Goal: Task Accomplishment & Management: Manage account settings

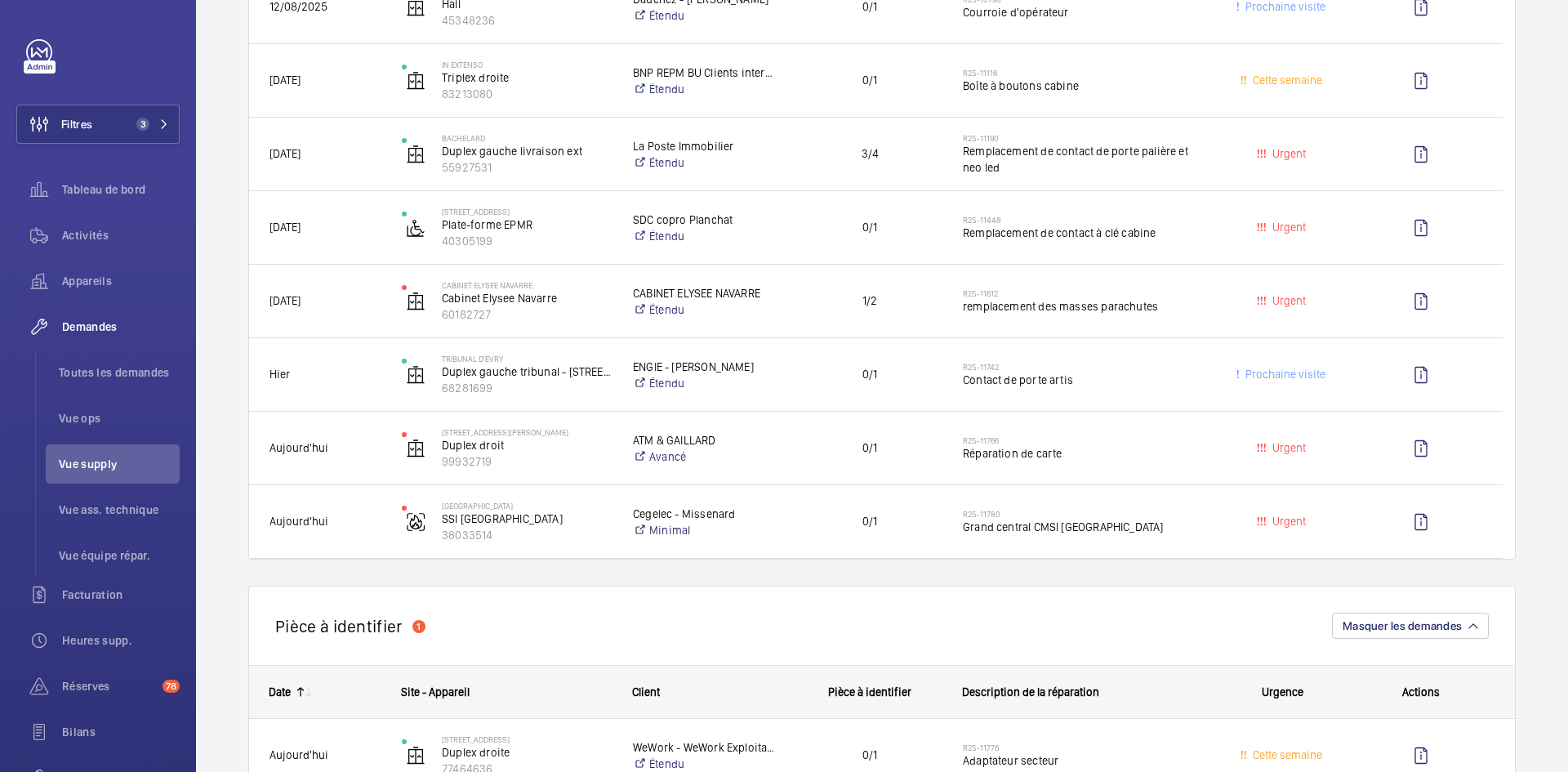
scroll to position [735, 0]
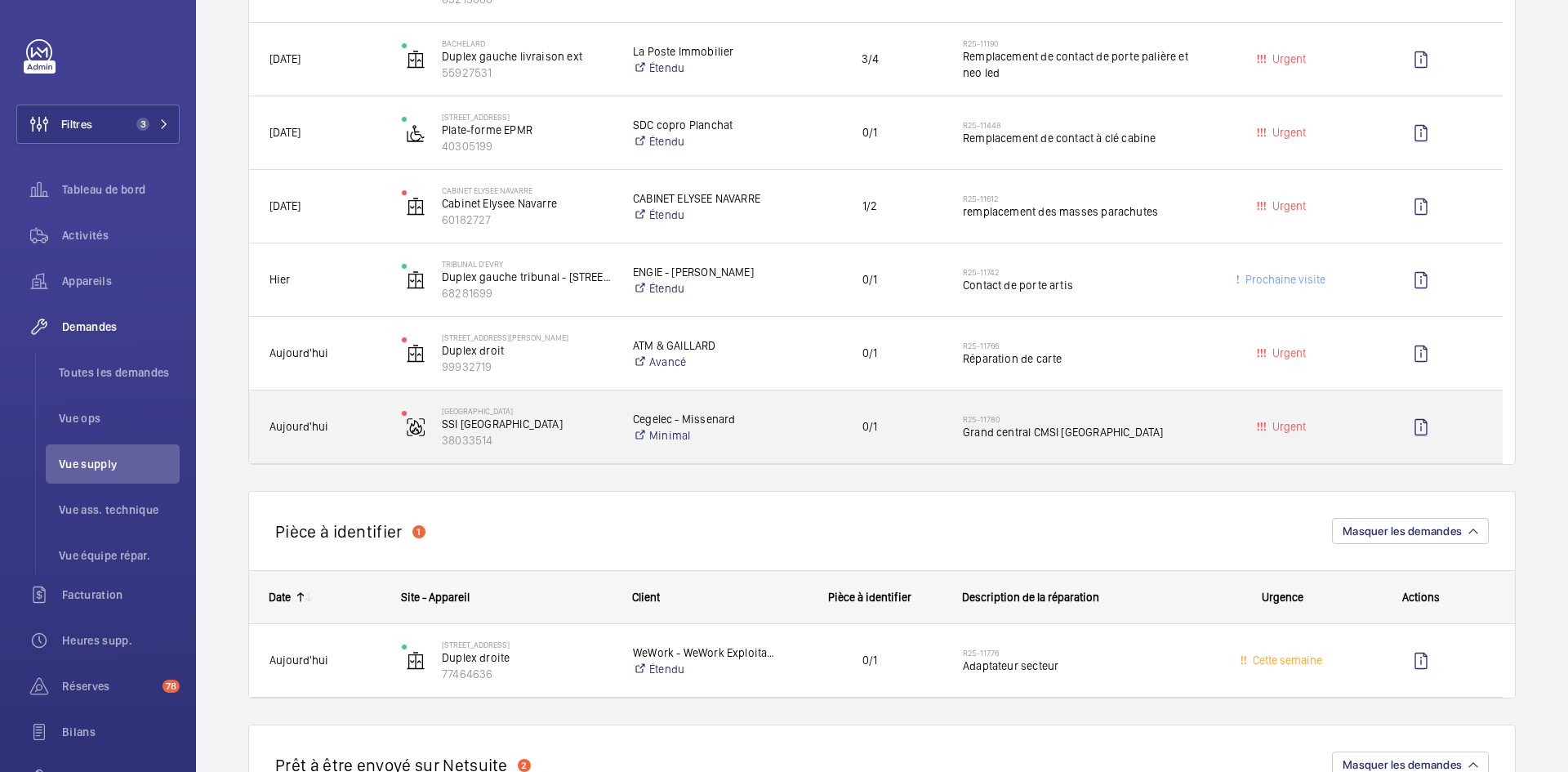
click at [356, 431] on span "Aujourd'hui" at bounding box center [324, 426] width 111 height 19
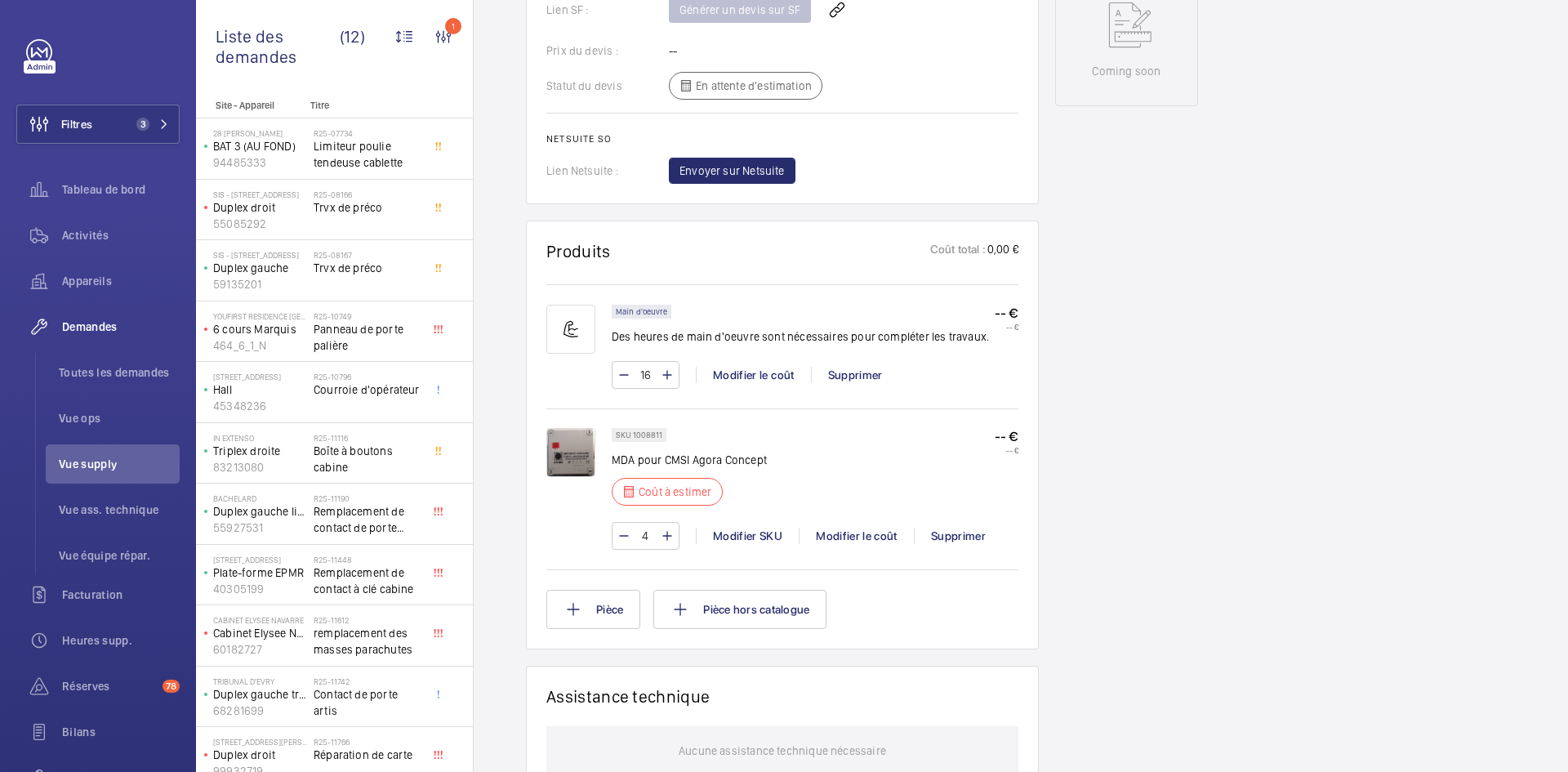
scroll to position [866, 0]
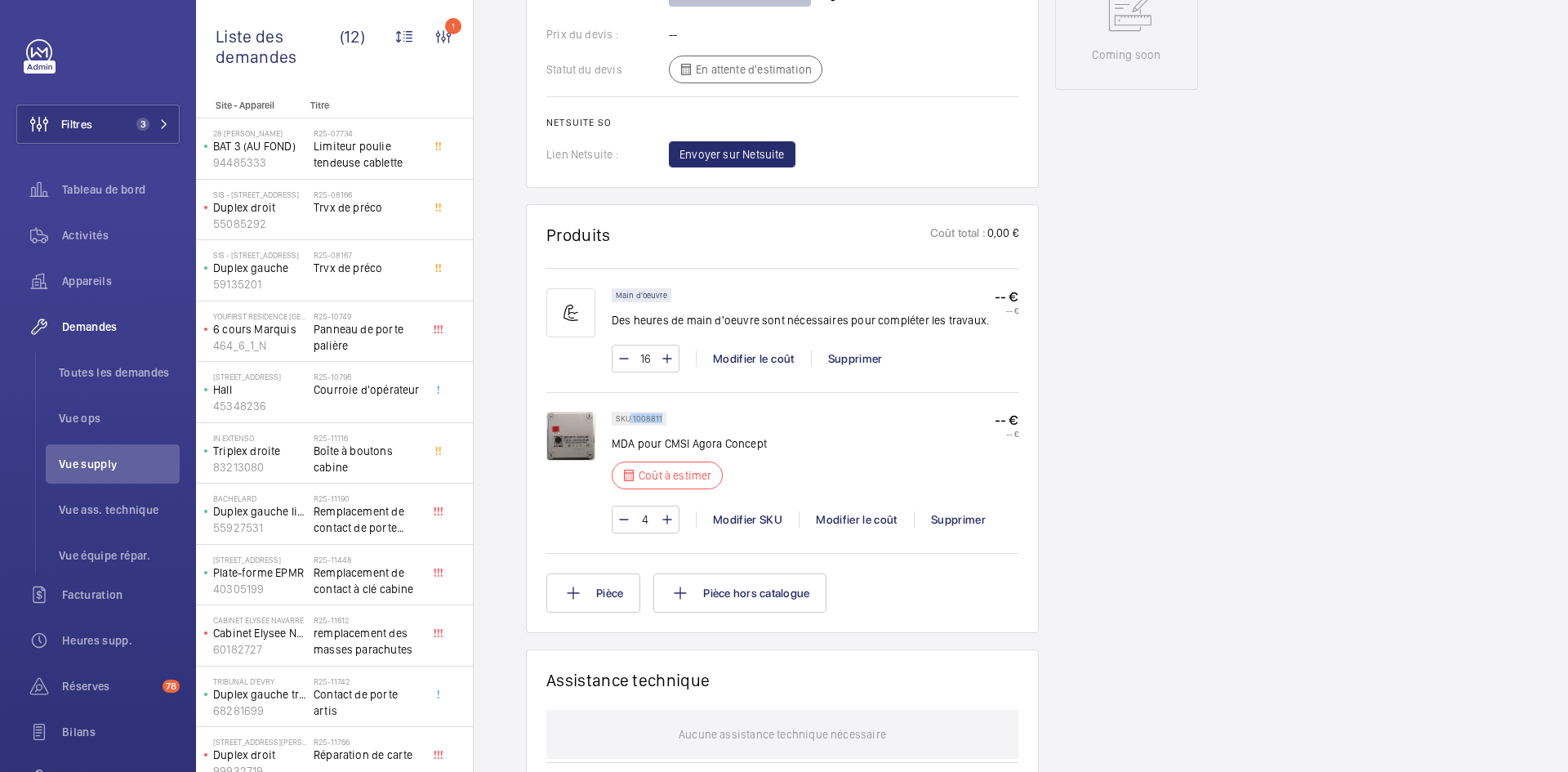
drag, startPoint x: 662, startPoint y: 417, endPoint x: 631, endPoint y: 423, distance: 31.6
click at [631, 423] on div "SKU 1008811" at bounding box center [639, 418] width 55 height 14
copy p "1008811"
click at [863, 516] on div "Modifier le coût" at bounding box center [856, 519] width 116 height 16
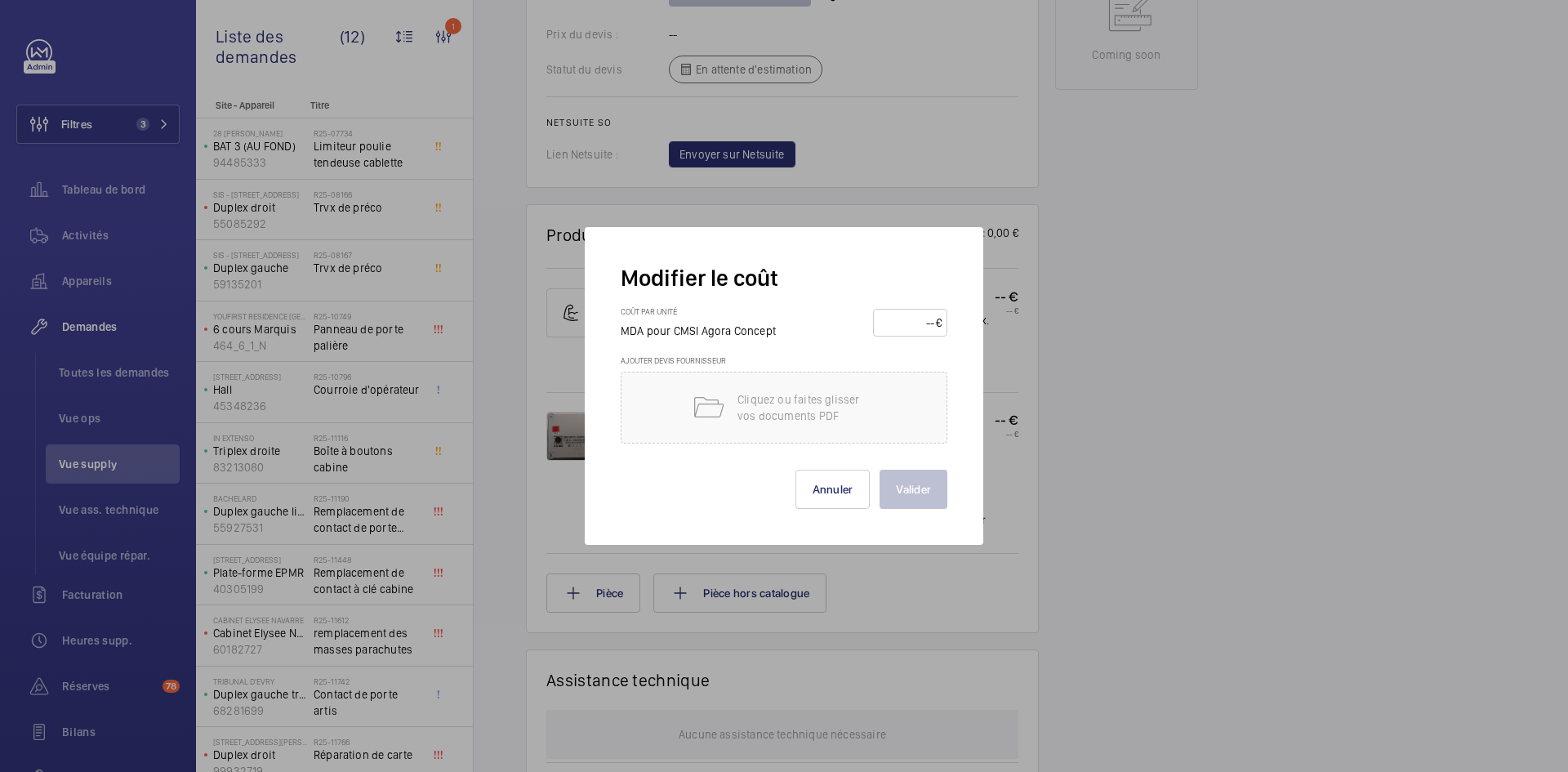
click at [918, 320] on input "number" at bounding box center [907, 322] width 57 height 26
type input "270"
click at [919, 498] on button "Valider" at bounding box center [913, 488] width 68 height 39
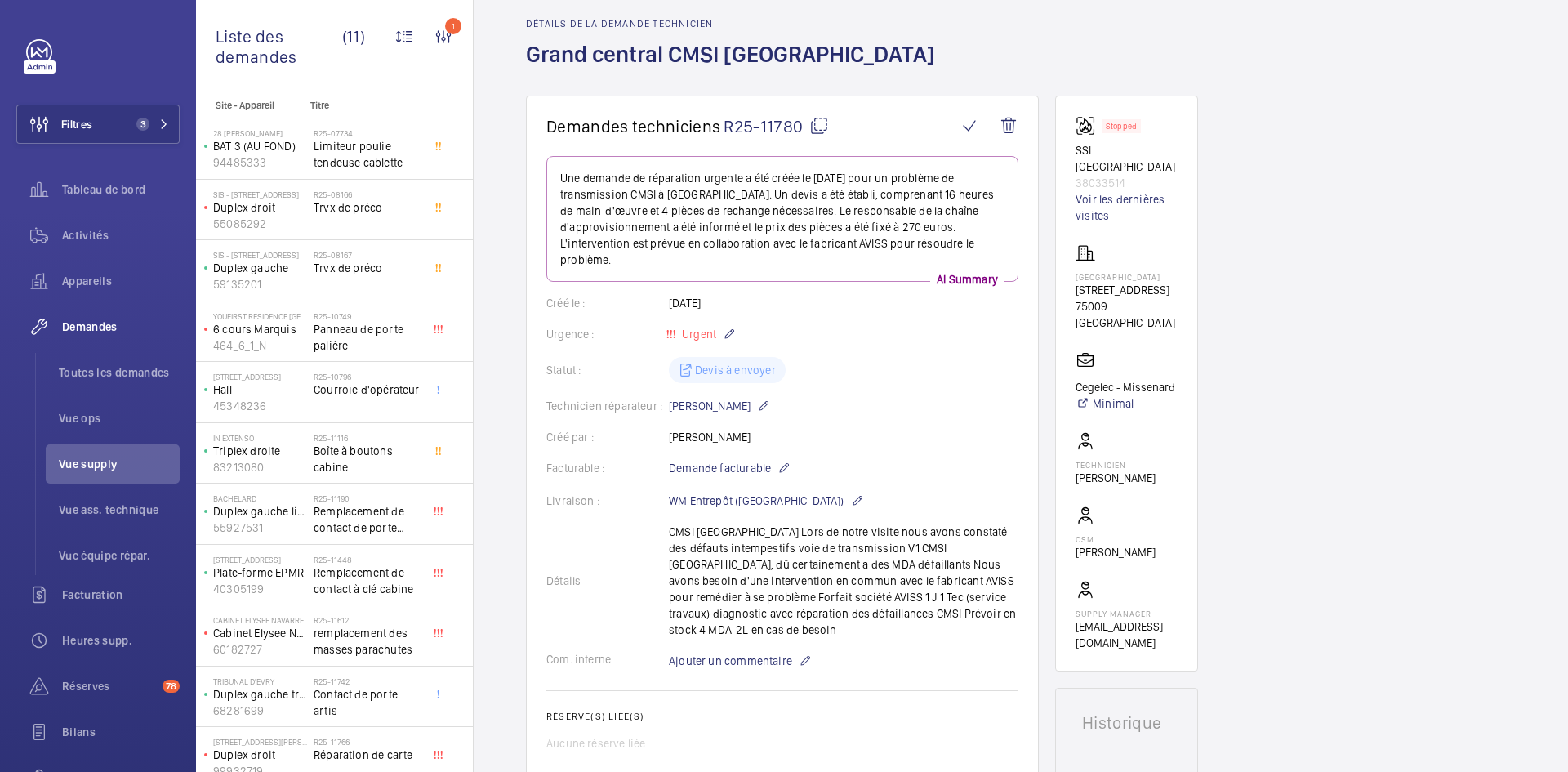
scroll to position [0, 0]
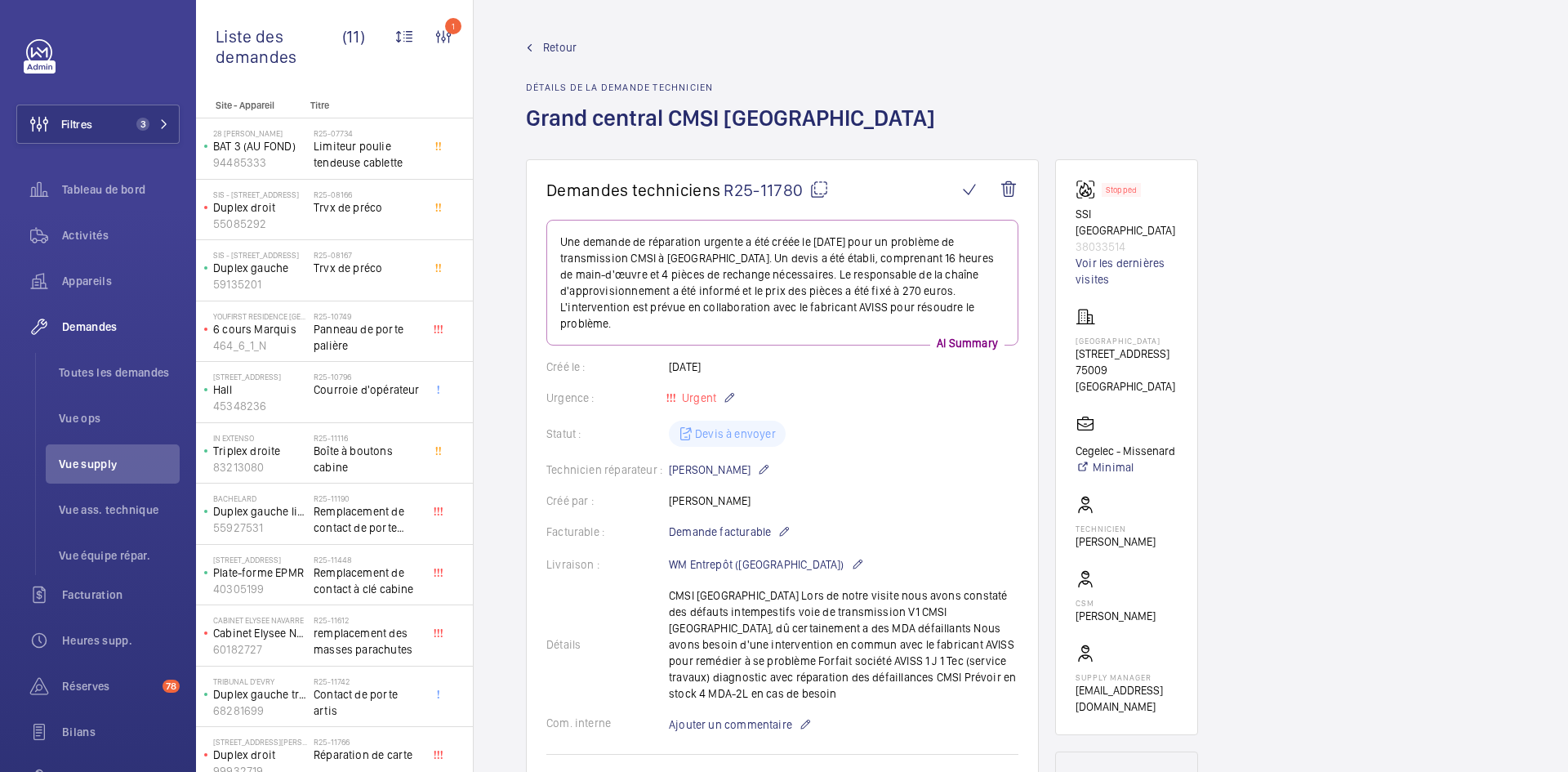
click at [555, 39] on span "Retour" at bounding box center [559, 47] width 33 height 16
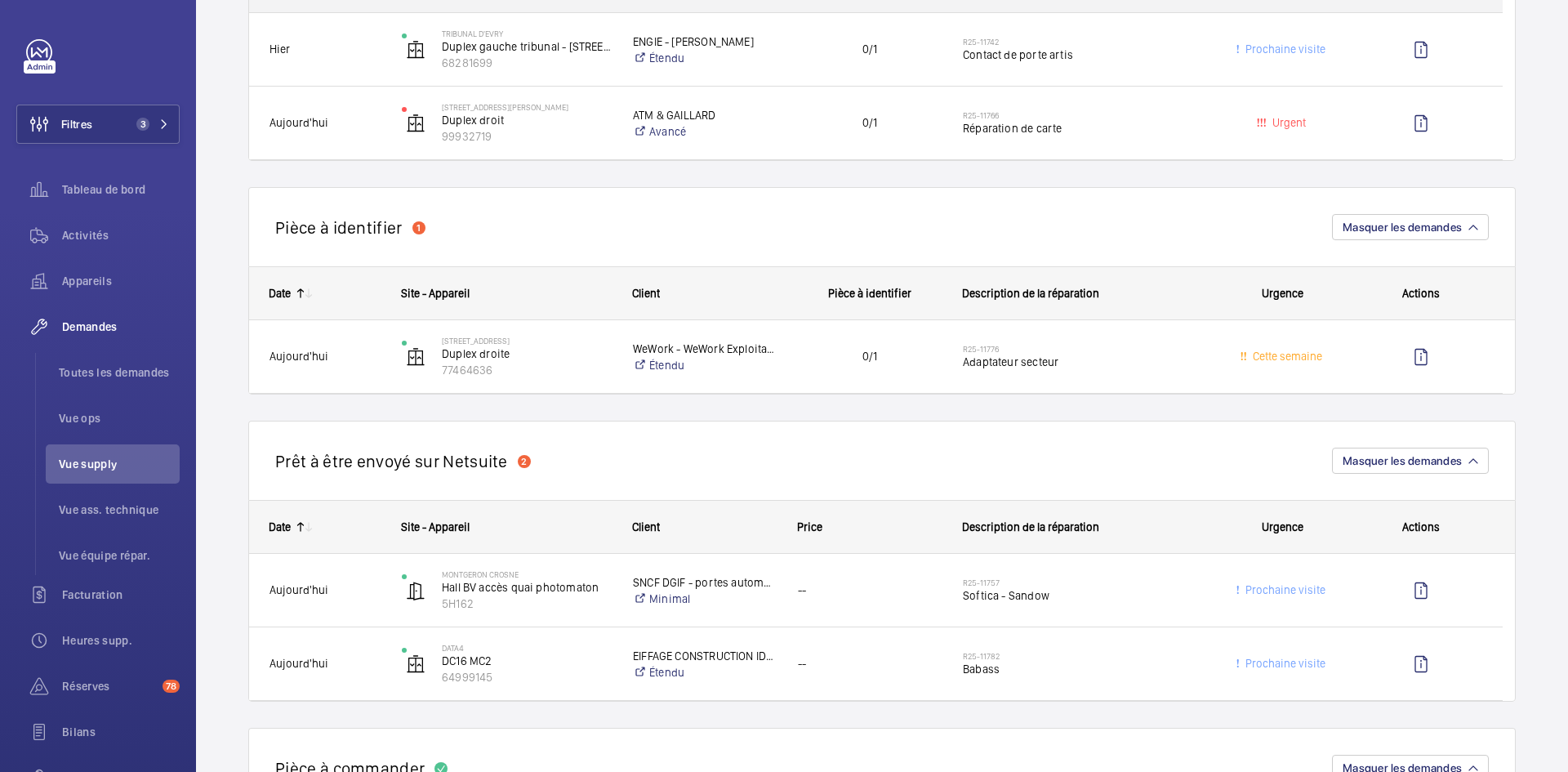
scroll to position [980, 0]
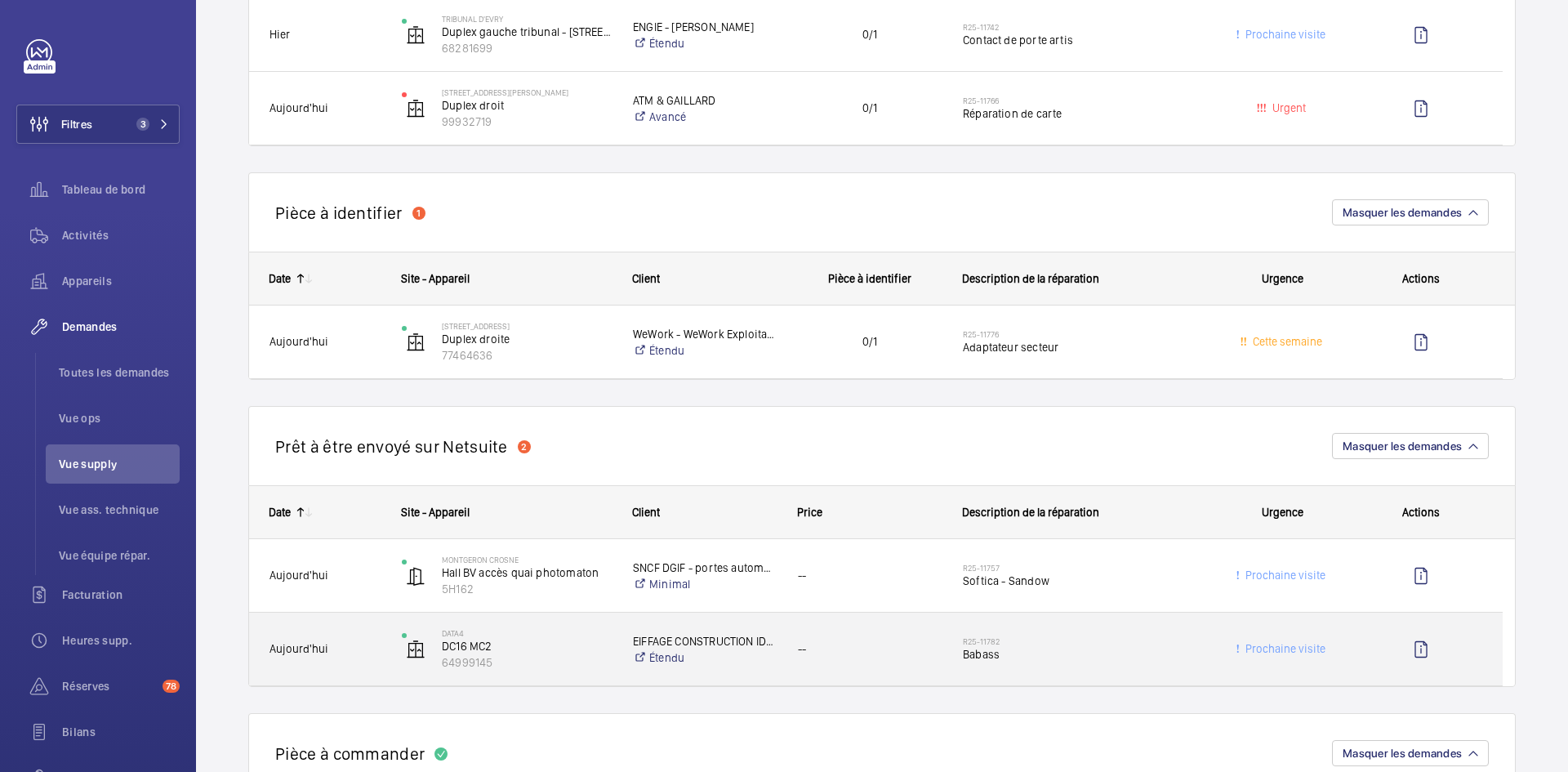
click at [352, 656] on span "Aujourd'hui" at bounding box center [324, 648] width 111 height 19
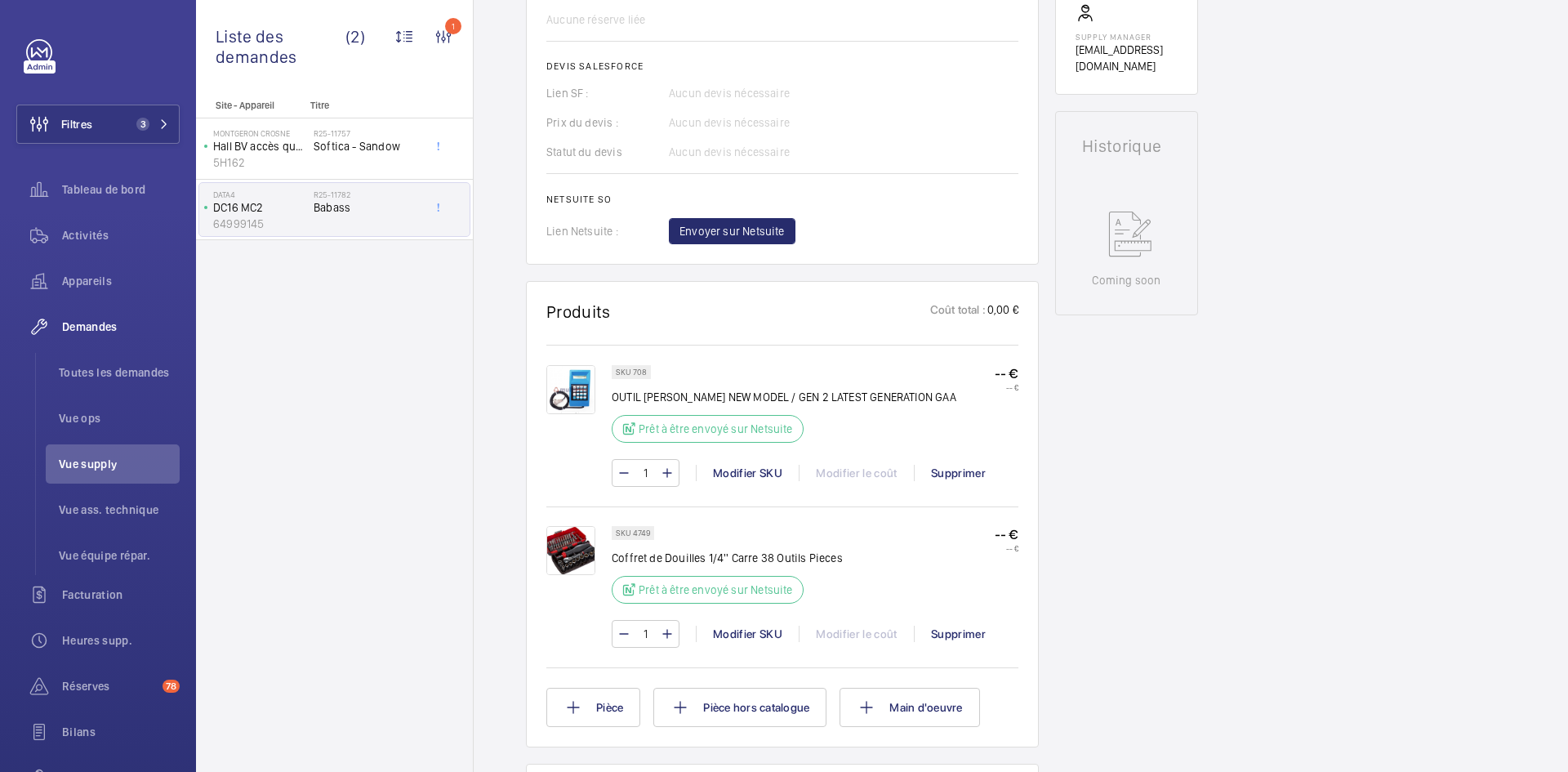
scroll to position [686, 0]
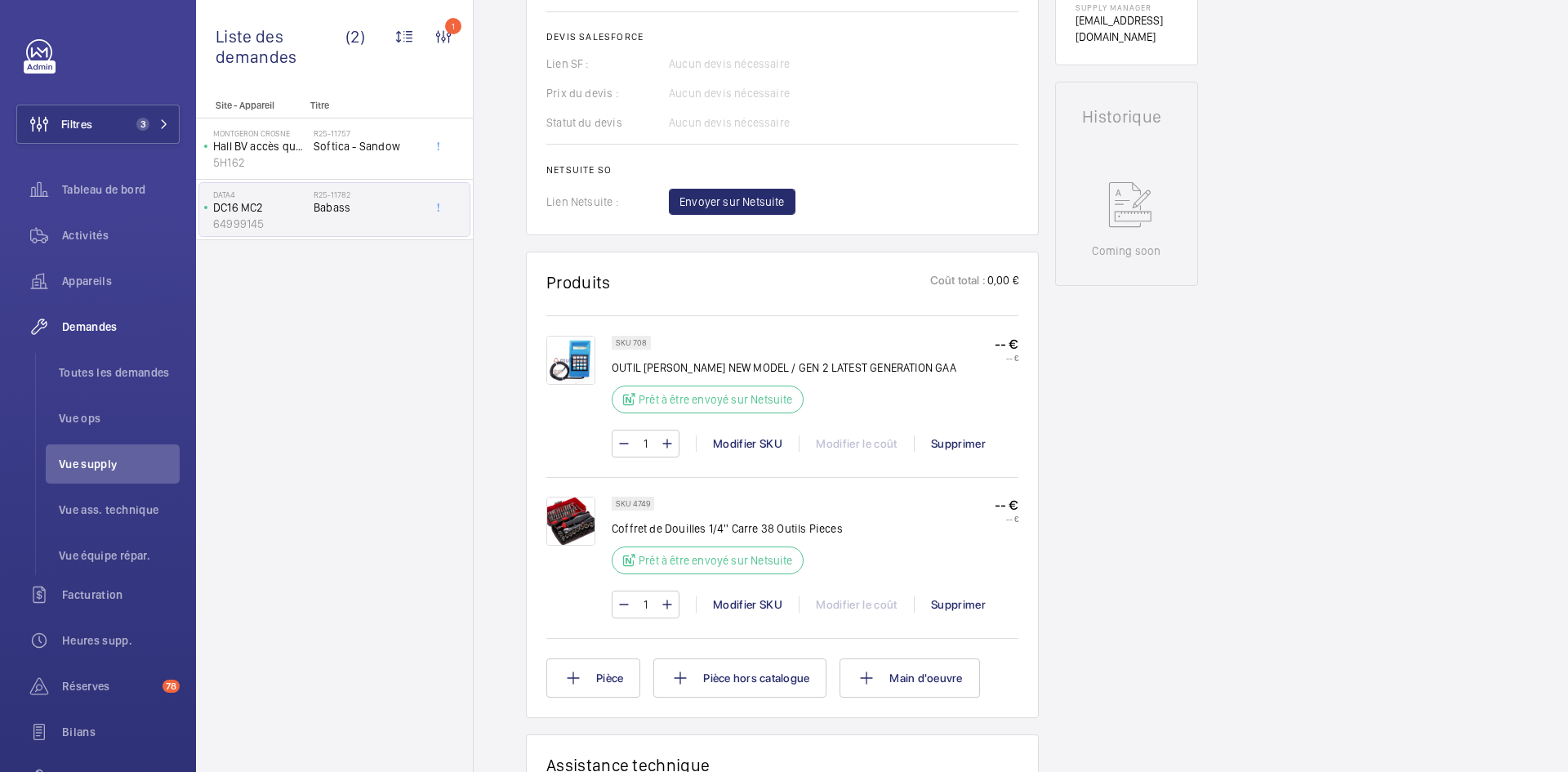
click at [575, 526] on img at bounding box center [571, 521] width 49 height 49
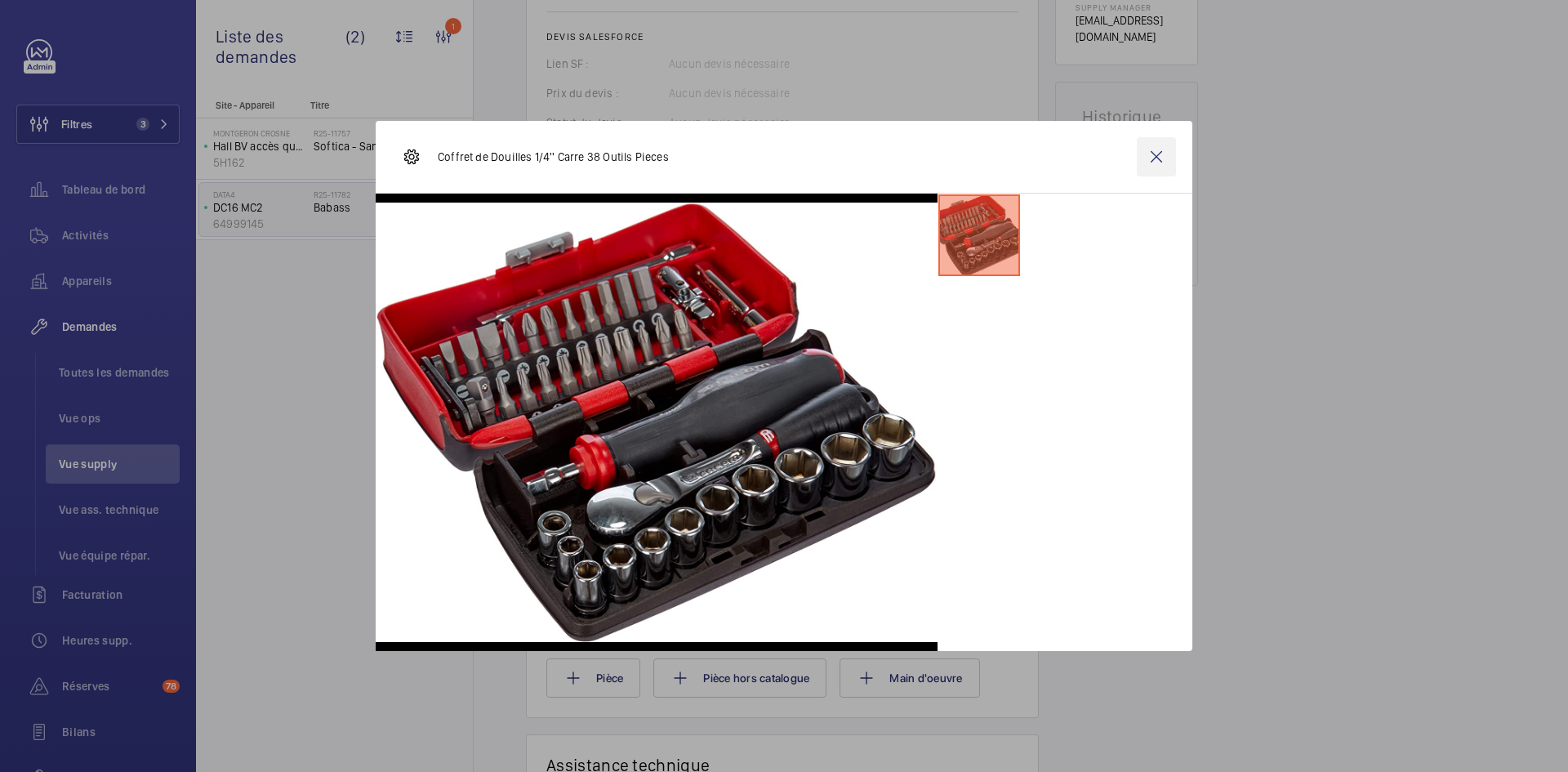
click at [1150, 157] on wm-front-icon-button at bounding box center [1156, 156] width 39 height 39
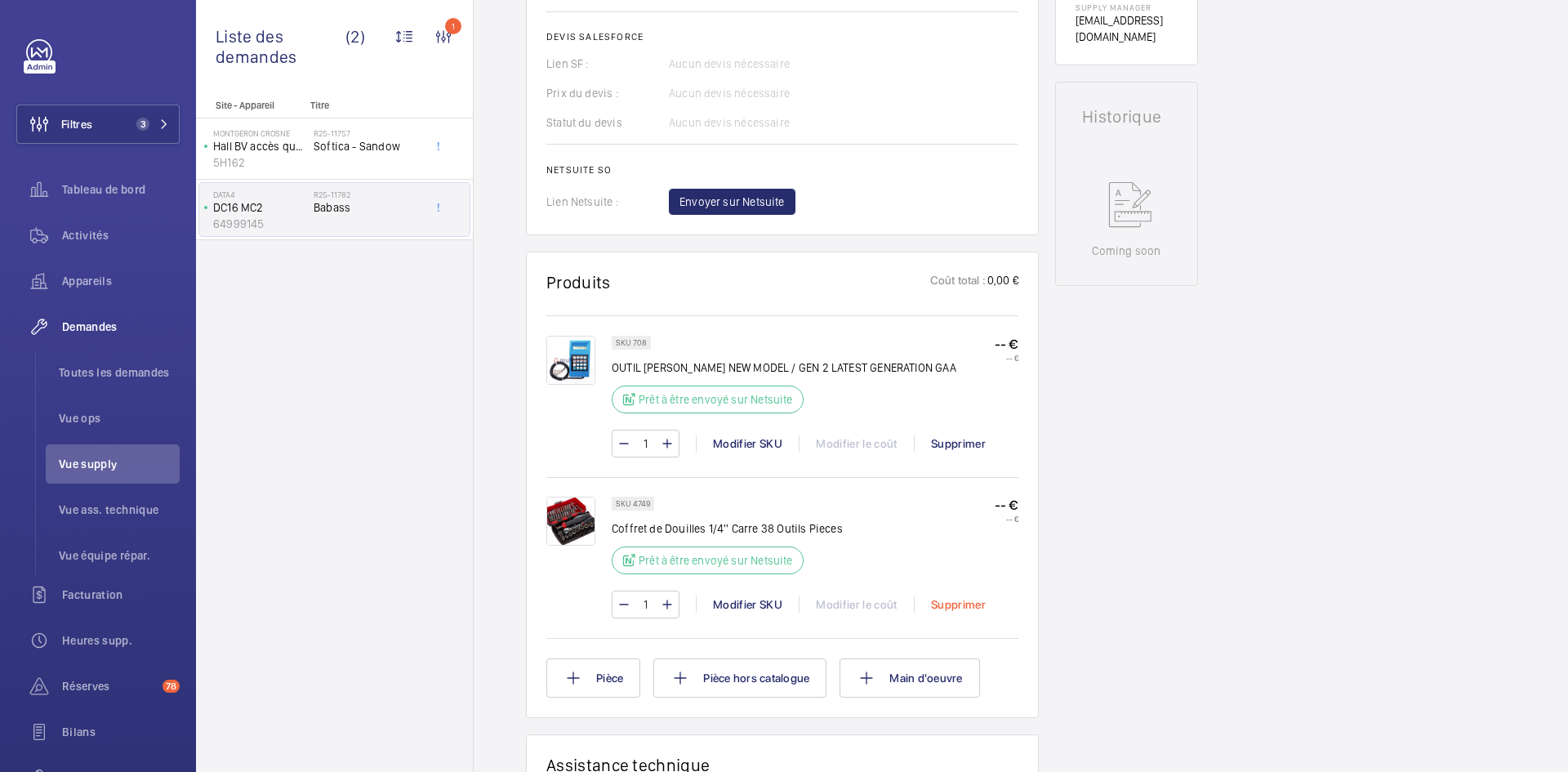
click at [966, 606] on div "Supprimer" at bounding box center [958, 604] width 89 height 16
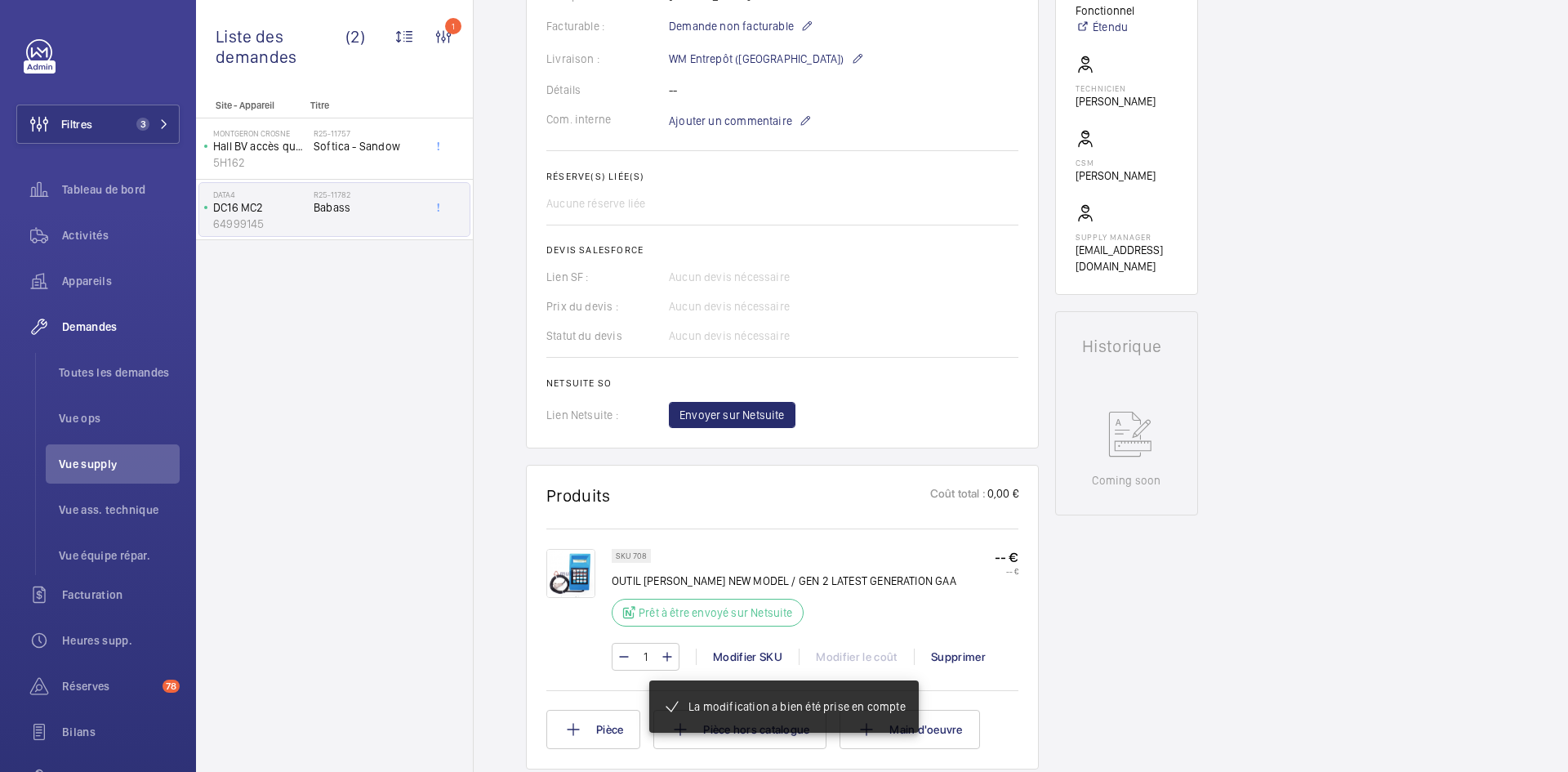
scroll to position [604, 0]
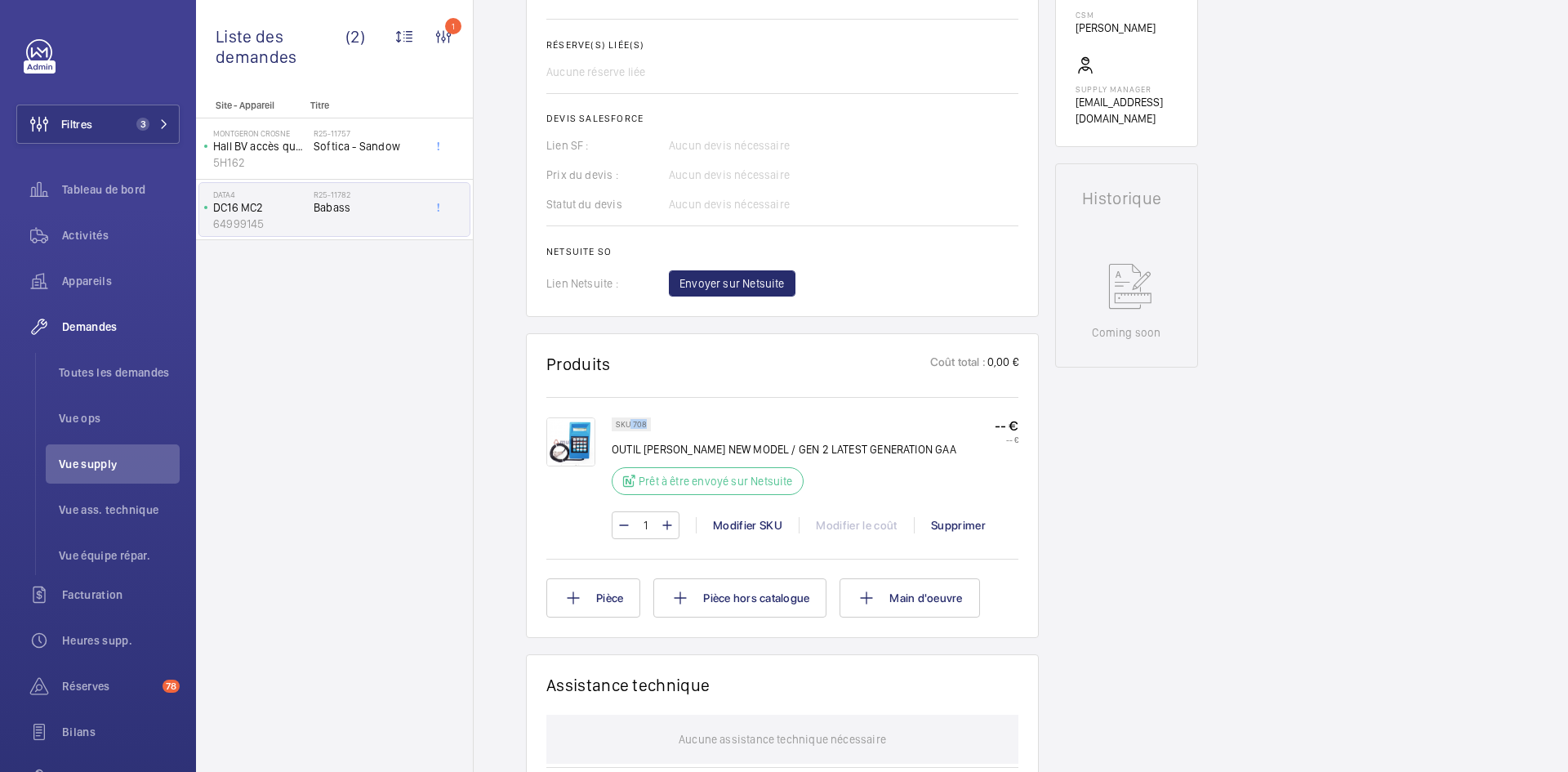
drag, startPoint x: 646, startPoint y: 423, endPoint x: 631, endPoint y: 423, distance: 15.0
click at [631, 423] on p "SKU 708" at bounding box center [631, 424] width 31 height 5
copy p "708"
click at [740, 275] on span "Envoyer sur Netsuite" at bounding box center [732, 284] width 106 height 16
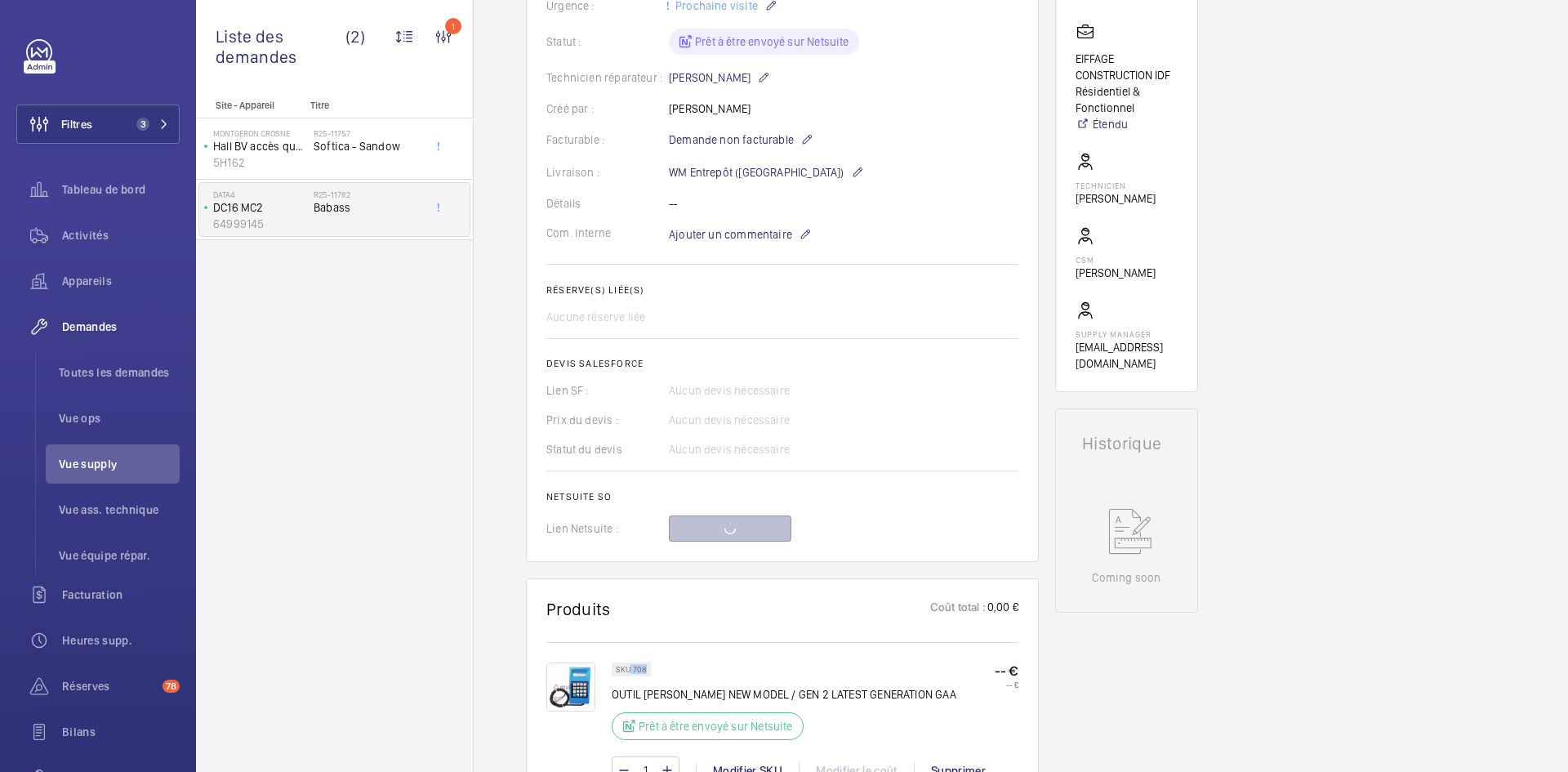
scroll to position [196, 0]
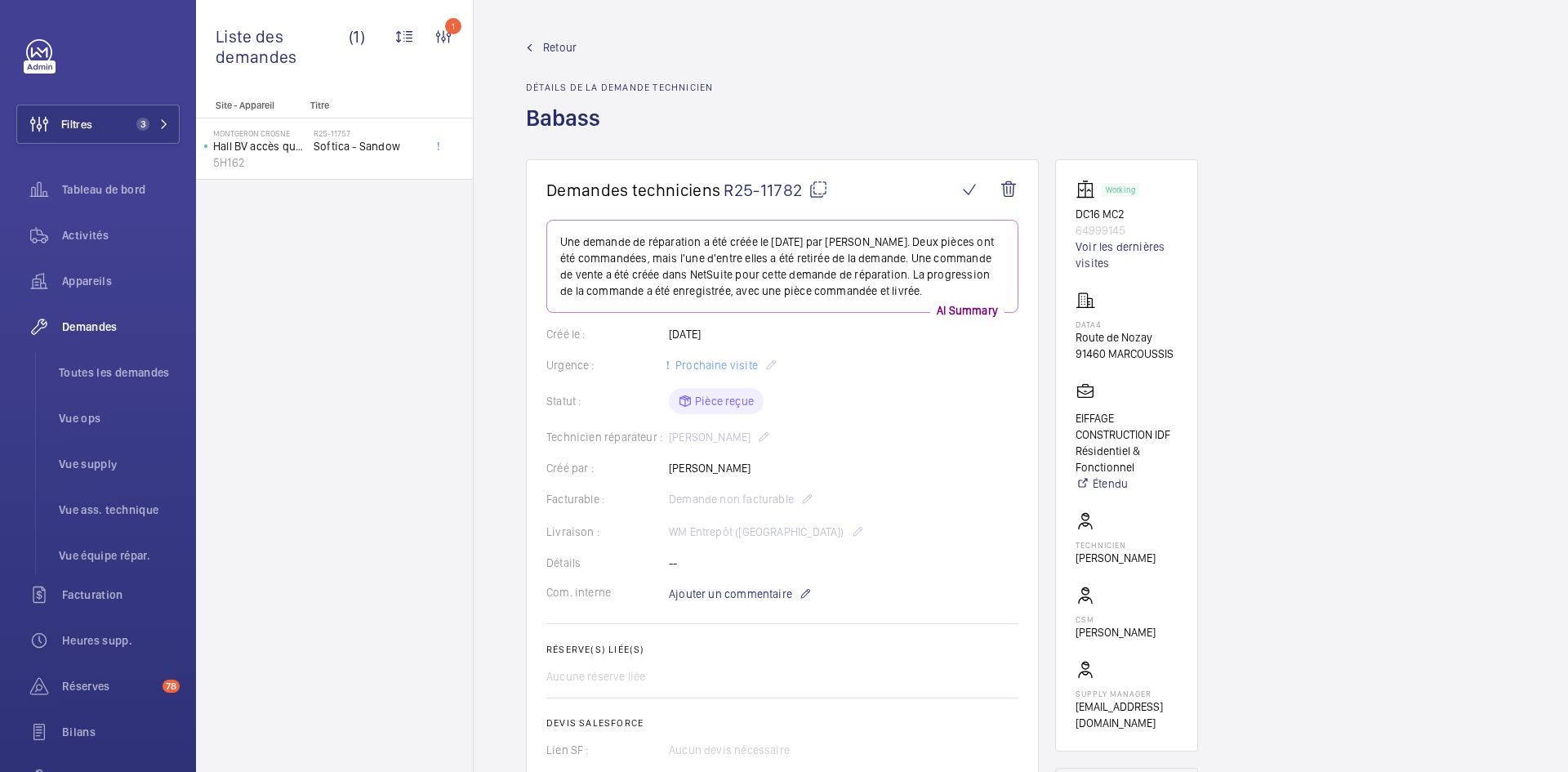
click at [559, 37] on wm-front-admin-header "Retour Détails de la demande technicien Babass" at bounding box center [1022, 79] width 1095 height 159
click at [554, 45] on span "Retour" at bounding box center [559, 47] width 33 height 16
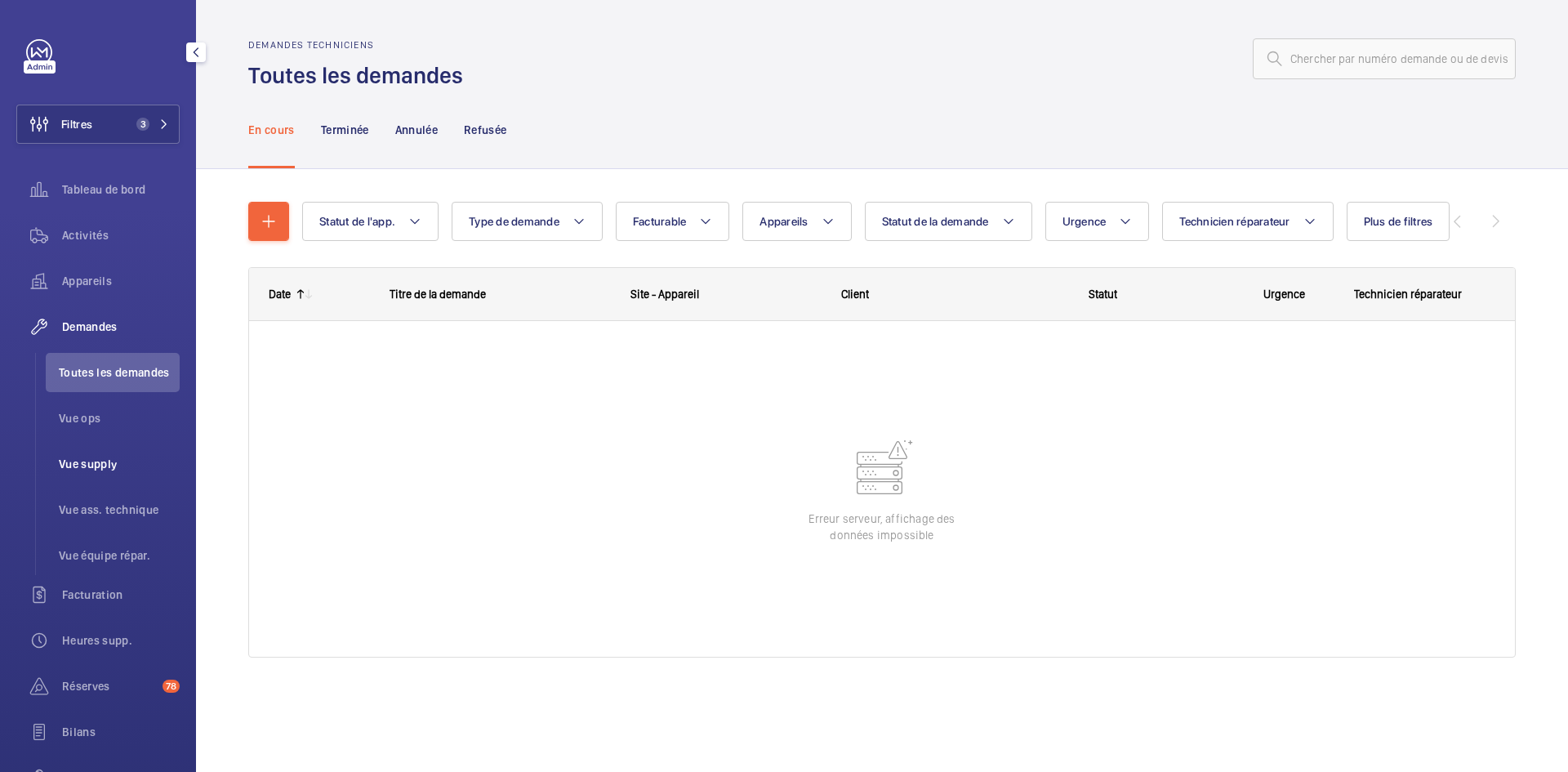
click at [100, 457] on span "Vue supply" at bounding box center [119, 464] width 121 height 16
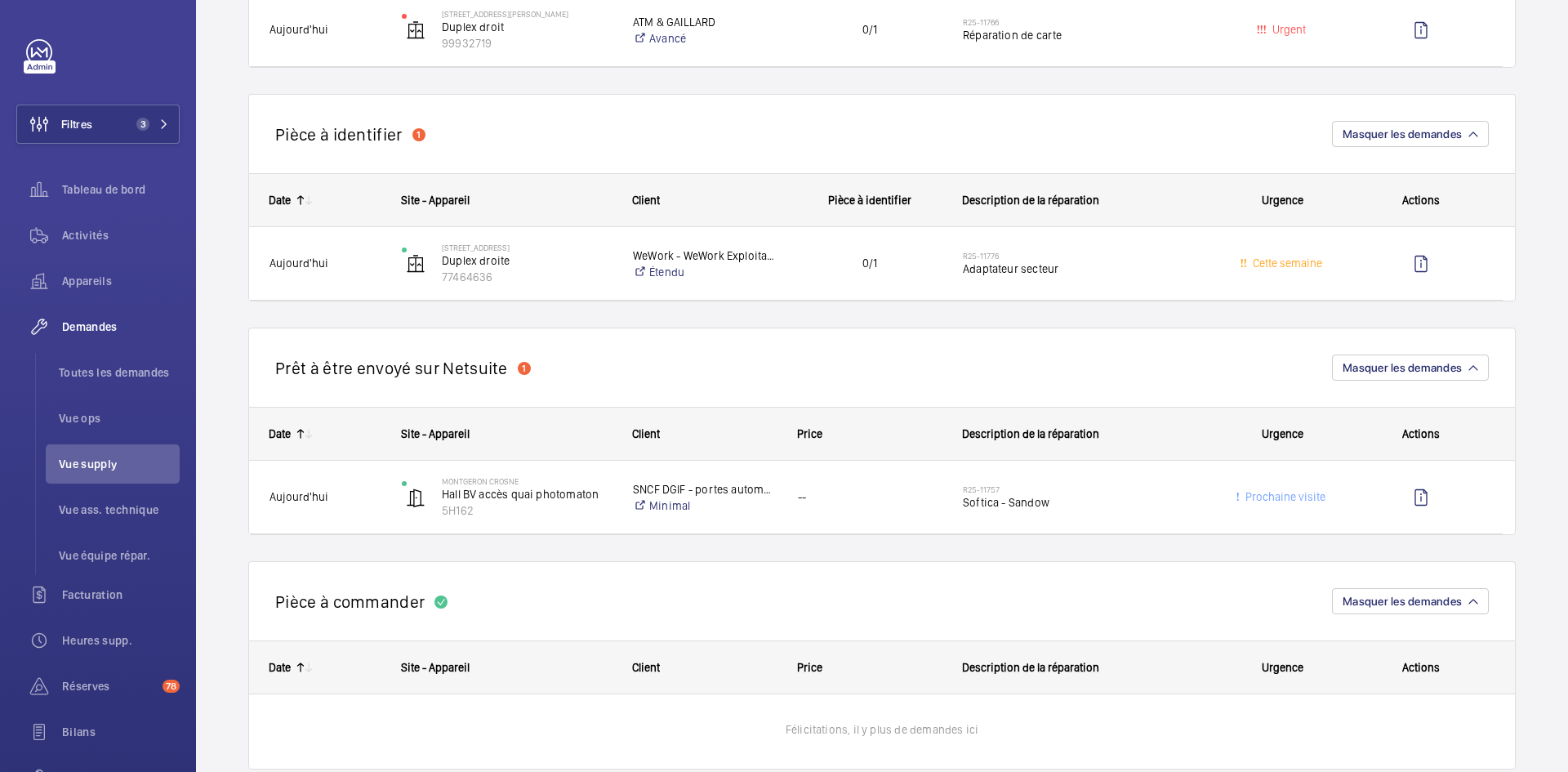
scroll to position [1062, 0]
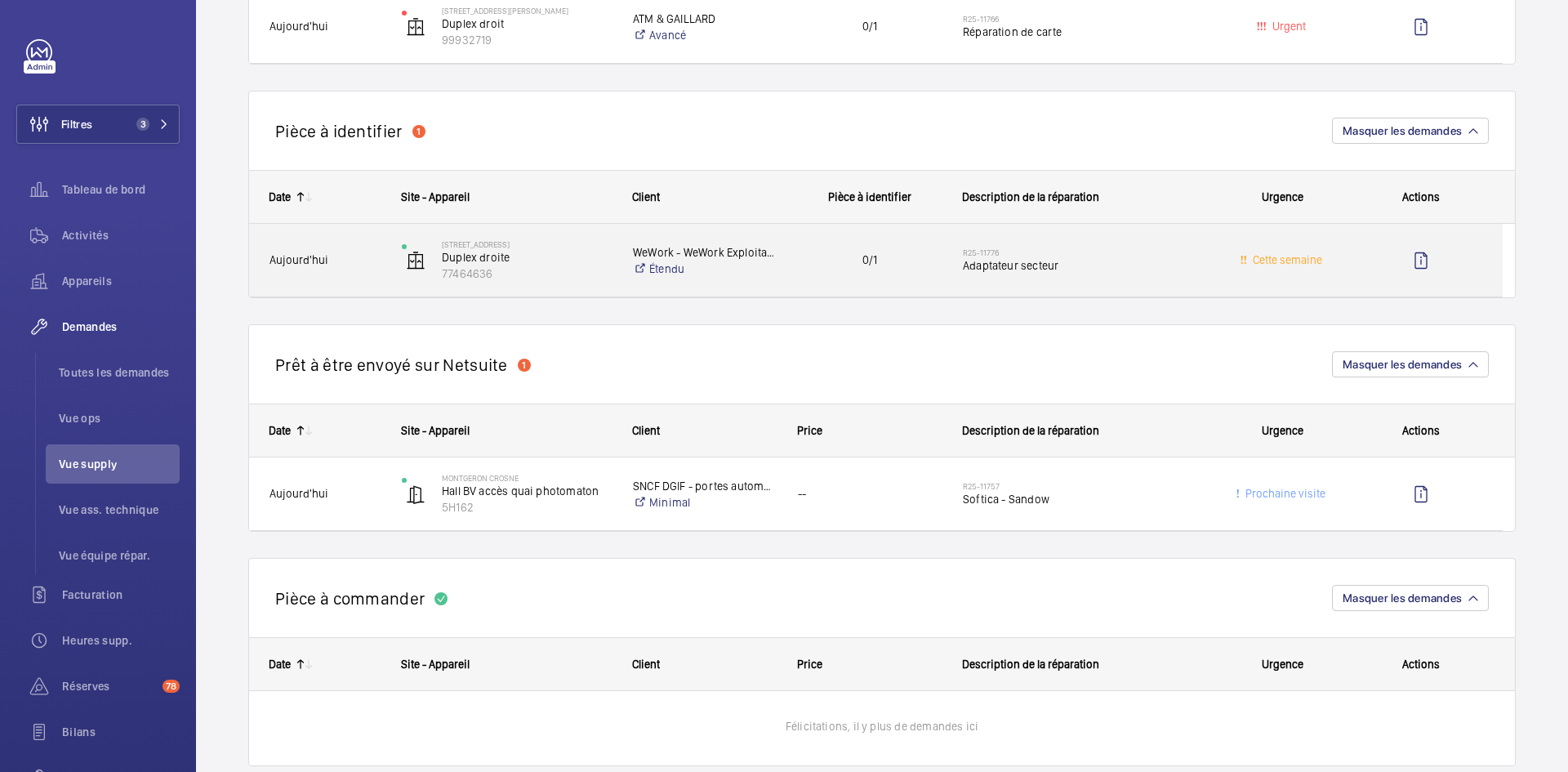
click at [355, 264] on span "Aujourd'hui" at bounding box center [324, 260] width 111 height 19
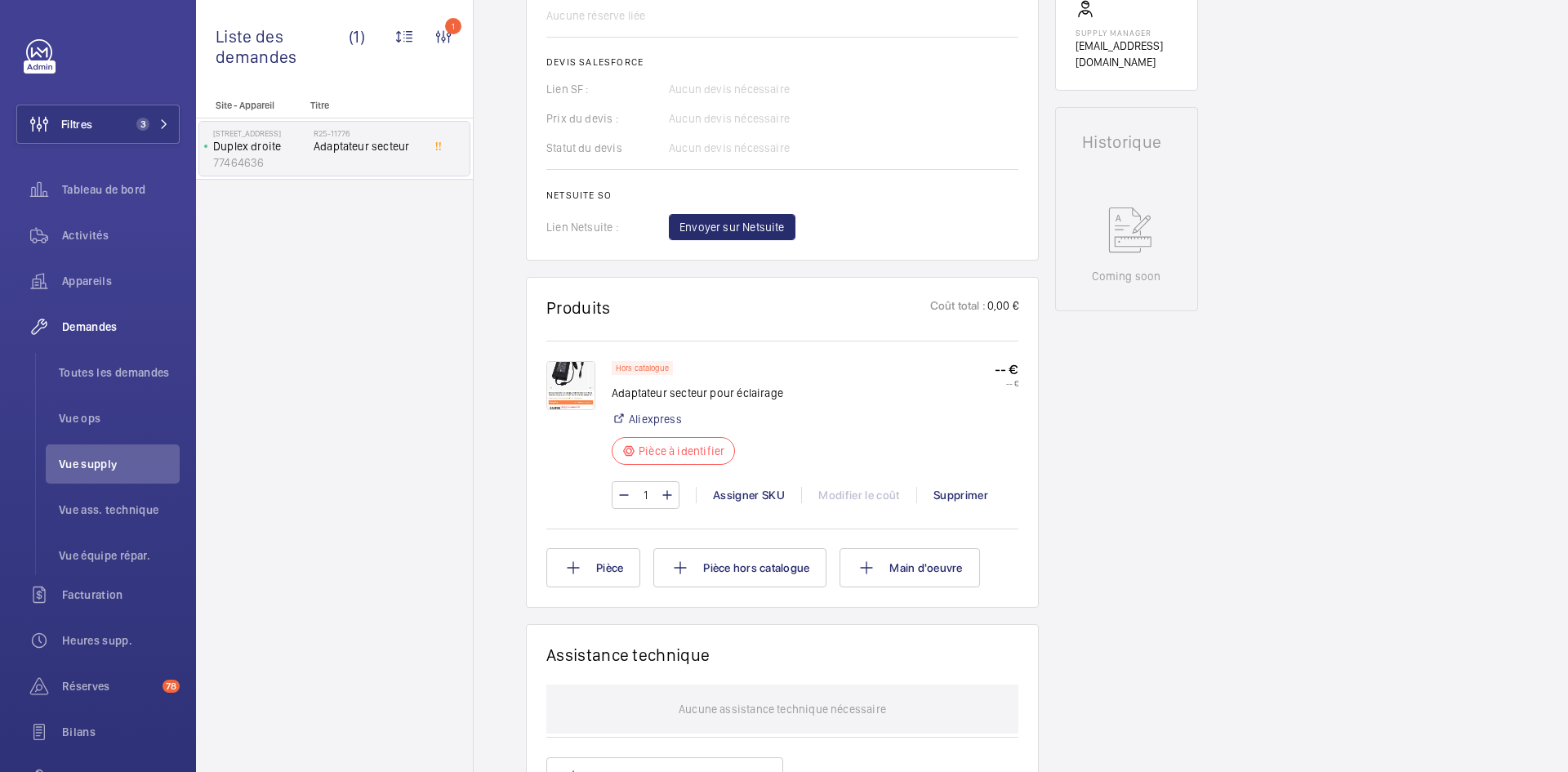
scroll to position [653, 0]
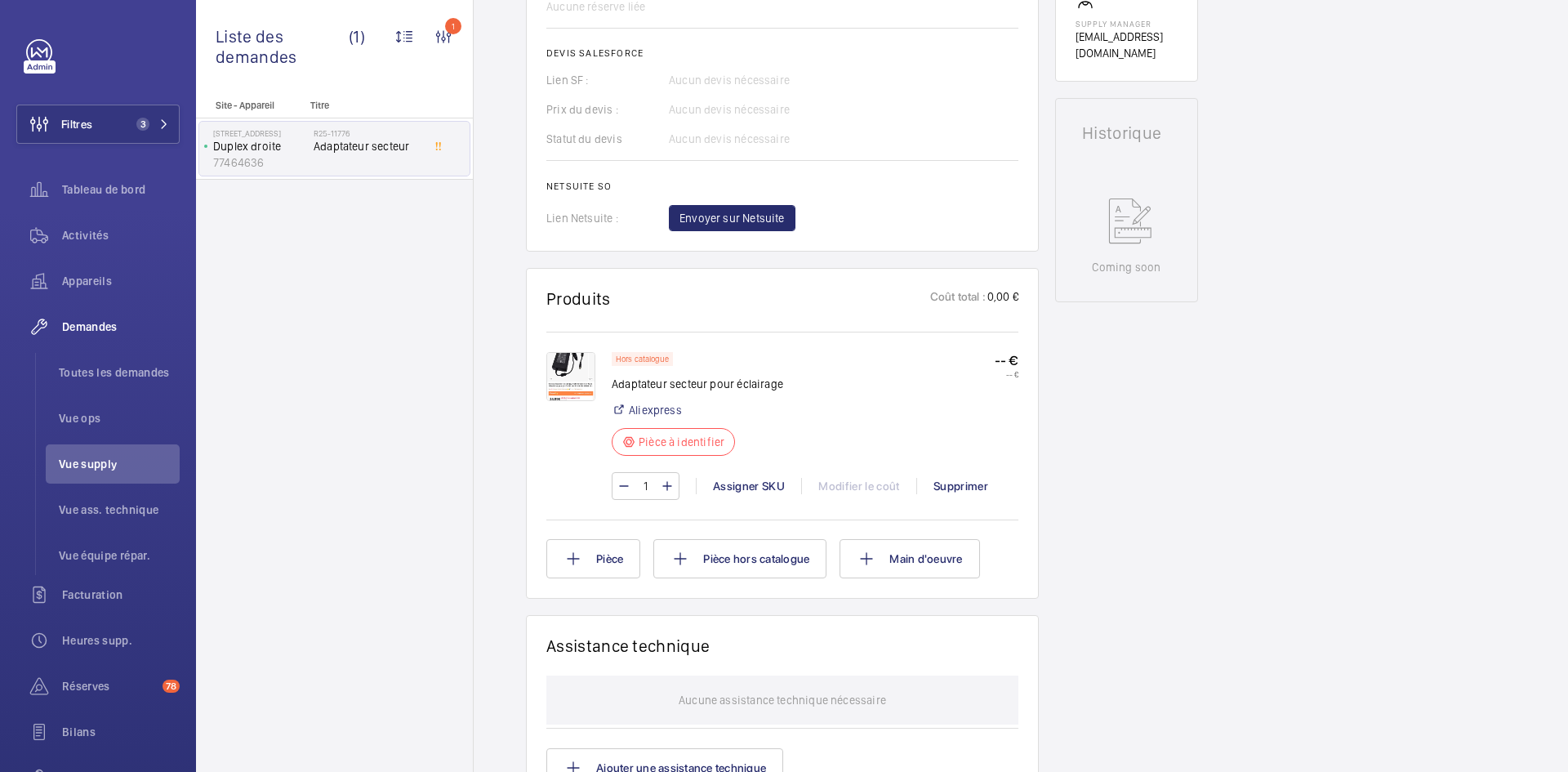
click at [568, 381] on img at bounding box center [571, 377] width 49 height 49
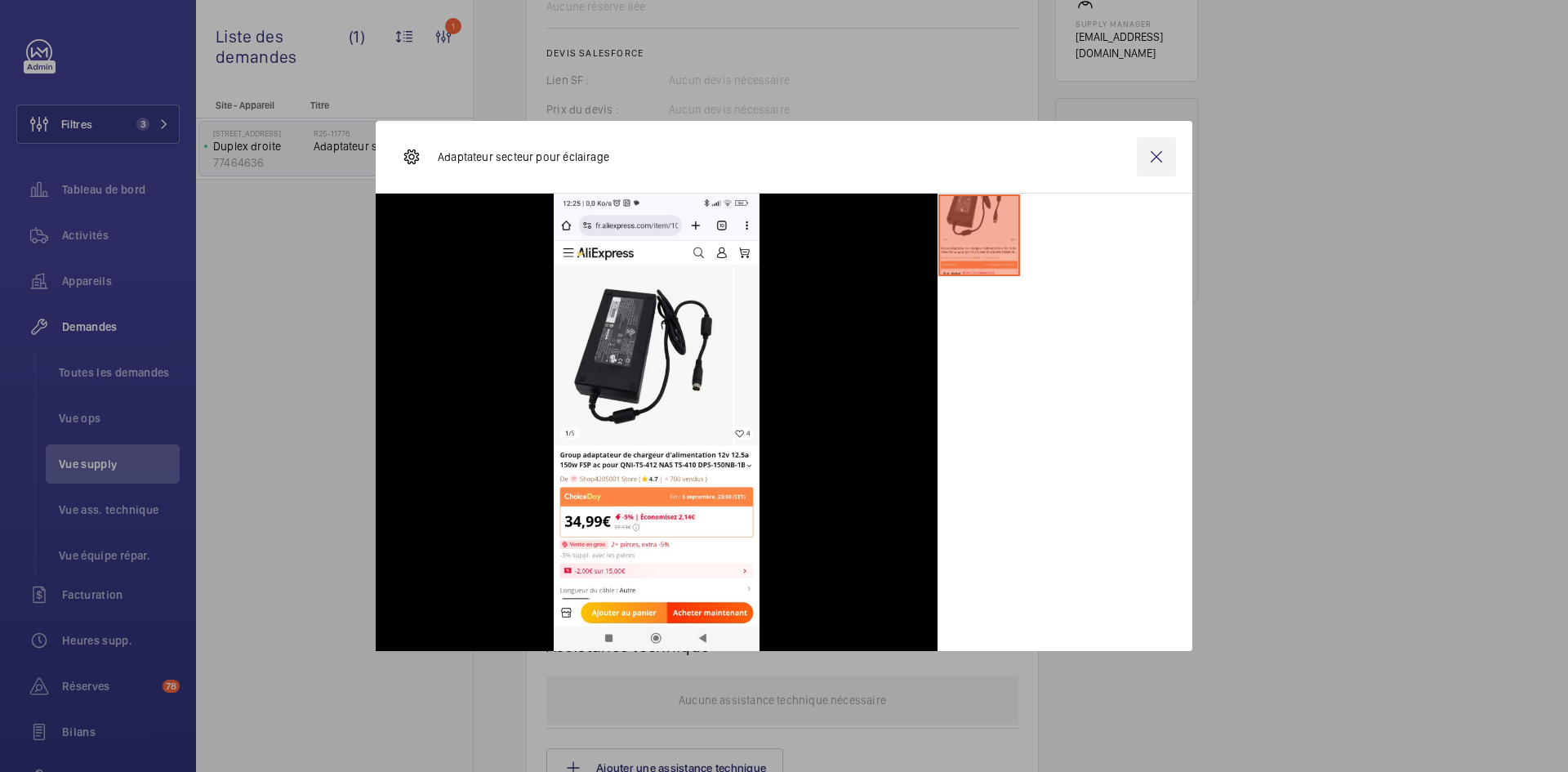
click at [1161, 154] on wm-front-icon-button at bounding box center [1156, 156] width 39 height 39
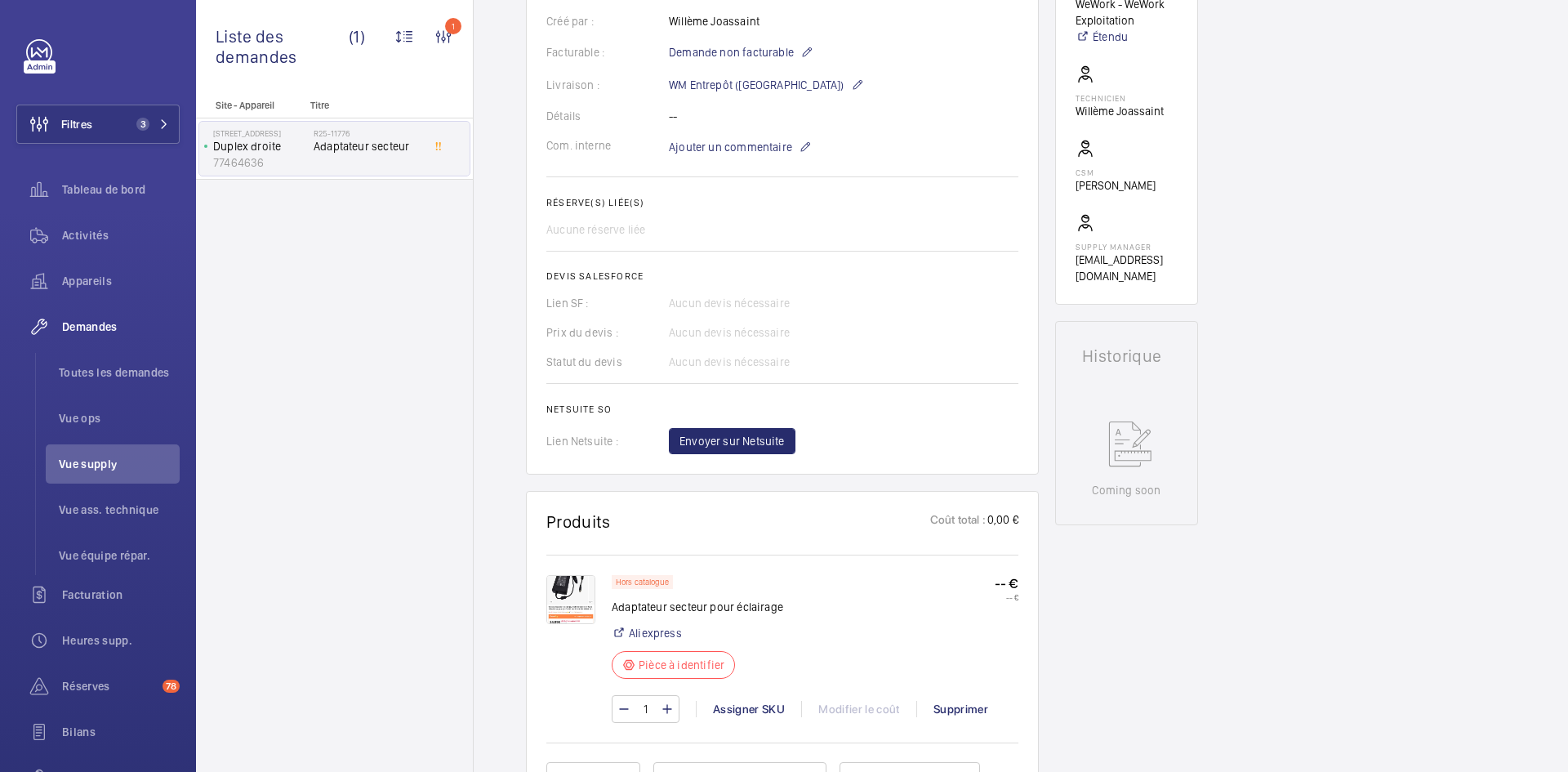
scroll to position [408, 0]
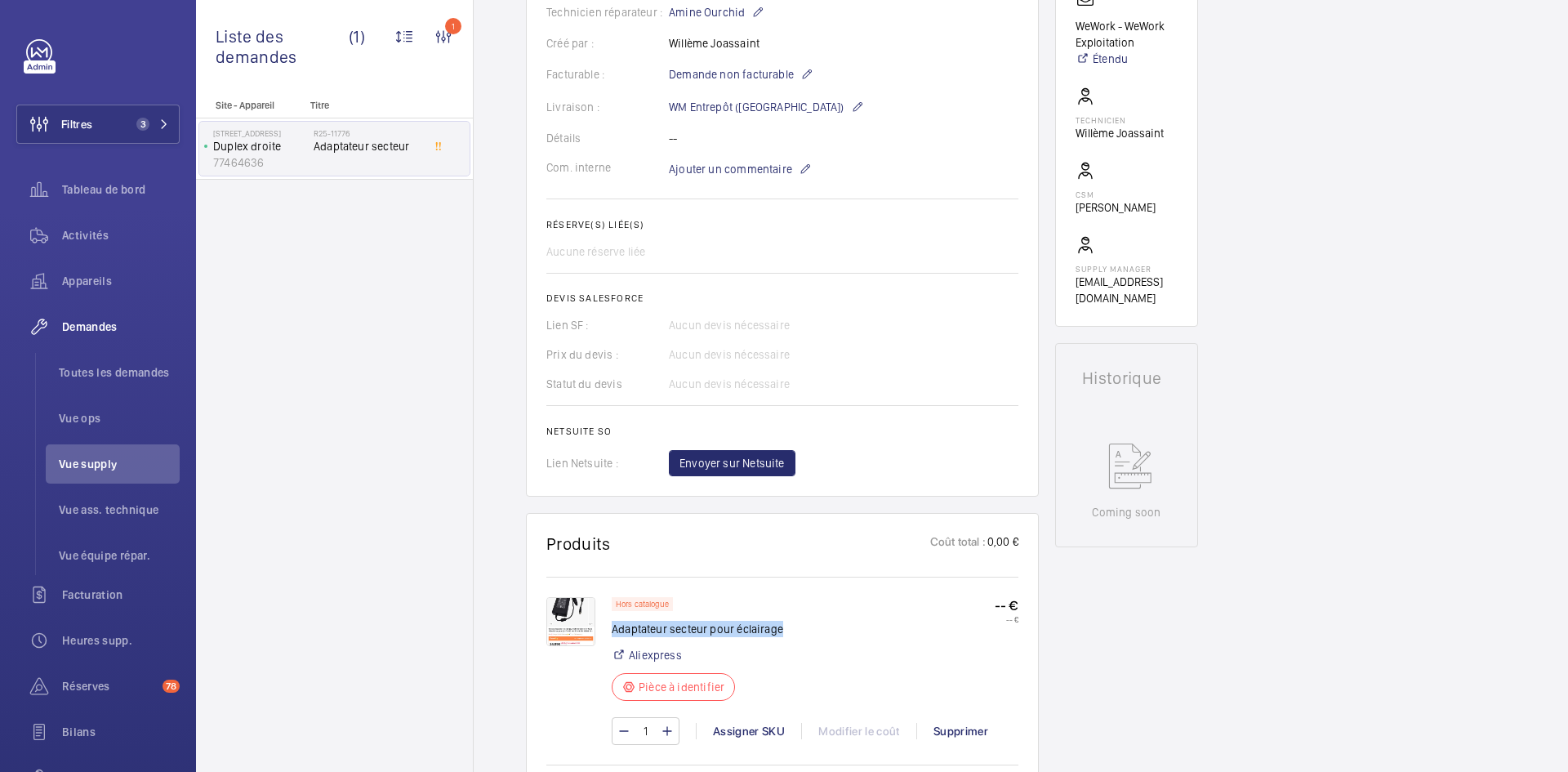
drag, startPoint x: 785, startPoint y: 647, endPoint x: 611, endPoint y: 640, distance: 174.1
click at [611, 640] on div "Hors catalogue Adaptateur secteur pour éclairage Aliexpress Pièce à identifier …" at bounding box center [815, 654] width 406 height 114
copy p "Adaptateur secteur pour éclairage"
click at [589, 629] on img at bounding box center [571, 621] width 49 height 49
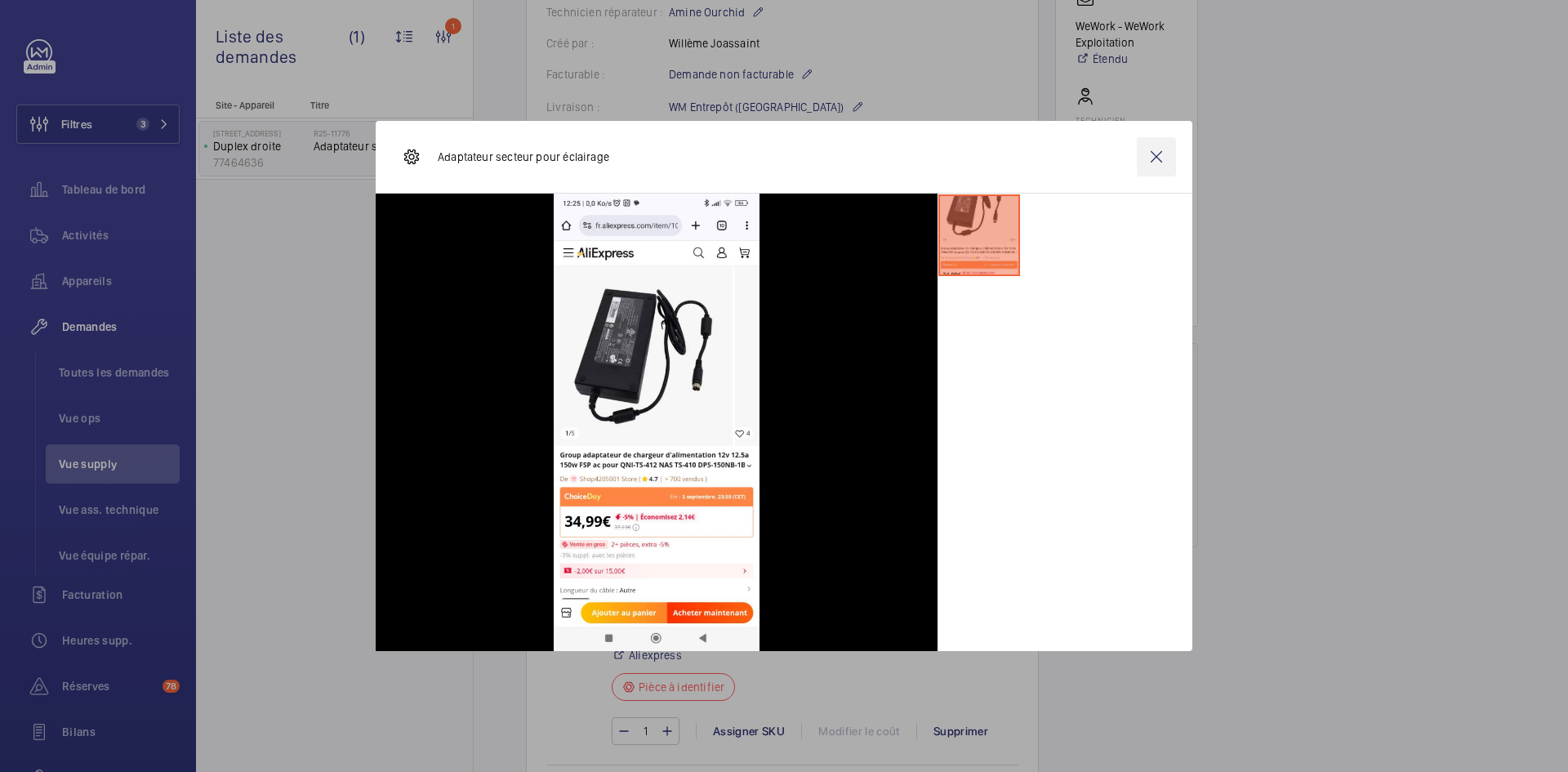
click at [1156, 162] on wm-front-icon-button at bounding box center [1156, 156] width 39 height 39
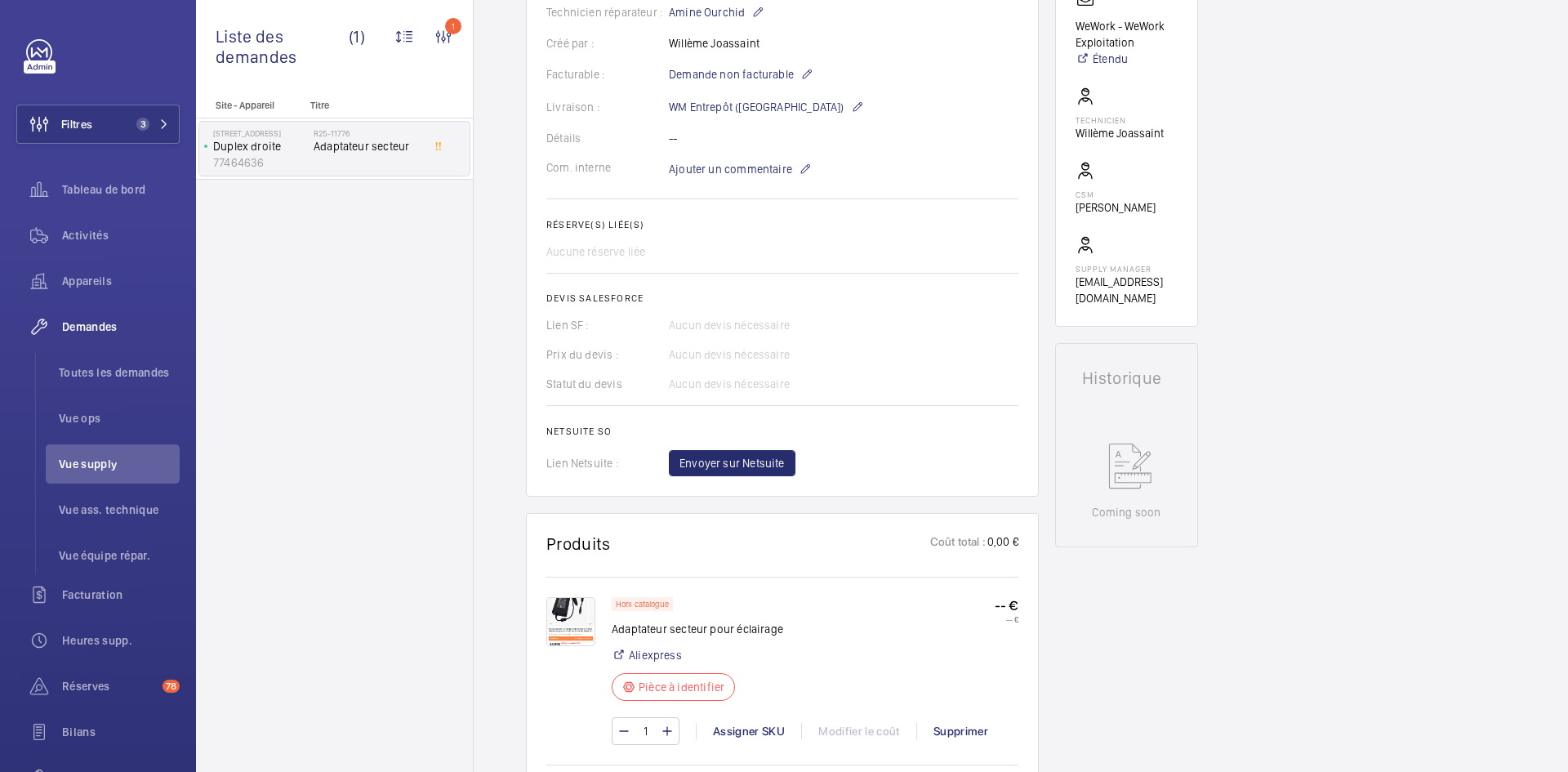
click at [574, 619] on img at bounding box center [571, 621] width 49 height 49
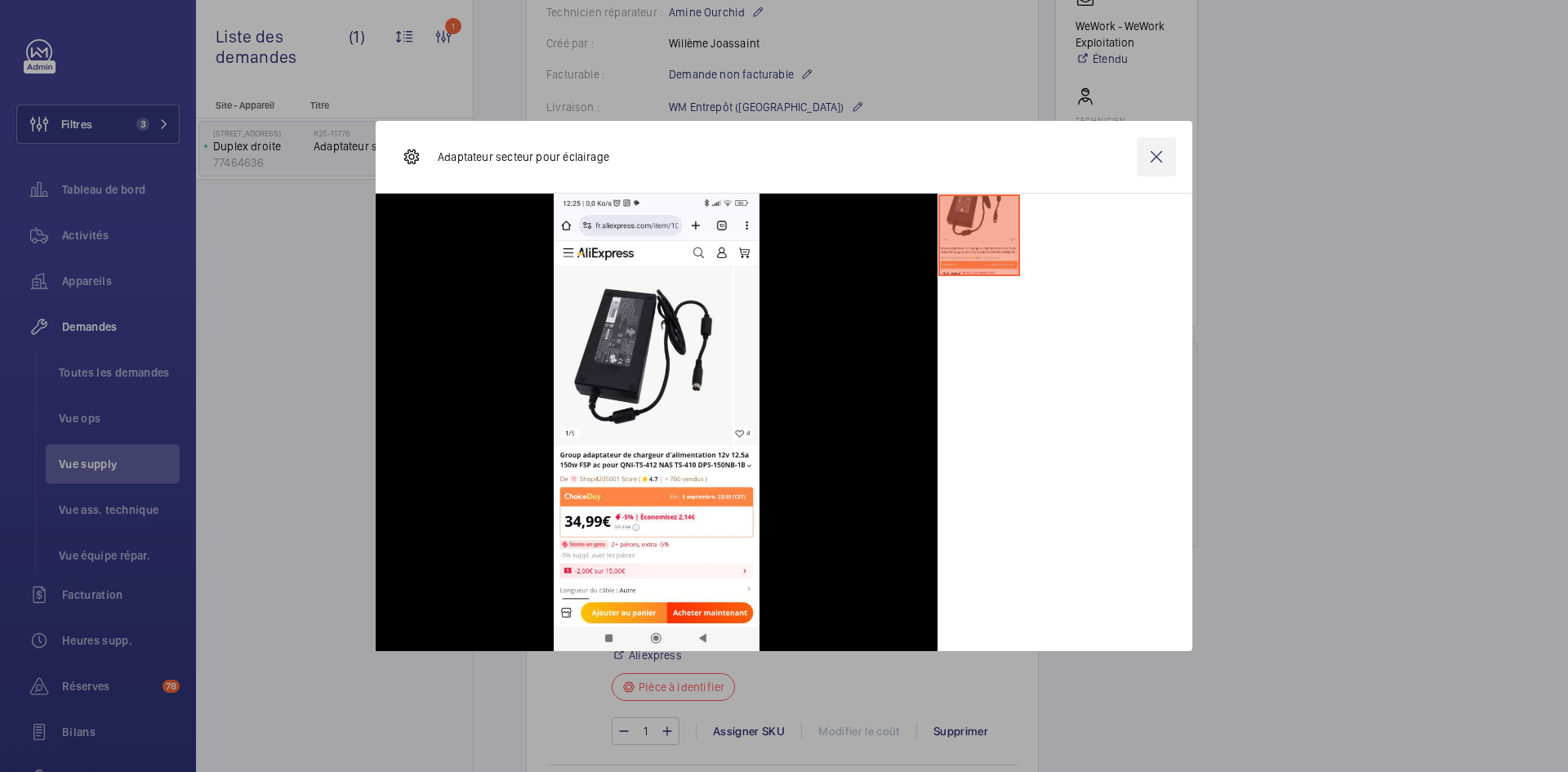
click at [1142, 159] on wm-front-icon-button at bounding box center [1156, 156] width 39 height 39
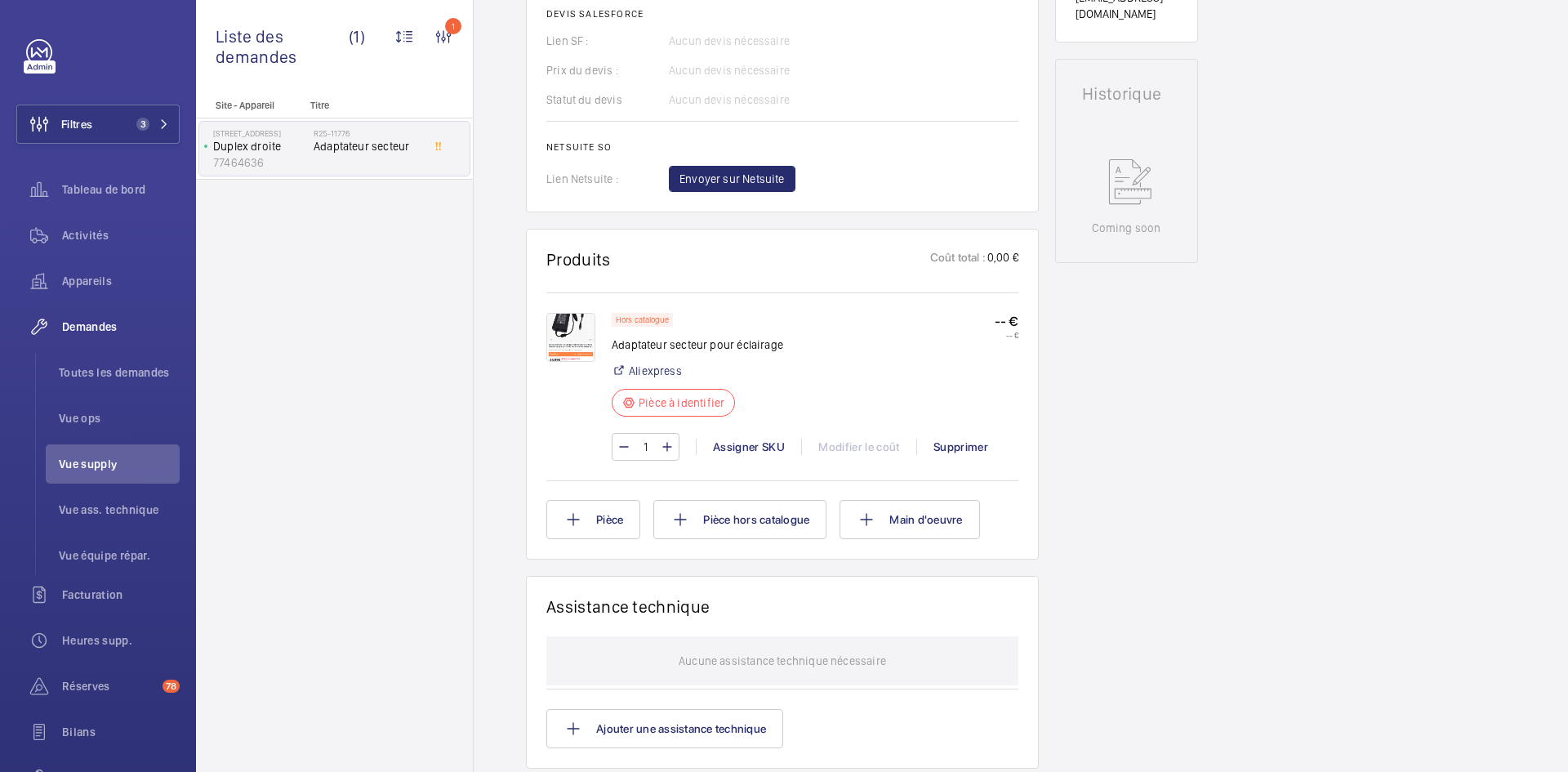
scroll to position [735, 0]
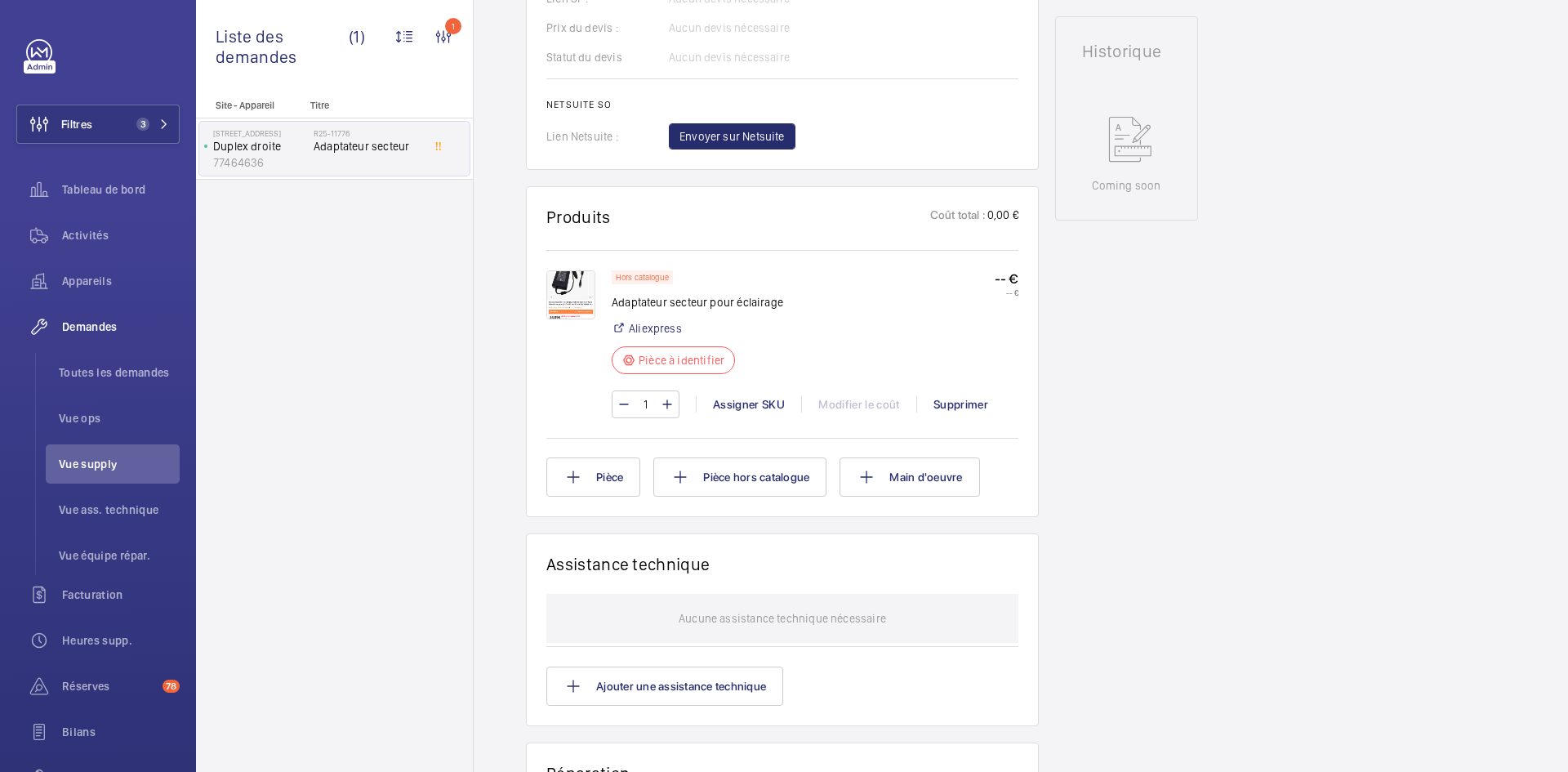
click at [579, 311] on img at bounding box center [571, 294] width 49 height 49
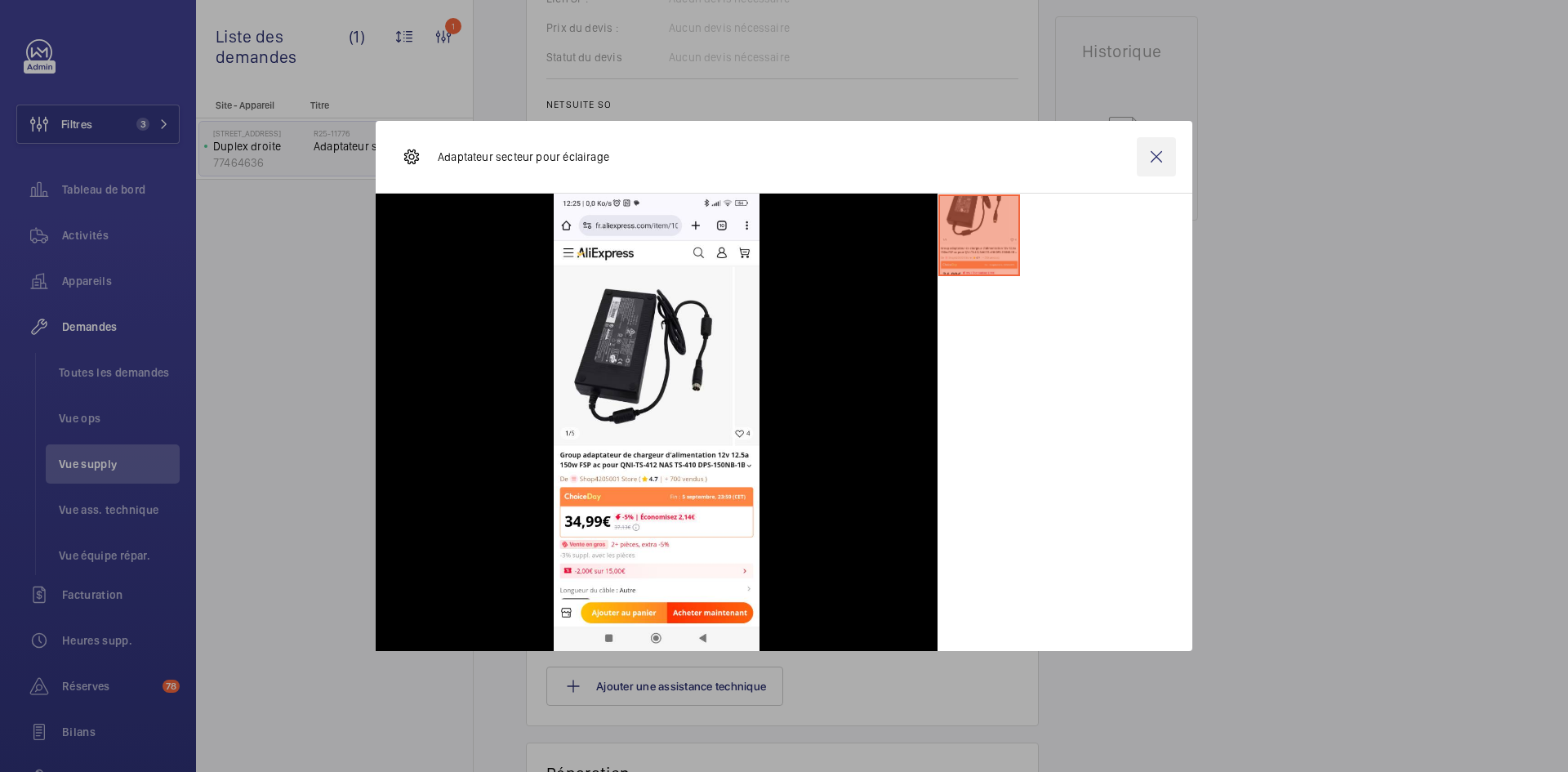
click at [1158, 160] on wm-front-icon-button at bounding box center [1156, 156] width 39 height 39
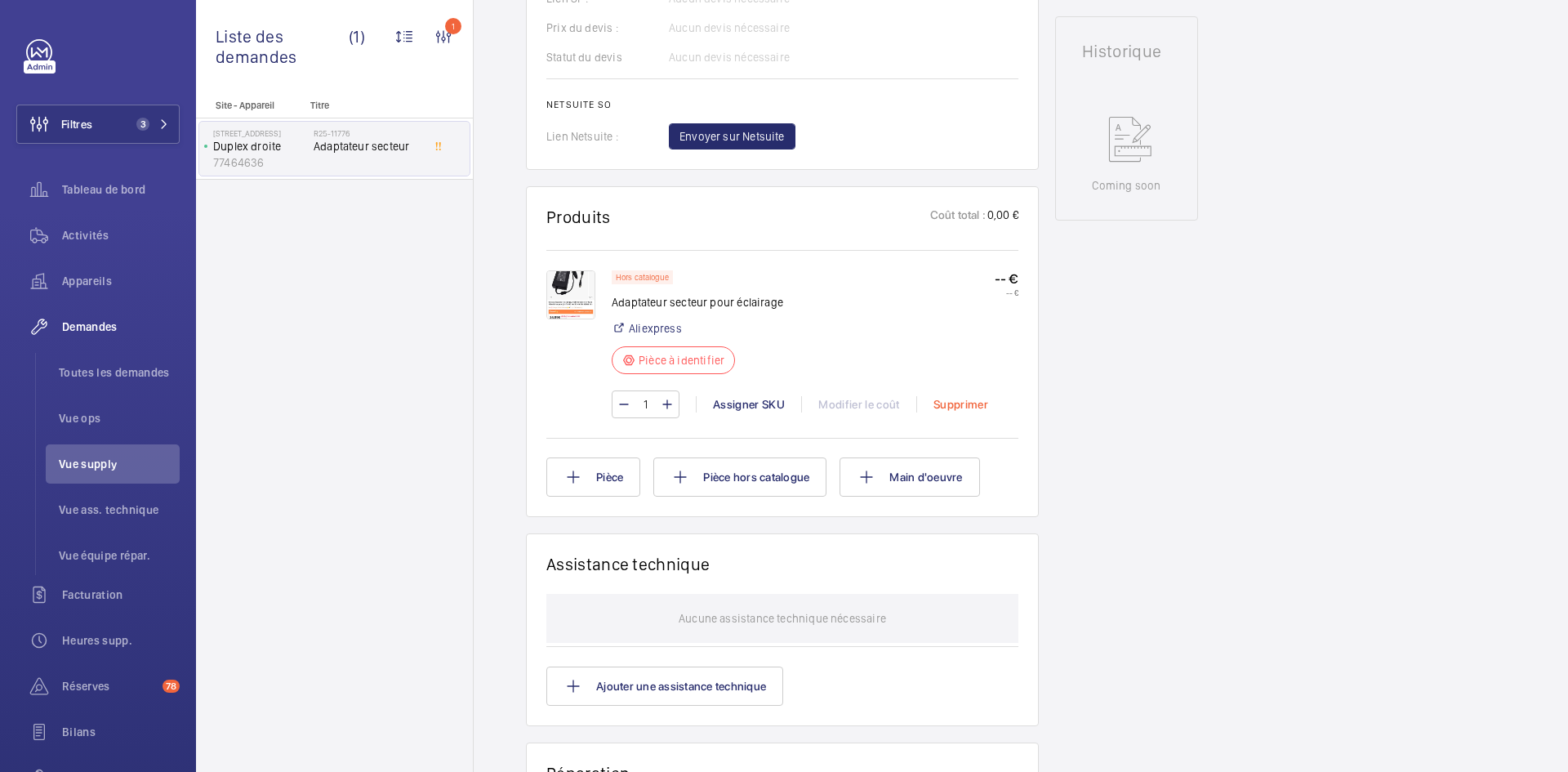
click at [970, 413] on div "Supprimer" at bounding box center [961, 405] width 89 height 16
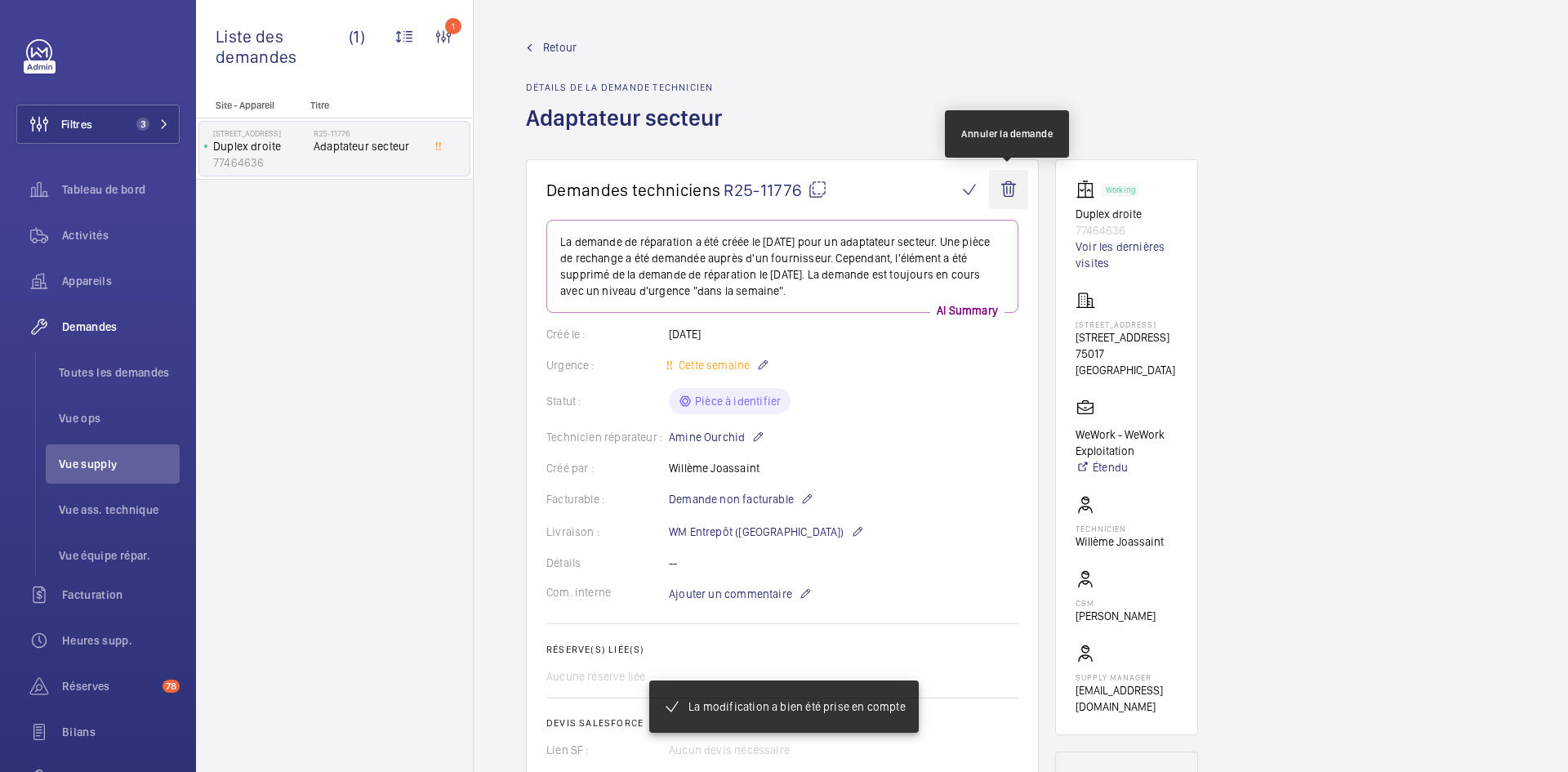
click at [1010, 188] on wm-front-icon-button at bounding box center [1008, 189] width 39 height 39
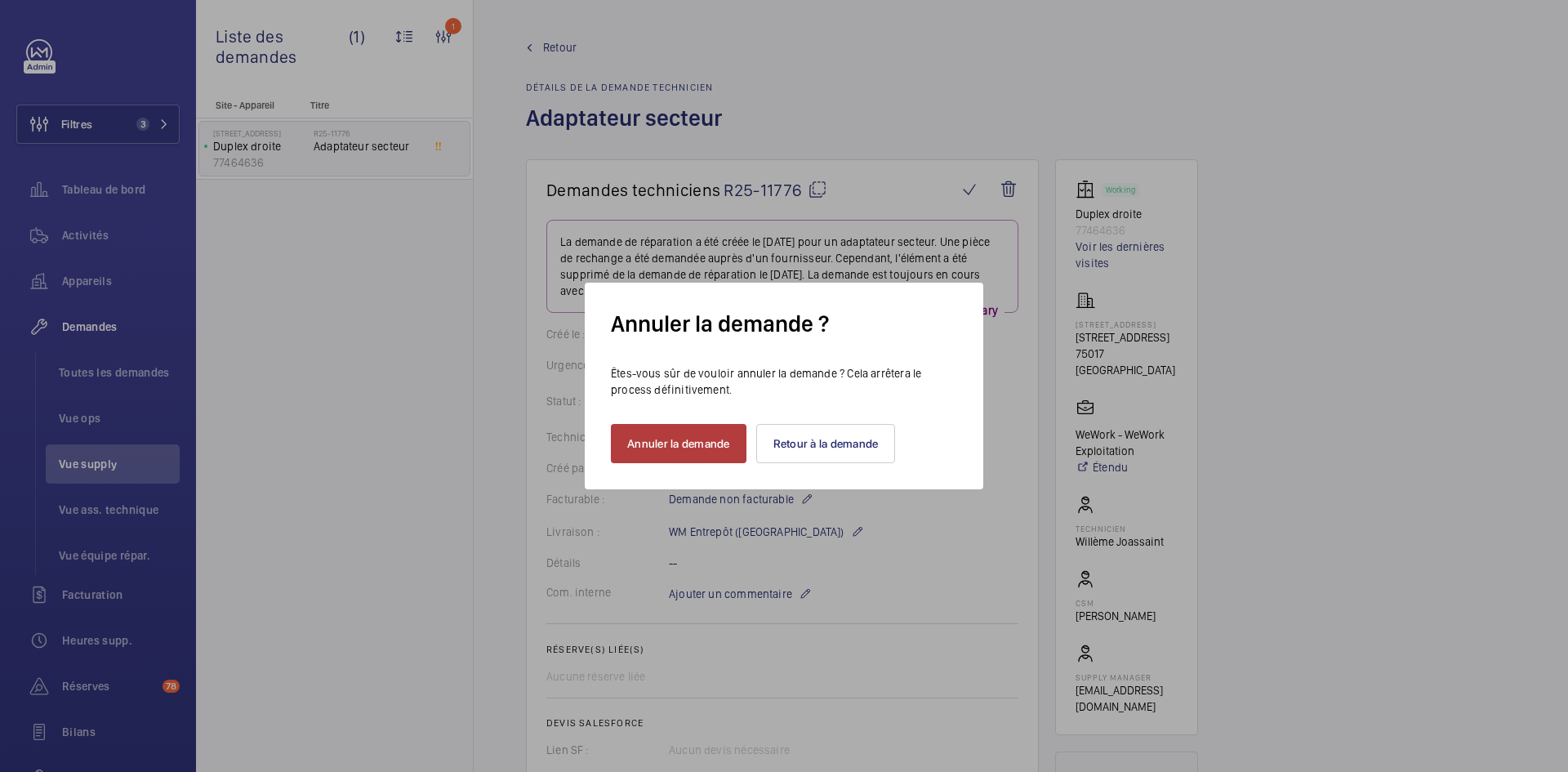
click at [710, 451] on button "Annuler la demande" at bounding box center [678, 442] width 135 height 39
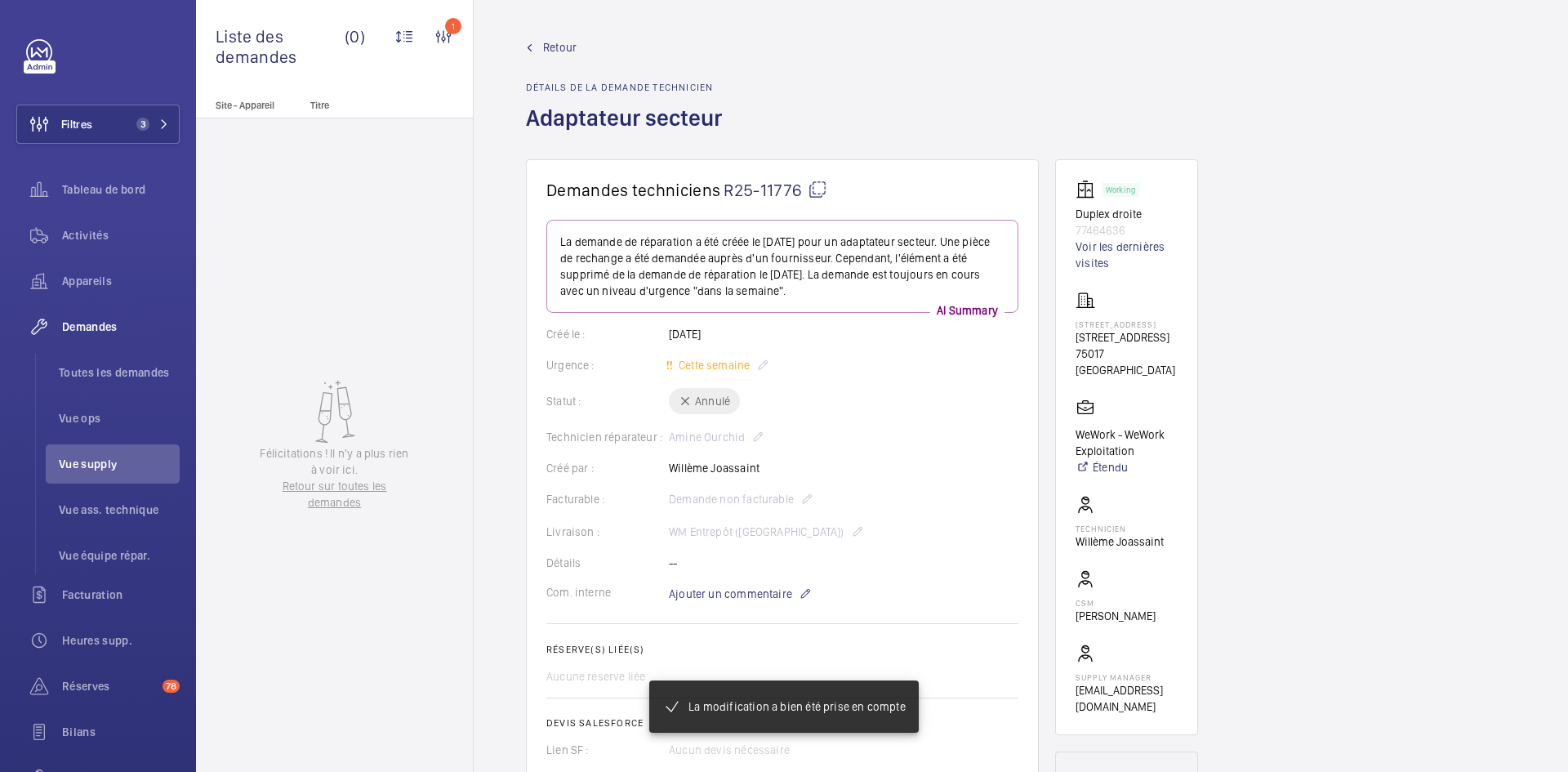
click at [551, 47] on span "Retour" at bounding box center [559, 47] width 33 height 16
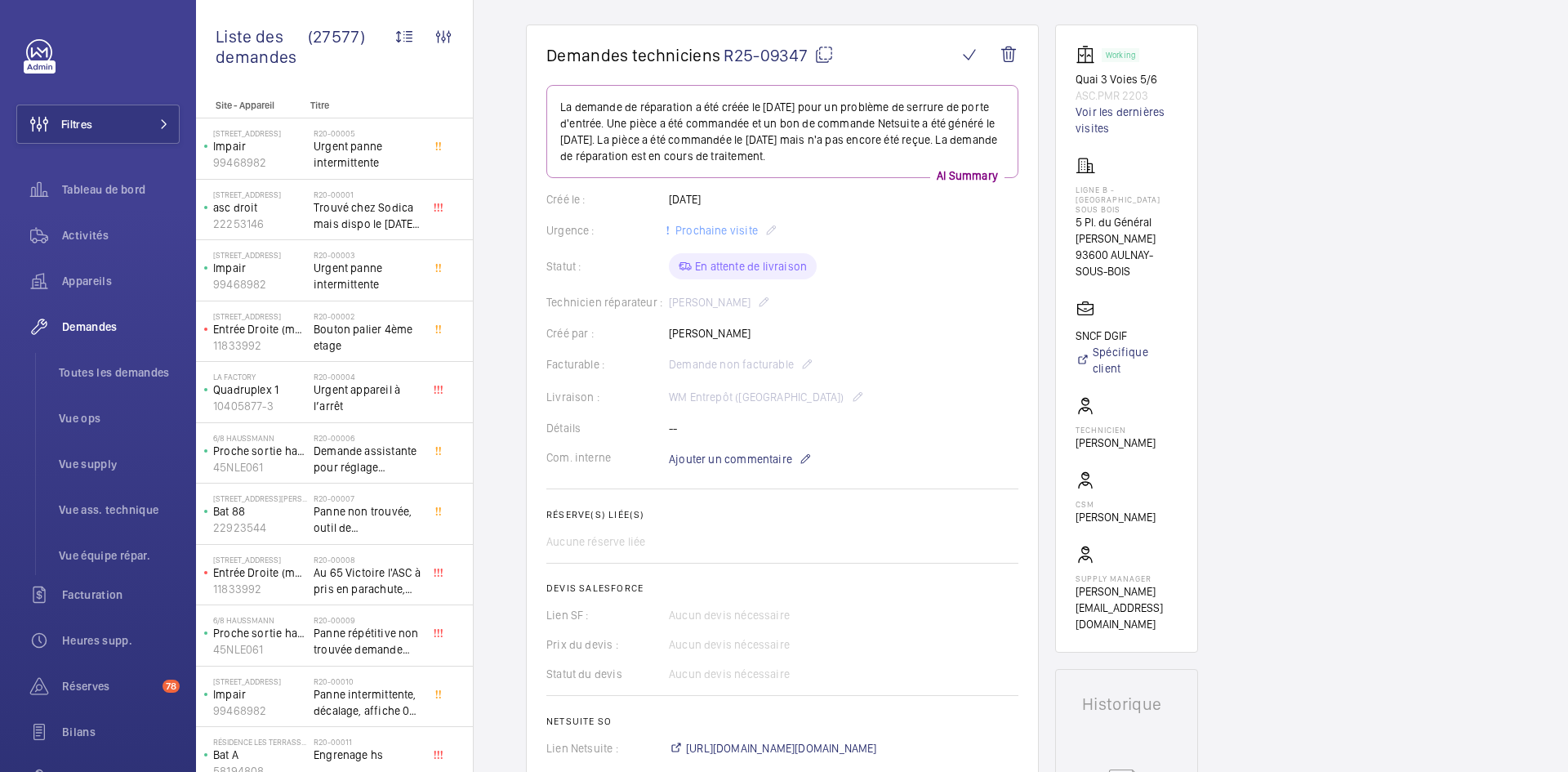
scroll to position [81, 0]
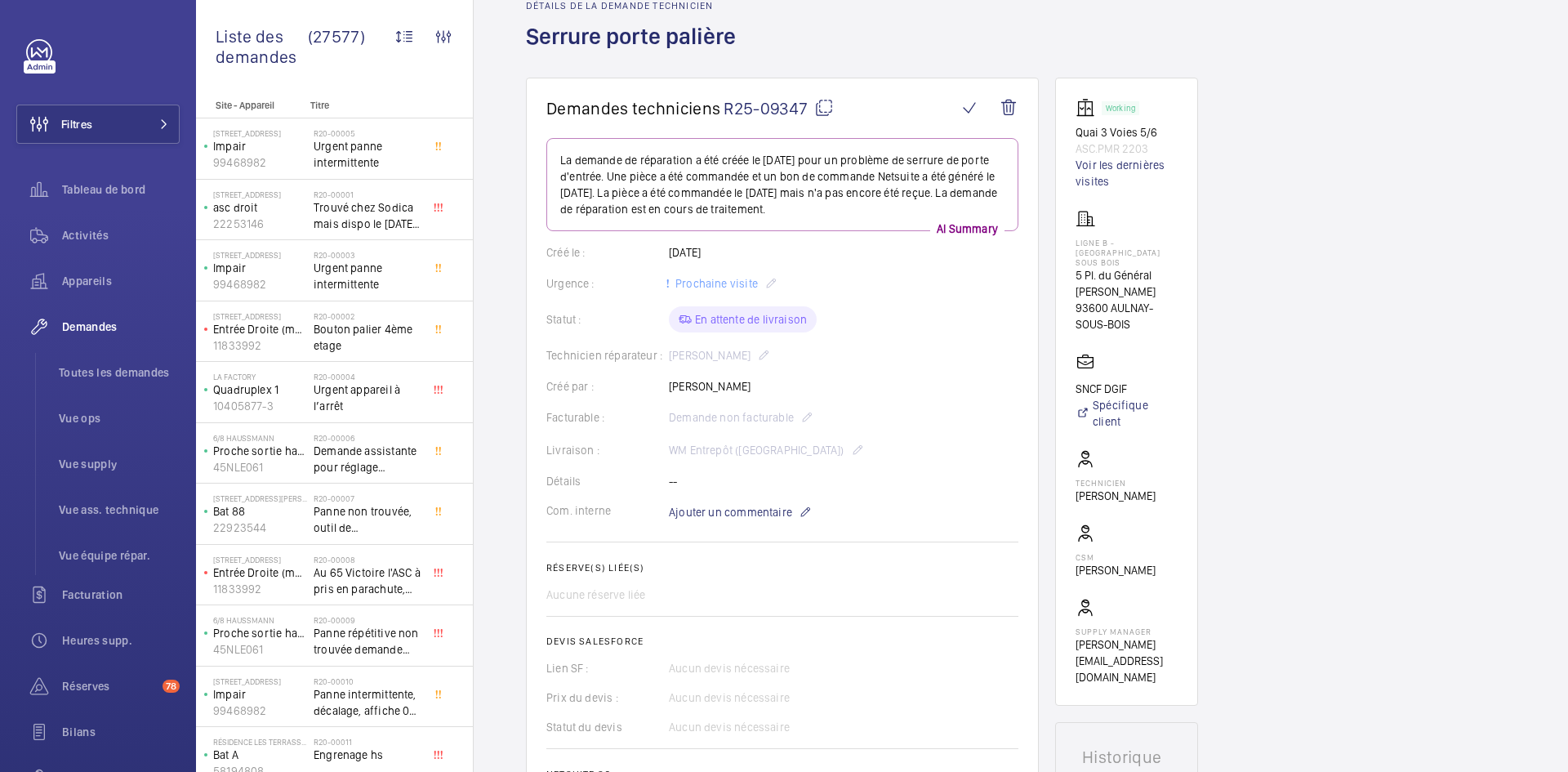
drag, startPoint x: 741, startPoint y: 387, endPoint x: 656, endPoint y: 389, distance: 85.0
click at [656, 389] on div "Créé par : Olivier Rosette" at bounding box center [782, 386] width 472 height 16
copy div "Créé par : Olivier Rosette"
drag, startPoint x: 1149, startPoint y: 148, endPoint x: 1066, endPoint y: 133, distance: 84.3
click at [1066, 133] on wm-front-card "Working Quai 3 Voies 5/6 ASC.PMR 2203 Voir les dernières visites LIGNE B - AULN…" at bounding box center [1126, 391] width 143 height 628
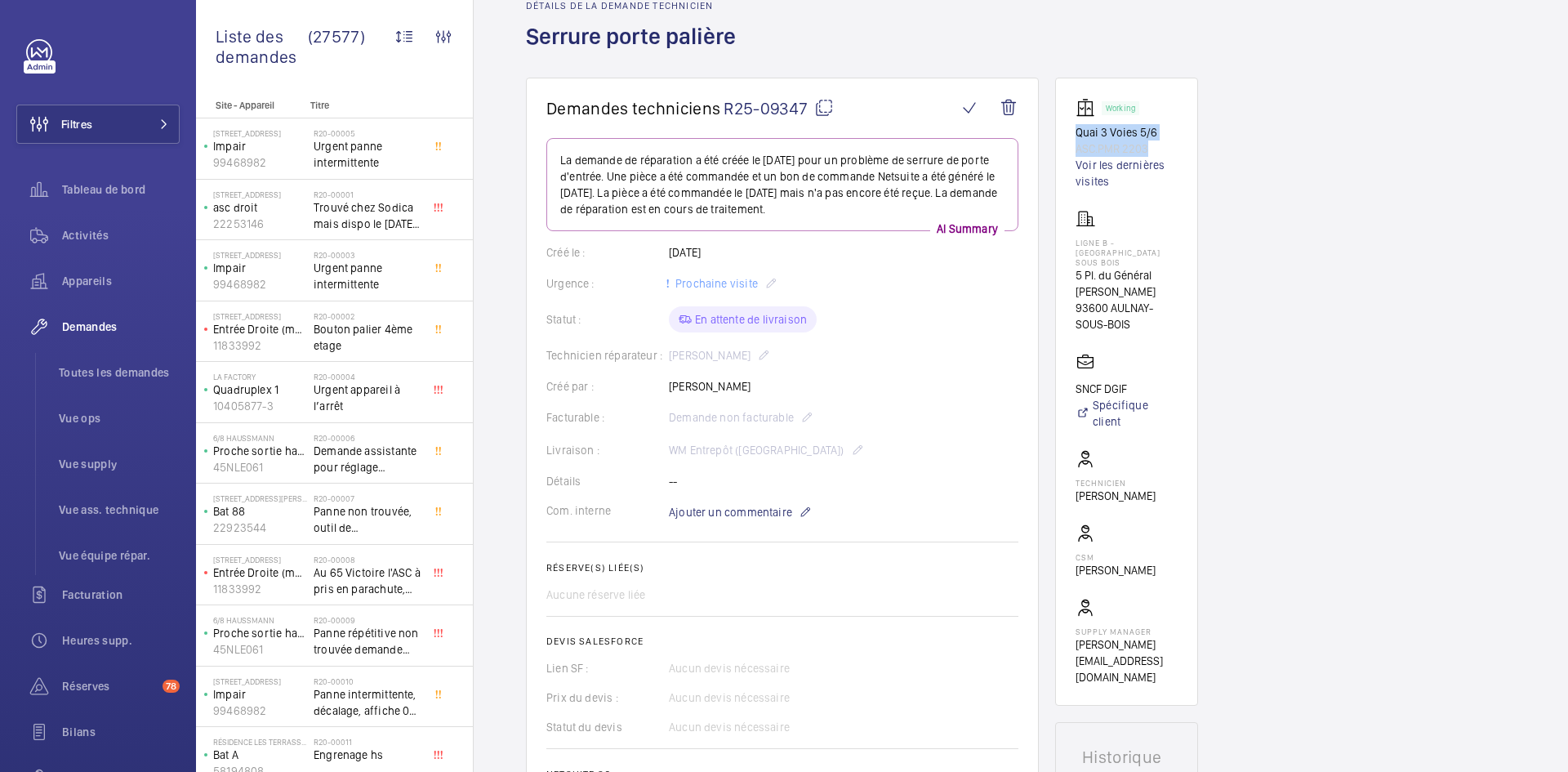
copy div "Quai 3 Voies 5/6 ASC.PMR 2203"
drag, startPoint x: 1143, startPoint y: 314, endPoint x: 1077, endPoint y: 236, distance: 102.2
click at [1077, 236] on div "LIGNE B - AULNAY SOUS BOIS 5 Pl. du Général de Gaulle 93600 AULNAY-SOUS-BOIS" at bounding box center [1126, 271] width 102 height 124
copy div "LIGNE B - AULNAY SOUS BOIS 5 Pl. du Général de Gaulle 93600 AULNAY-SOUS-BOIS"
drag, startPoint x: 1136, startPoint y: 383, endPoint x: 1069, endPoint y: 377, distance: 67.3
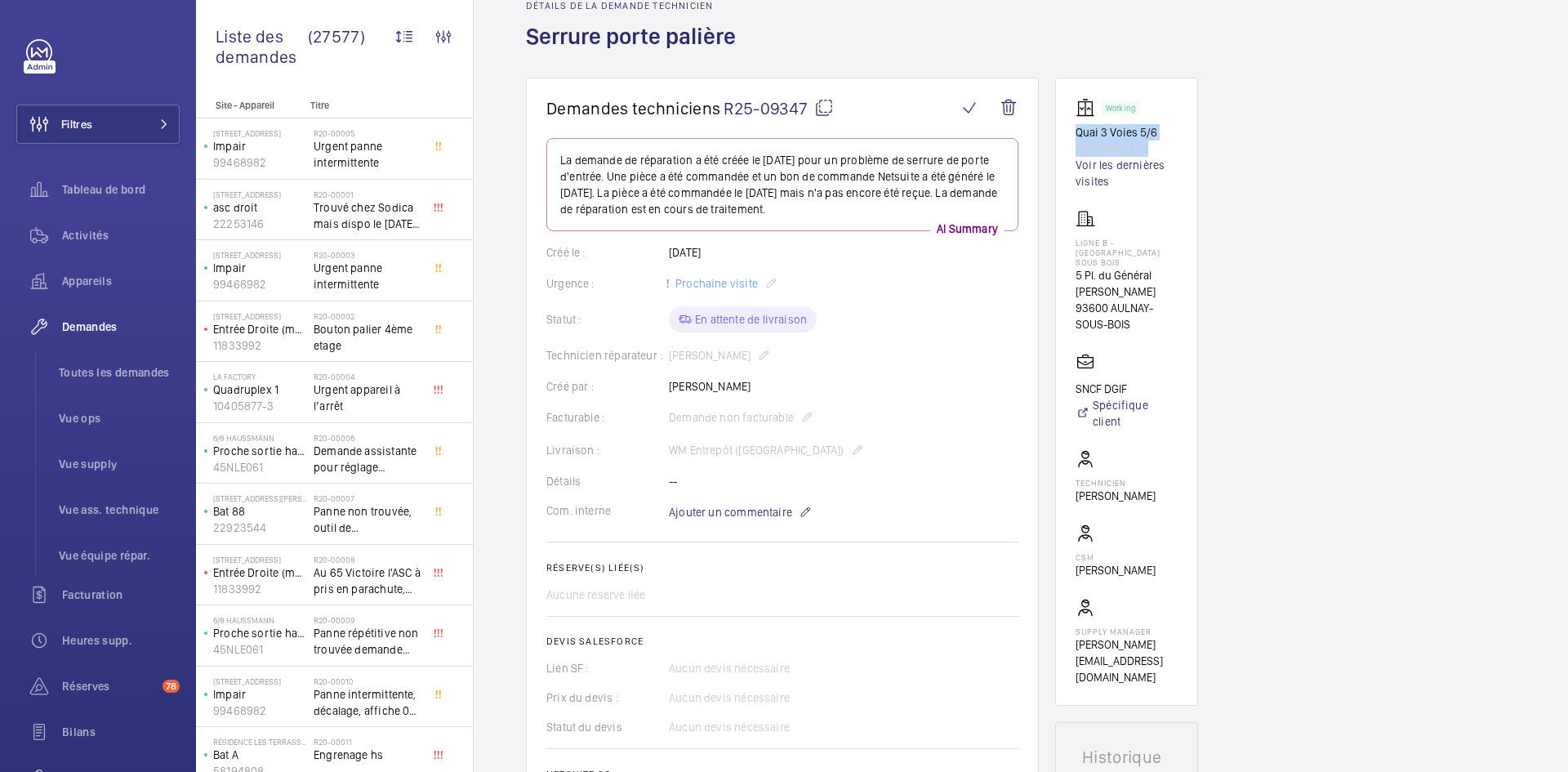
click at [1069, 377] on wm-front-card "Working Quai 3 Voies 5/6 ASC.PMR 2203 Voir les dernières visites LIGNE B - AULN…" at bounding box center [1126, 391] width 143 height 628
copy p "SNCF DGIF"
click at [824, 107] on mat-icon at bounding box center [825, 108] width 20 height 20
copy p "SNCF DGIF"
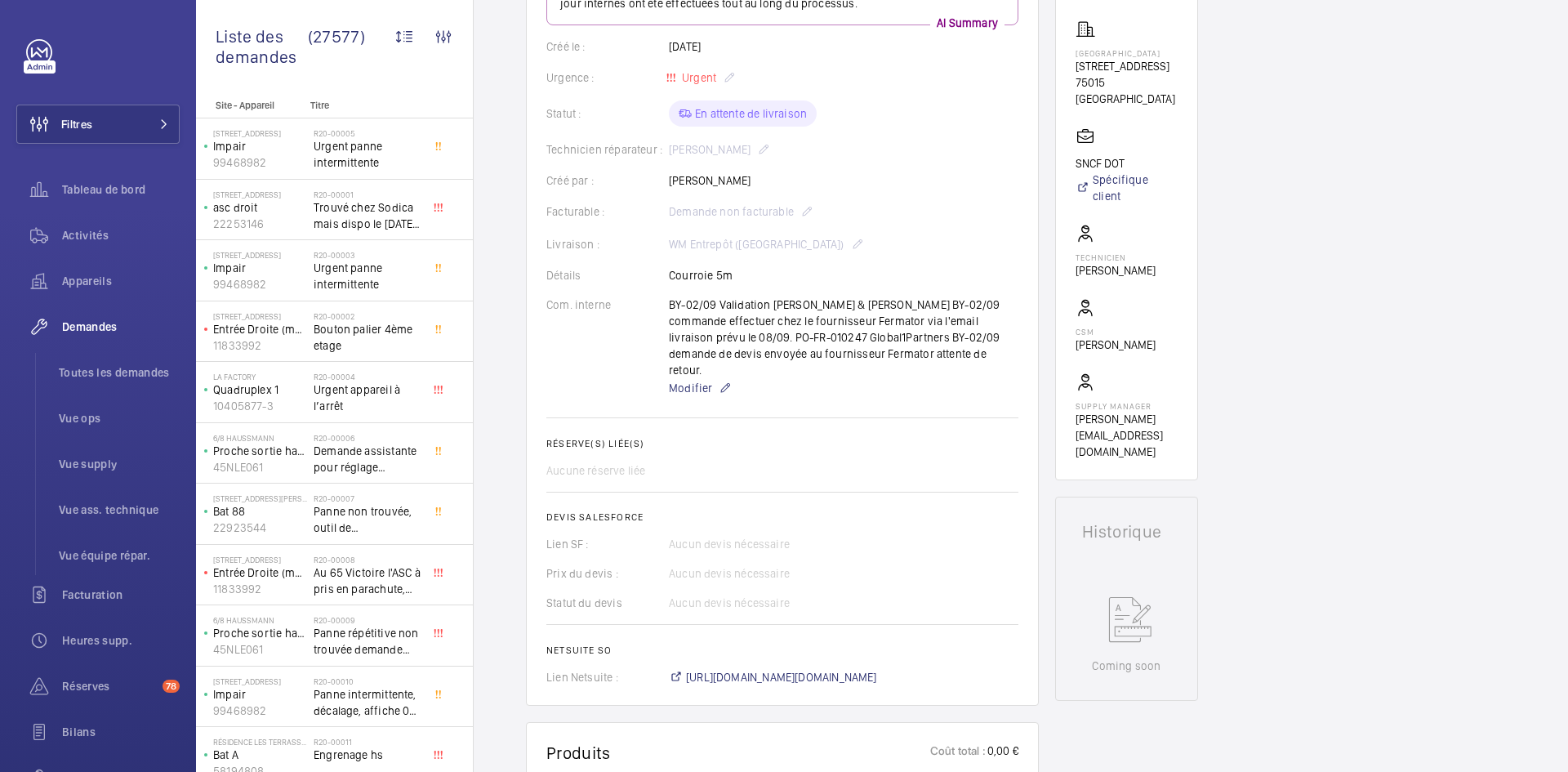
scroll to position [163, 0]
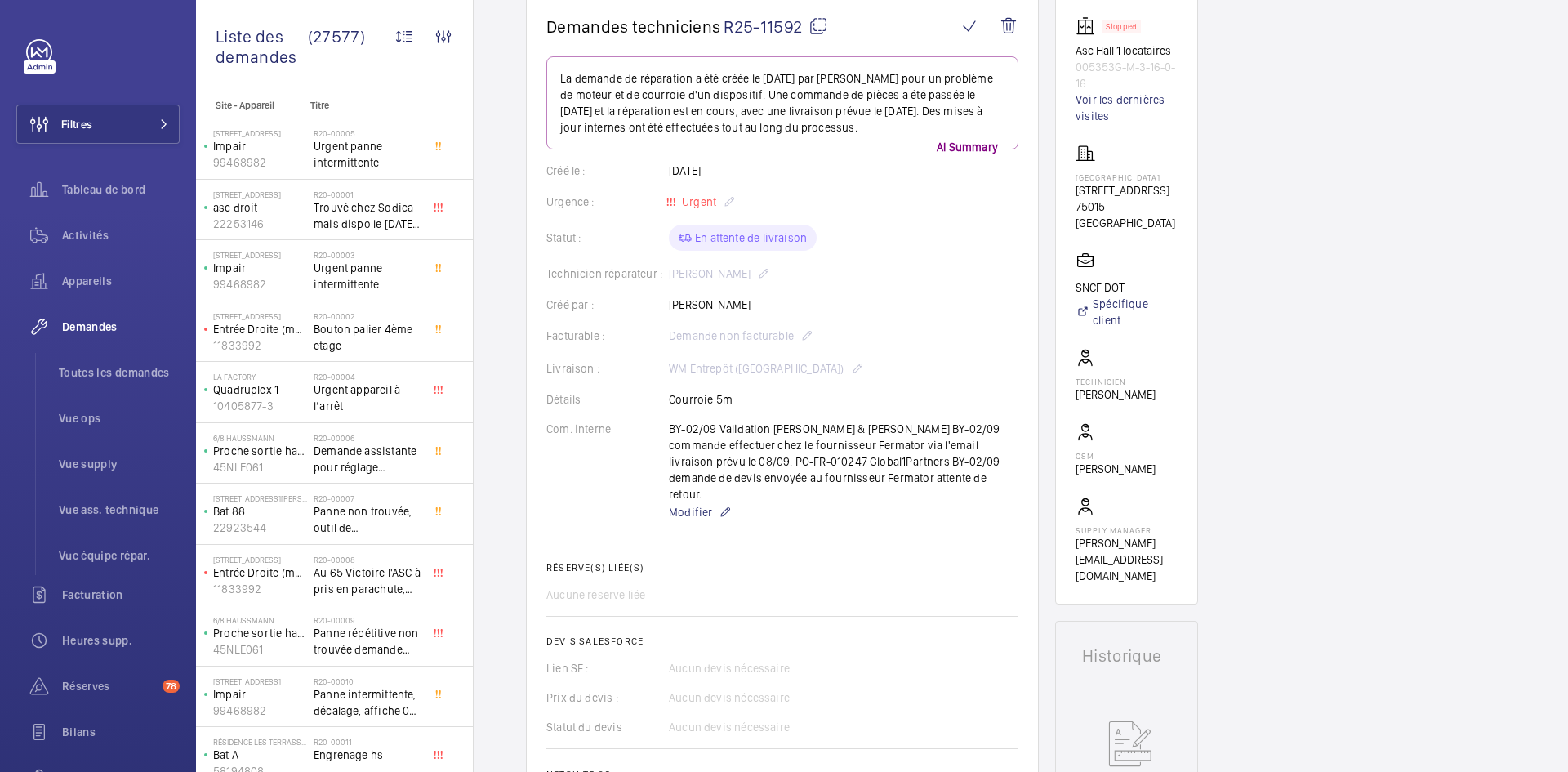
drag, startPoint x: 758, startPoint y: 303, endPoint x: 670, endPoint y: 306, distance: 88.1
click at [670, 306] on div "Créé par : Mohammed Azza" at bounding box center [782, 304] width 472 height 16
copy p "Mohammed Azza"
drag, startPoint x: 1115, startPoint y: 84, endPoint x: 1057, endPoint y: 58, distance: 63.6
click at [1057, 58] on wm-front-card "Stopped Asc Hall 1 locataires 005353G-M-3-16-0-16 Voir les dernières visites Pa…" at bounding box center [1126, 300] width 143 height 609
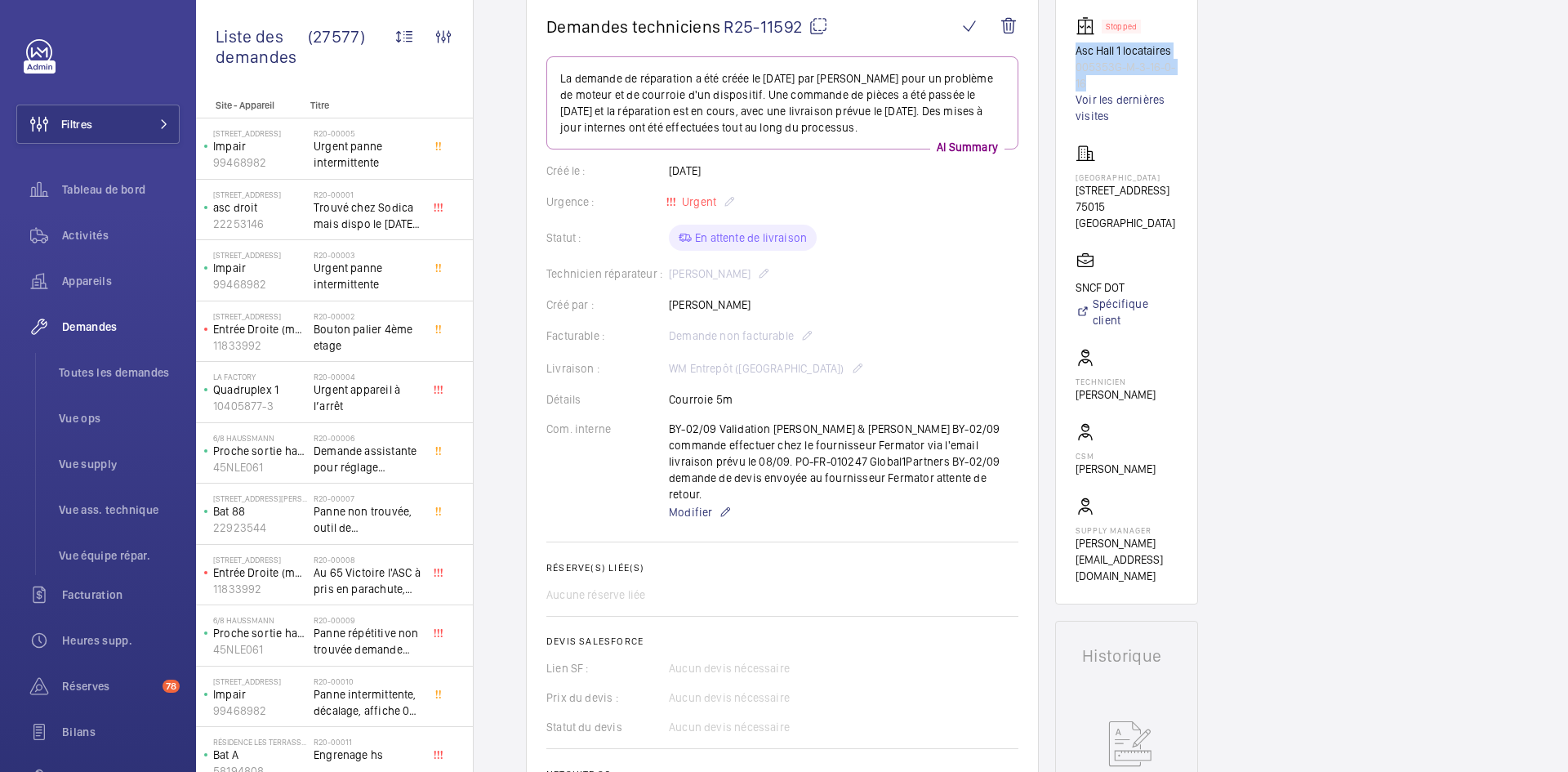
copy div "Asc Hall 1 locataires 005353G-M-3-16-0-16"
drag, startPoint x: 1141, startPoint y: 226, endPoint x: 1071, endPoint y: 177, distance: 85.4
click at [1071, 177] on wm-front-card "Stopped Asc Hall 1 locataires 005353G-M-3-16-0-16 Voir les dernières visites Pa…" at bounding box center [1126, 300] width 143 height 609
copy div "Paris Montparnasse 17 BOULEVARD DE VAUGIRARD 75015 PARIS"
click at [1142, 222] on p "75015 PARIS" at bounding box center [1126, 215] width 102 height 33
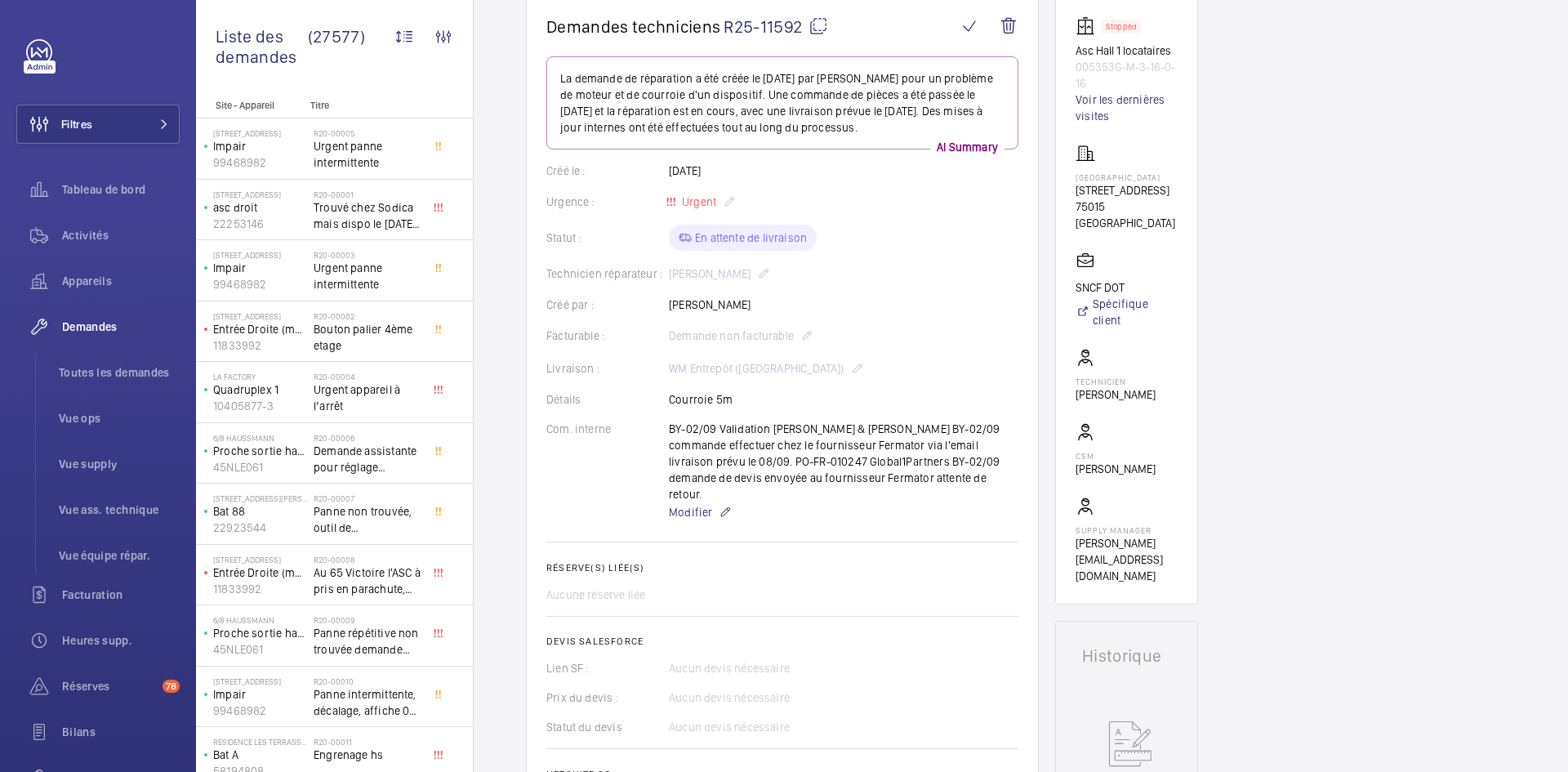
drag, startPoint x: 1134, startPoint y: 282, endPoint x: 1075, endPoint y: 286, distance: 59.1
click at [1075, 286] on wm-front-card "Stopped Asc Hall 1 locataires 005353G-M-3-16-0-16 Voir les dernières visites Pa…" at bounding box center [1126, 300] width 143 height 609
copy p "SNCF DOT"
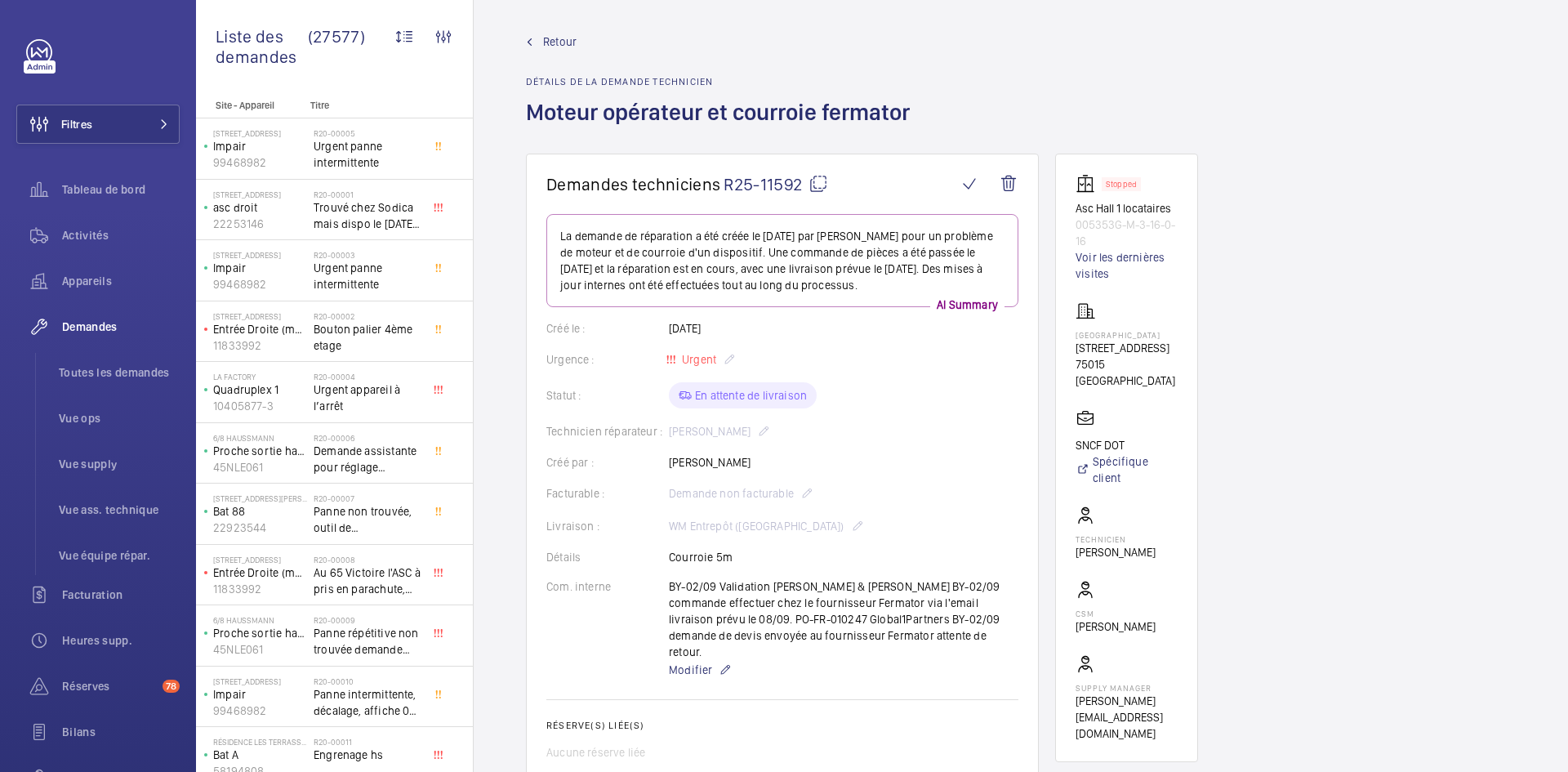
scroll to position [0, 0]
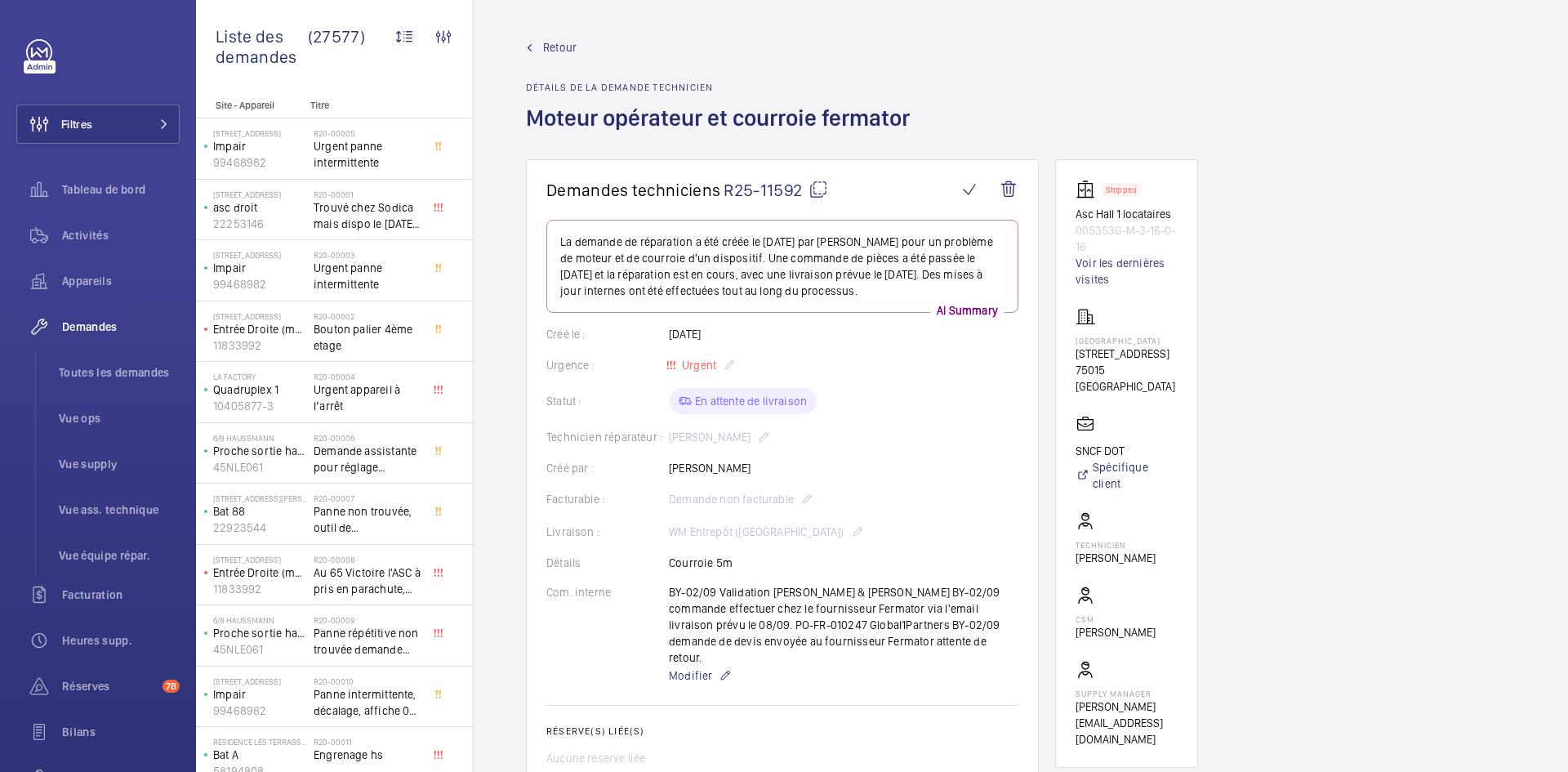
click at [824, 190] on mat-icon at bounding box center [818, 190] width 20 height 20
copy p "SNCF DOT"
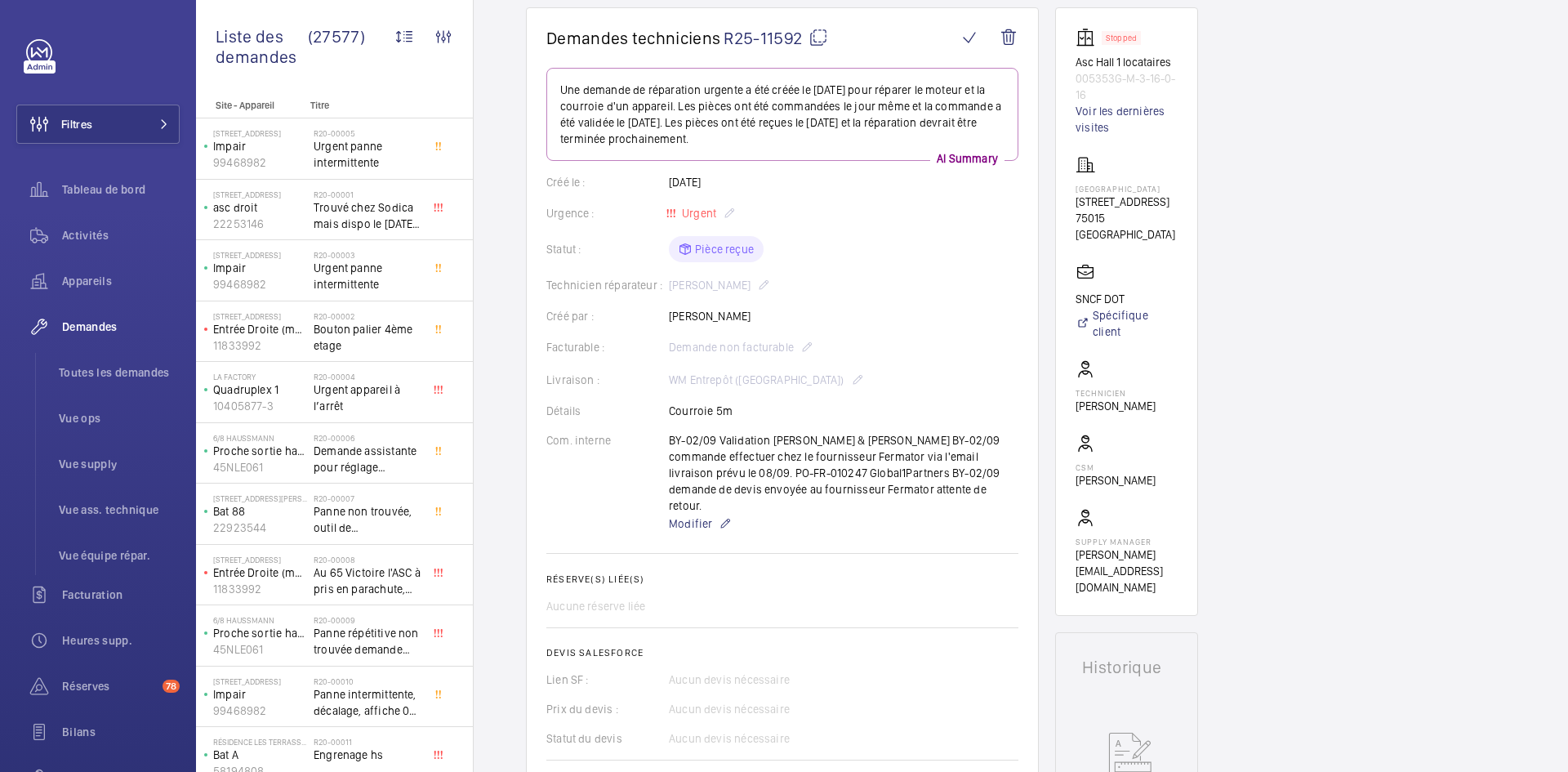
scroll to position [131, 0]
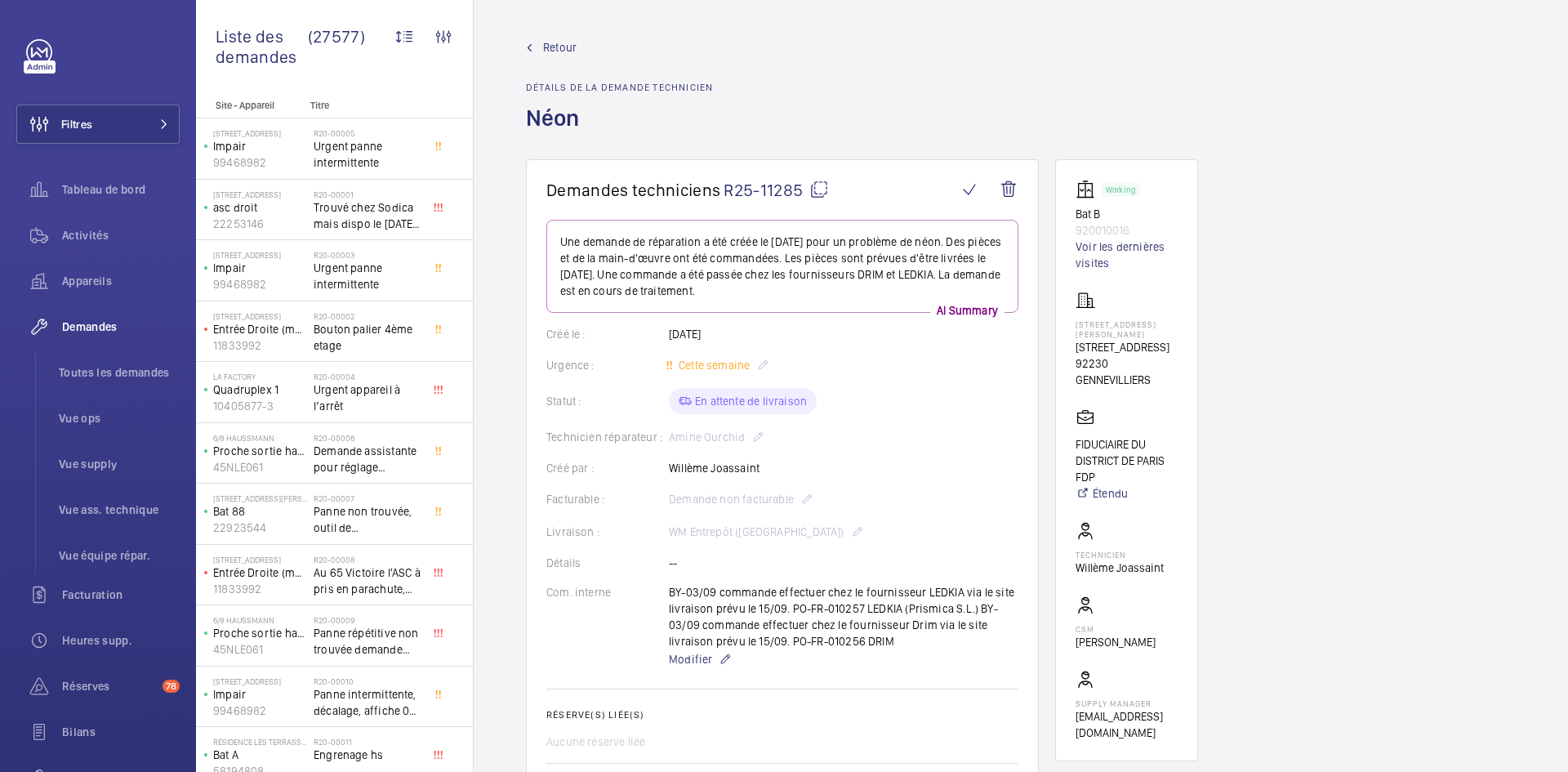
drag, startPoint x: 765, startPoint y: 466, endPoint x: 668, endPoint y: 472, distance: 97.2
click at [668, 472] on div "Créé par : [PERSON_NAME]" at bounding box center [782, 468] width 472 height 16
click at [770, 457] on wm-front-card-body "Une demande de réparation a été créée le 22/08/2025 pour un problème de néon. D…" at bounding box center [782, 588] width 472 height 737
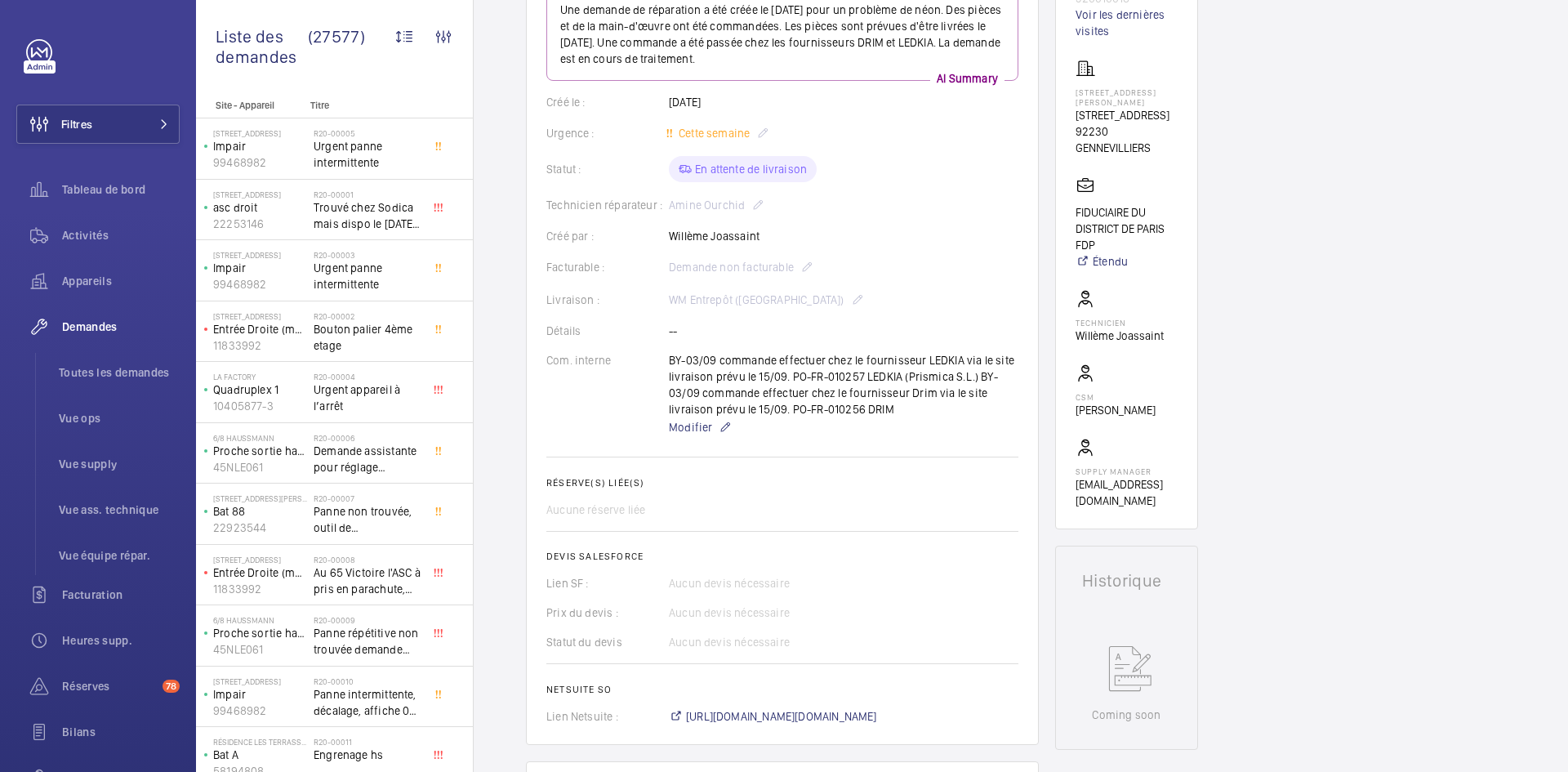
scroll to position [81, 0]
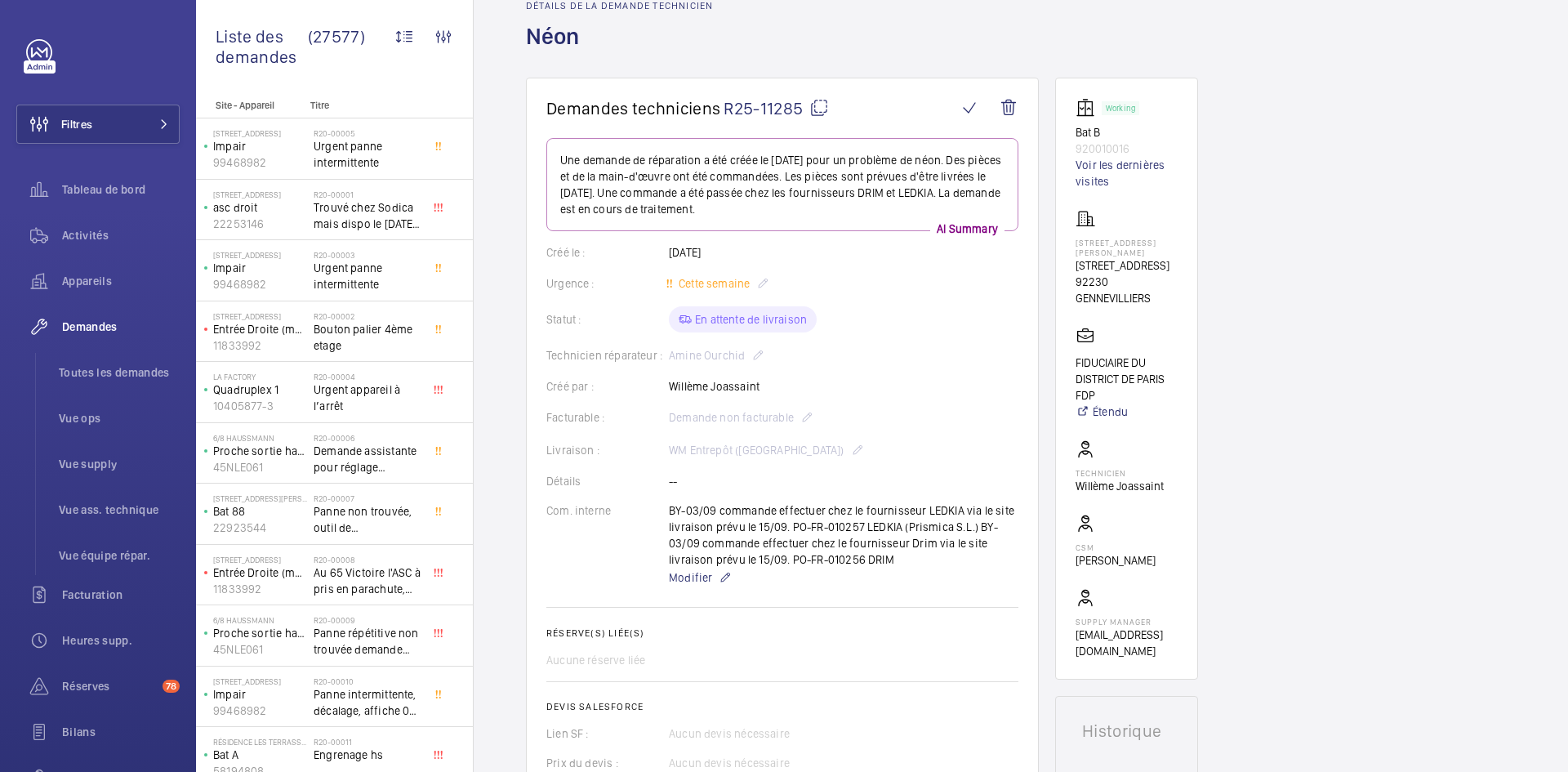
drag, startPoint x: 761, startPoint y: 387, endPoint x: 670, endPoint y: 385, distance: 91.0
click at [670, 385] on div "Créé par : Willème Joassaint" at bounding box center [782, 386] width 472 height 16
copy p "Willème Joassaint"
drag, startPoint x: 1131, startPoint y: 149, endPoint x: 1071, endPoint y: 129, distance: 63.2
click at [1071, 129] on wm-front-card "Working Bat B 920010016 Voir les dernières visites 4 rue Georges 4 rue georges,…" at bounding box center [1126, 378] width 143 height 602
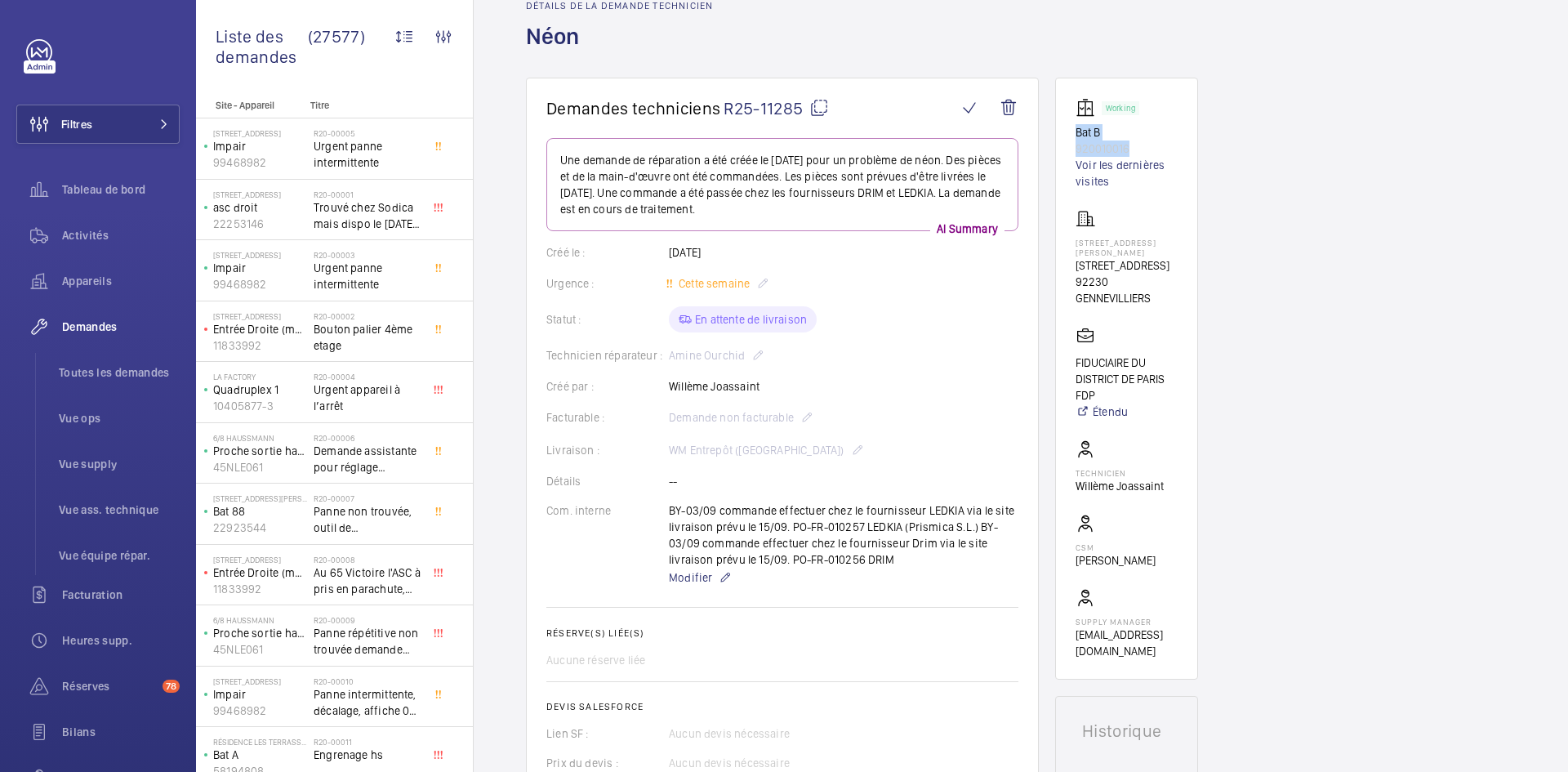
copy div "Bat B 920010016"
drag, startPoint x: 1126, startPoint y: 303, endPoint x: 1082, endPoint y: 286, distance: 47.2
click at [1082, 286] on div "4 rue Georges 4 rue georges, 92230 GENNEVILLIERS 92230 GENNEVILLIERS" at bounding box center [1126, 258] width 102 height 98
click at [1110, 274] on p "4 rue georges, 92230 GENNEVILLIERS" at bounding box center [1126, 265] width 102 height 16
drag, startPoint x: 1149, startPoint y: 288, endPoint x: 1073, endPoint y: 252, distance: 84.1
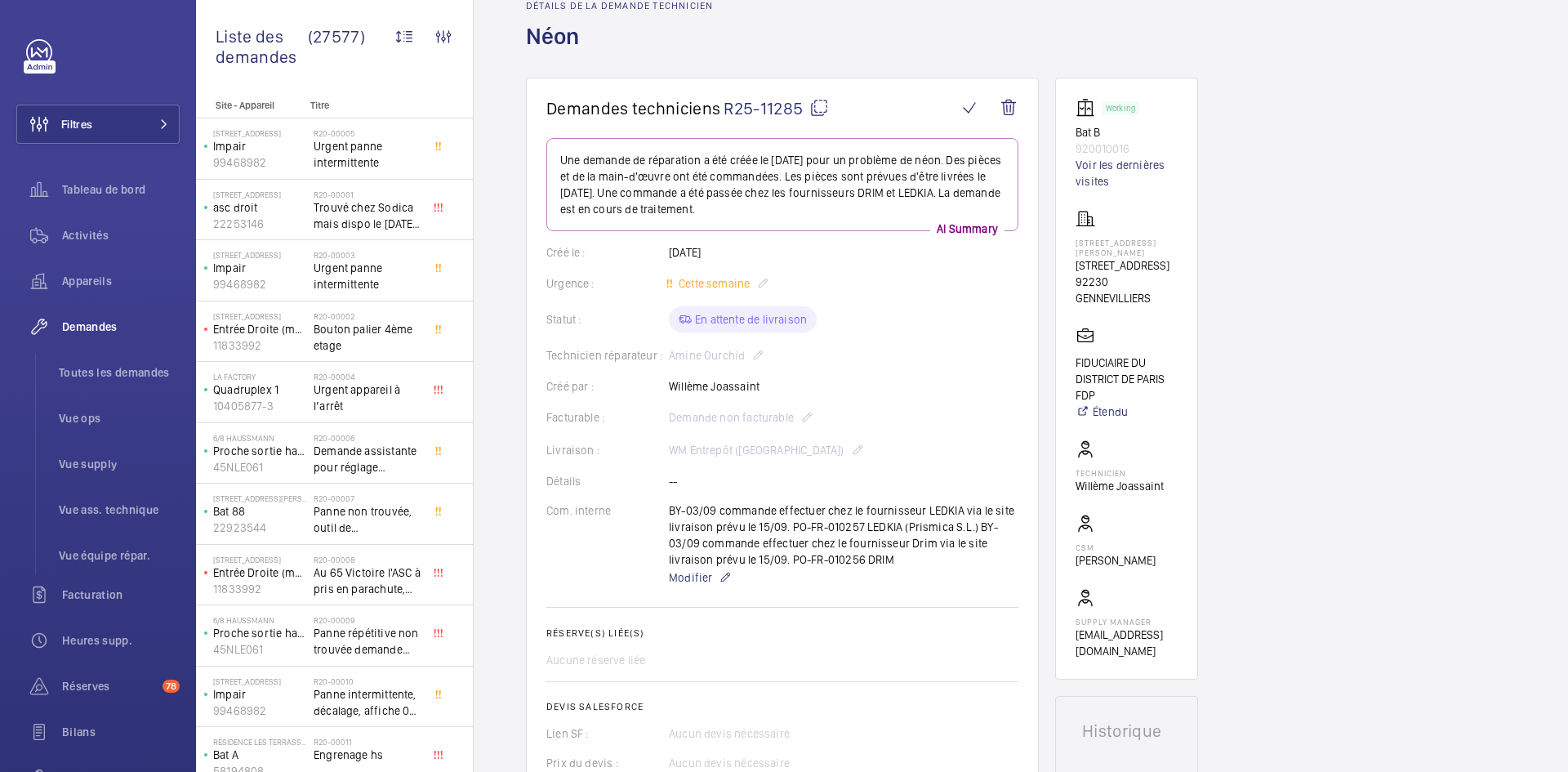
click at [1073, 252] on wm-front-card "Working Bat B 920010016 Voir les dernières visites 4 rue Georges 4 rue georges,…" at bounding box center [1126, 378] width 143 height 602
drag, startPoint x: 1165, startPoint y: 289, endPoint x: 1074, endPoint y: 259, distance: 95.8
click at [1074, 259] on wm-front-card "Working Bat B 920010016 Voir les dernières visites 4 rue Georges 4 rue georges,…" at bounding box center [1126, 378] width 143 height 602
copy p "4 rue georges, 92230 GENNEVILLIERS"
drag, startPoint x: 1095, startPoint y: 422, endPoint x: 1068, endPoint y: 386, distance: 45.0
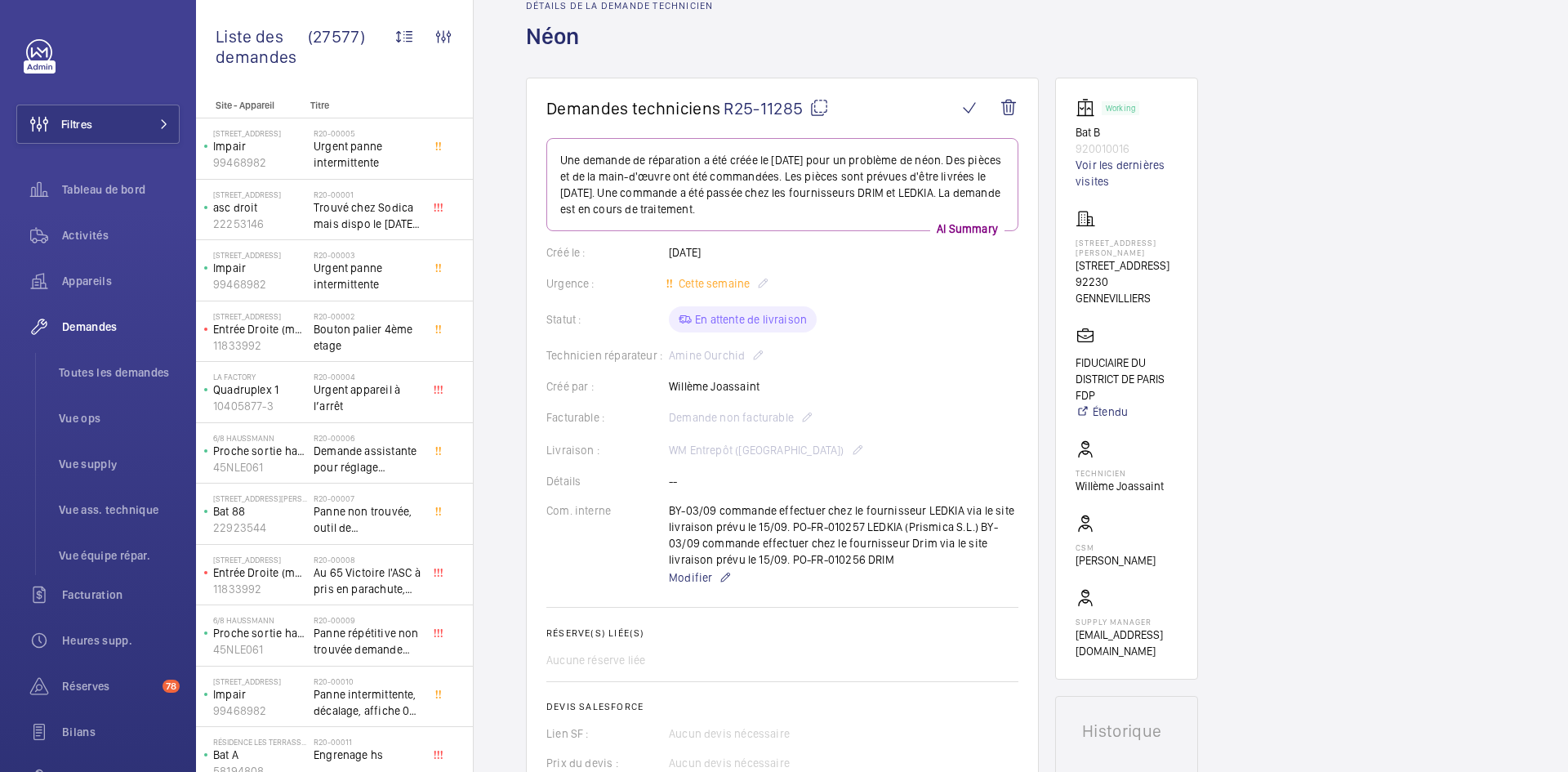
click at [1068, 386] on wm-front-card "Working Bat B 920010016 Voir les dernières visites 4 rue Georges 4 rue georges,…" at bounding box center [1126, 378] width 143 height 602
copy p "FIDUCIAIRE DU DISTRICT DE PARIS FDP"
click at [819, 101] on mat-icon at bounding box center [819, 108] width 20 height 20
copy p "FIDUCIAIRE DU DISTRICT DE PARIS FDP"
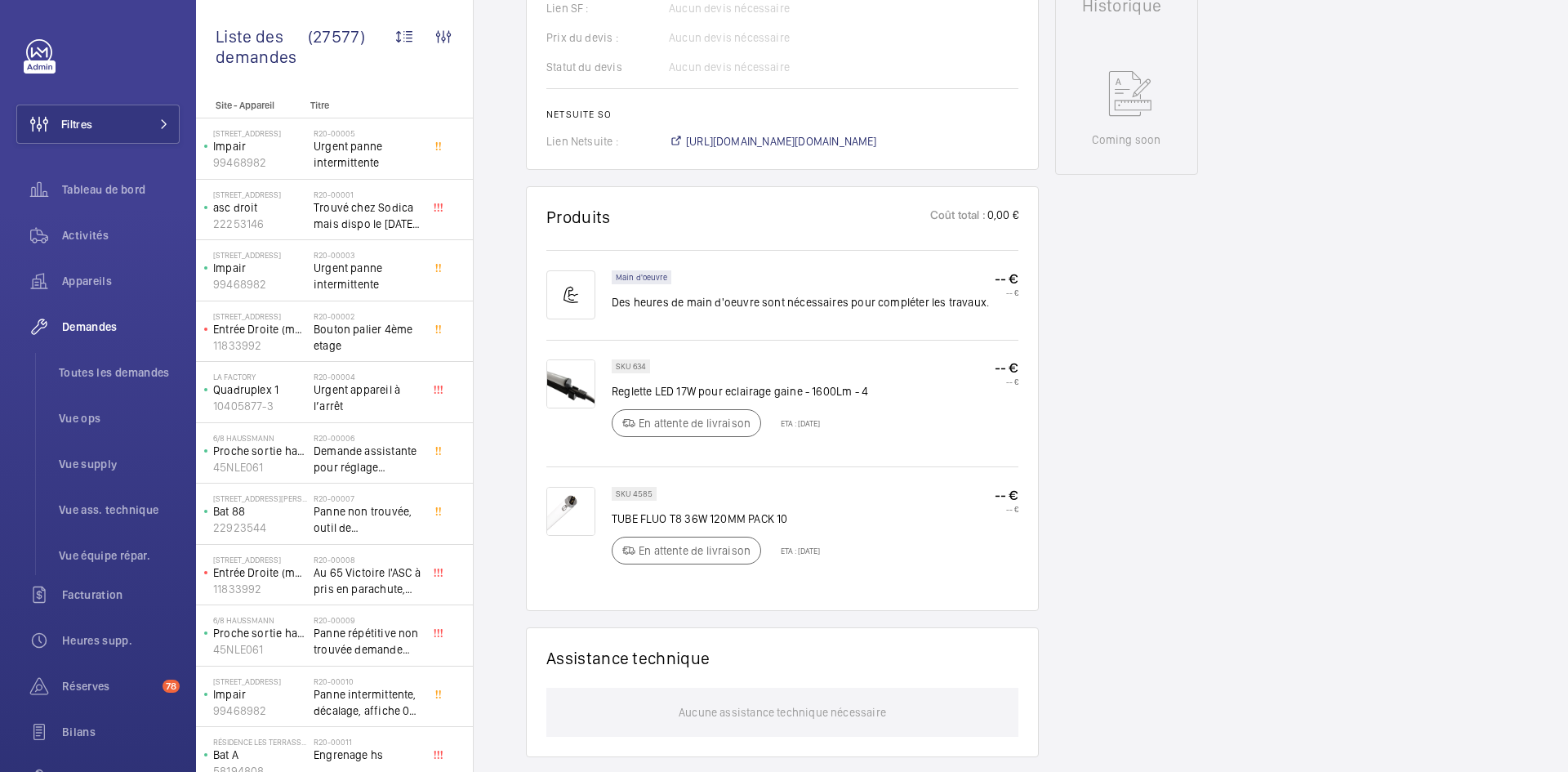
scroll to position [816, 0]
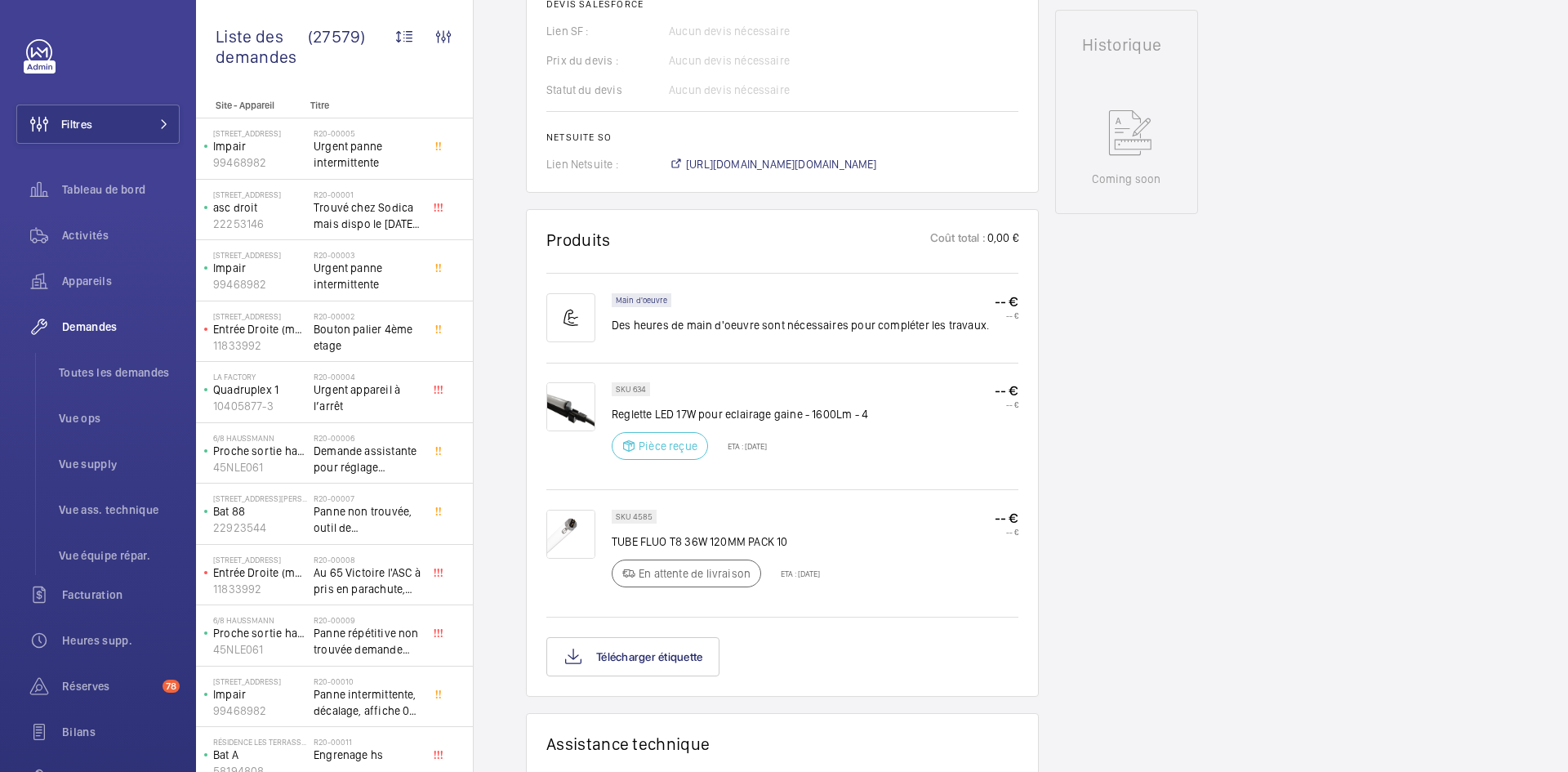
scroll to position [653, 0]
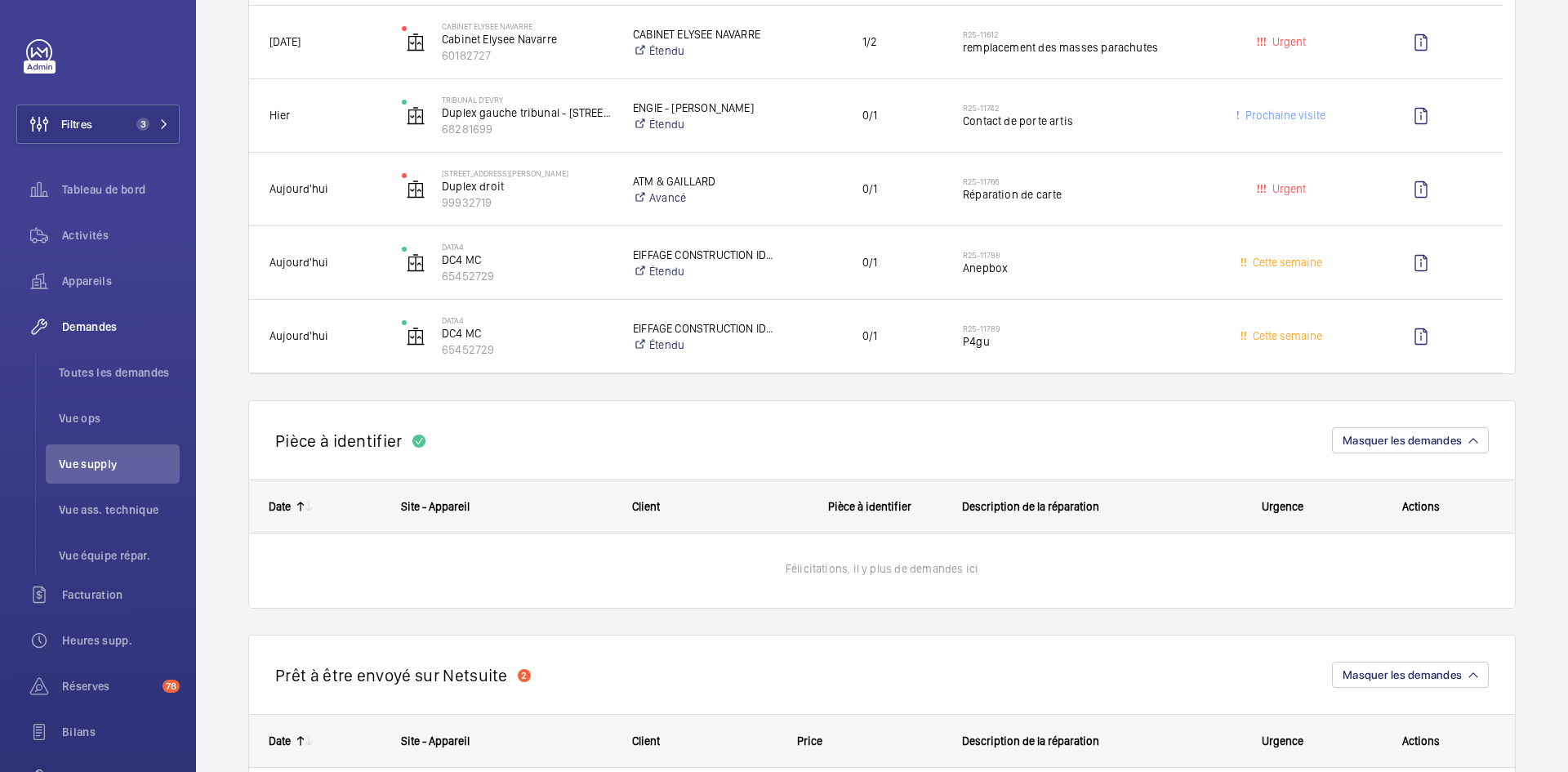
scroll to position [898, 0]
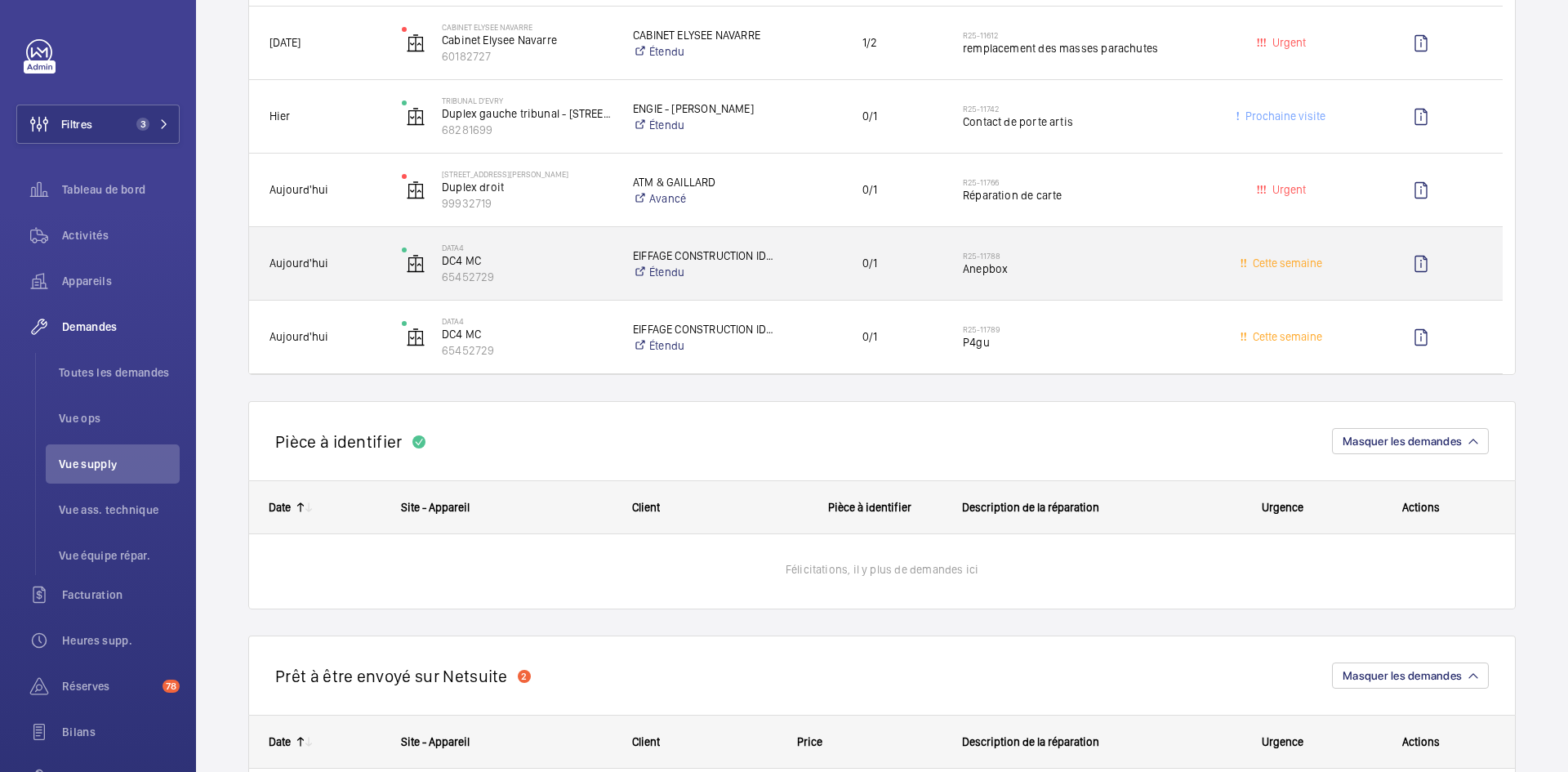
click at [335, 260] on span "Aujourd'hui" at bounding box center [324, 263] width 111 height 19
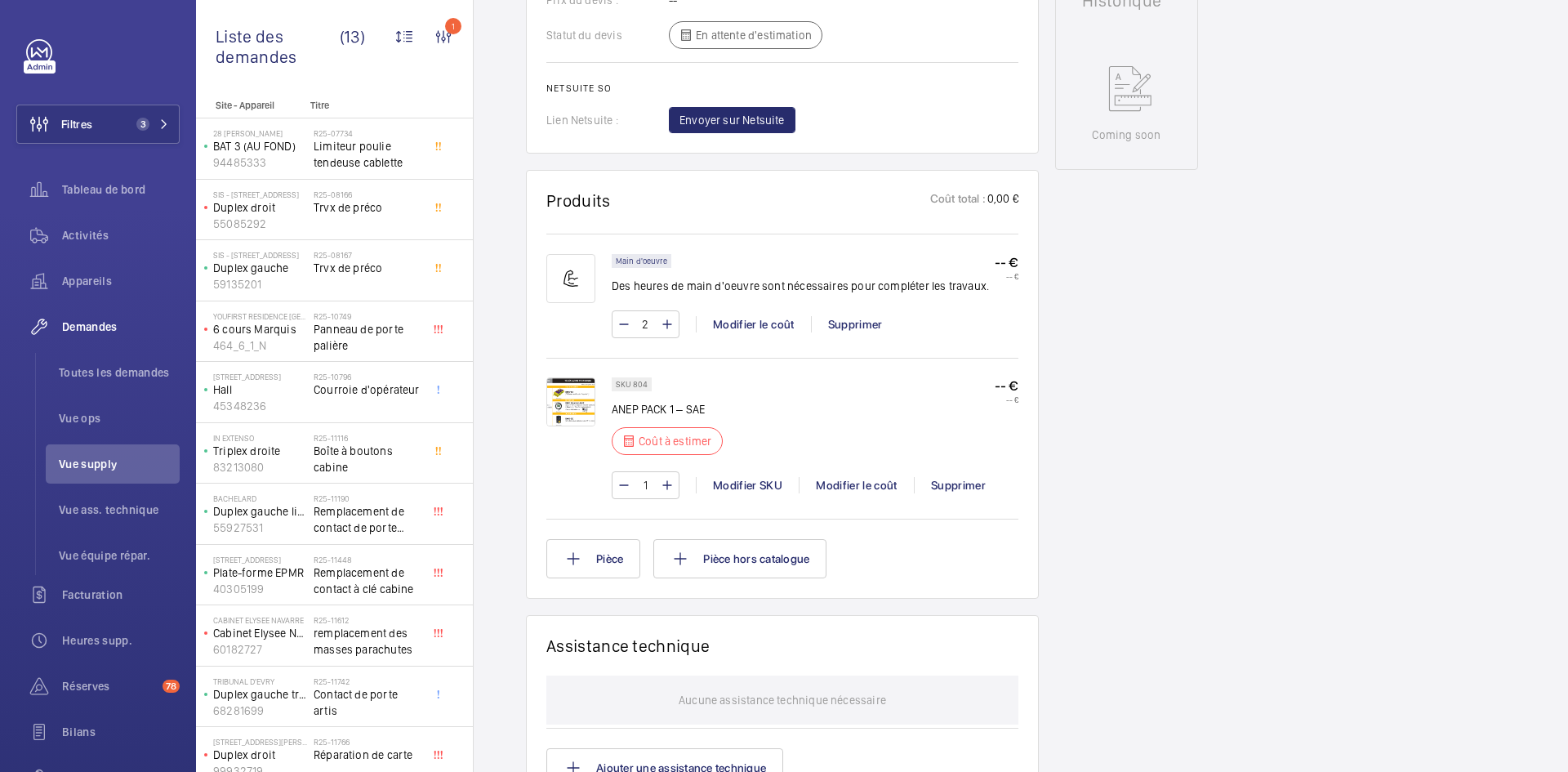
scroll to position [866, 0]
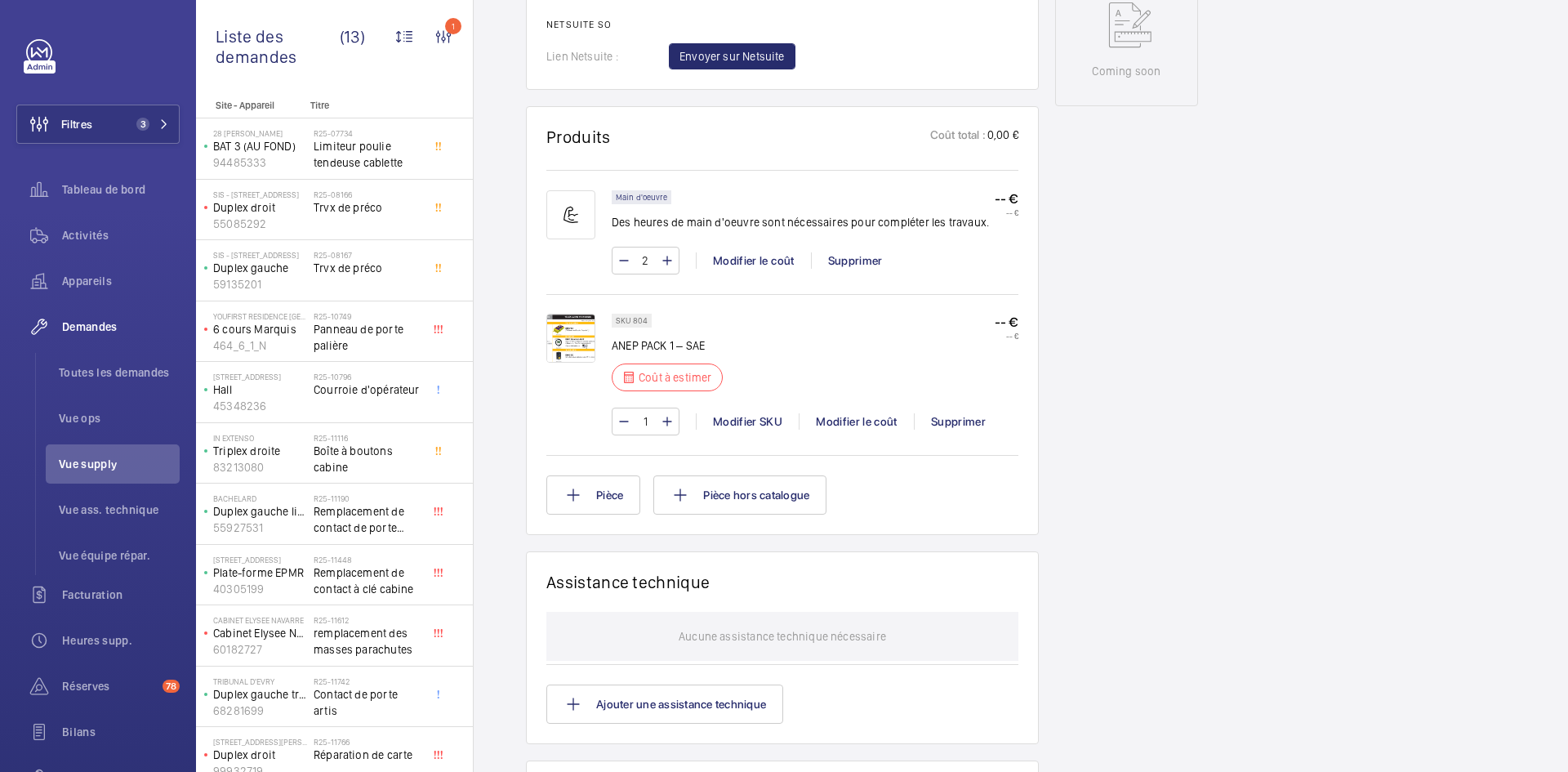
click at [572, 332] on img at bounding box center [571, 338] width 49 height 49
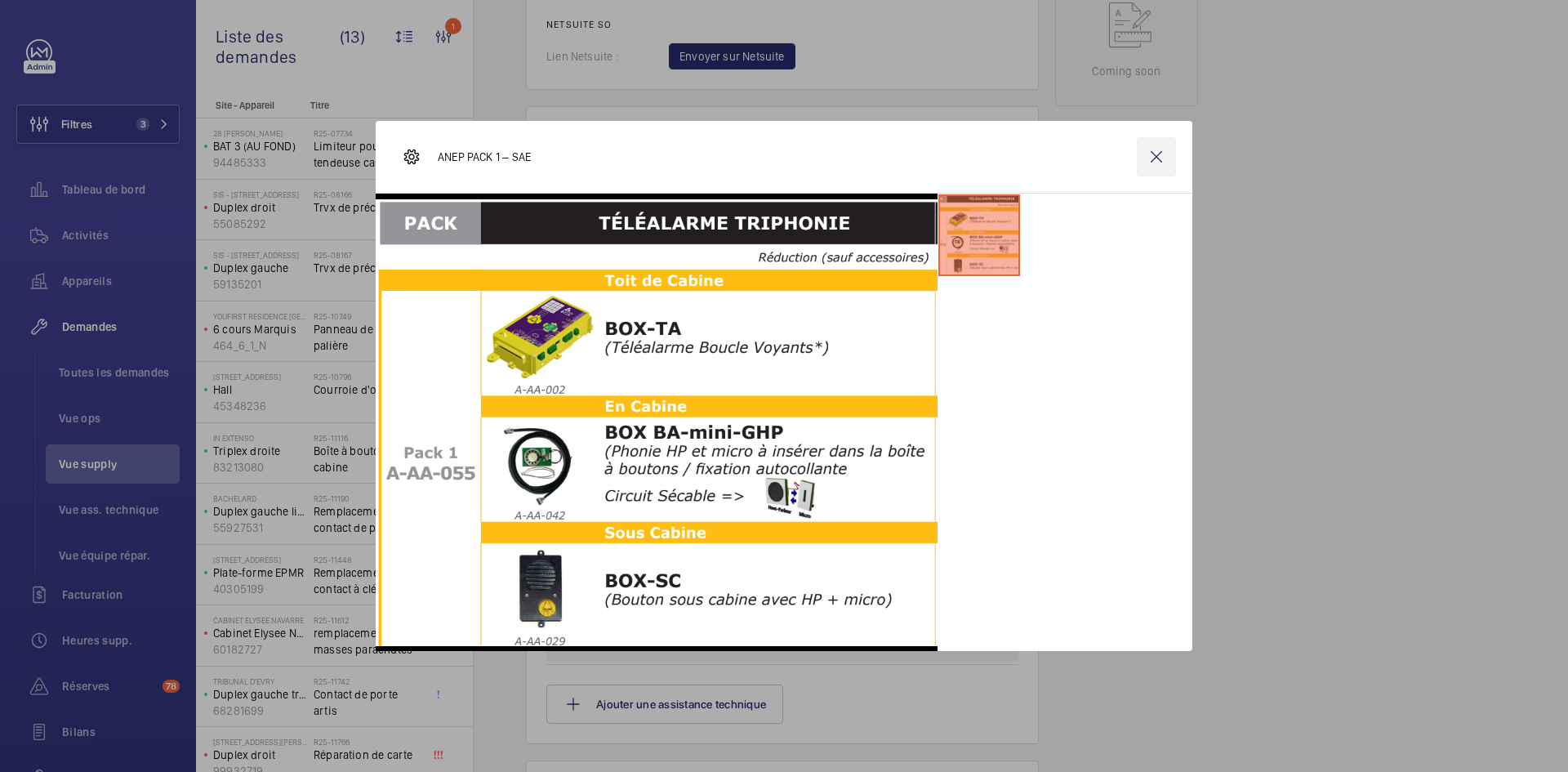
click at [1162, 162] on wm-front-icon-button at bounding box center [1156, 156] width 39 height 39
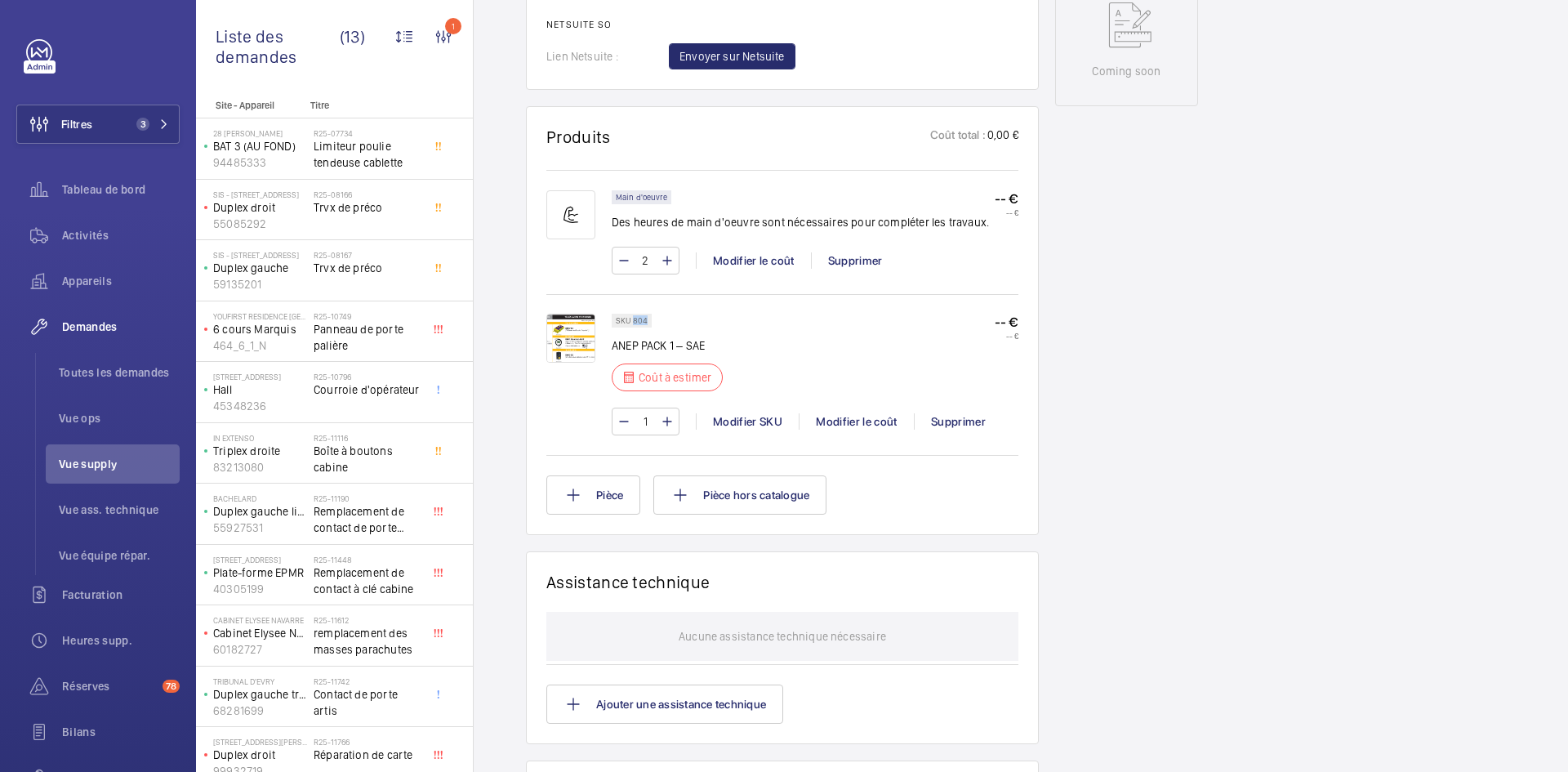
drag, startPoint x: 647, startPoint y: 317, endPoint x: 633, endPoint y: 320, distance: 14.3
click at [633, 320] on div "SKU 804" at bounding box center [631, 320] width 40 height 14
copy p "804"
click at [852, 420] on div "Modifier le coût" at bounding box center [856, 422] width 116 height 16
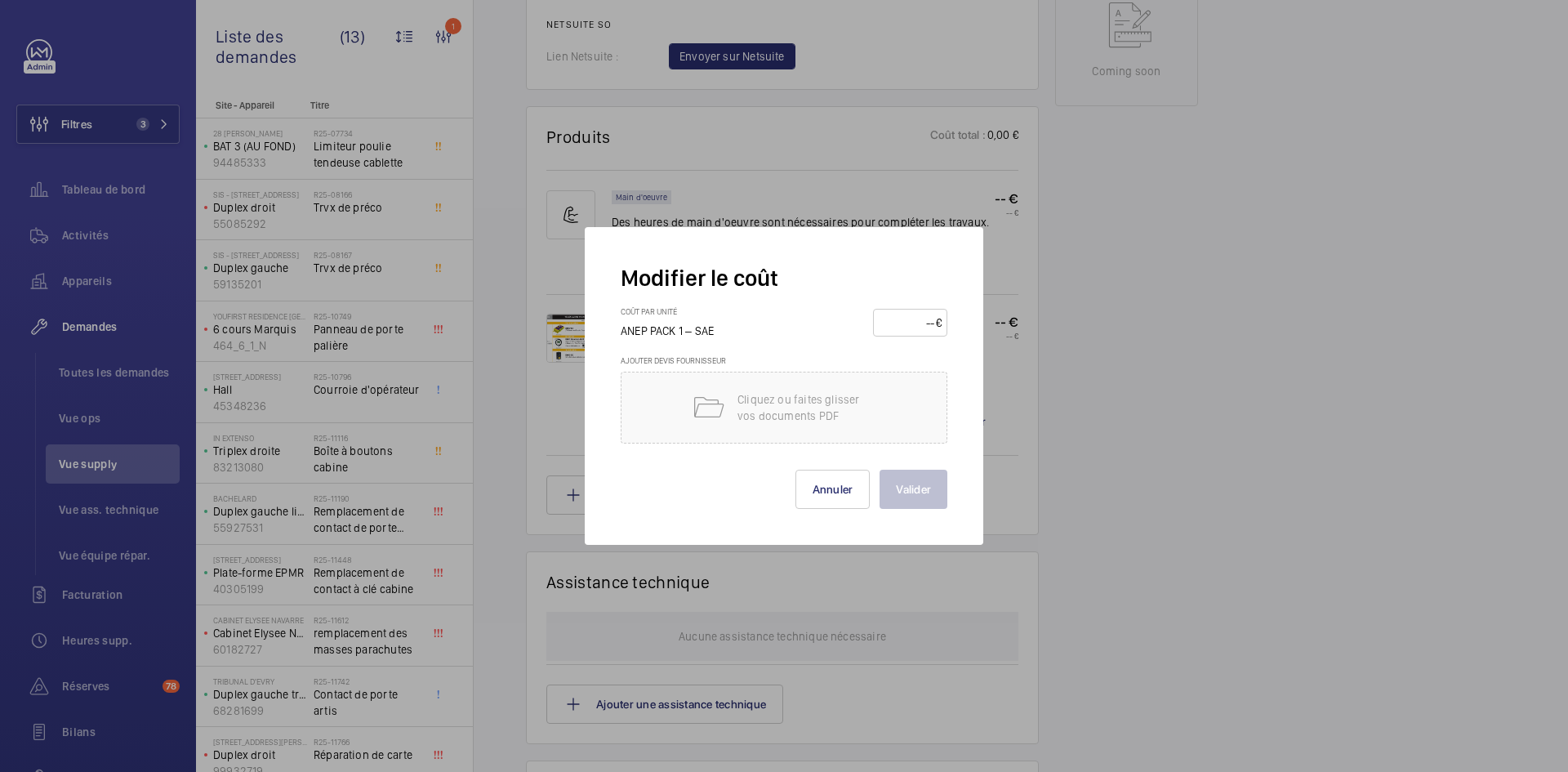
click at [904, 316] on input "number" at bounding box center [907, 322] width 57 height 26
type input "230"
click at [918, 489] on button "Valider" at bounding box center [913, 488] width 68 height 39
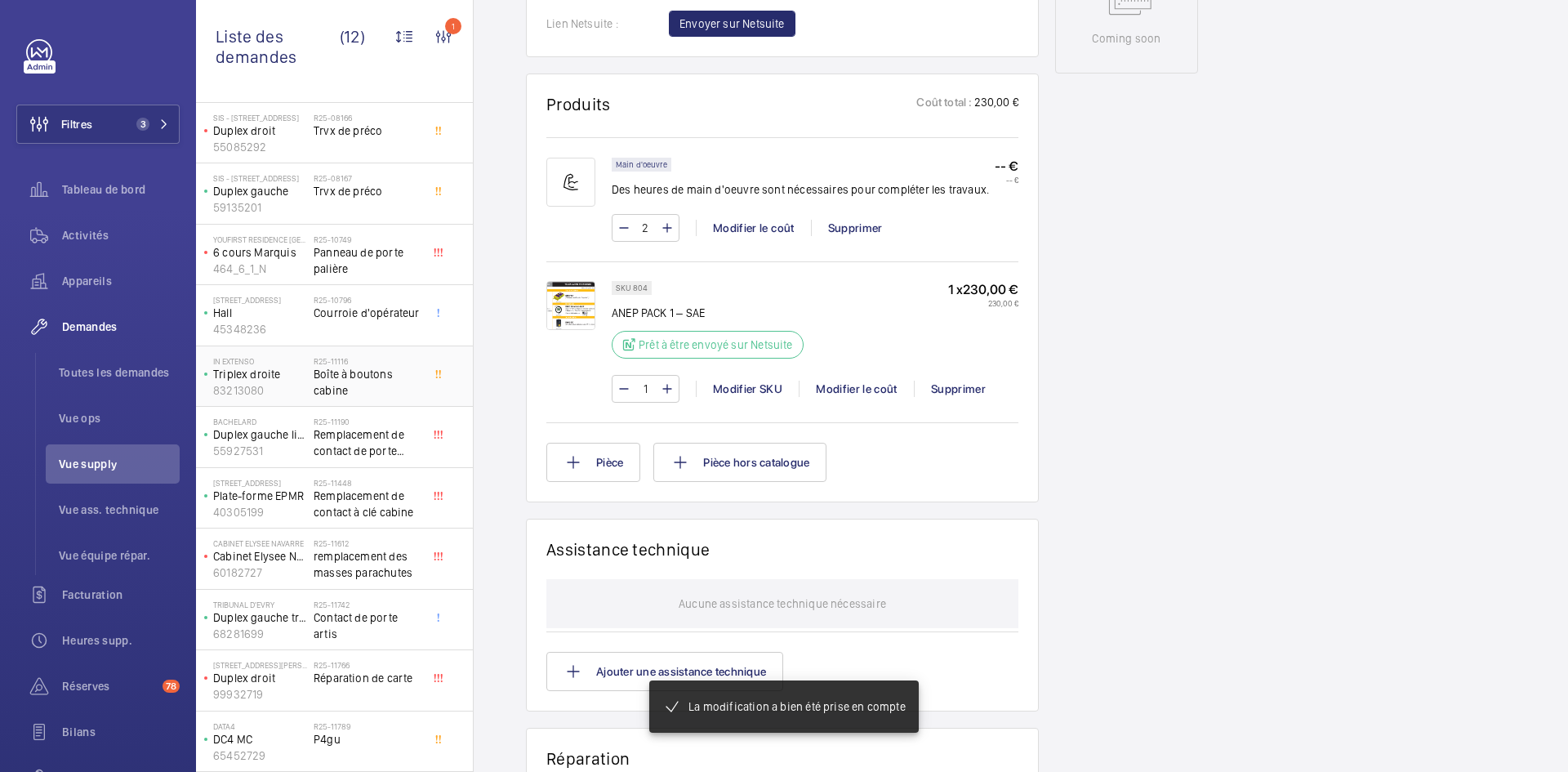
scroll to position [898, 0]
click at [311, 738] on div "DATA4 DC4 MC 65452729" at bounding box center [257, 741] width 115 height 54
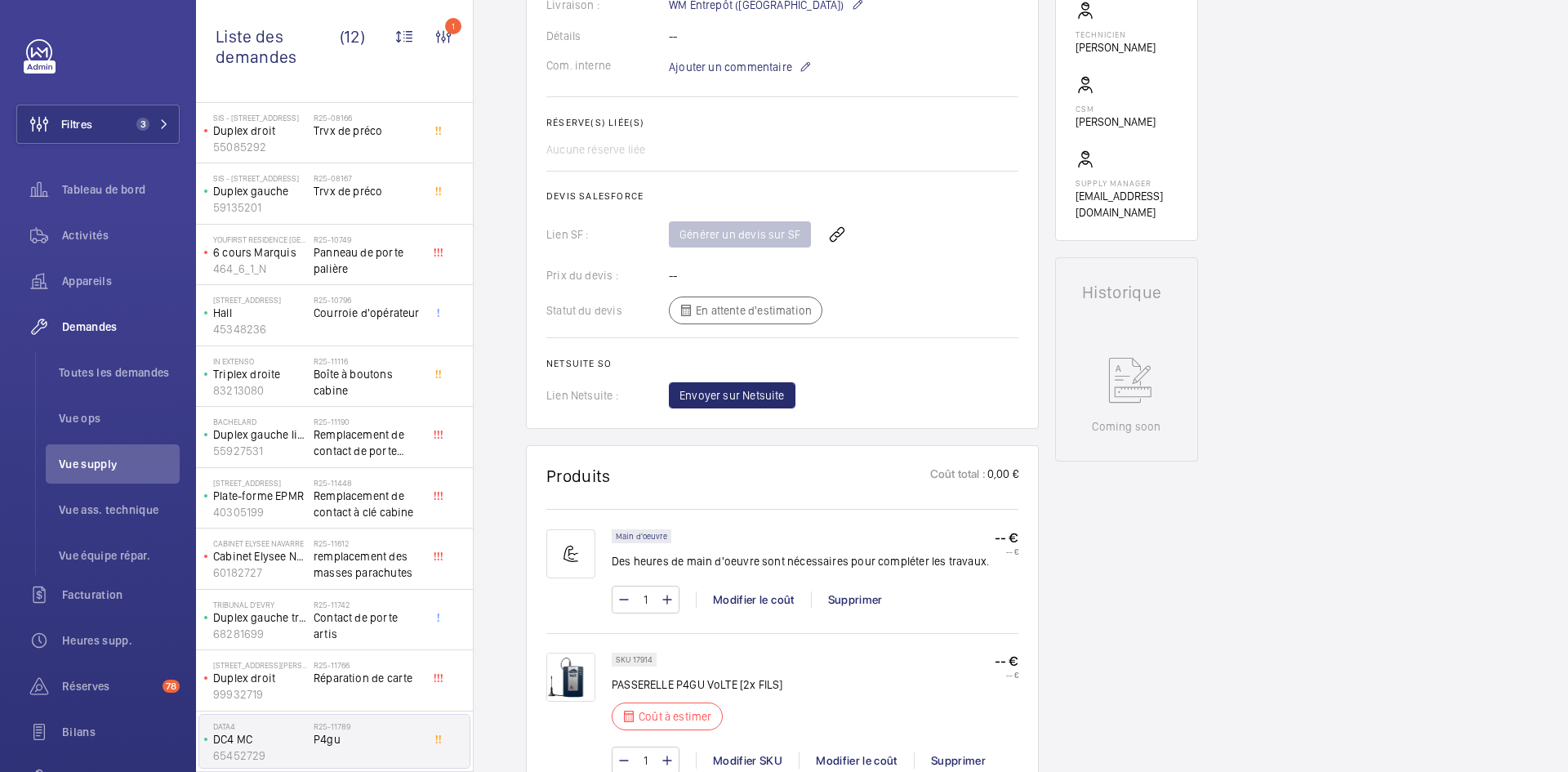
scroll to position [653, 0]
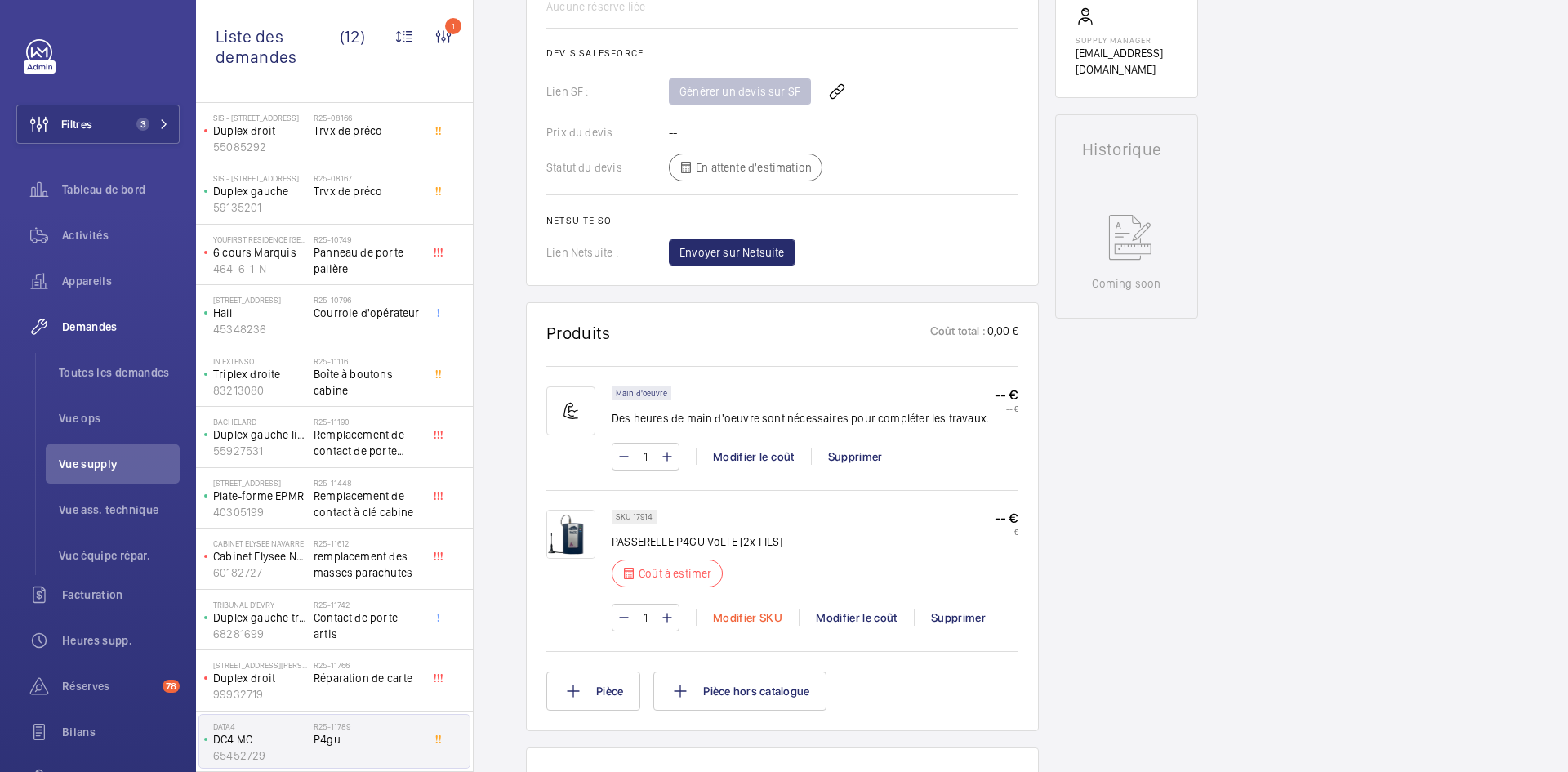
click at [762, 616] on div "Modifier SKU" at bounding box center [748, 618] width 103 height 16
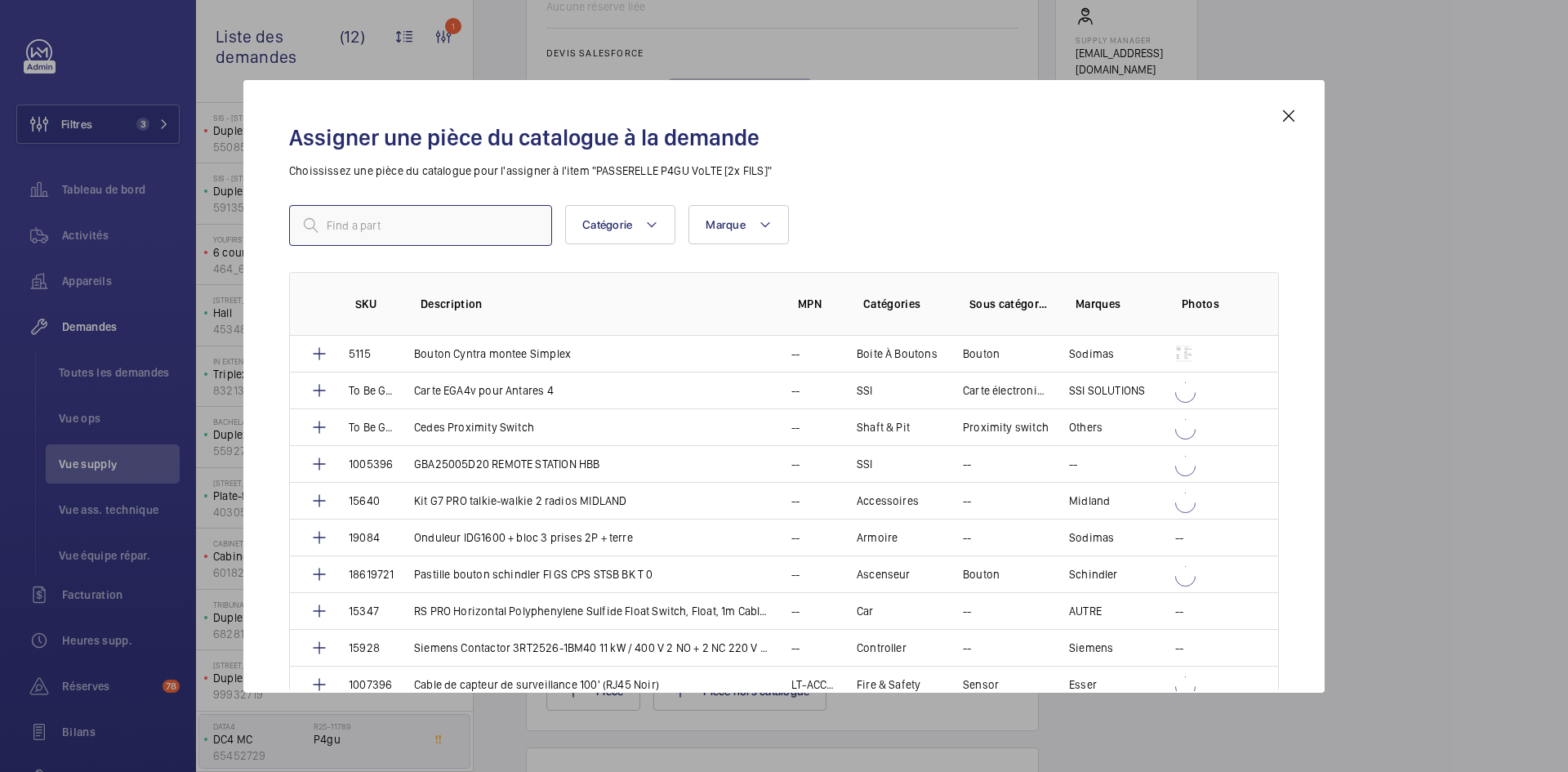
click at [432, 231] on input "text" at bounding box center [420, 225] width 263 height 41
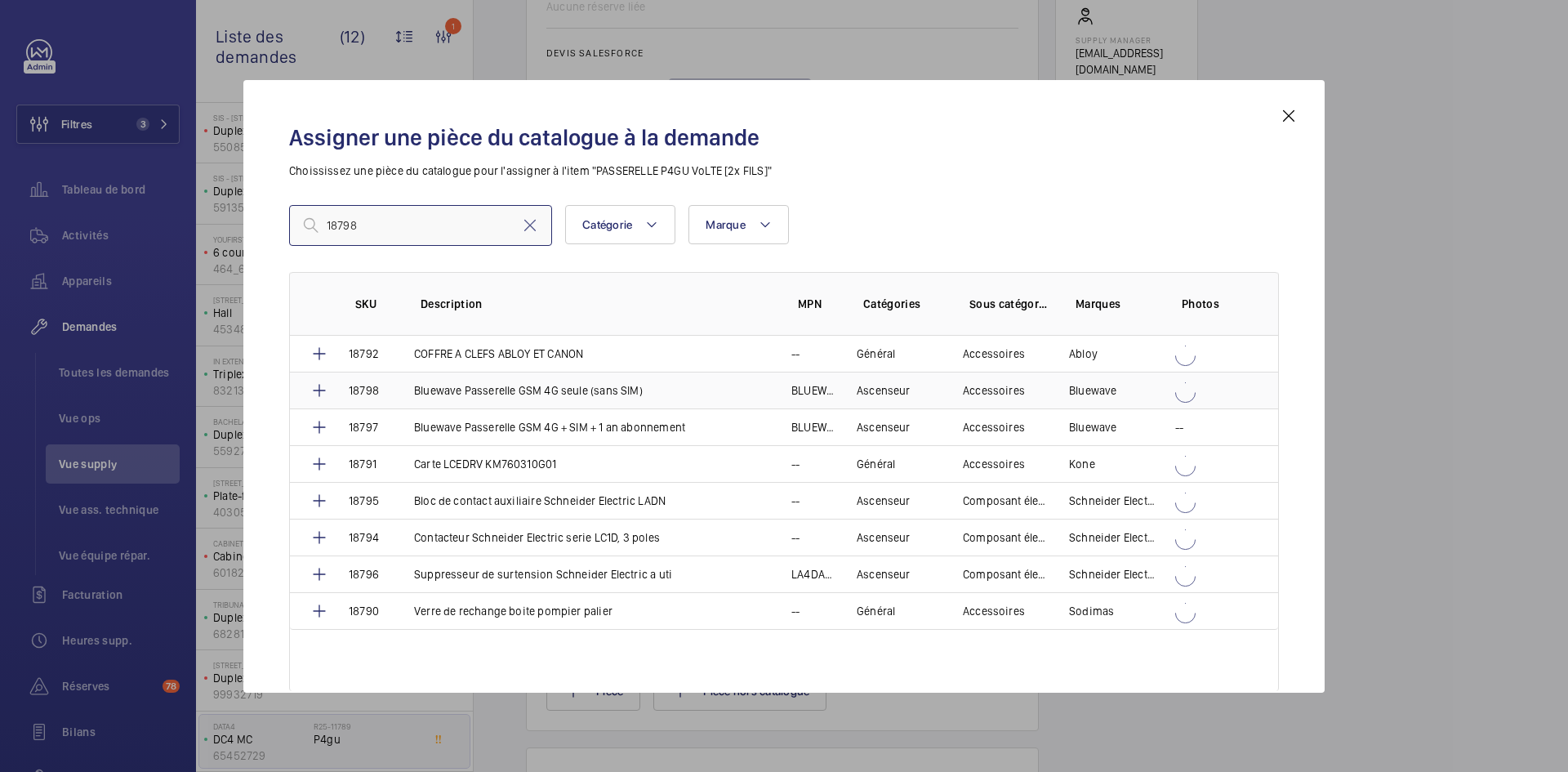
type input "18798"
click at [406, 389] on td "Bluewave Passerelle GSM 4G seule (sans SIM)" at bounding box center [583, 389] width 378 height 37
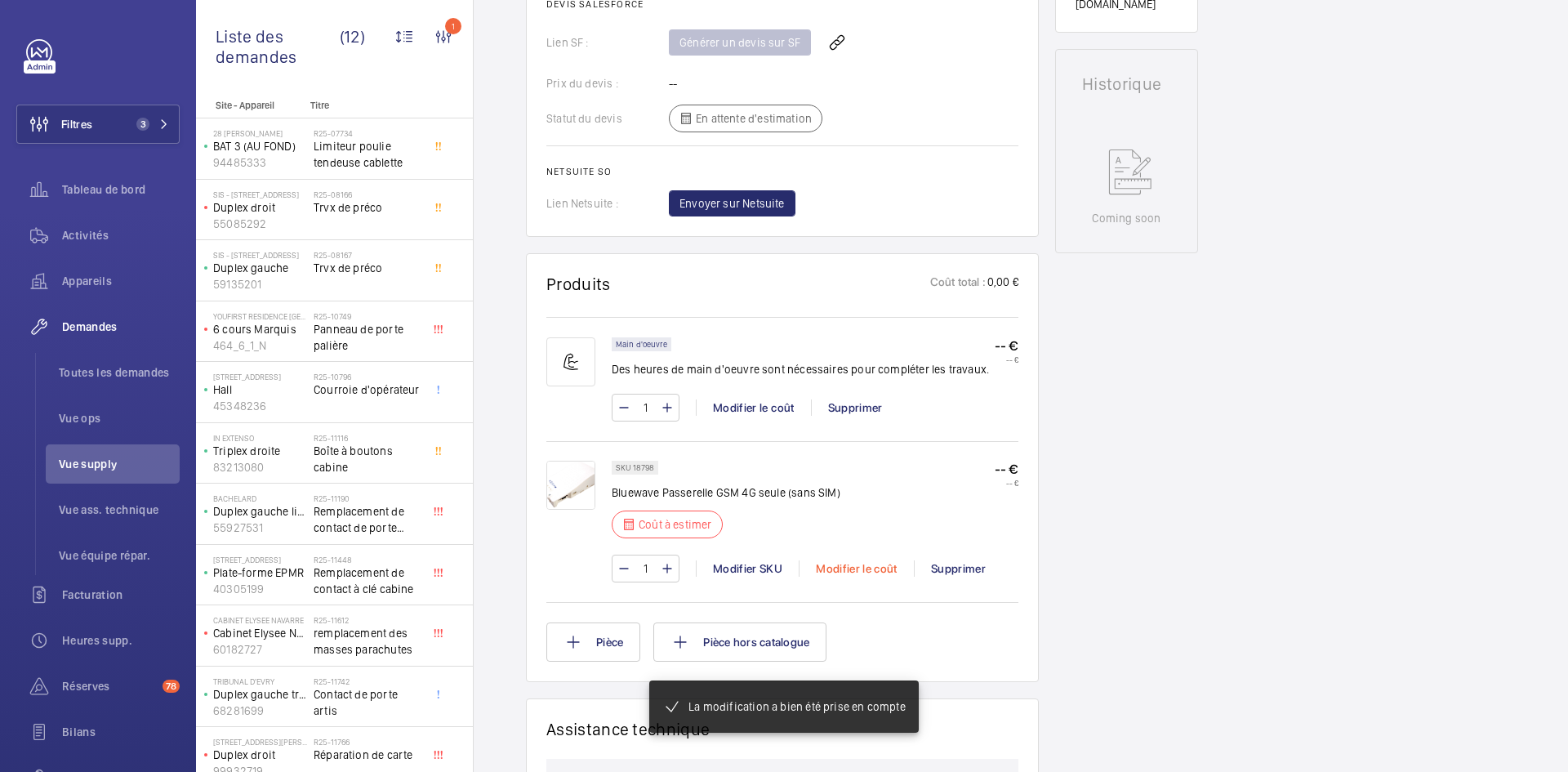
click at [850, 576] on div "Modifier le coût" at bounding box center [856, 568] width 116 height 16
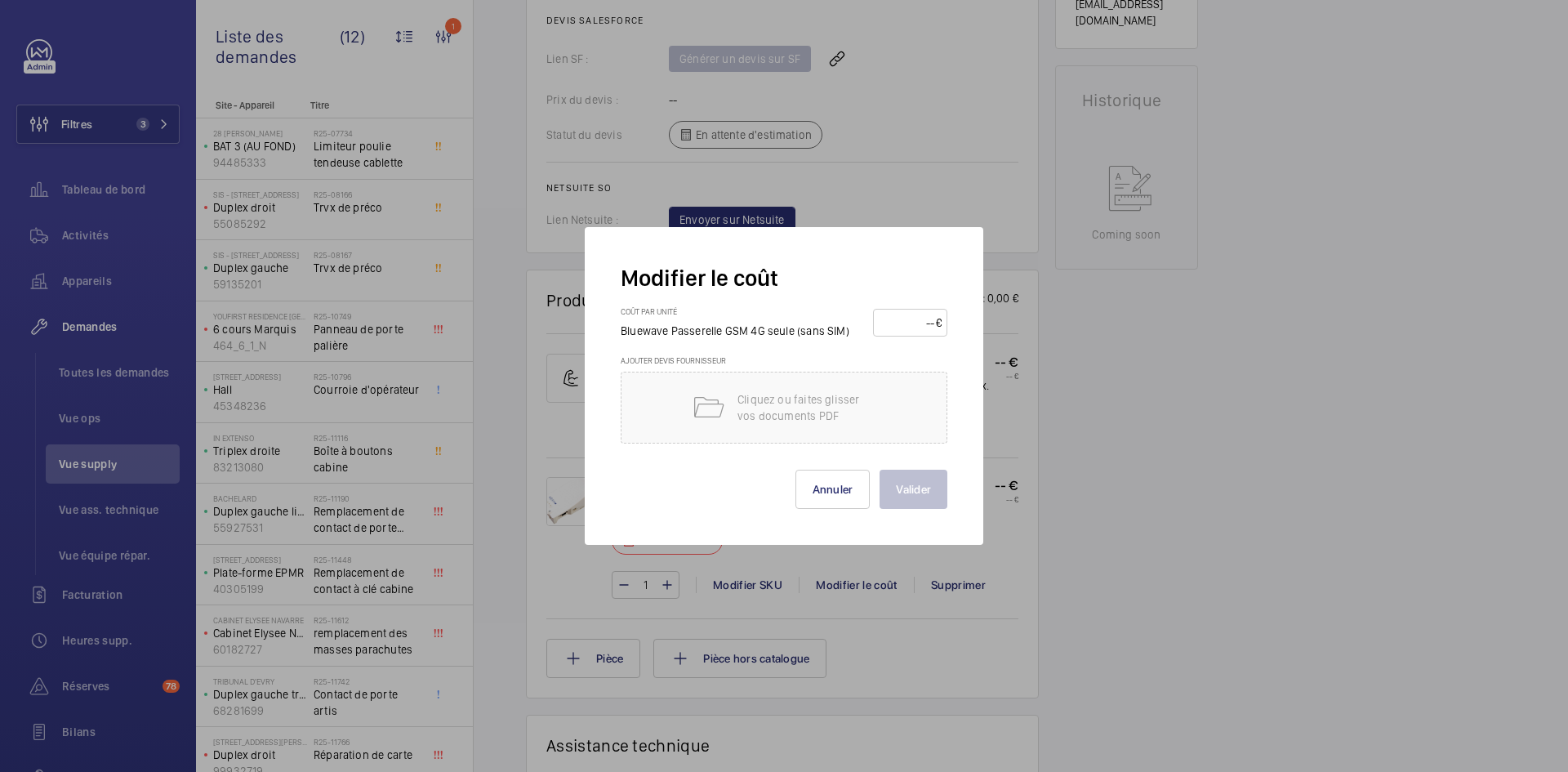
click at [901, 321] on input "number" at bounding box center [907, 322] width 57 height 26
type input "180"
click at [916, 491] on button "Valider" at bounding box center [913, 488] width 68 height 39
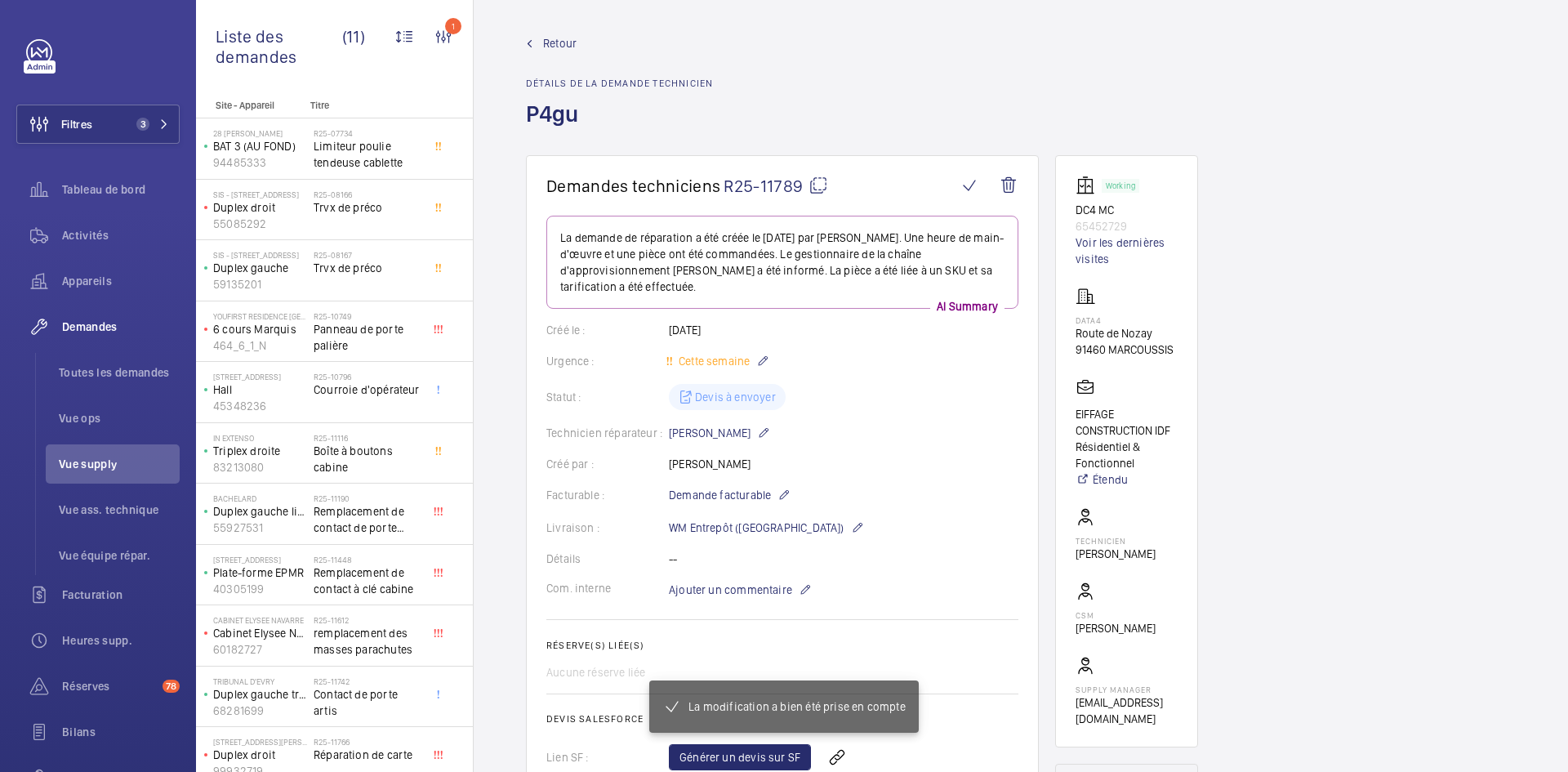
scroll to position [0, 0]
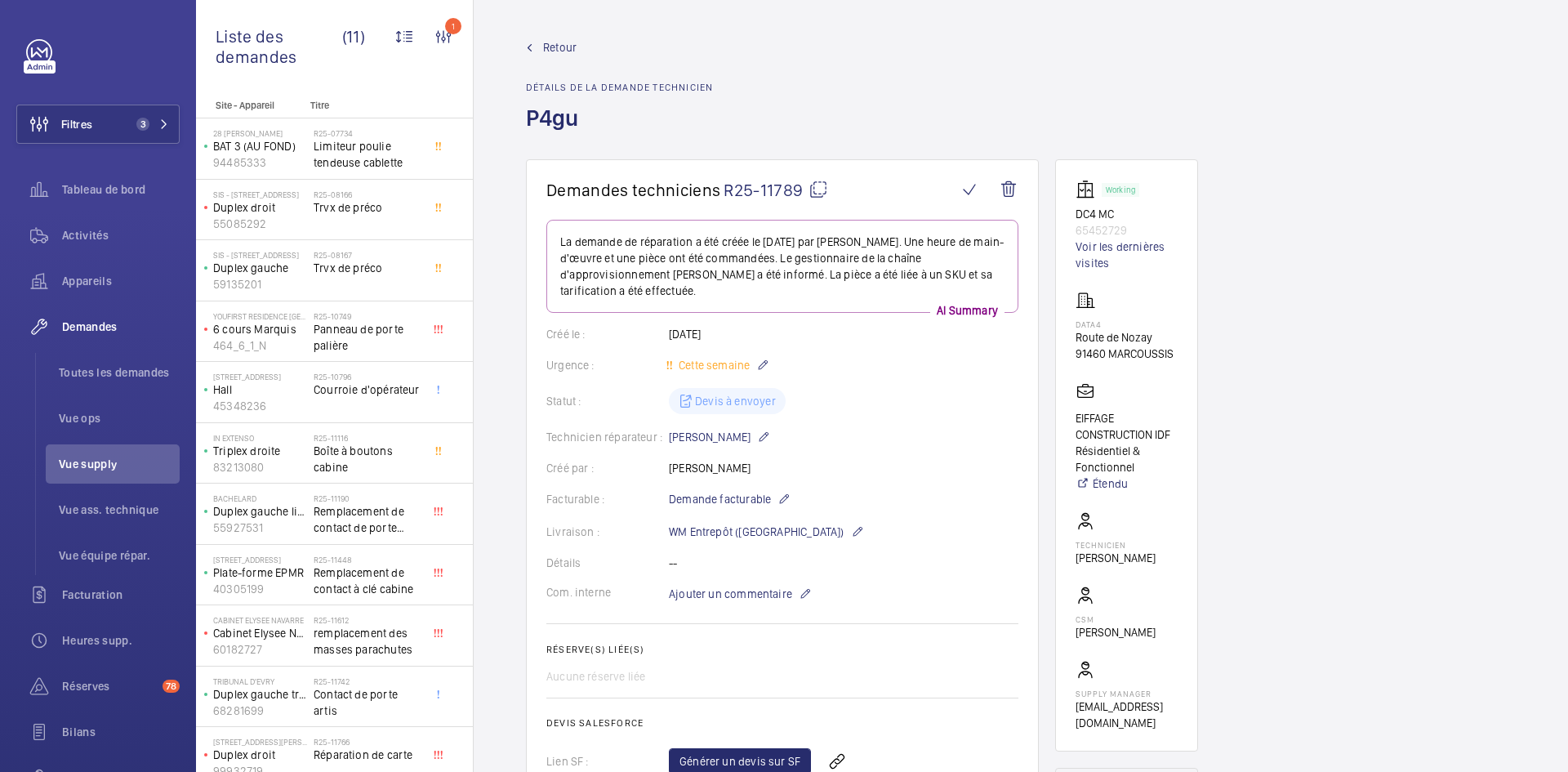
click at [560, 46] on span "Retour" at bounding box center [559, 47] width 33 height 16
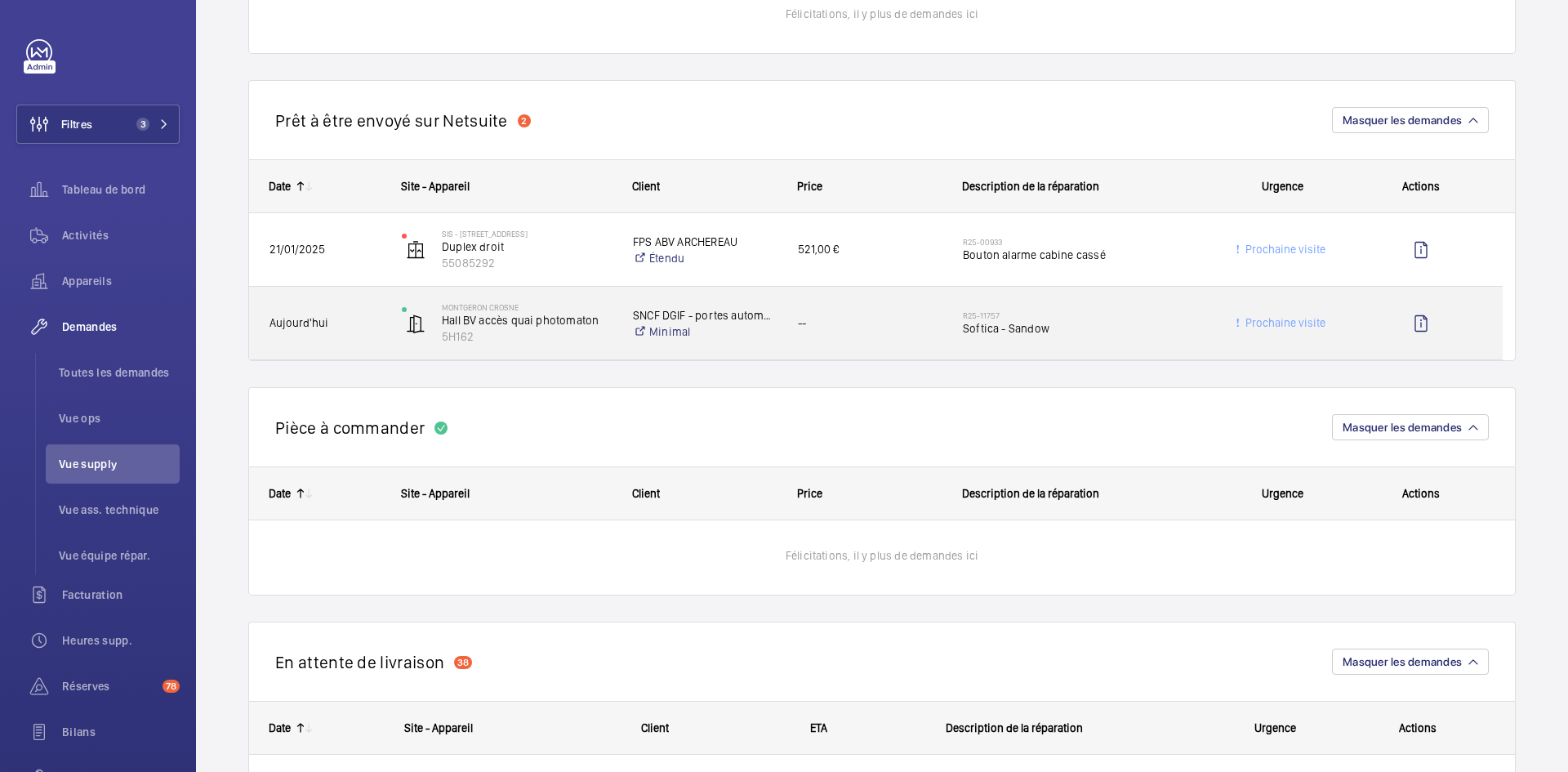
scroll to position [1143, 0]
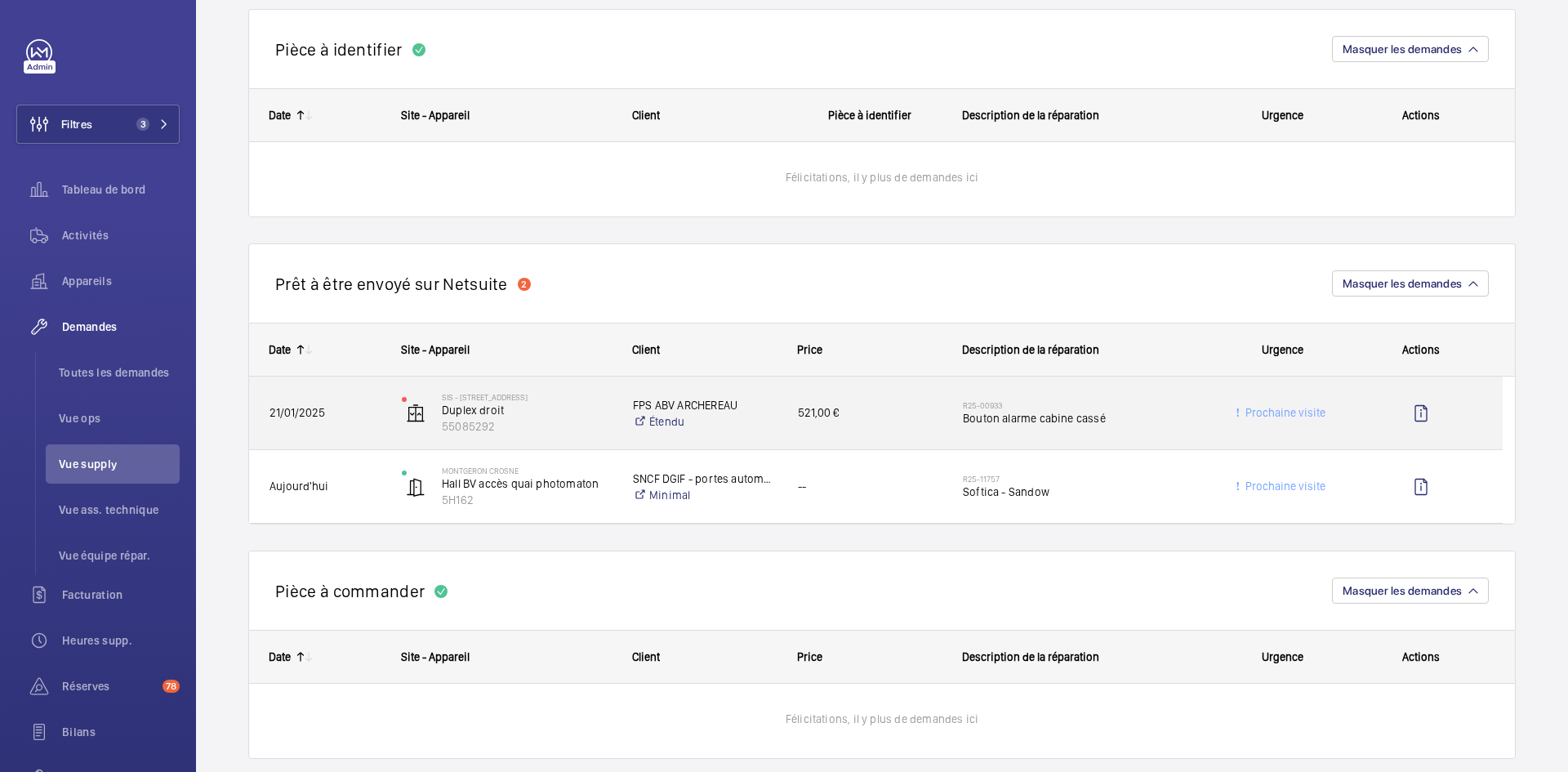
click at [359, 406] on span "21/01/2025" at bounding box center [324, 413] width 111 height 19
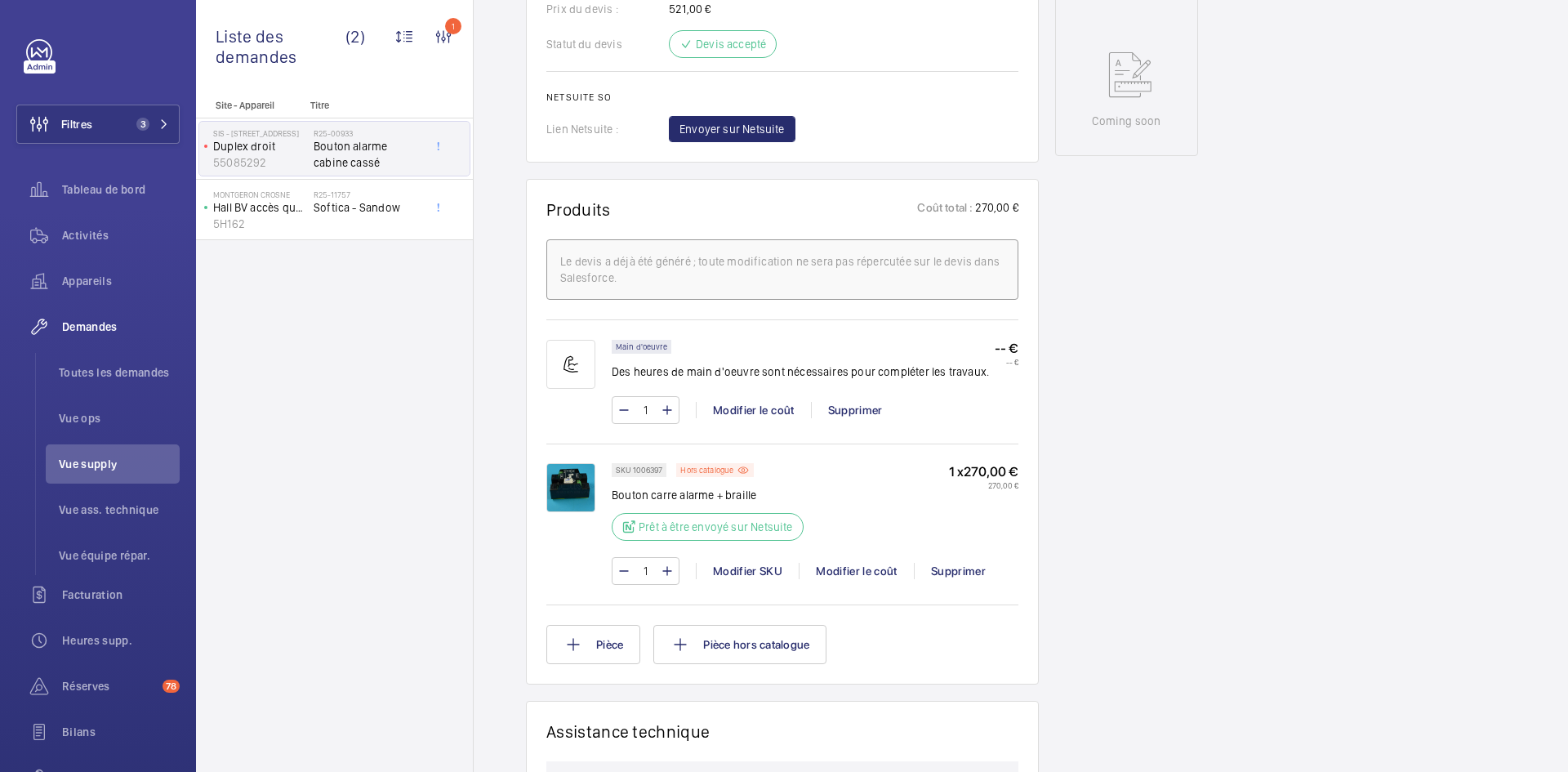
scroll to position [866, 0]
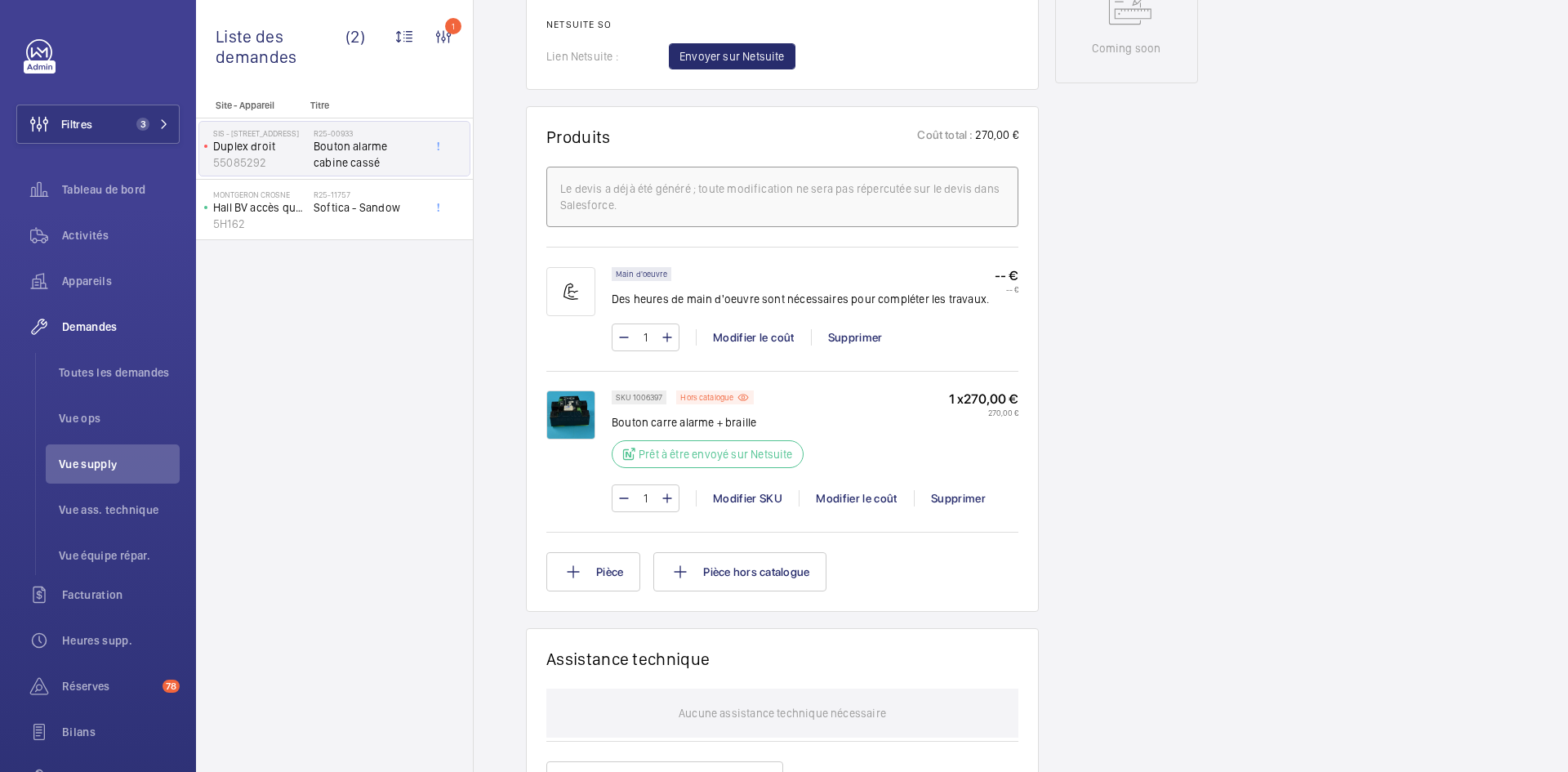
click at [576, 415] on img at bounding box center [571, 414] width 49 height 49
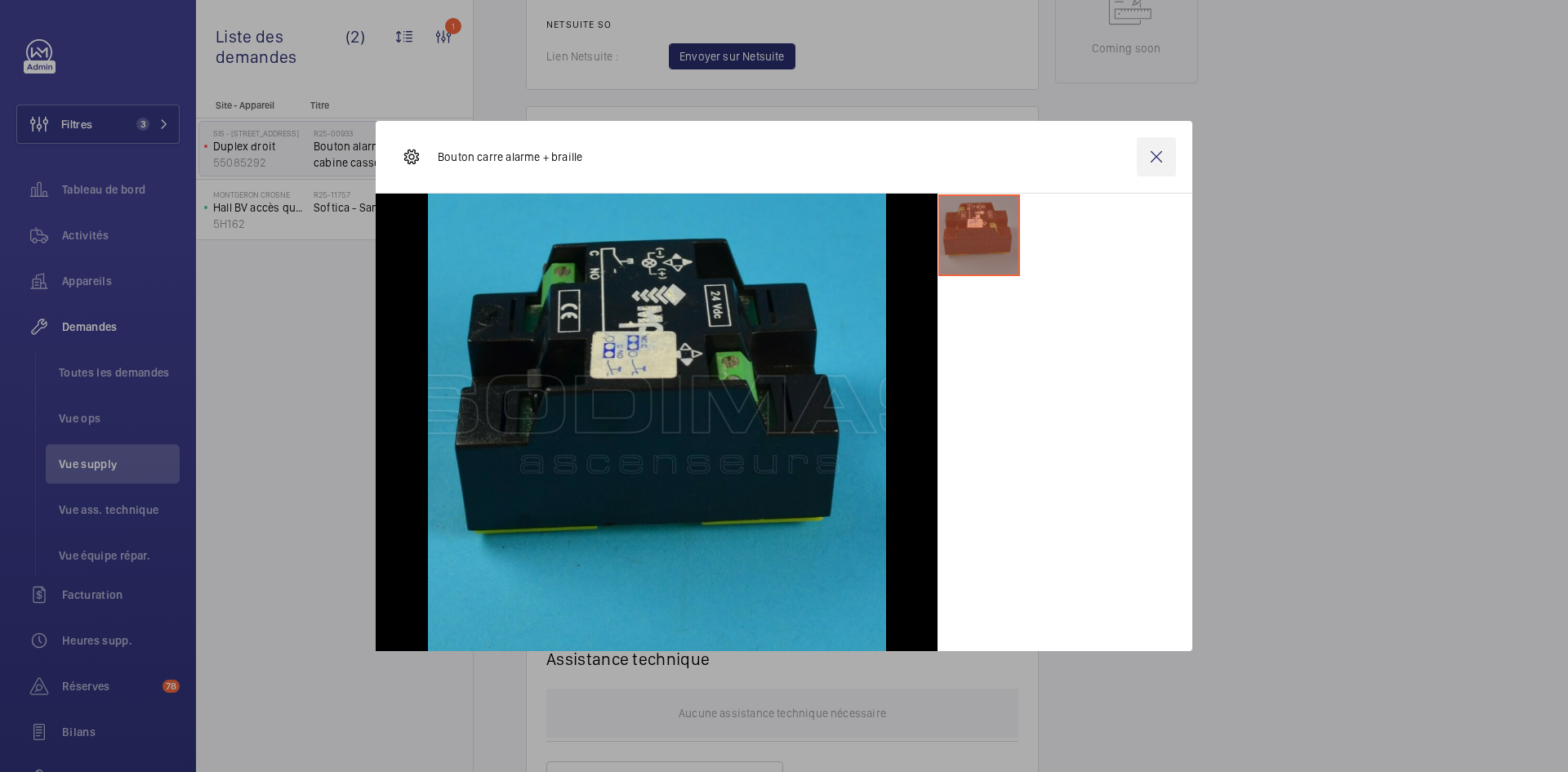
click at [1157, 159] on wm-front-icon-button at bounding box center [1156, 156] width 39 height 39
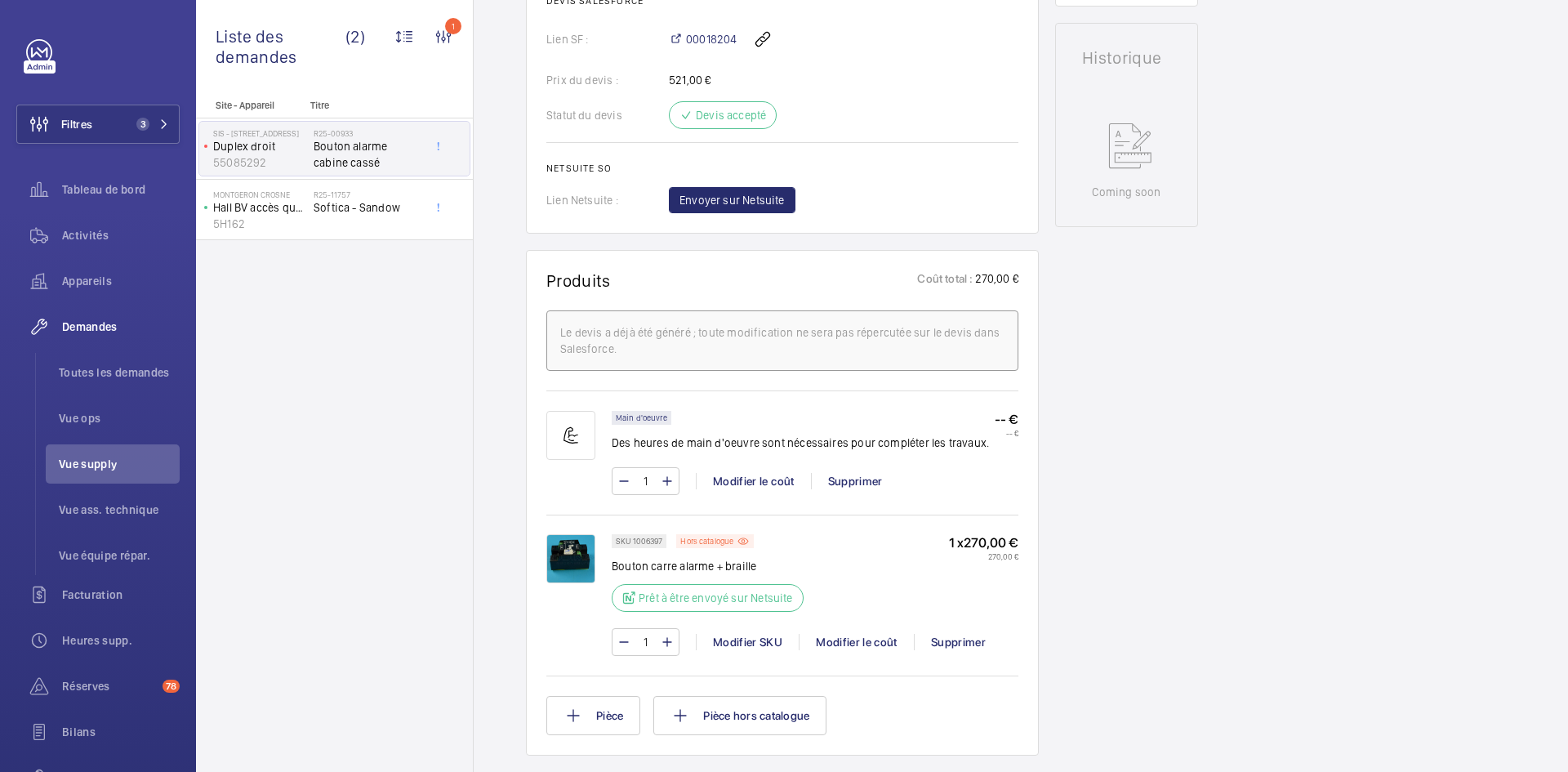
scroll to position [784, 0]
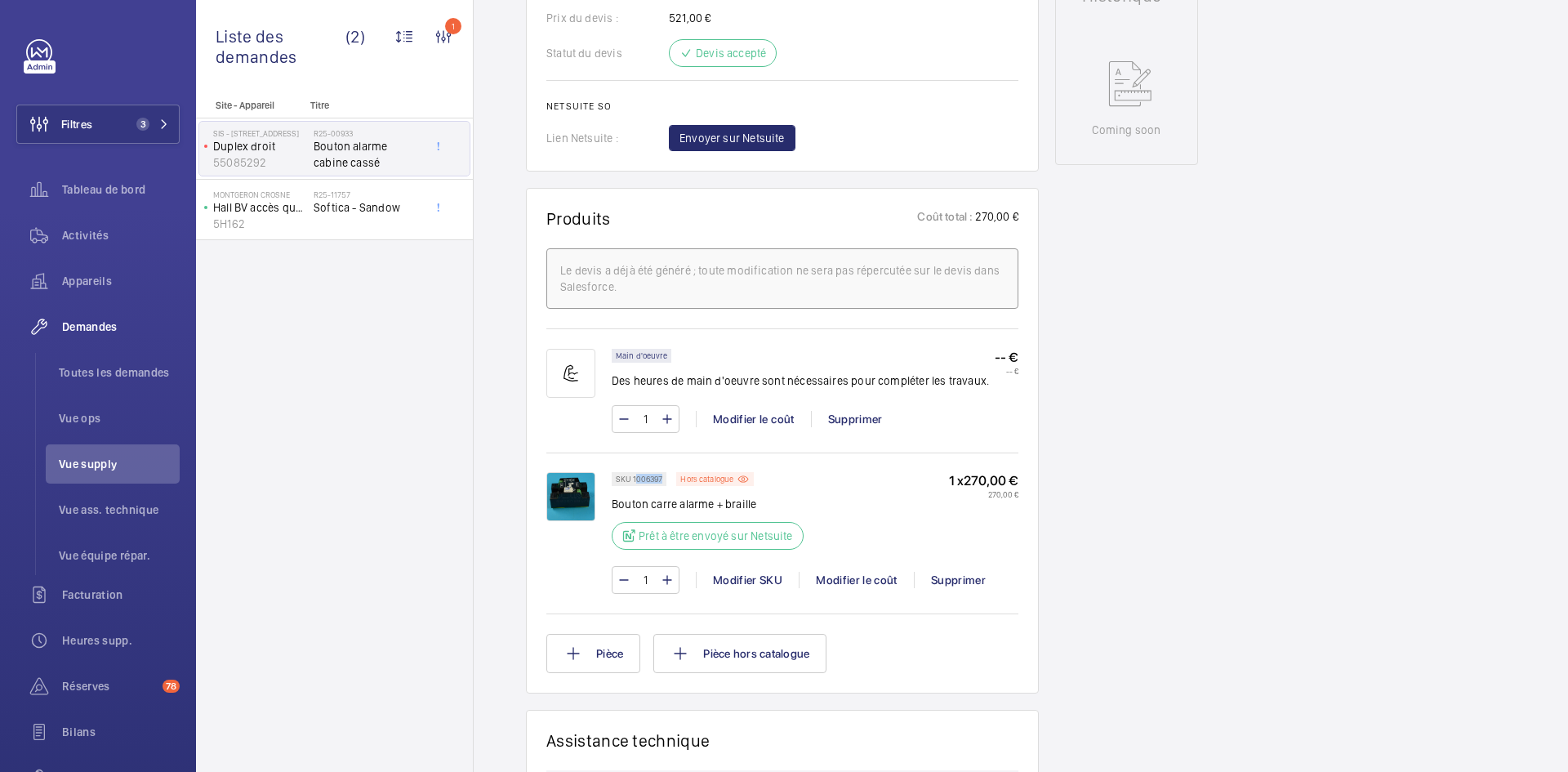
drag, startPoint x: 662, startPoint y: 478, endPoint x: 635, endPoint y: 481, distance: 27.2
click at [635, 481] on p "SKU 1006397" at bounding box center [639, 479] width 47 height 5
drag, startPoint x: 650, startPoint y: 475, endPoint x: 662, endPoint y: 463, distance: 17.0
click at [666, 458] on div "SKU 1006397 Hors catalogue Bouton carre alarme + braille Prêt à être envoyé sur…" at bounding box center [782, 531] width 472 height 158
drag, startPoint x: 662, startPoint y: 477, endPoint x: 633, endPoint y: 479, distance: 29.1
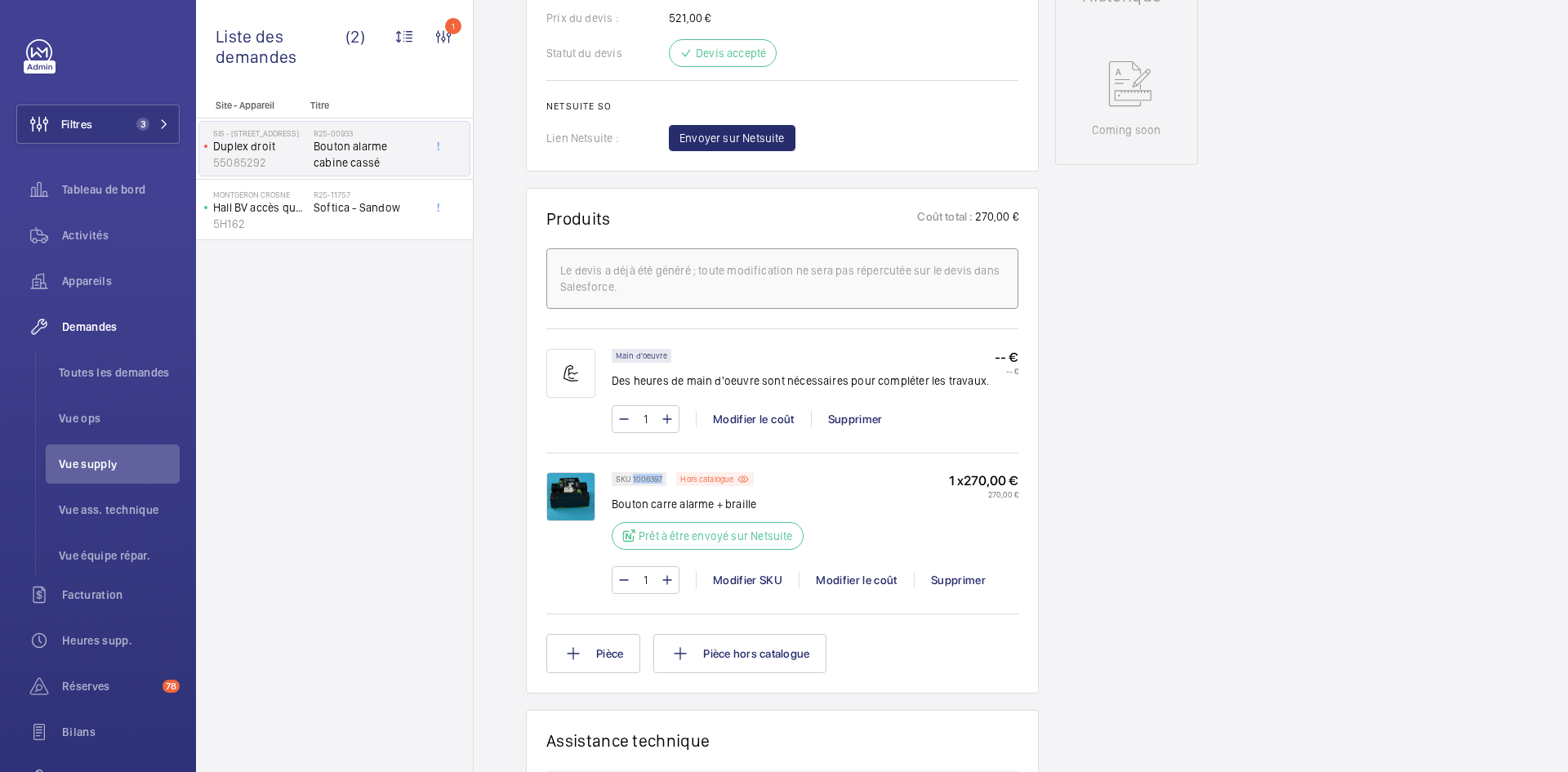
click at [633, 479] on p "SKU 1006397" at bounding box center [639, 479] width 47 height 5
copy p "1006397"
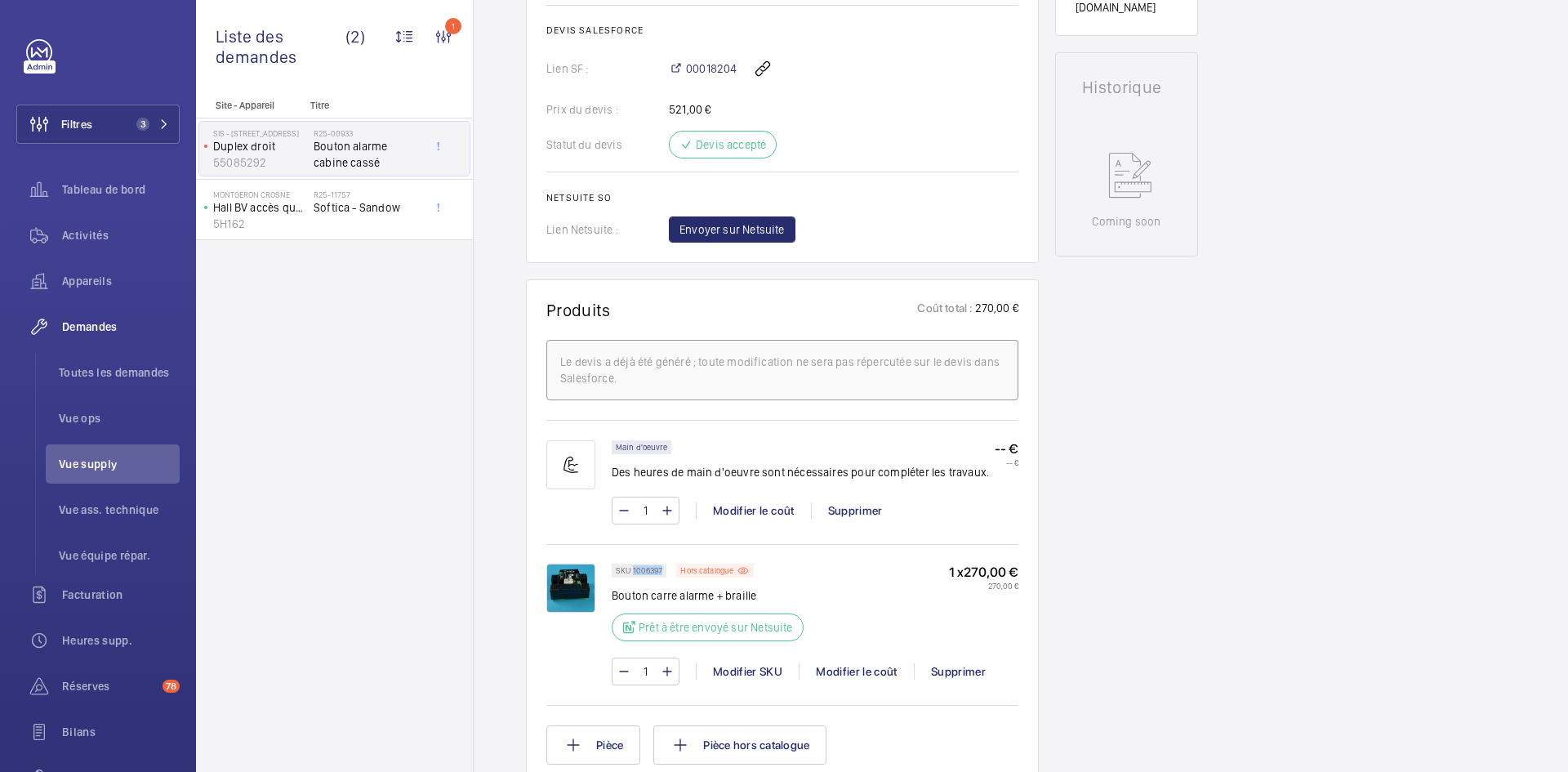
scroll to position [702, 0]
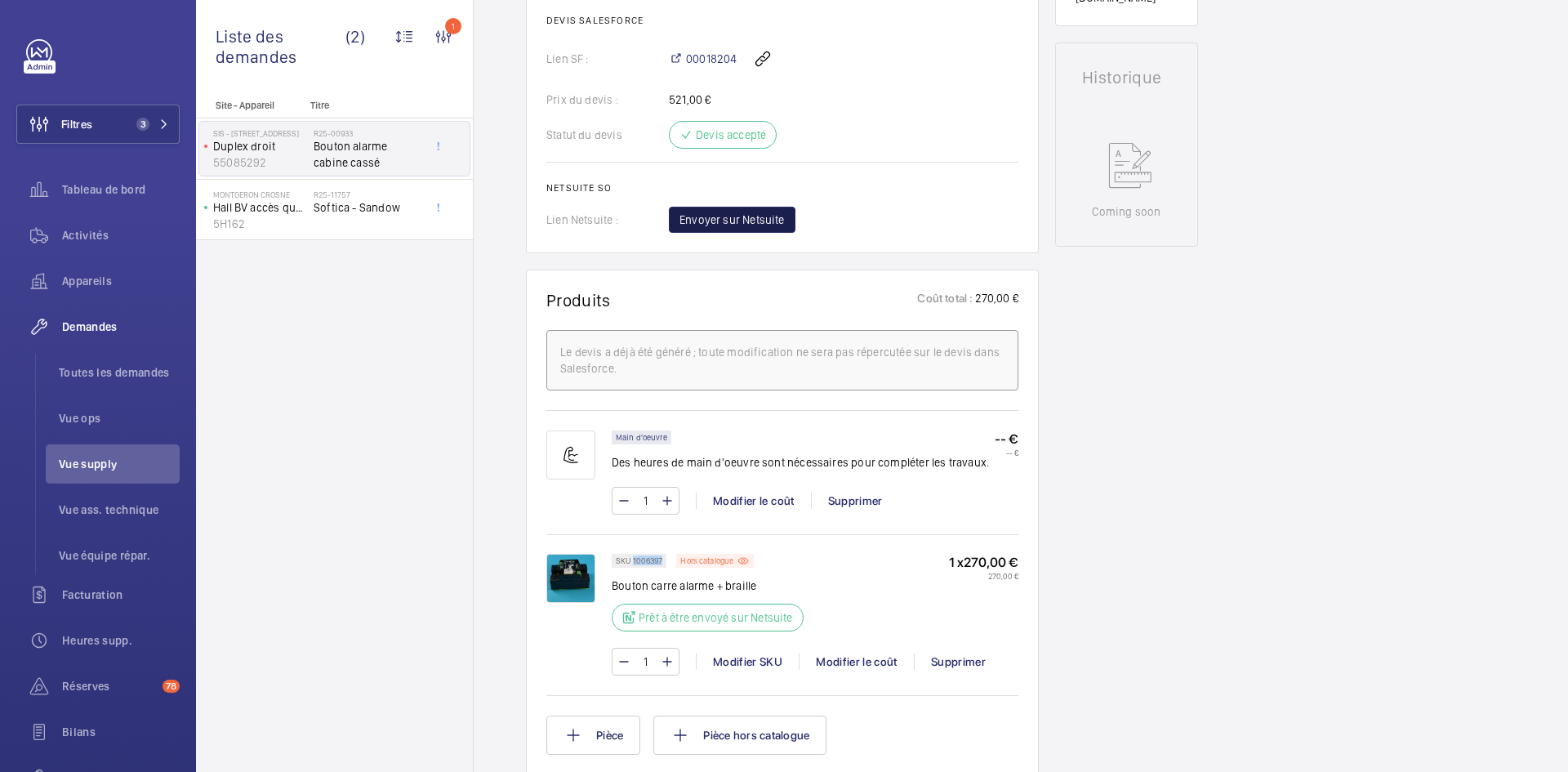
click at [754, 217] on span "Envoyer sur Netsuite" at bounding box center [732, 219] width 106 height 16
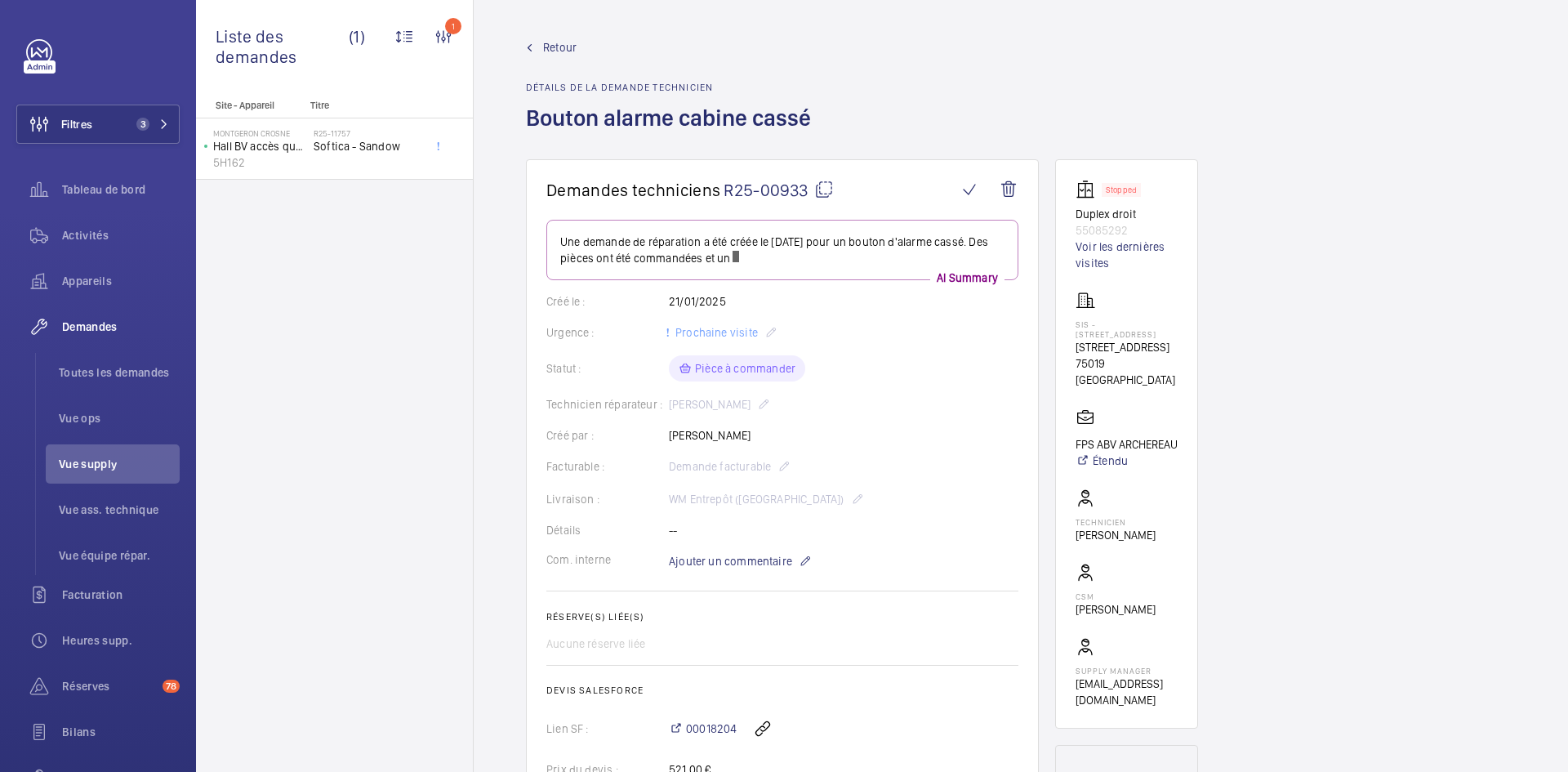
scroll to position [327, 0]
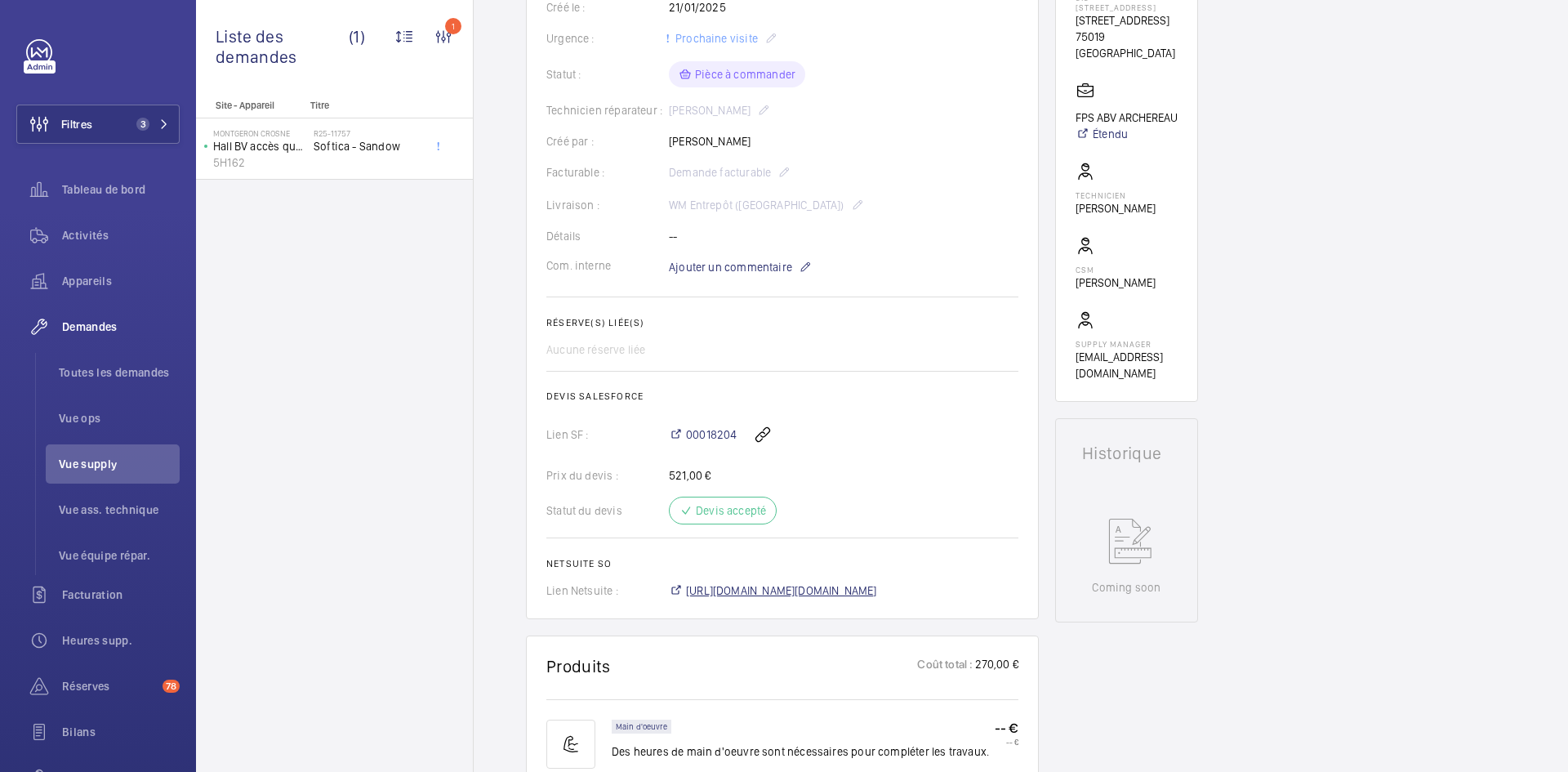
click at [785, 592] on span "https://6461500.app.netsuite.com/app/accounting/transactions/salesord.nl?id=298…" at bounding box center [782, 591] width 191 height 16
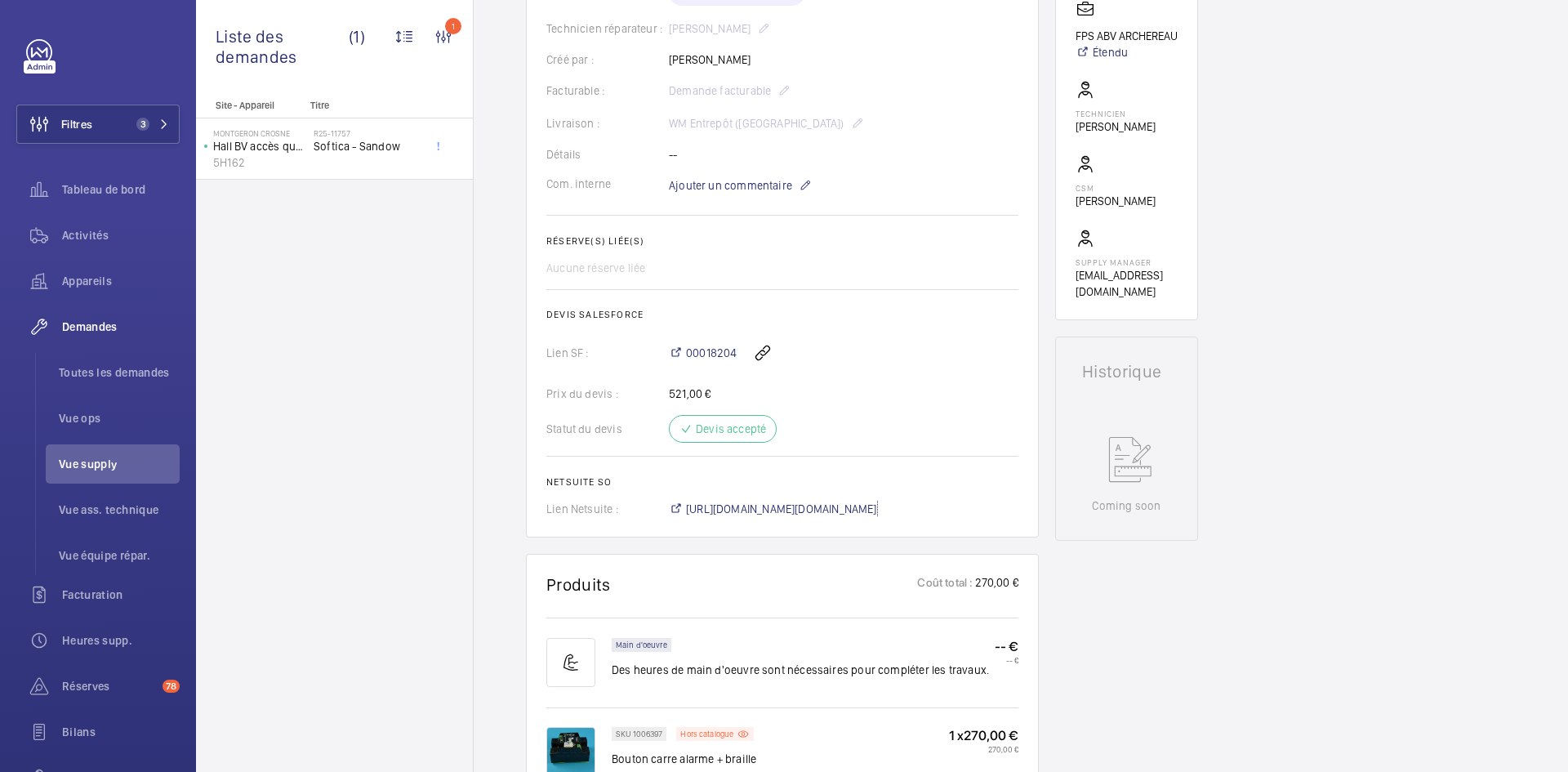
scroll to position [245, 0]
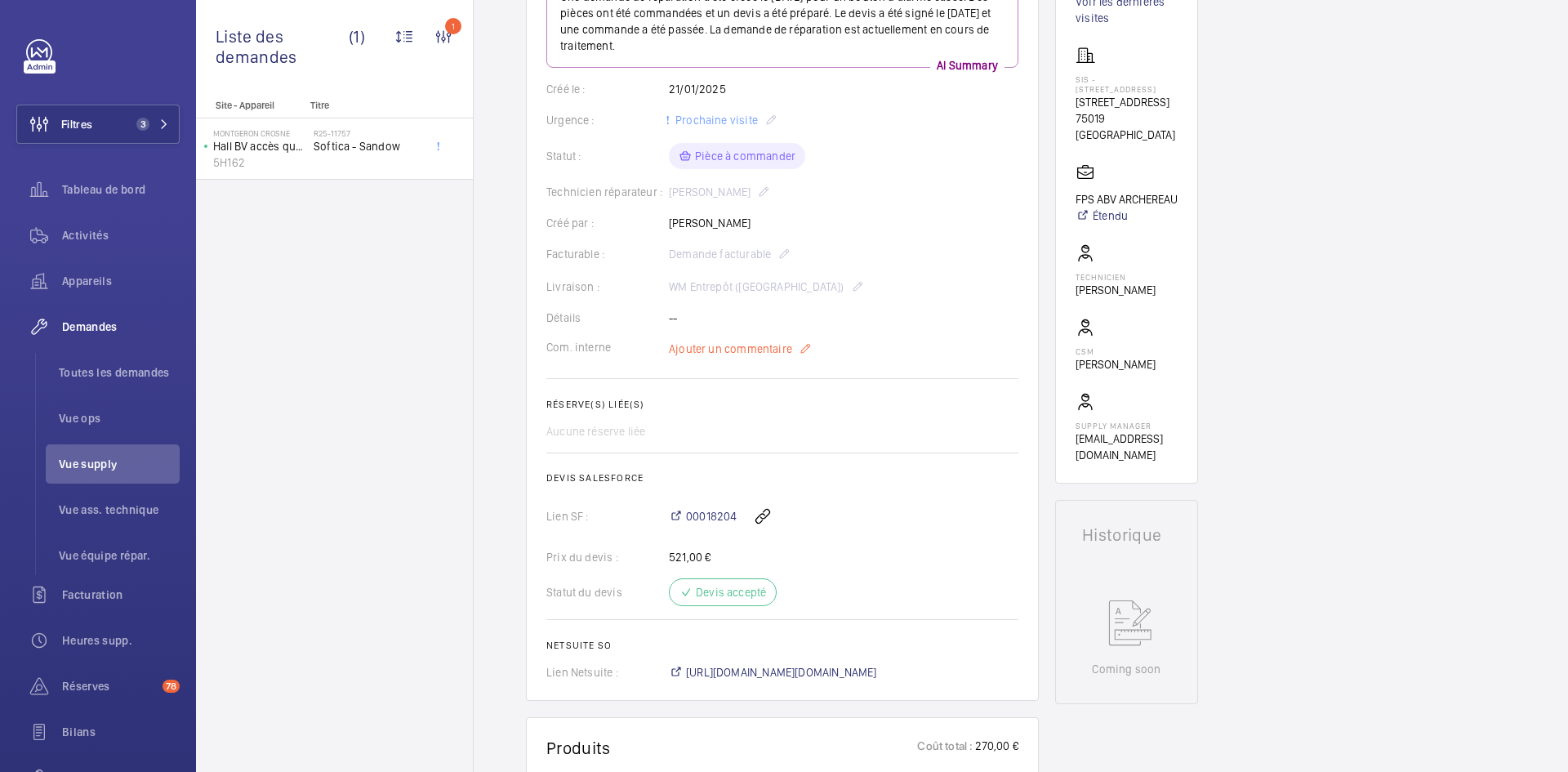
click at [741, 346] on span "Ajouter un commentaire" at bounding box center [731, 349] width 124 height 16
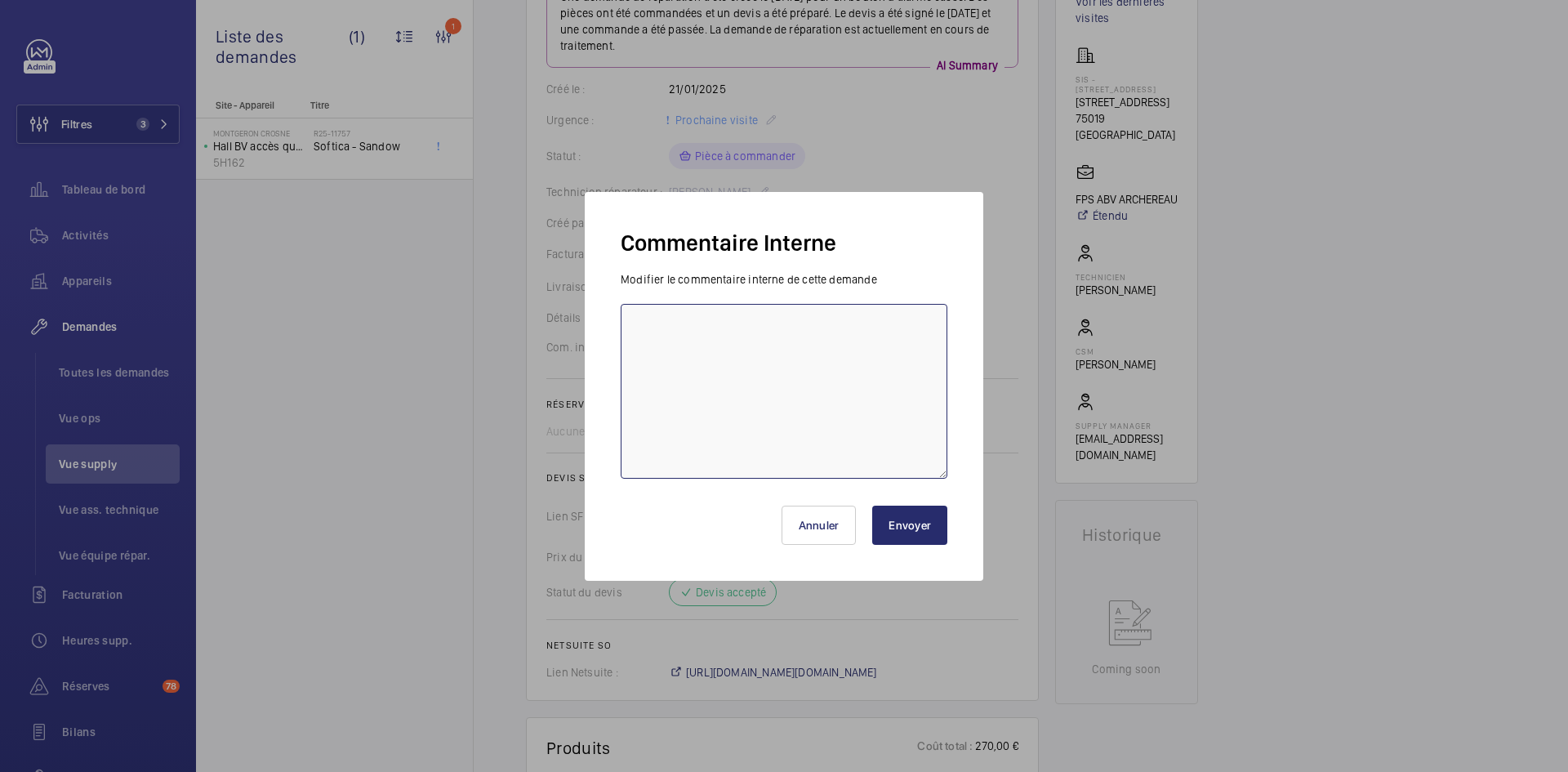
click at [693, 337] on textarea at bounding box center [784, 391] width 327 height 175
paste textarea "BY-04/09 commande effectuer chez le fournisseur Sodimas via le site livraison p…"
type textarea "BY-04/09 commande effectuer chez le fournisseur Sodimas via le site livraison p…"
click at [913, 520] on button "Envoyer" at bounding box center [910, 525] width 75 height 39
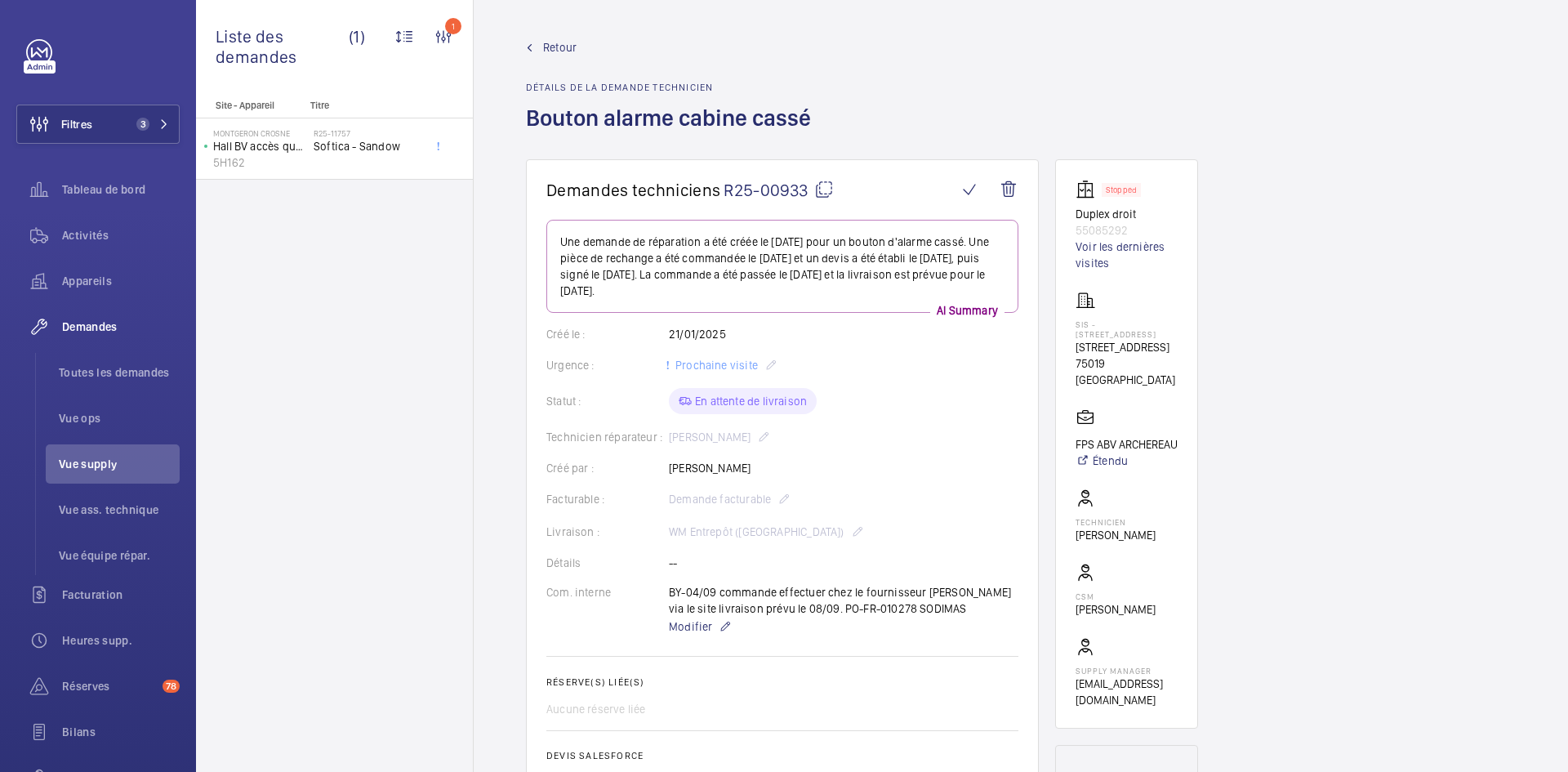
click at [563, 43] on span "Retour" at bounding box center [559, 47] width 33 height 16
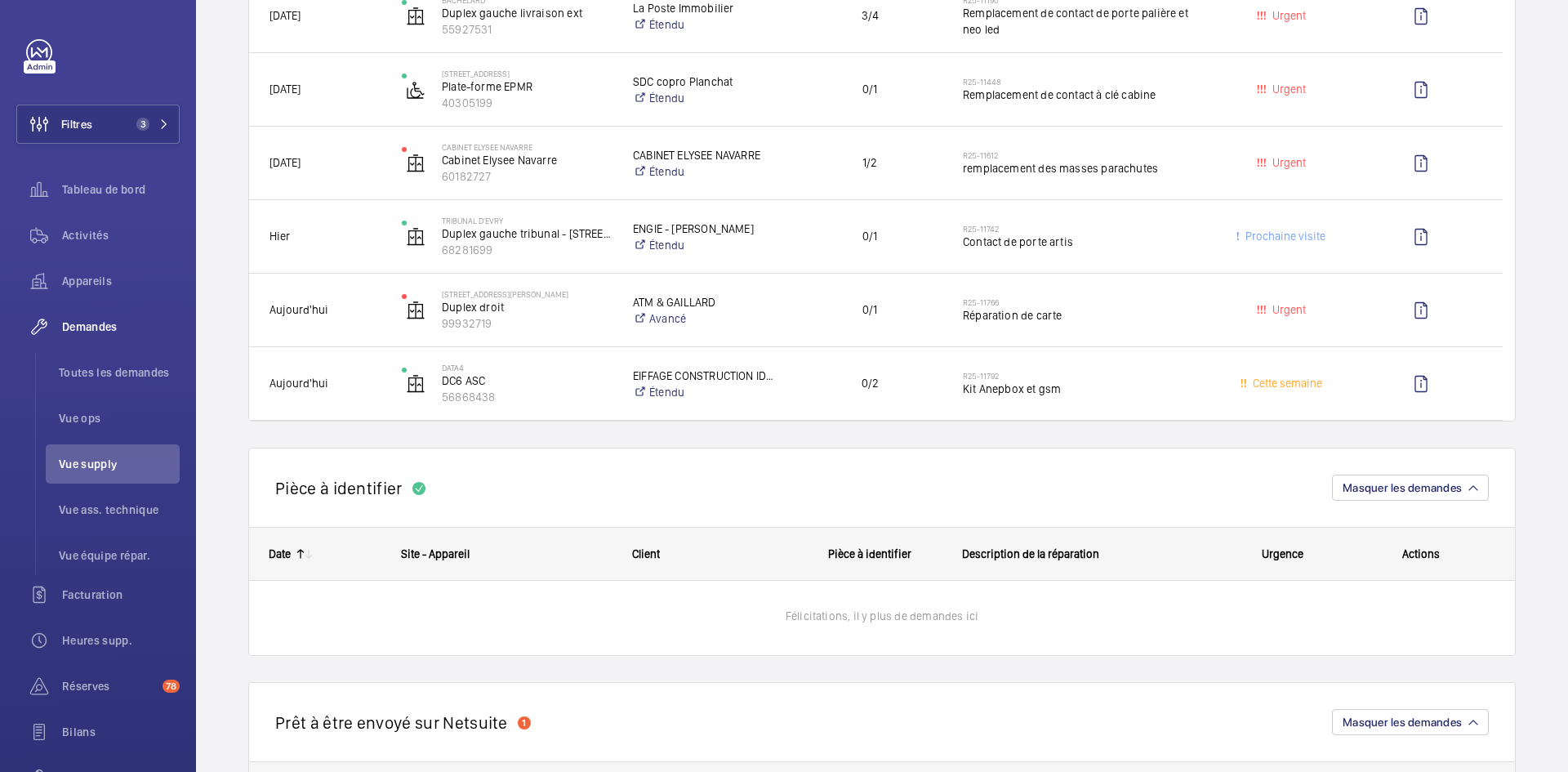
scroll to position [735, 0]
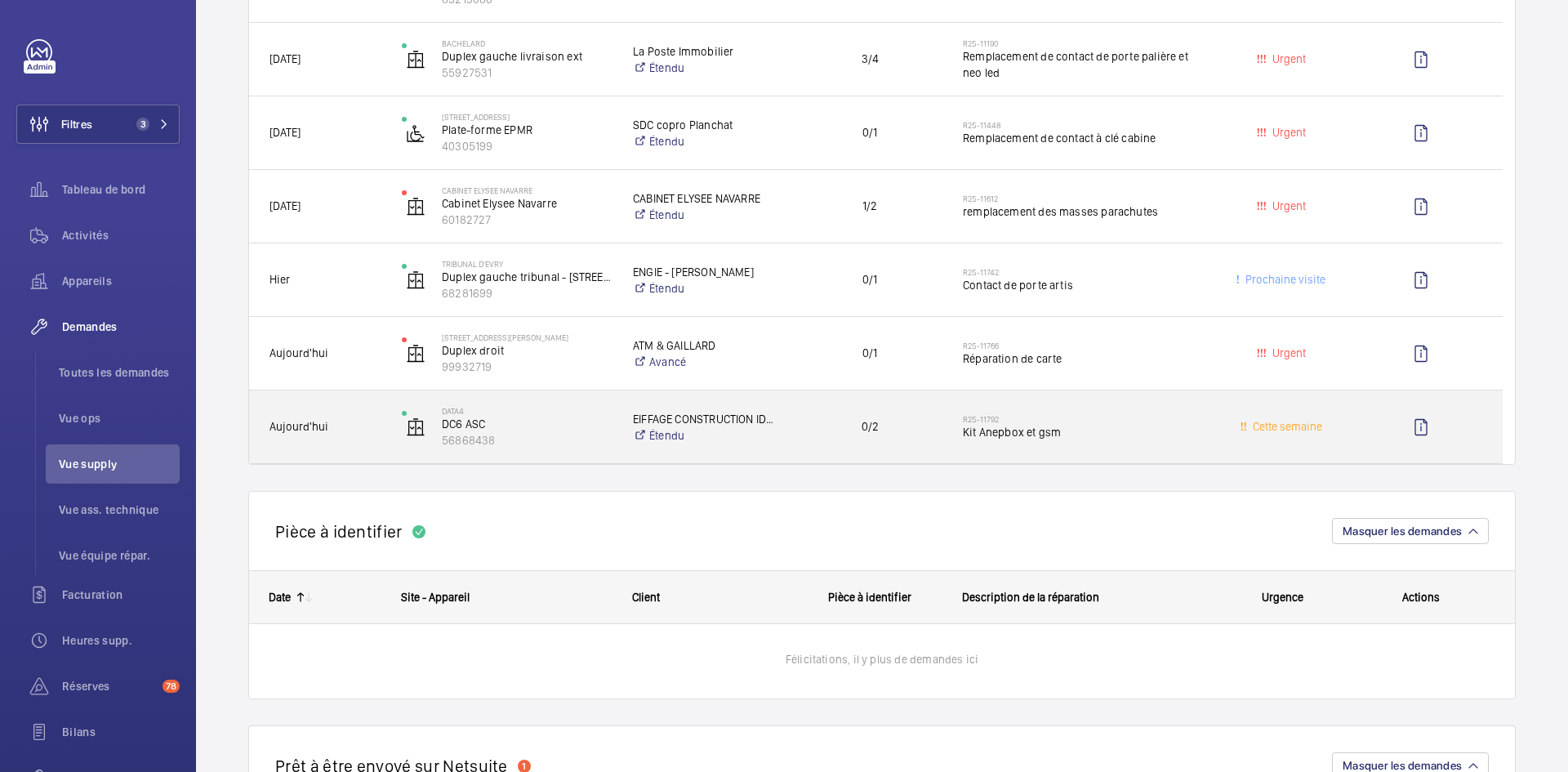
click at [369, 418] on span "Aujourd'hui" at bounding box center [324, 426] width 111 height 19
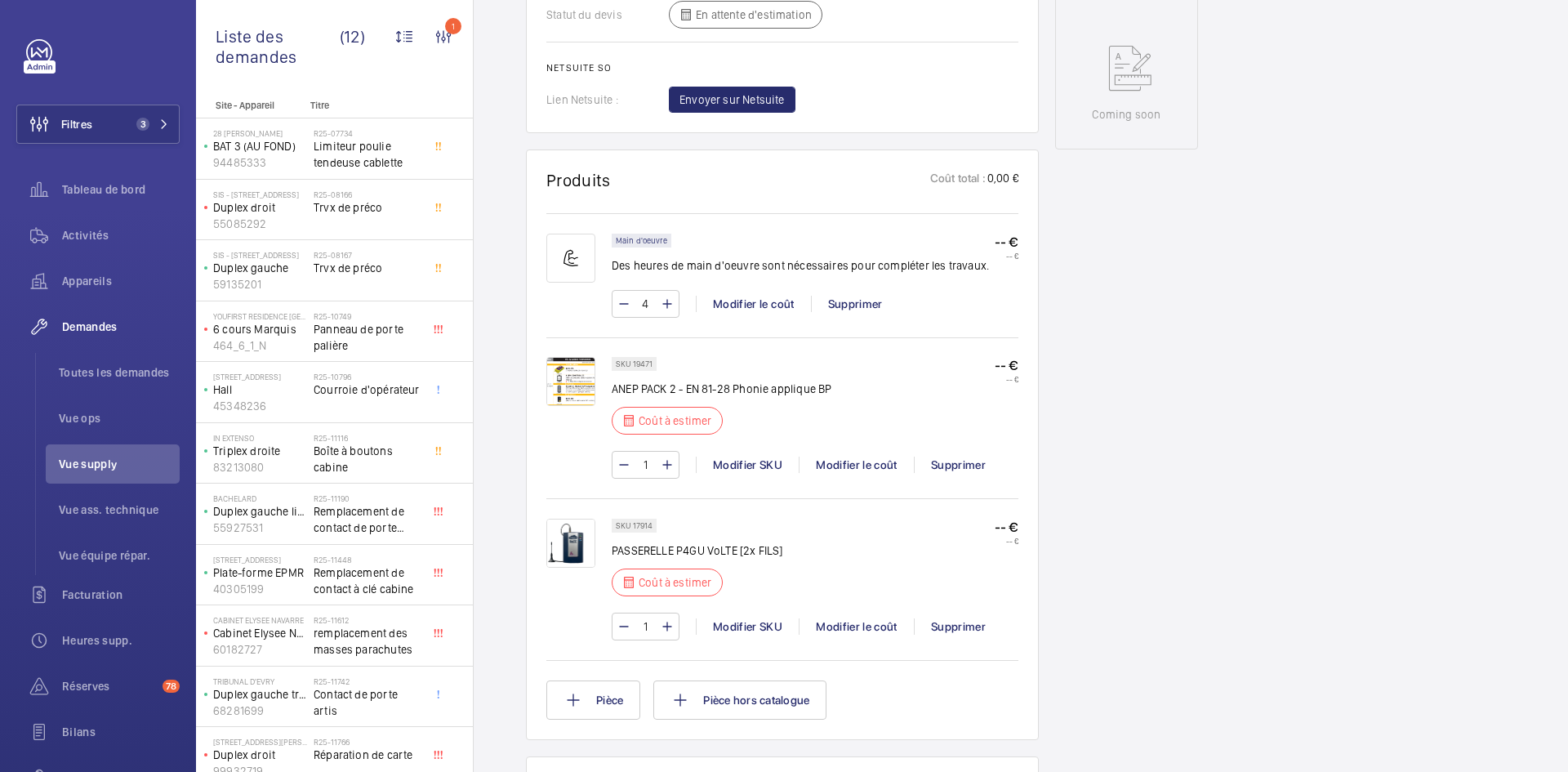
scroll to position [931, 0]
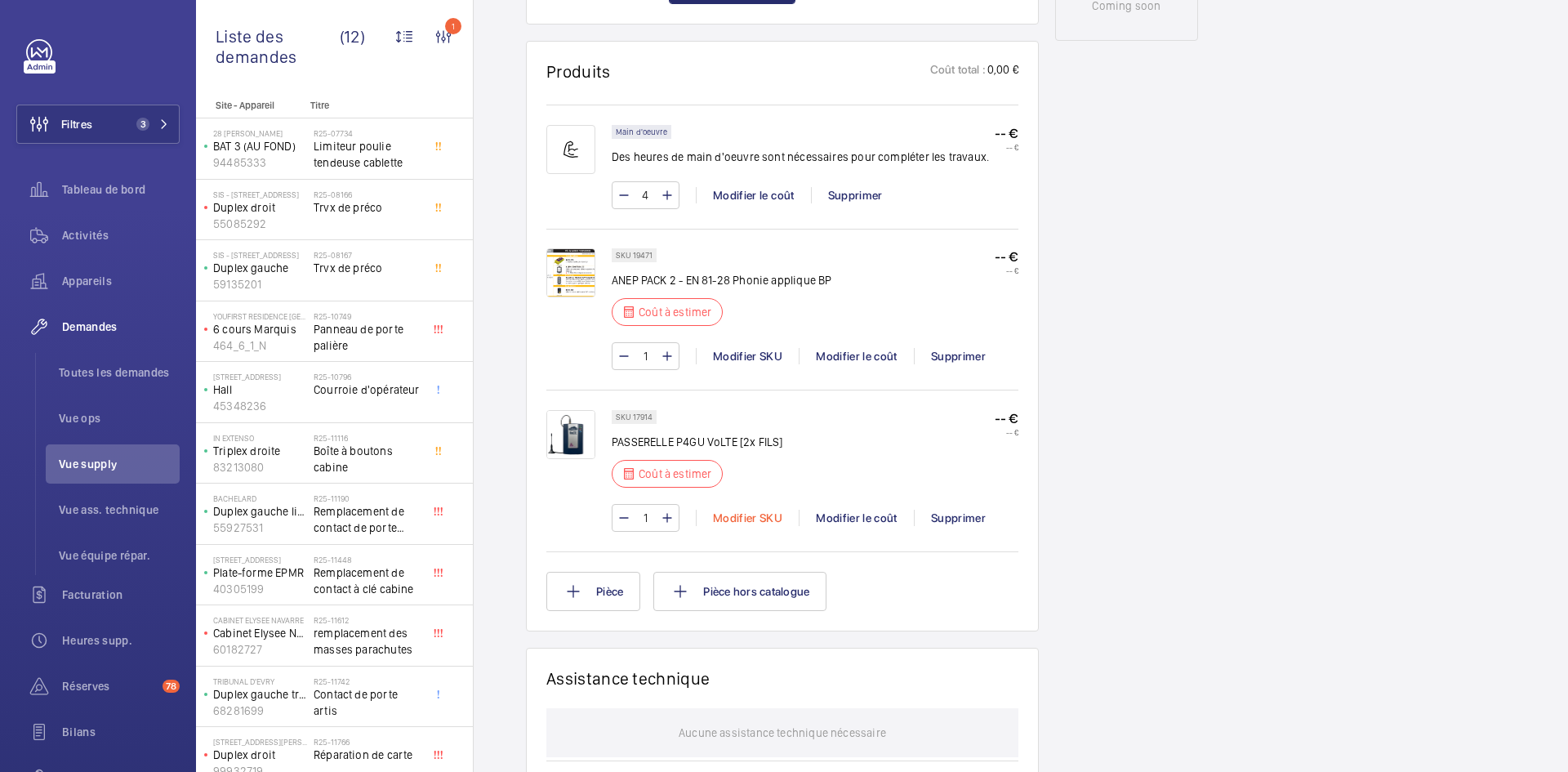
click at [742, 519] on div "Modifier SKU" at bounding box center [748, 517] width 103 height 16
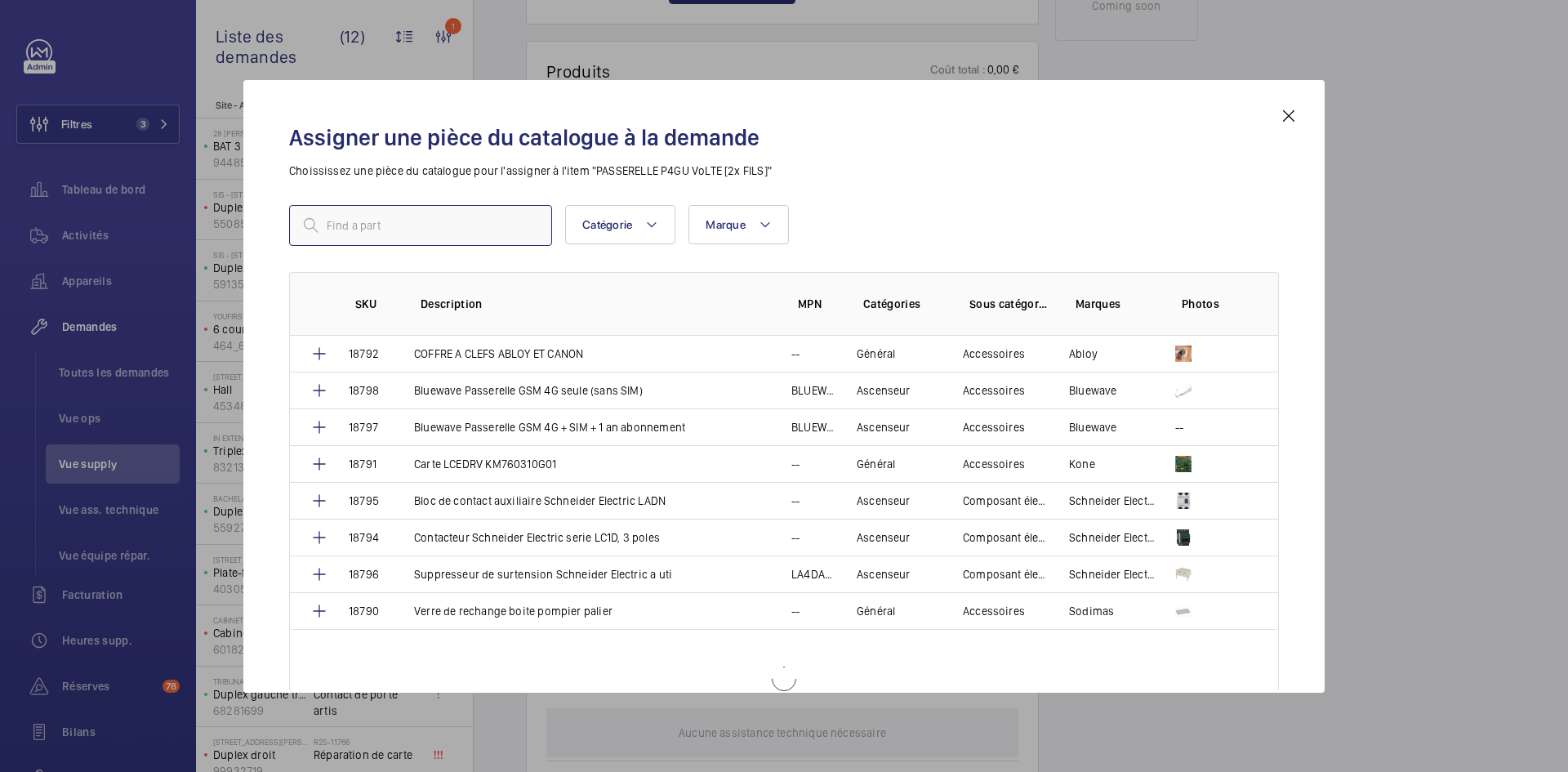
click at [448, 219] on input "text" at bounding box center [420, 225] width 263 height 41
type input "18798"
click at [463, 389] on p "Bluewave Passerelle GSM 4G seule (sans SIM)" at bounding box center [528, 390] width 229 height 16
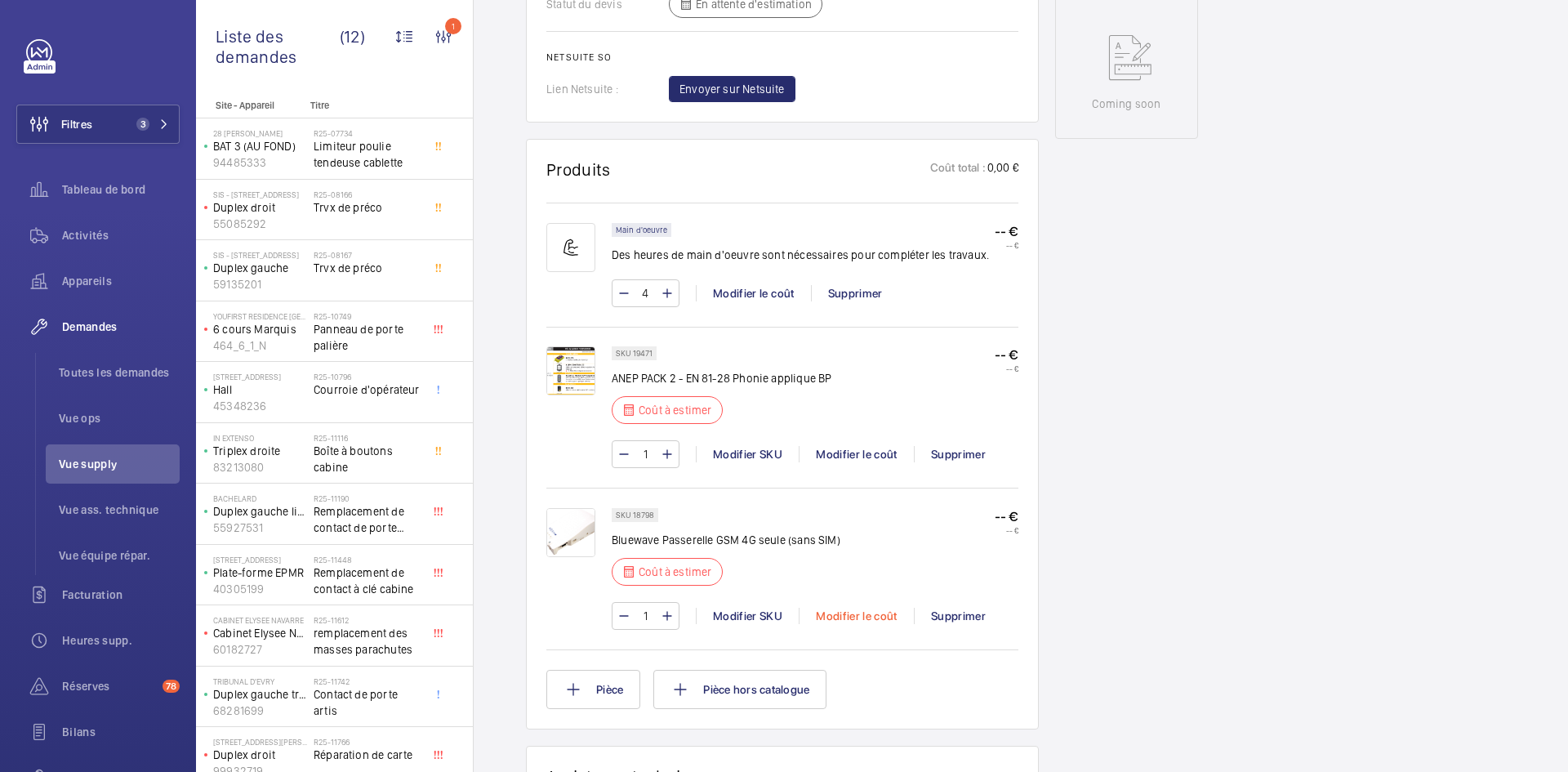
scroll to position [866, 0]
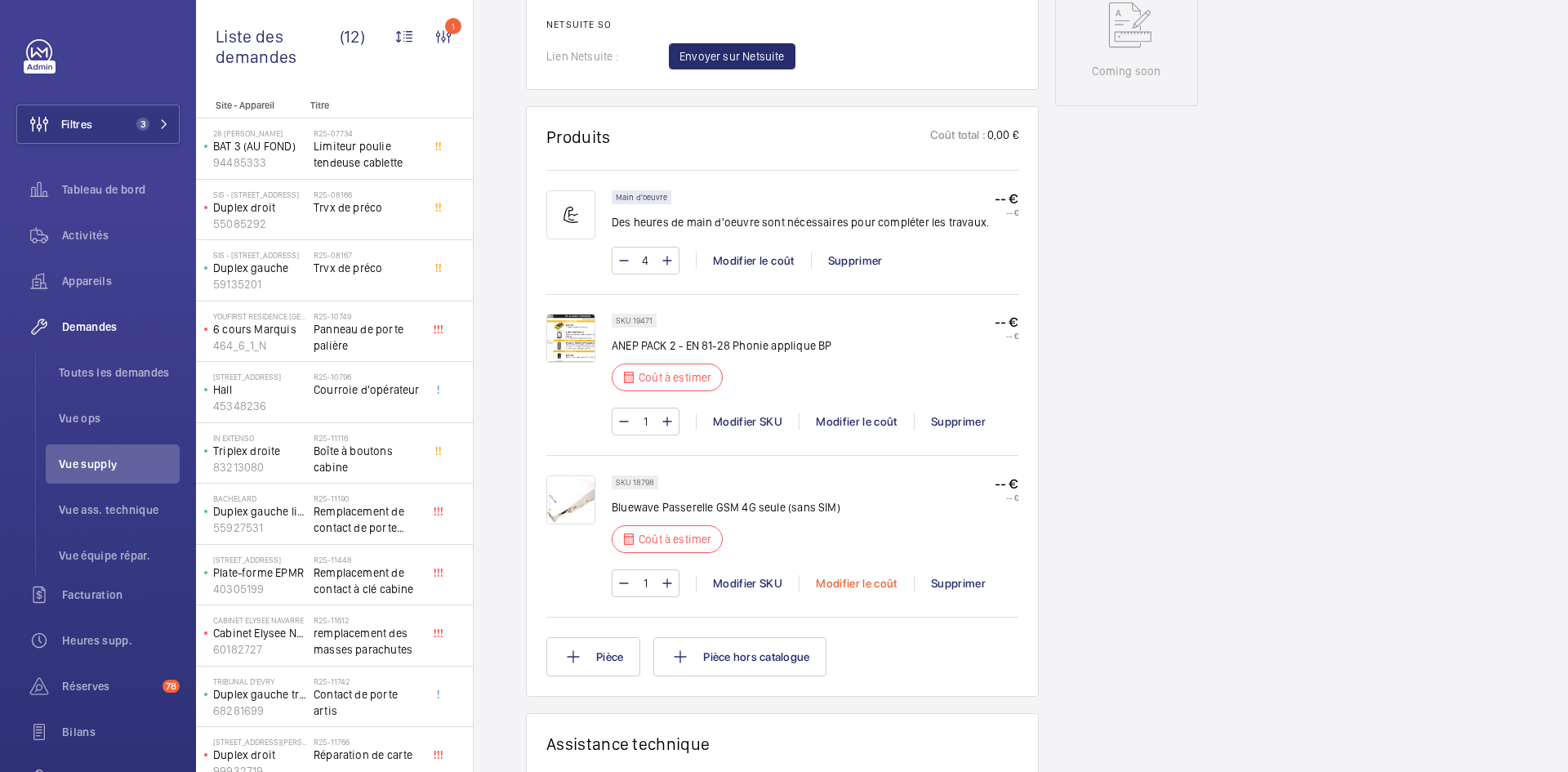
click at [841, 580] on div "Modifier le coût" at bounding box center [856, 583] width 116 height 16
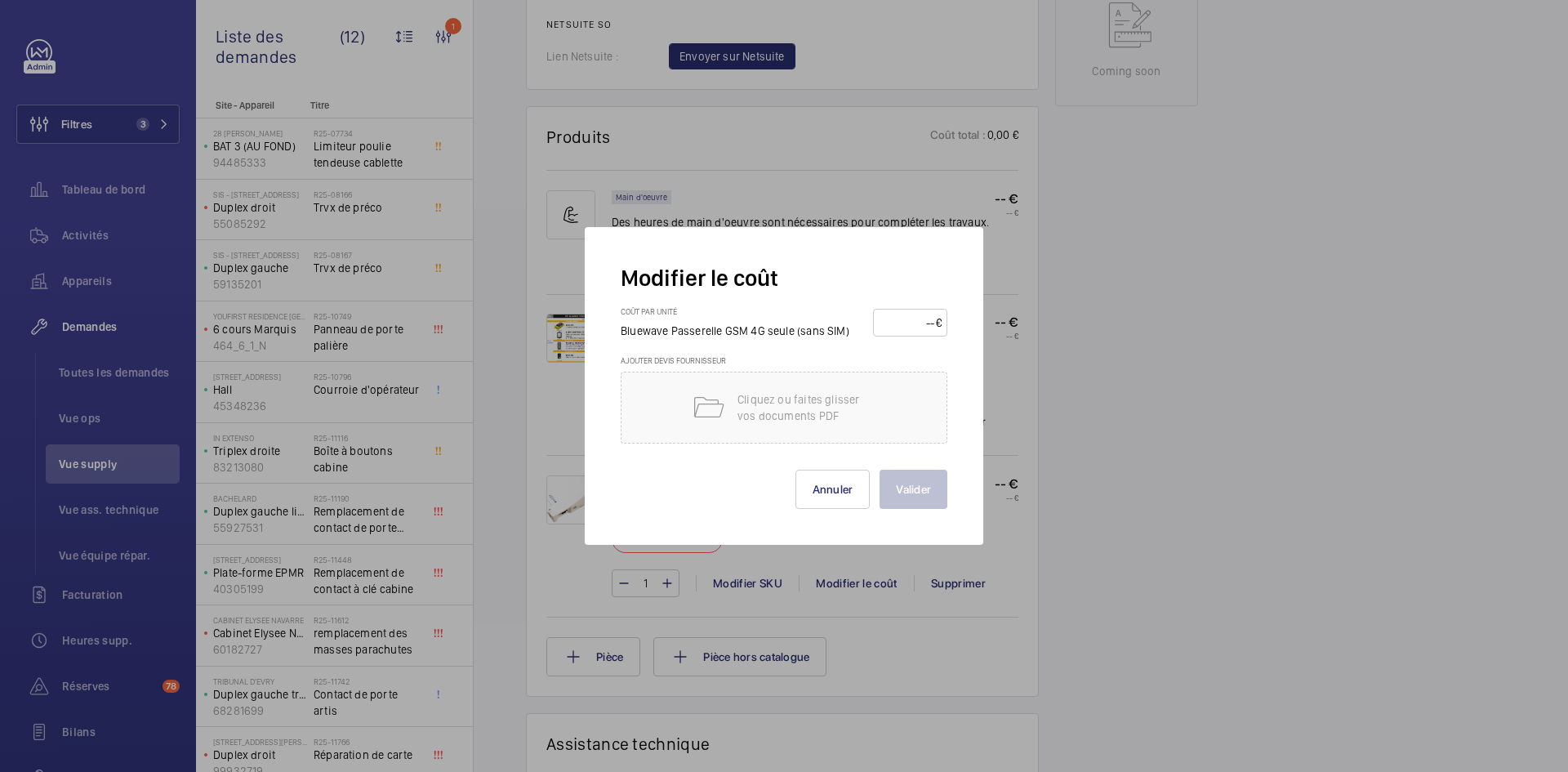
click at [910, 319] on input "number" at bounding box center [907, 322] width 57 height 26
type input "180"
click at [916, 490] on button "Valider" at bounding box center [913, 488] width 68 height 39
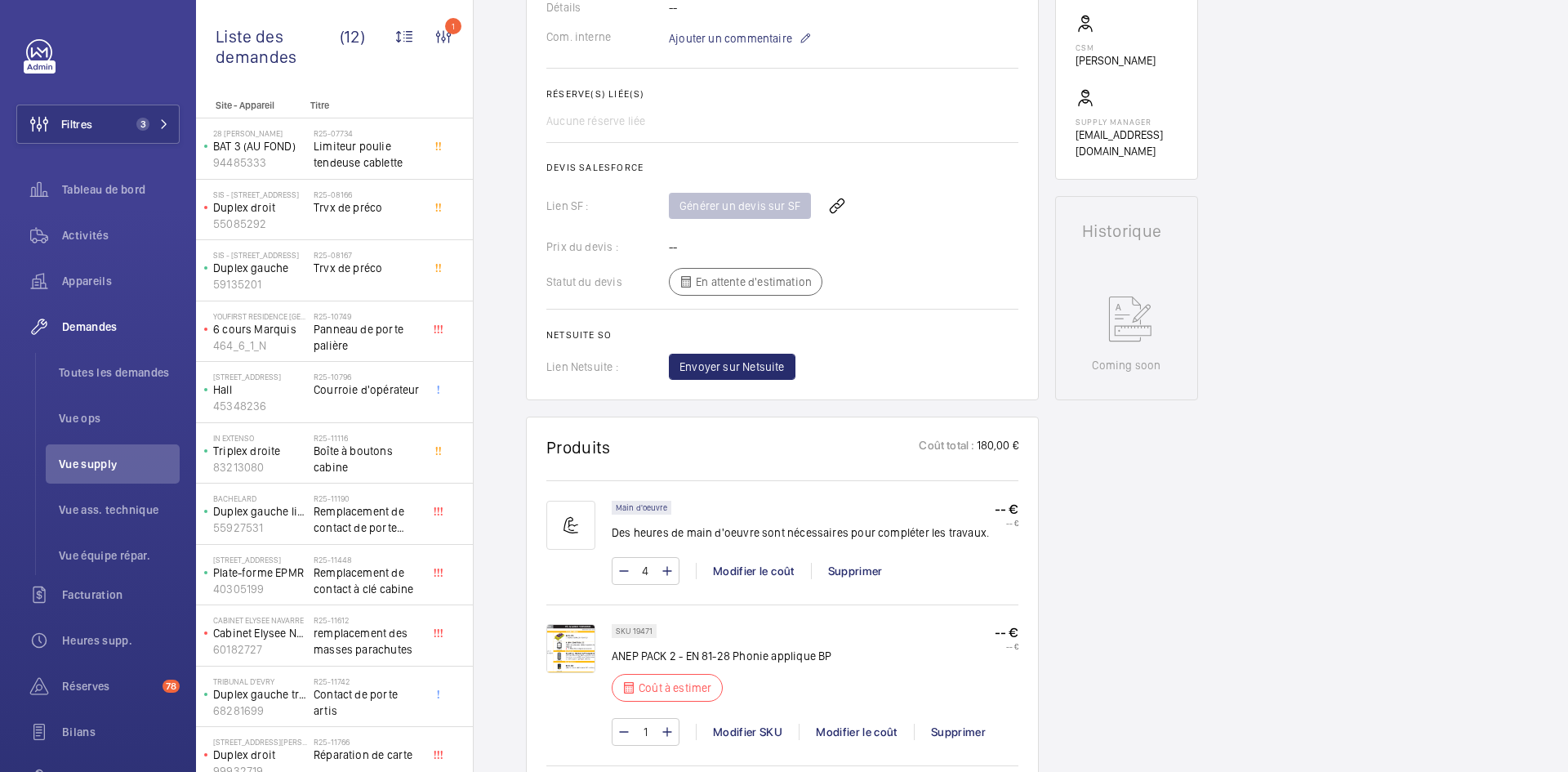
scroll to position [816, 0]
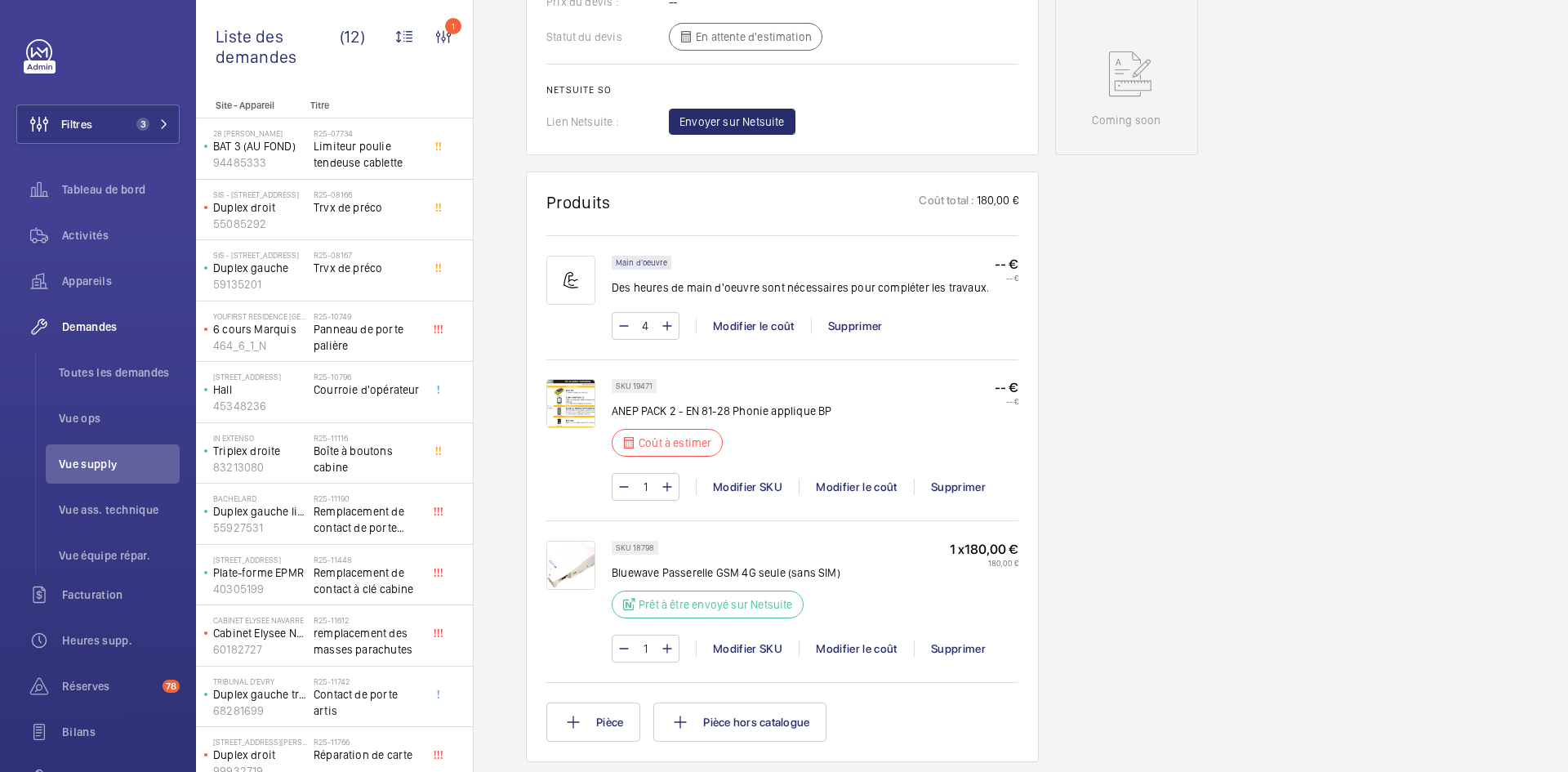
click at [575, 395] on img at bounding box center [571, 404] width 49 height 49
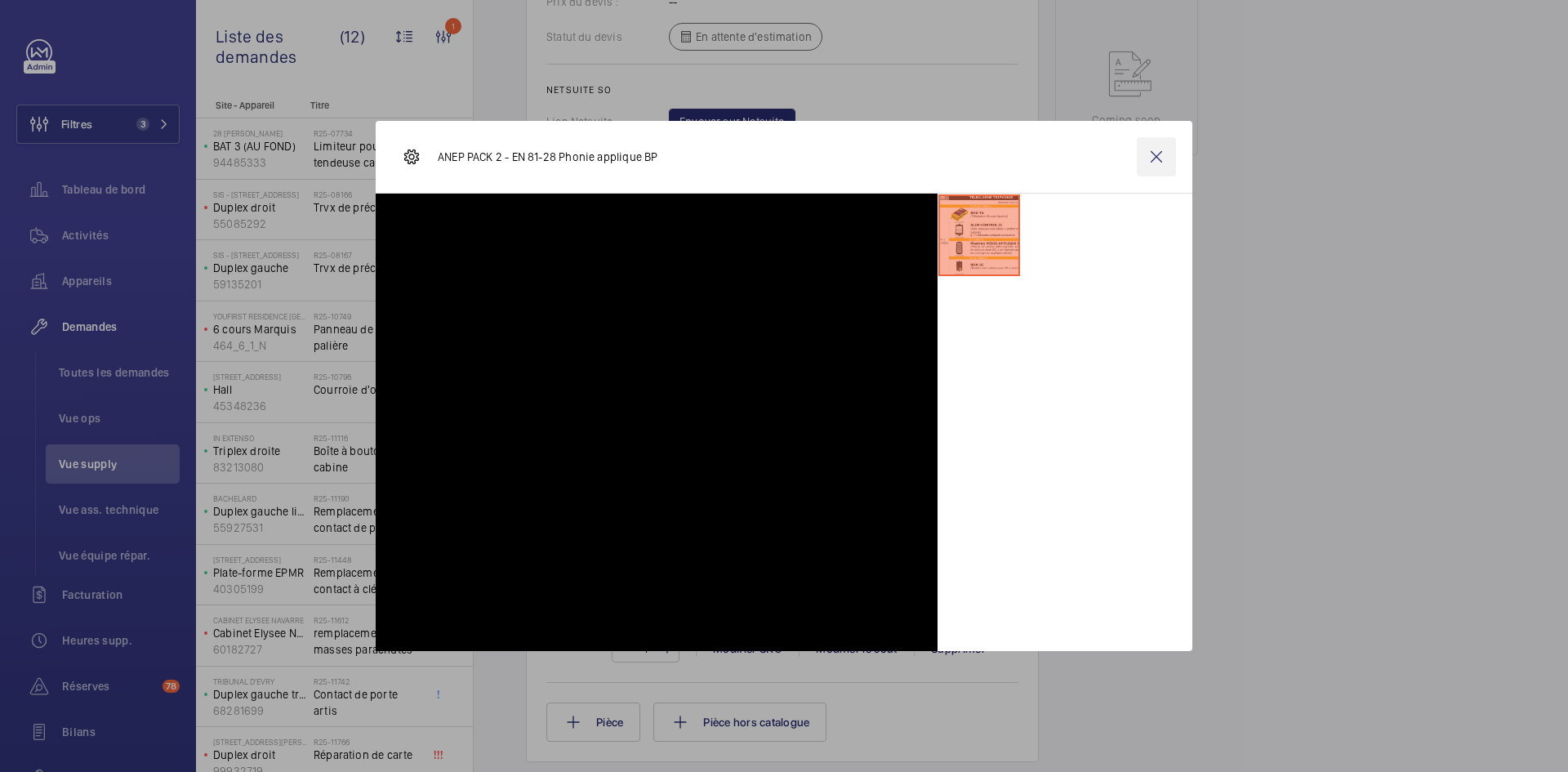
click at [1153, 155] on wm-front-icon-button at bounding box center [1156, 156] width 39 height 39
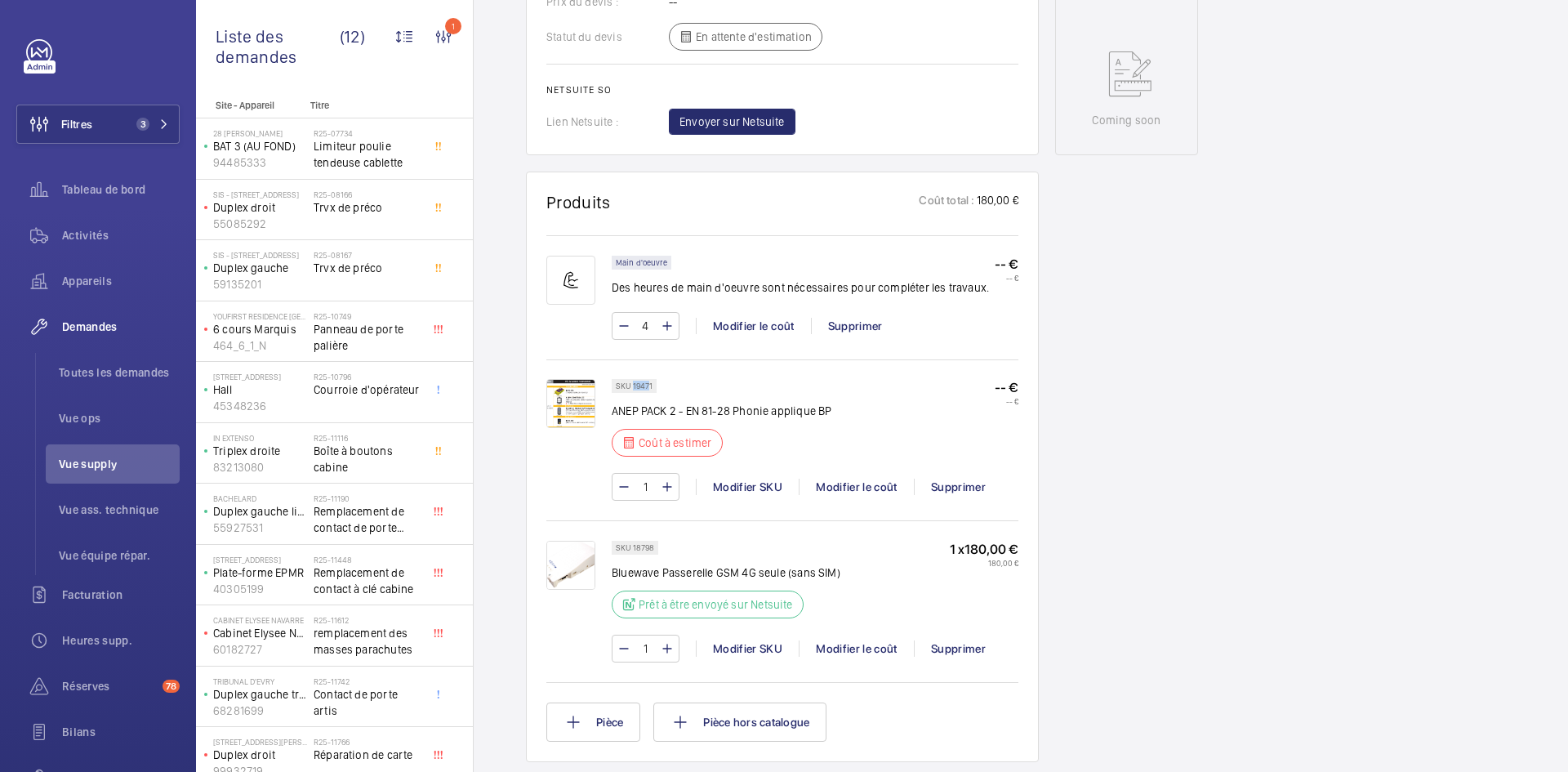
drag, startPoint x: 651, startPoint y: 381, endPoint x: 633, endPoint y: 383, distance: 18.1
click at [633, 383] on p "SKU 19471" at bounding box center [634, 386] width 37 height 5
drag, startPoint x: 653, startPoint y: 381, endPoint x: 628, endPoint y: 388, distance: 26.0
click at [628, 388] on div "SKU 19471" at bounding box center [634, 386] width 45 height 14
copy p "19471"
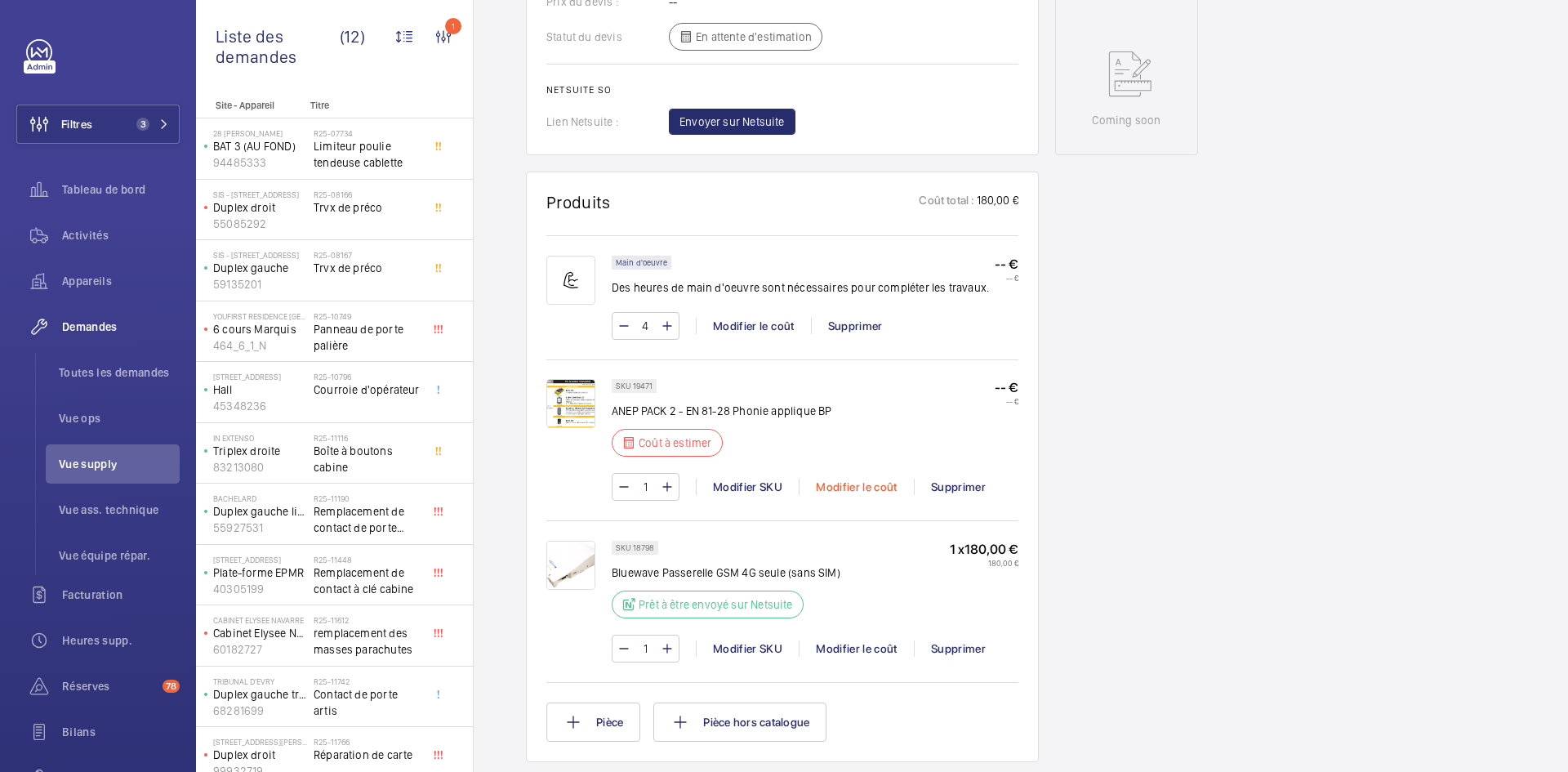
click at [851, 488] on div "Modifier le coût" at bounding box center [856, 487] width 116 height 16
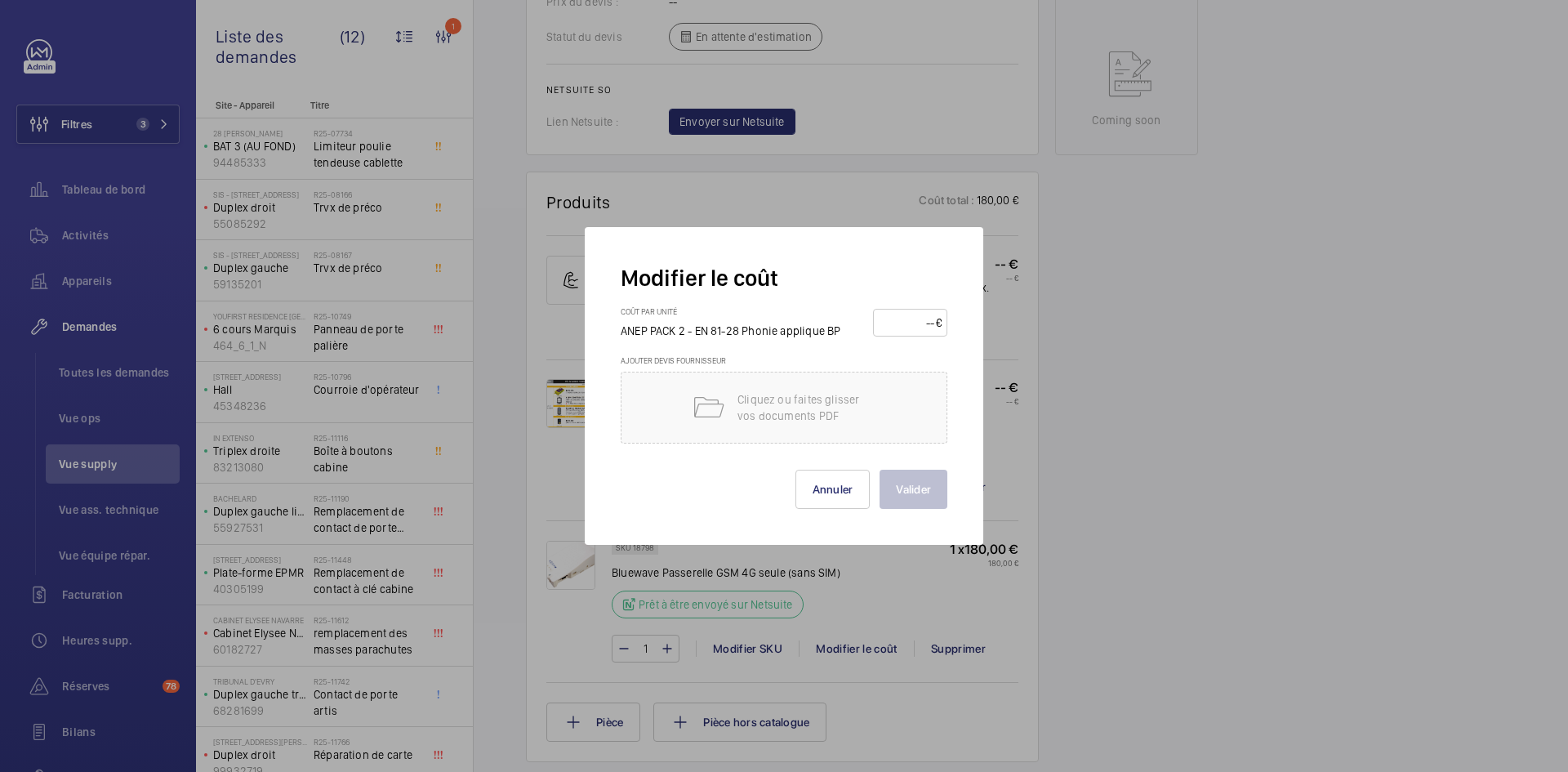
click at [914, 312] on input "number" at bounding box center [907, 322] width 57 height 26
type input "380"
click at [926, 479] on button "Valider" at bounding box center [913, 488] width 68 height 39
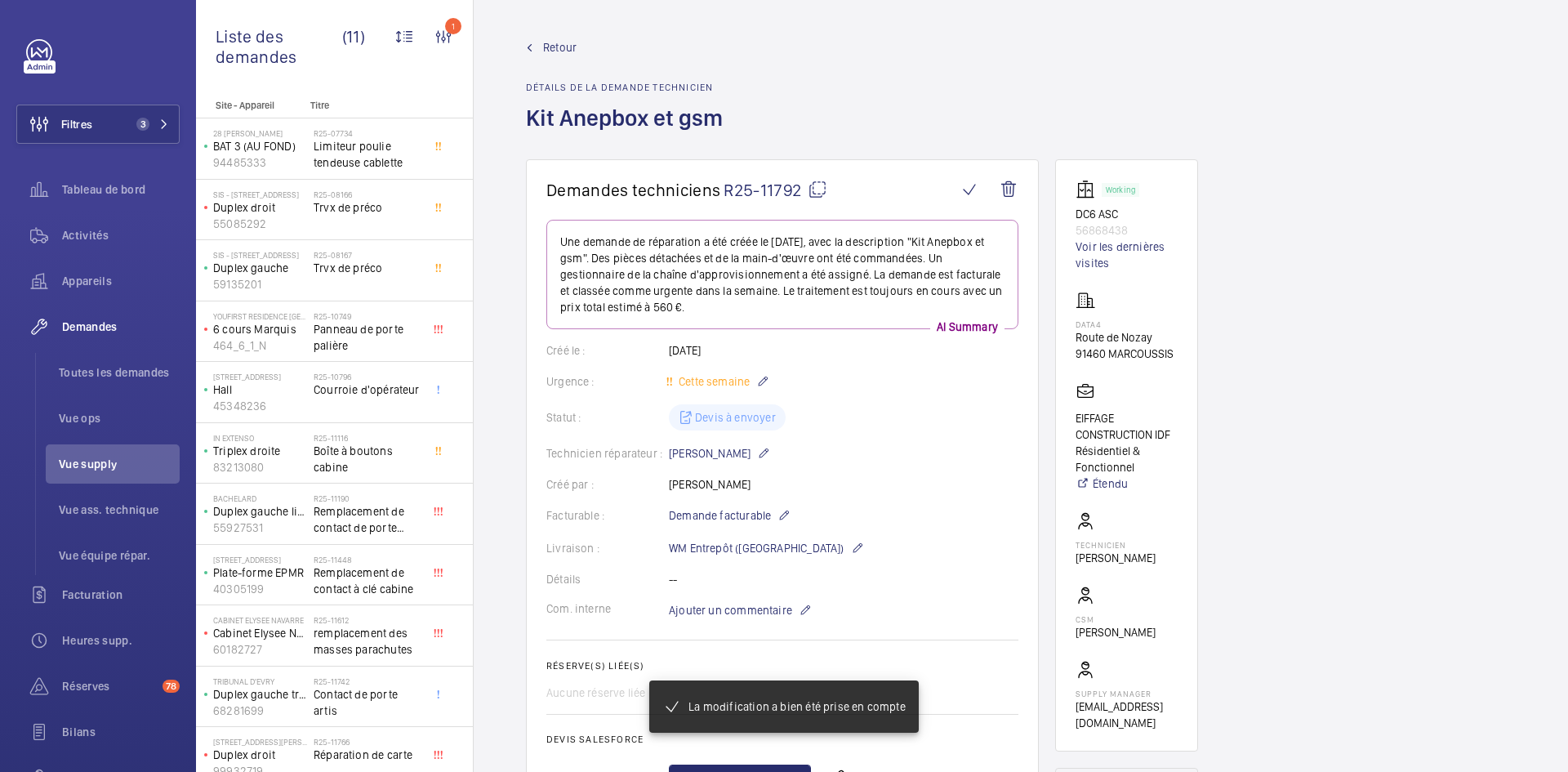
click at [546, 45] on span "Retour" at bounding box center [559, 47] width 33 height 16
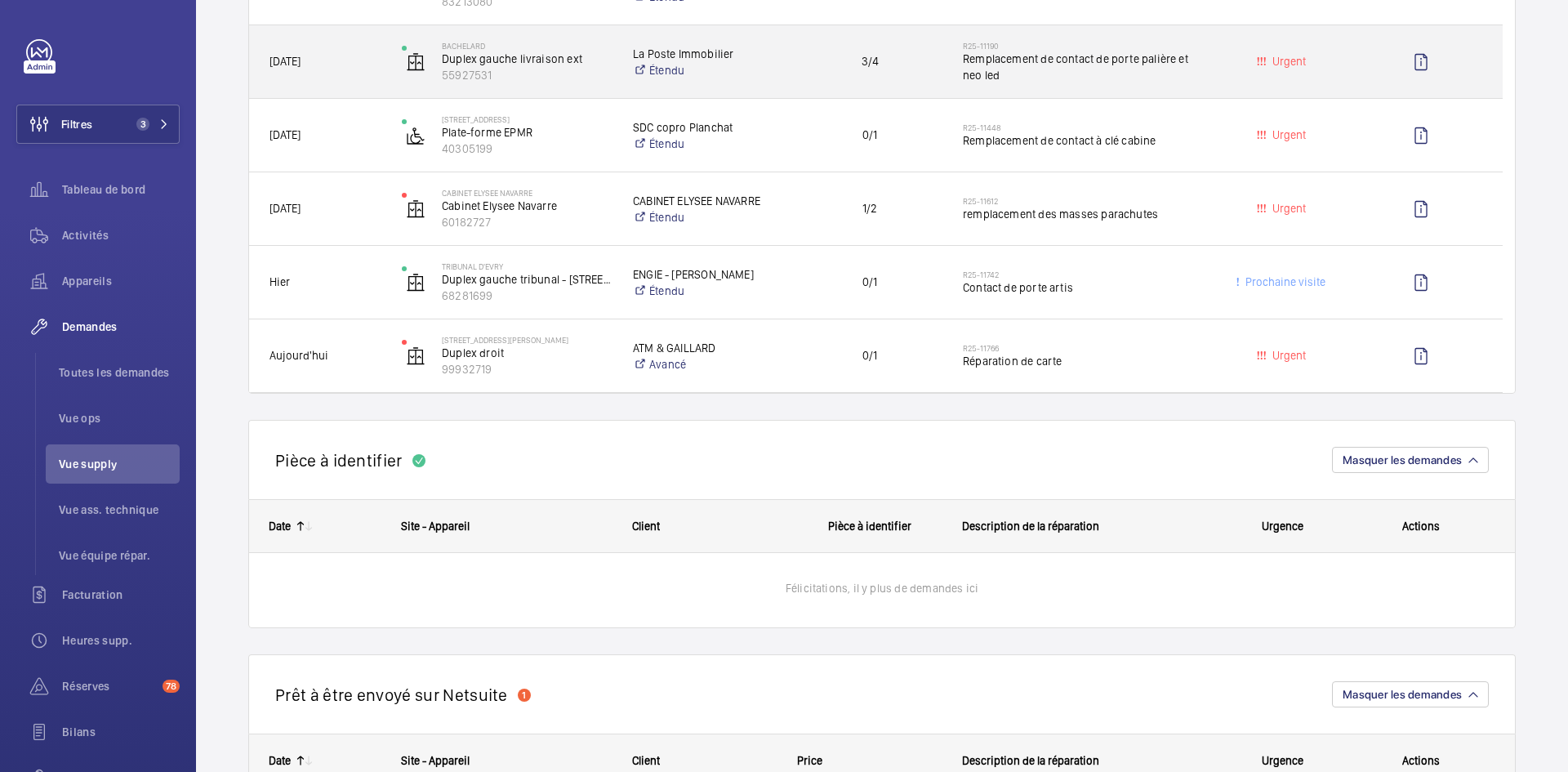
scroll to position [735, 0]
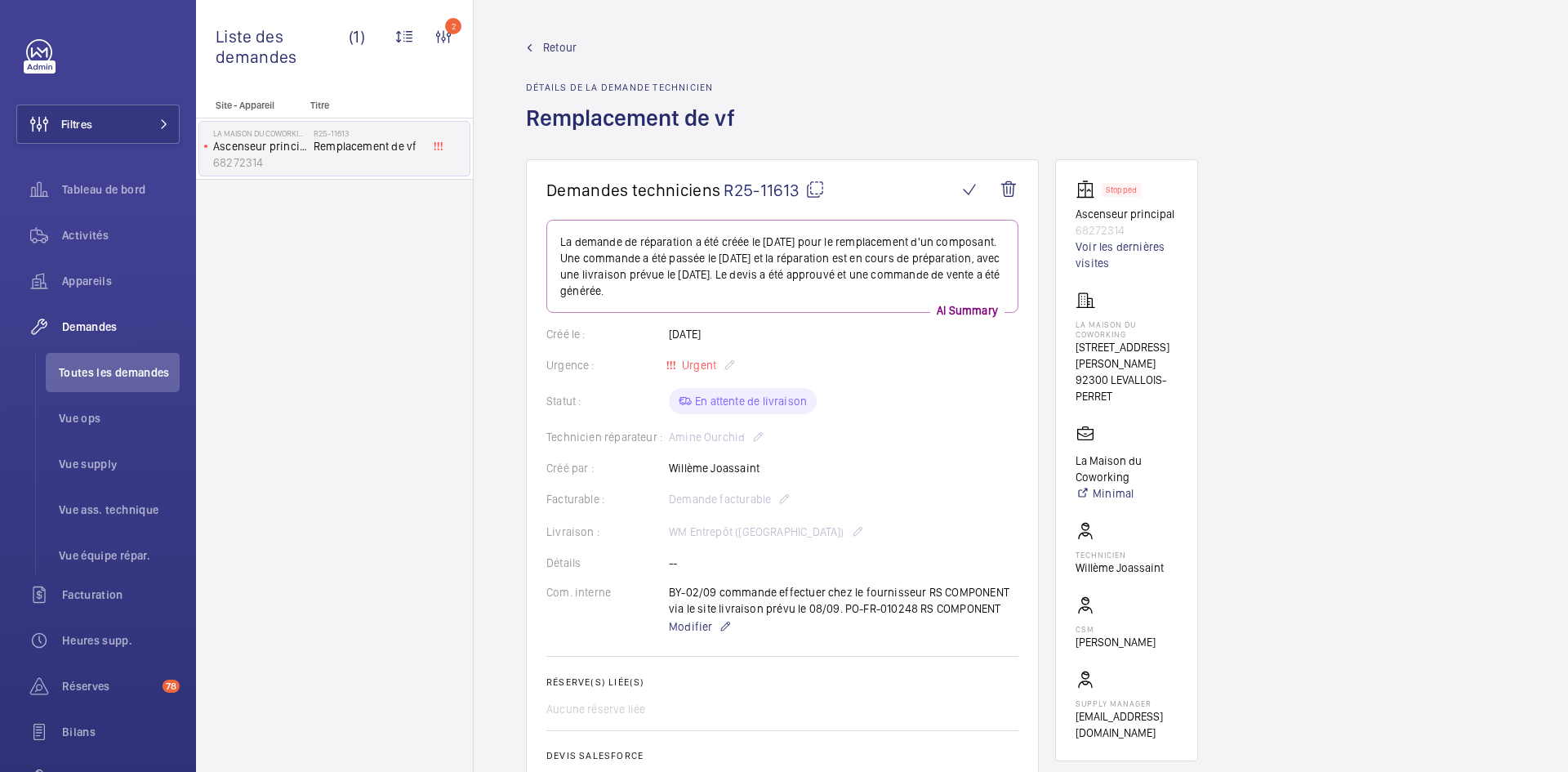
scroll to position [620, 0]
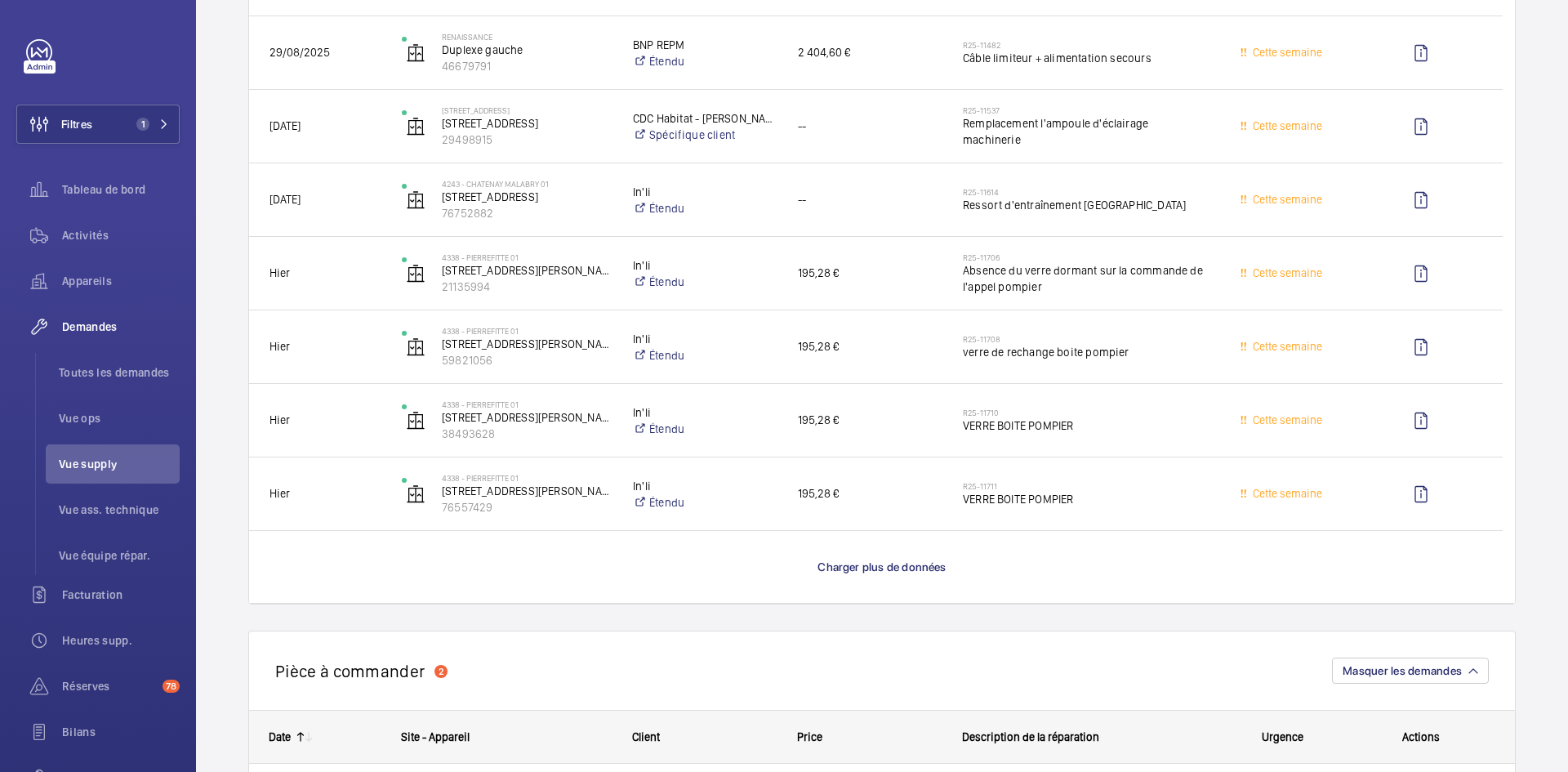
scroll to position [2776, 0]
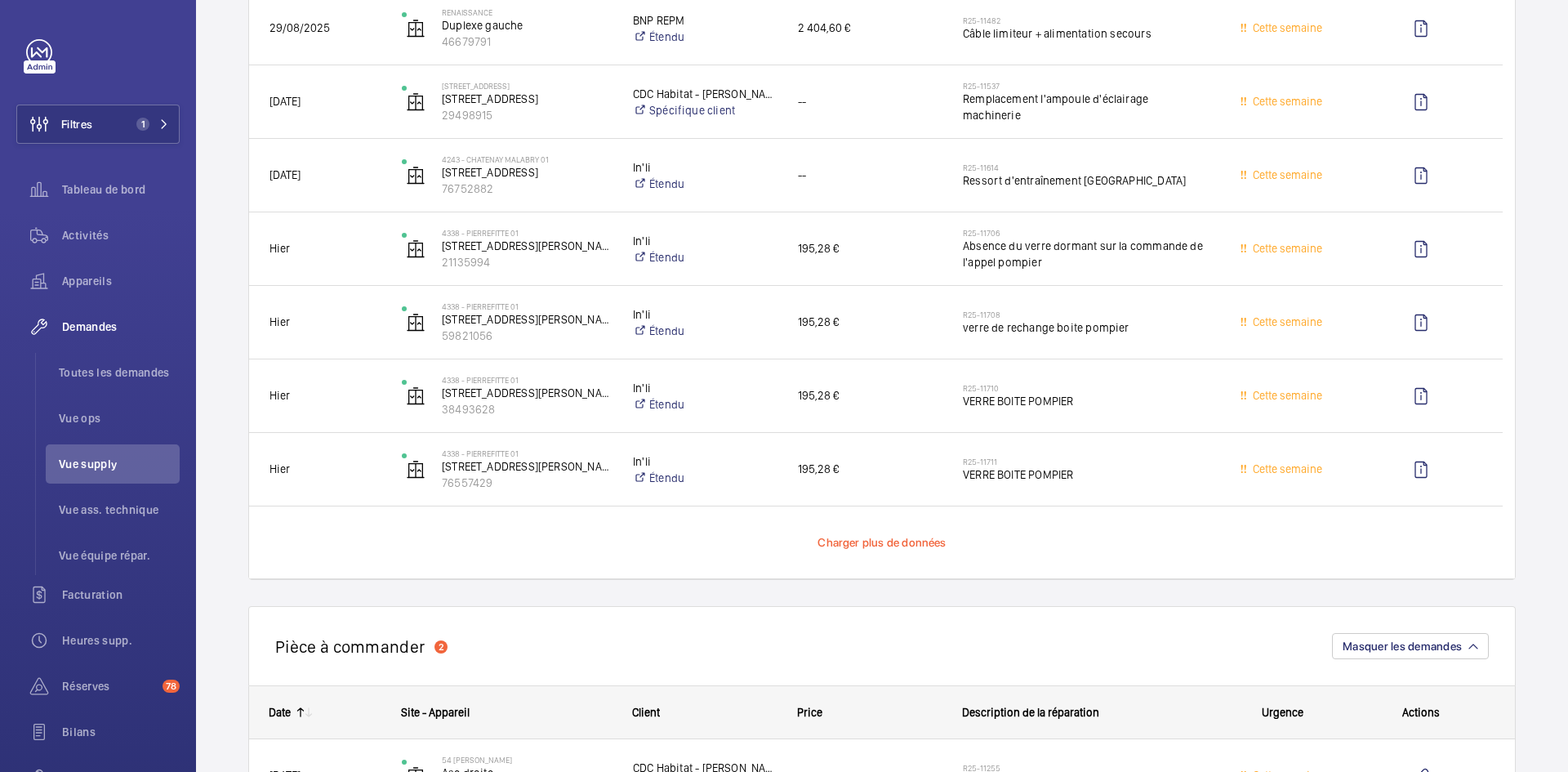
click at [818, 541] on span "Charger plus de données" at bounding box center [882, 542] width 128 height 13
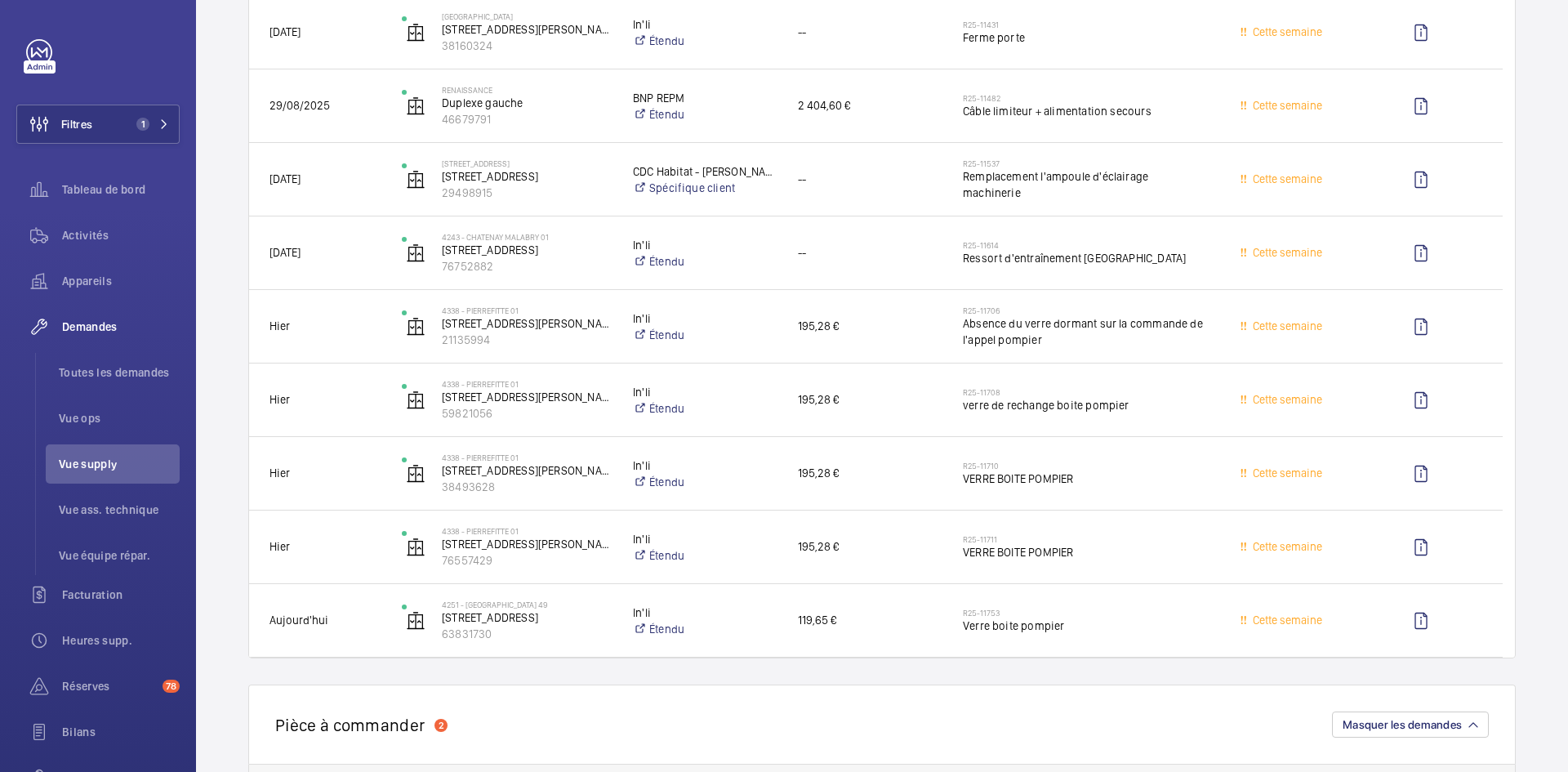
scroll to position [2694, 0]
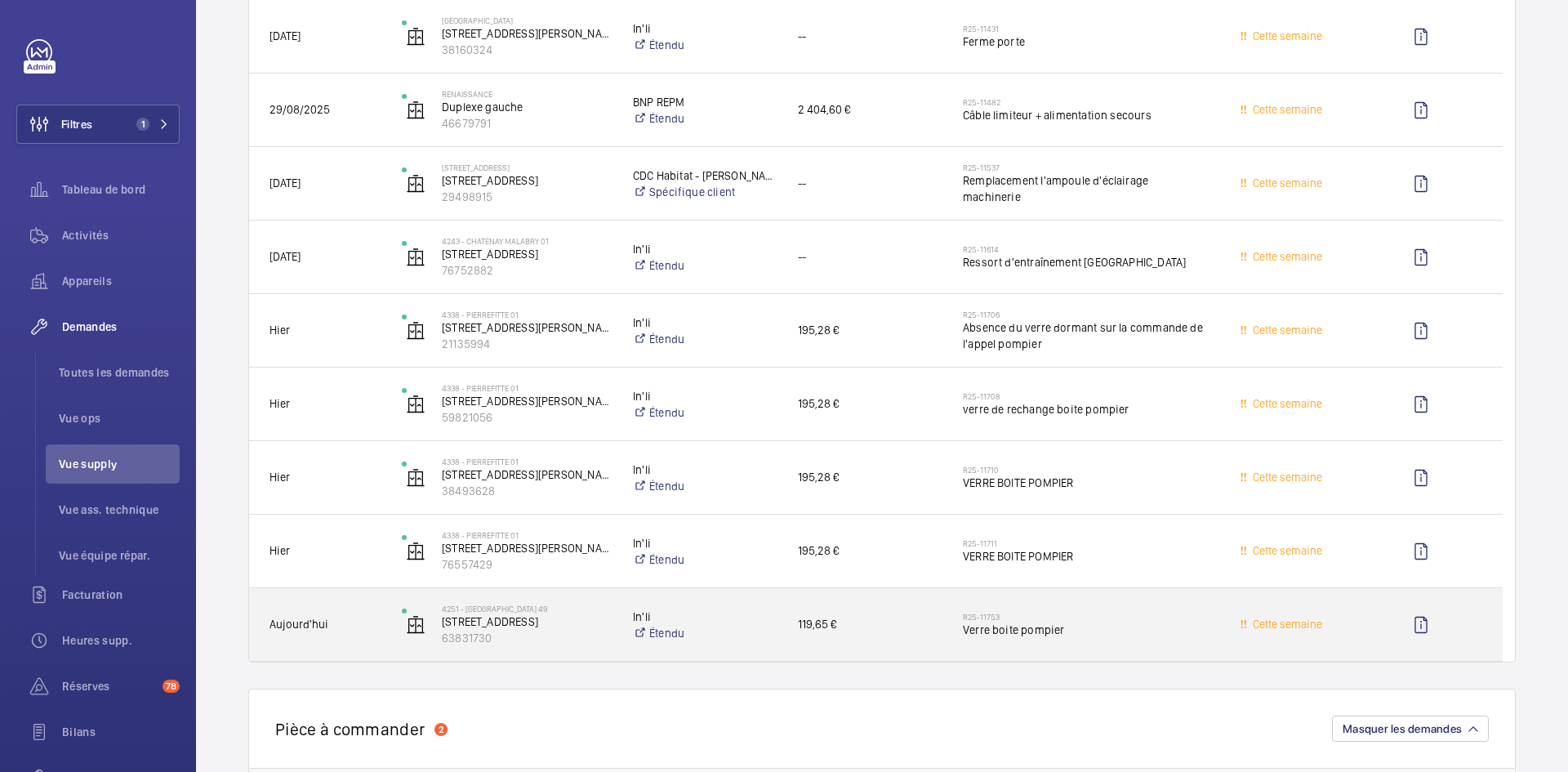
click at [378, 625] on span "Aujourd'hui" at bounding box center [324, 624] width 111 height 19
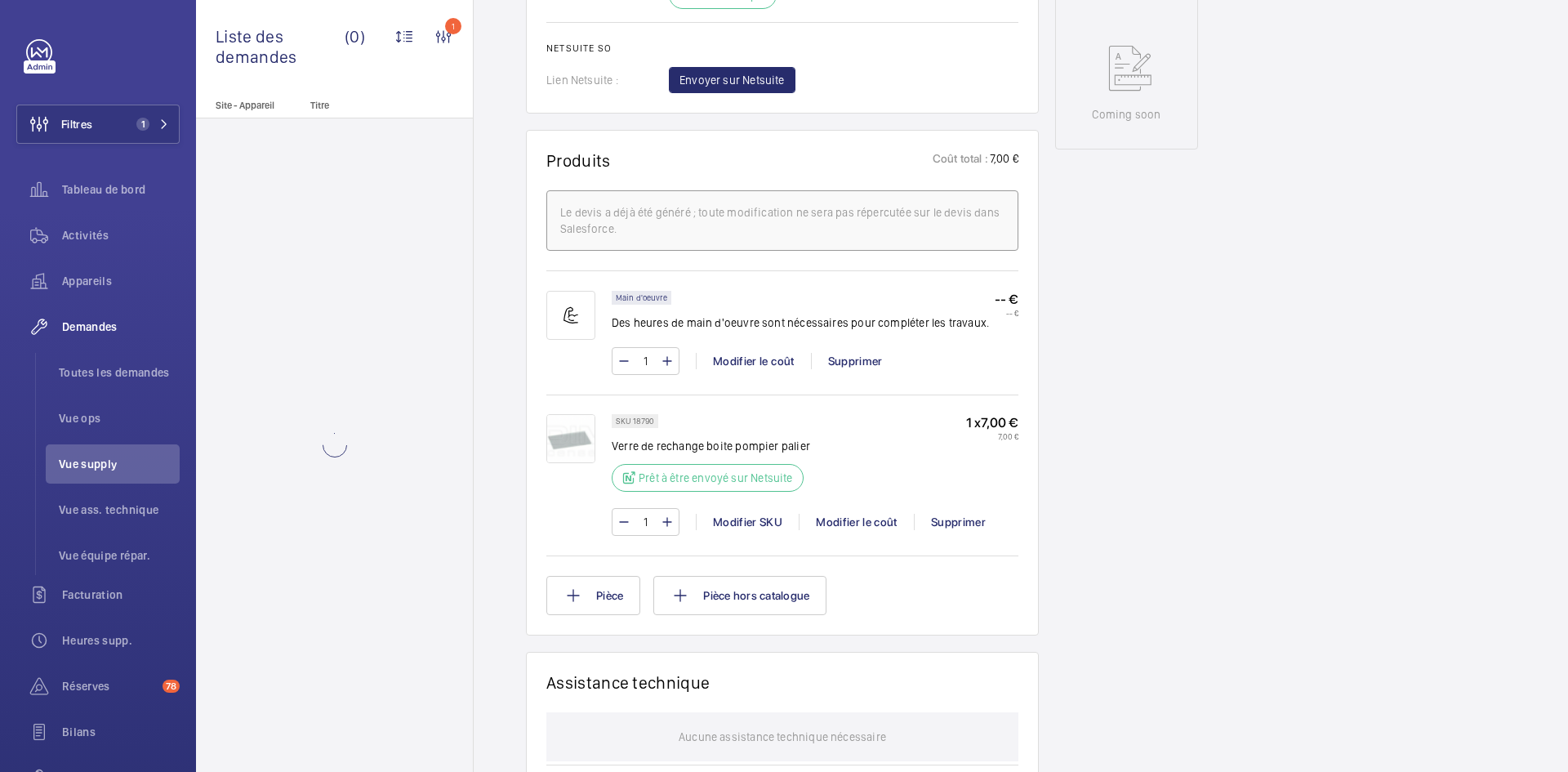
scroll to position [816, 0]
drag, startPoint x: 654, startPoint y: 416, endPoint x: 633, endPoint y: 416, distance: 21.0
click at [633, 416] on div "SKU 18790" at bounding box center [635, 420] width 47 height 14
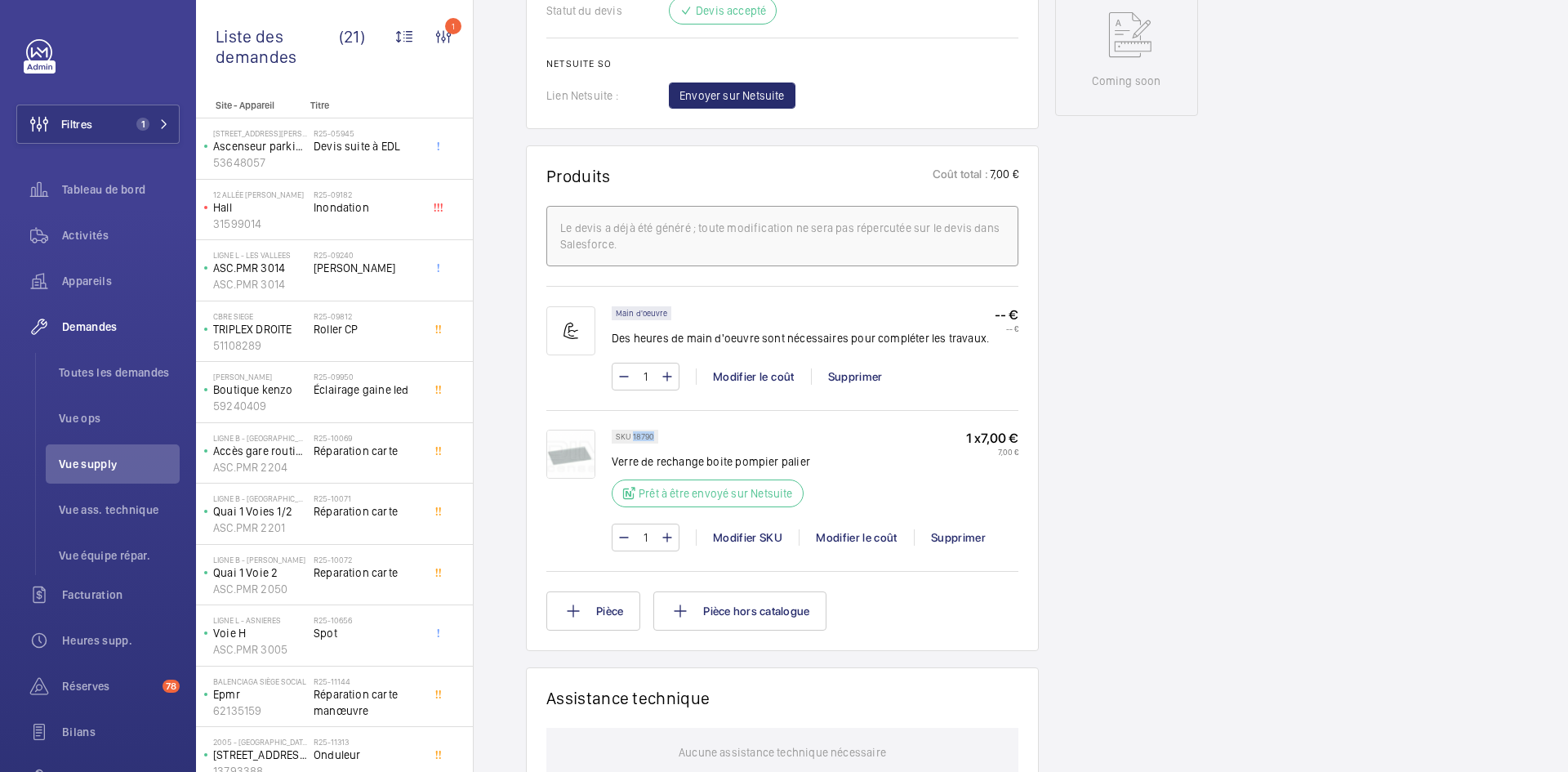
scroll to position [866, 0]
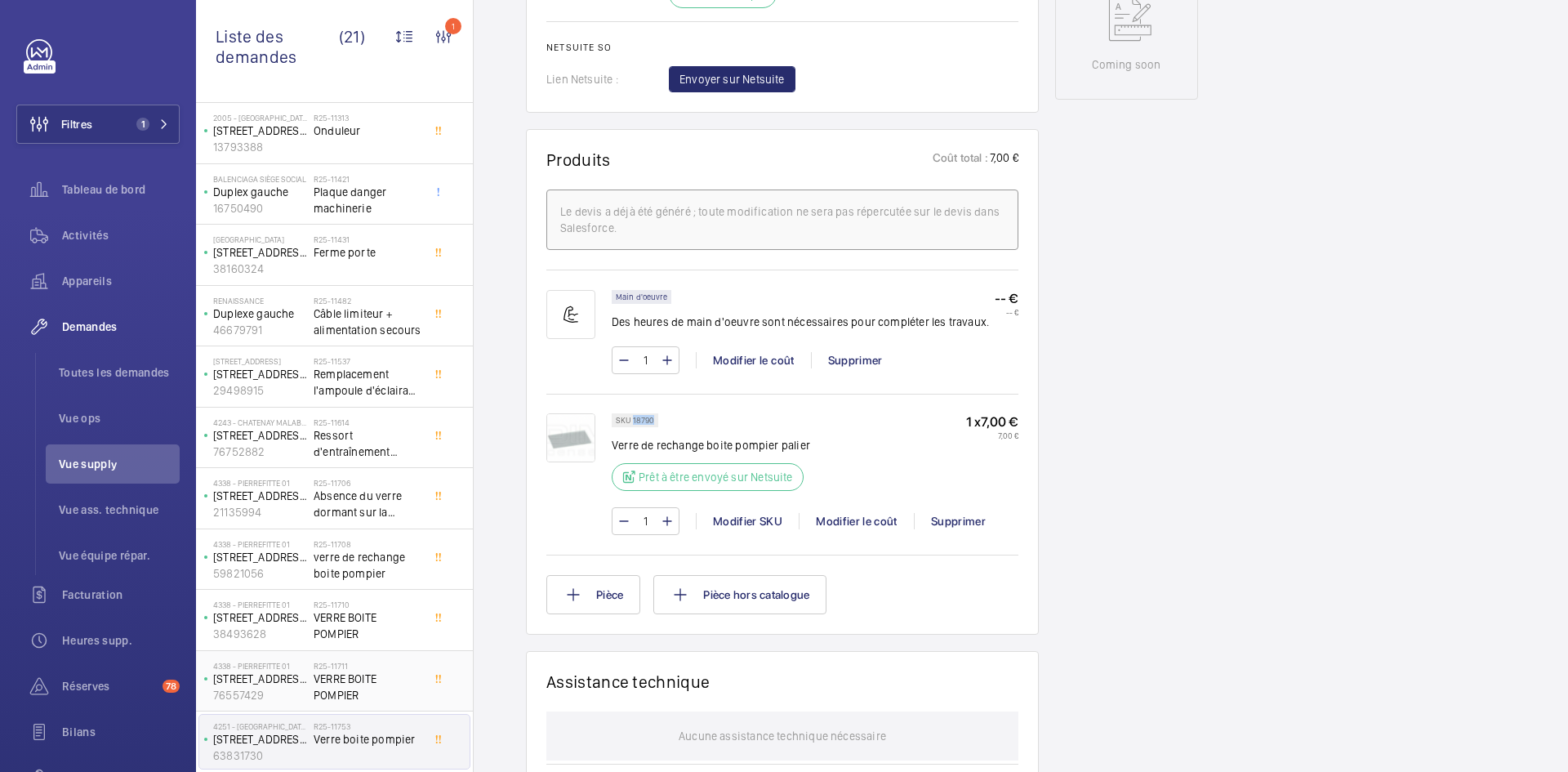
scroll to position [625, 0]
click at [289, 501] on p "[STREET_ADDRESS][PERSON_NAME]" at bounding box center [260, 495] width 94 height 16
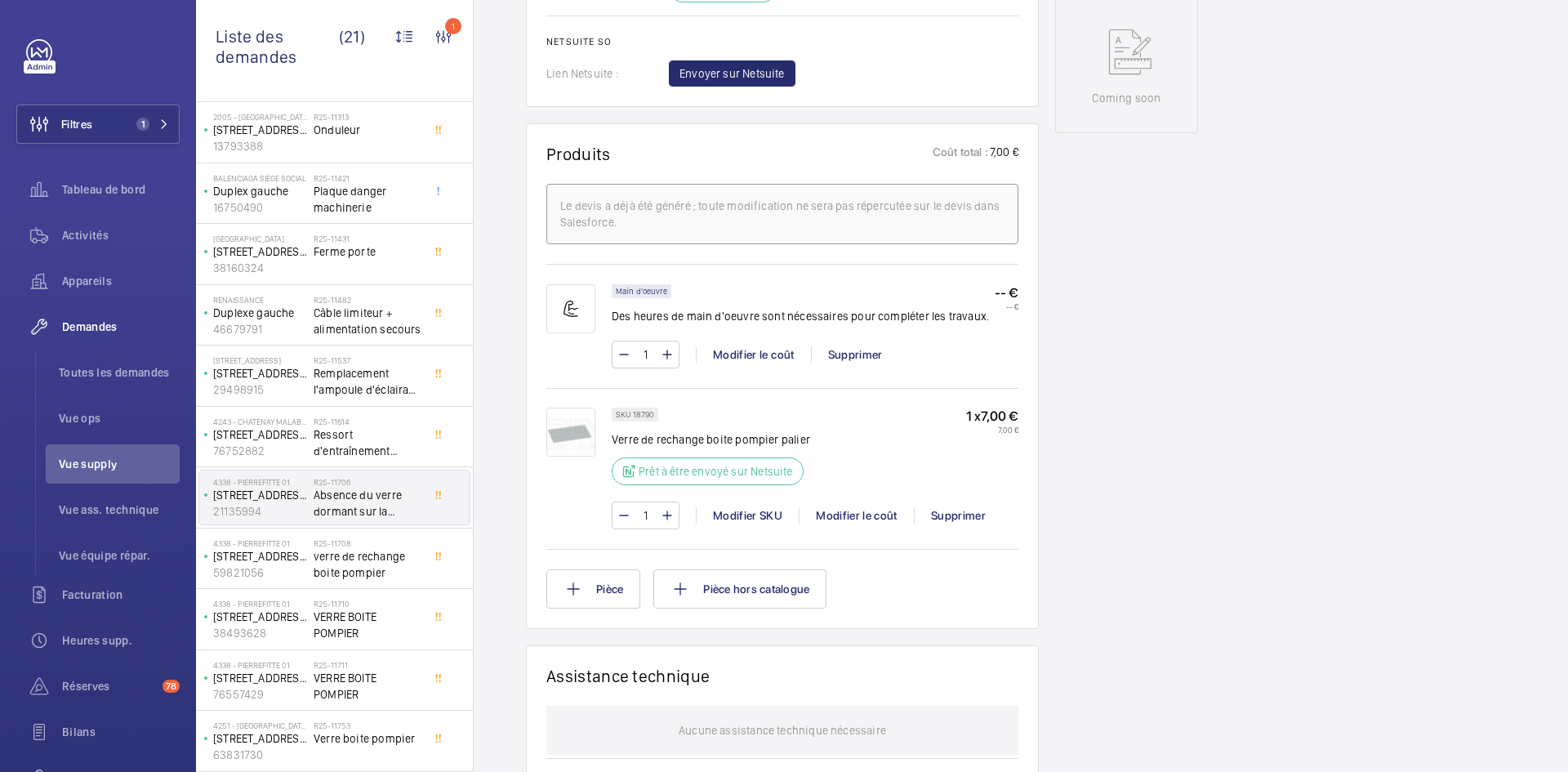
scroll to position [898, 0]
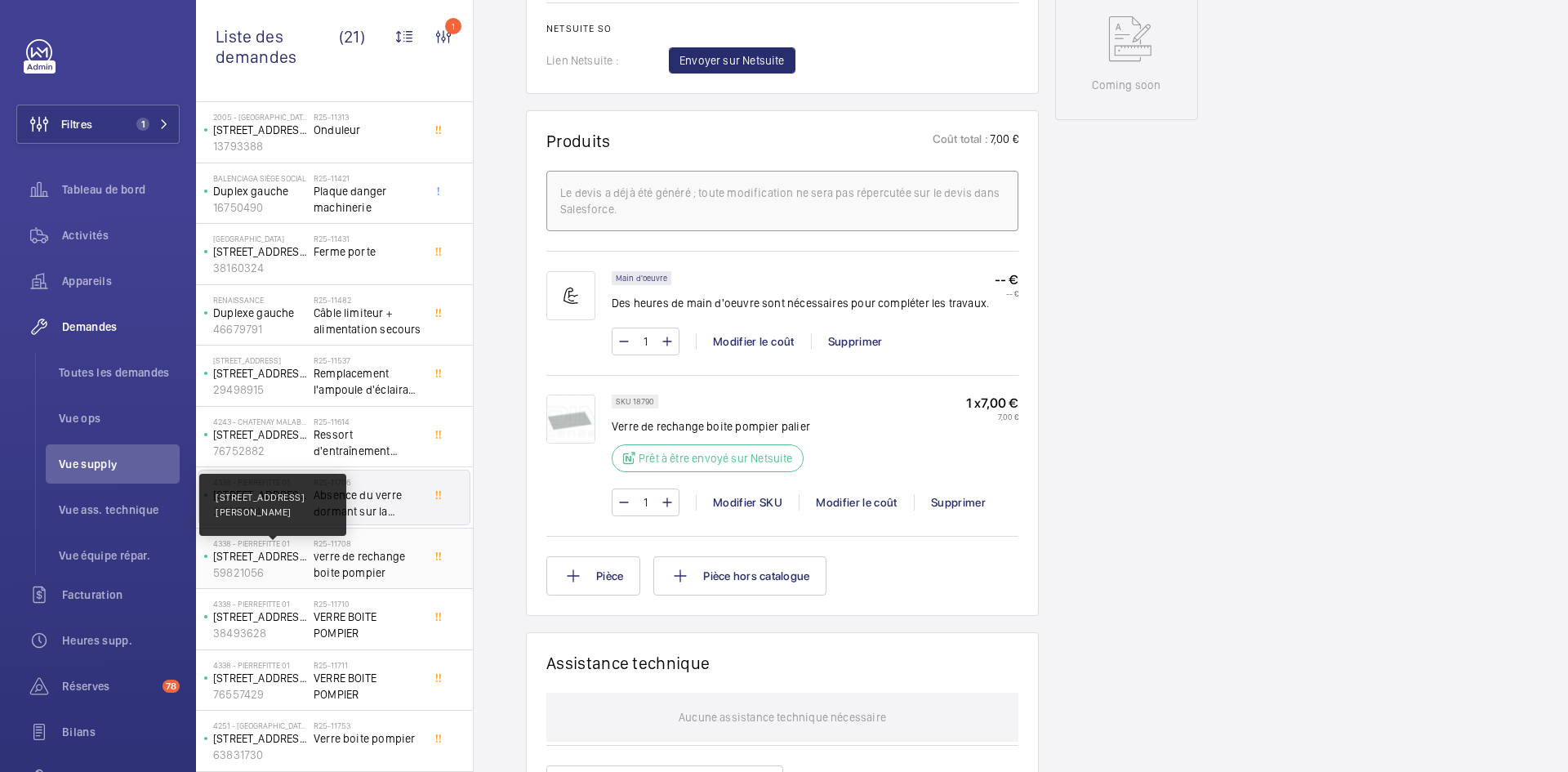
click at [303, 553] on p "[STREET_ADDRESS][PERSON_NAME]" at bounding box center [260, 556] width 94 height 16
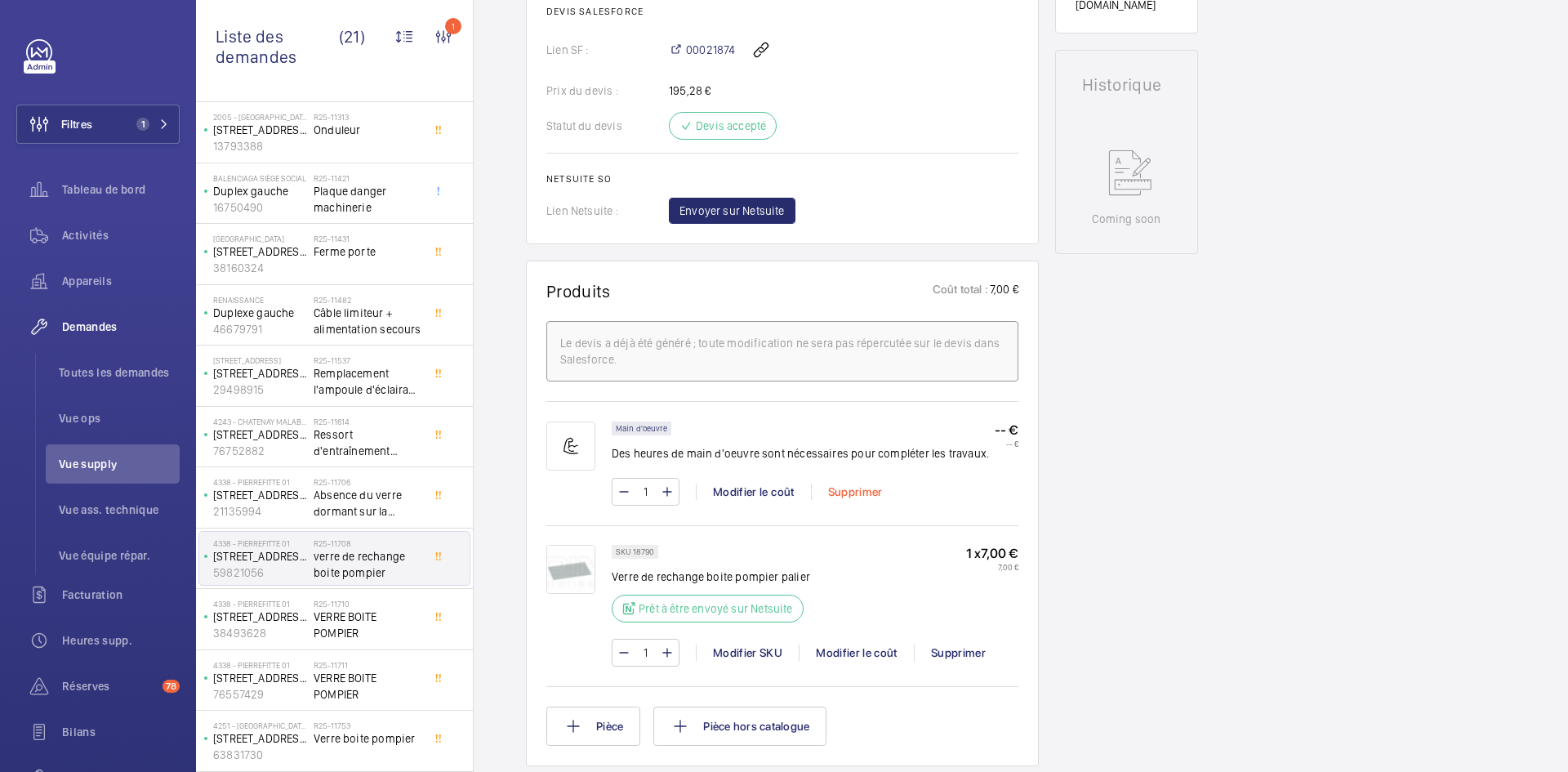
scroll to position [735, 0]
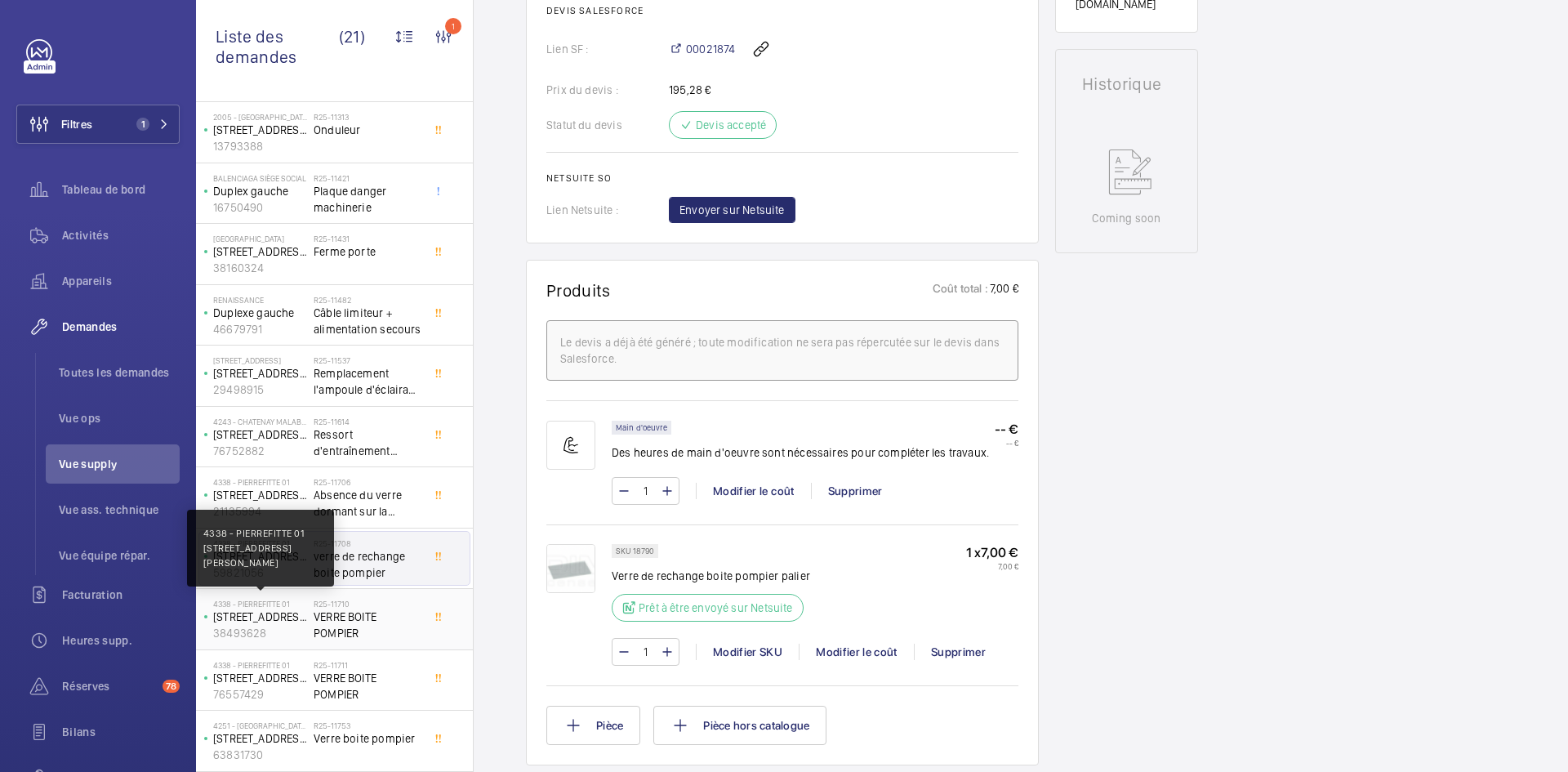
click at [301, 602] on p "4338 - PIERREFITTE 01" at bounding box center [260, 603] width 94 height 10
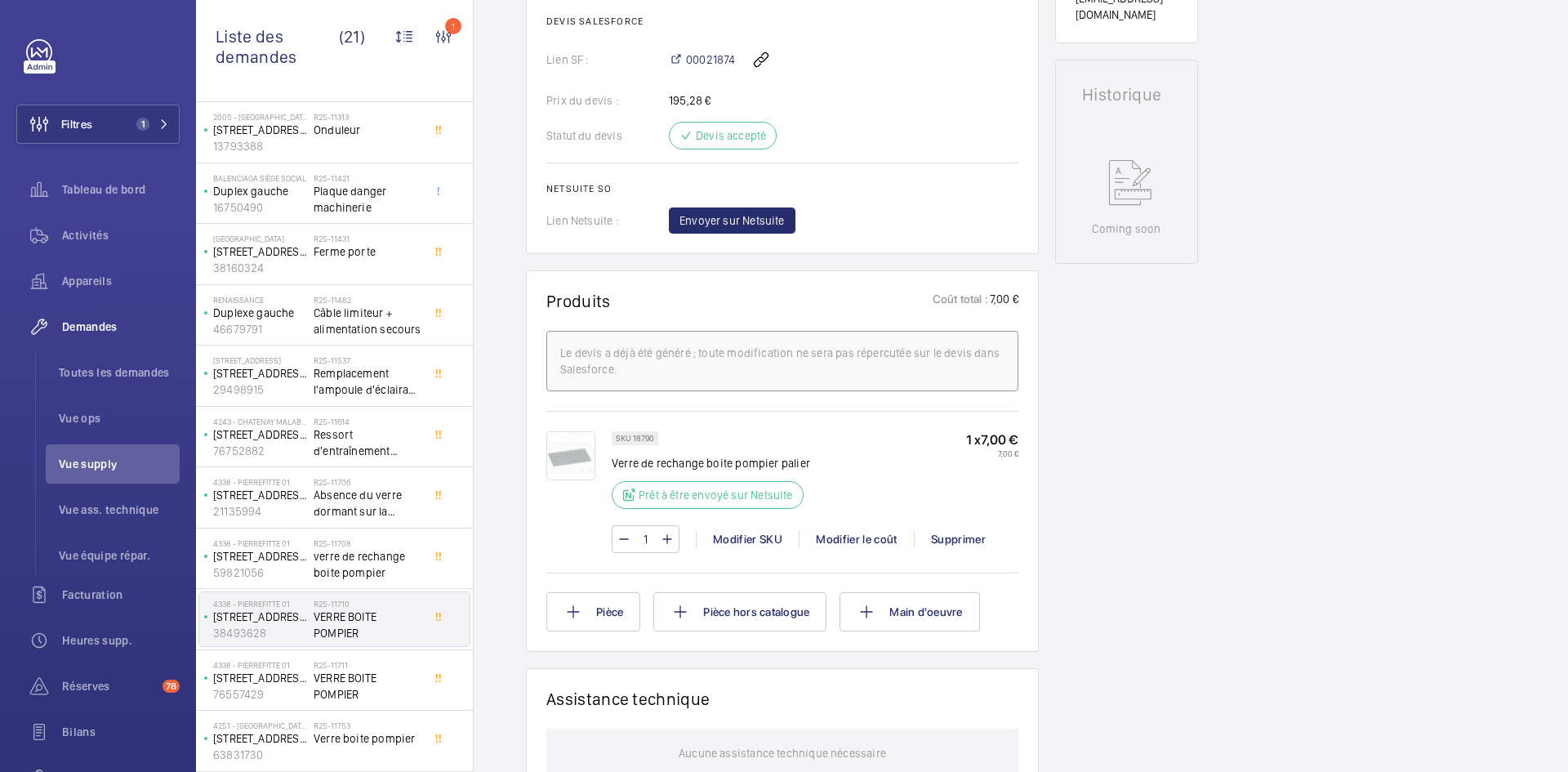
scroll to position [816, 0]
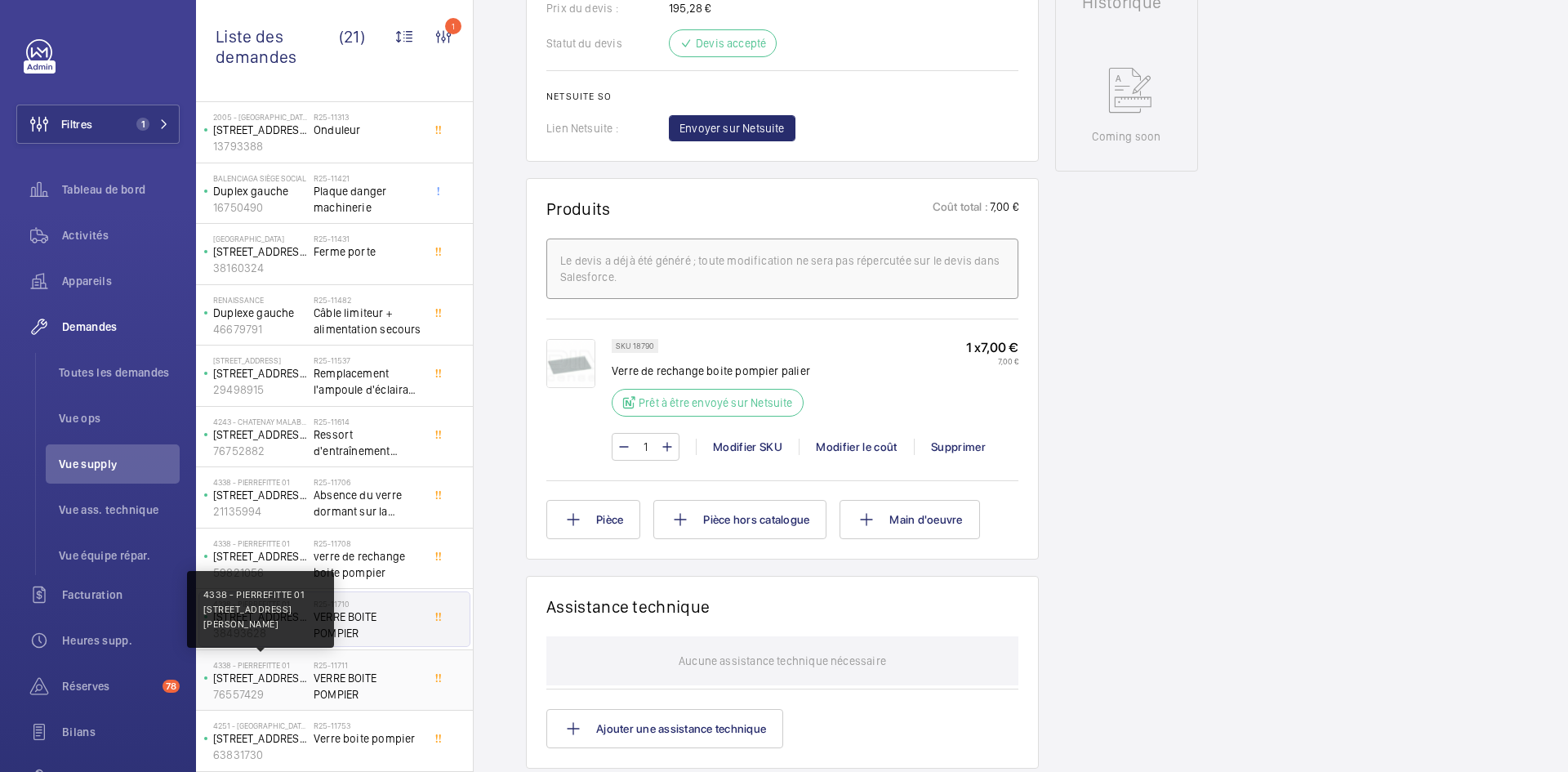
click at [280, 663] on p "4338 - PIERREFITTE 01" at bounding box center [260, 665] width 94 height 10
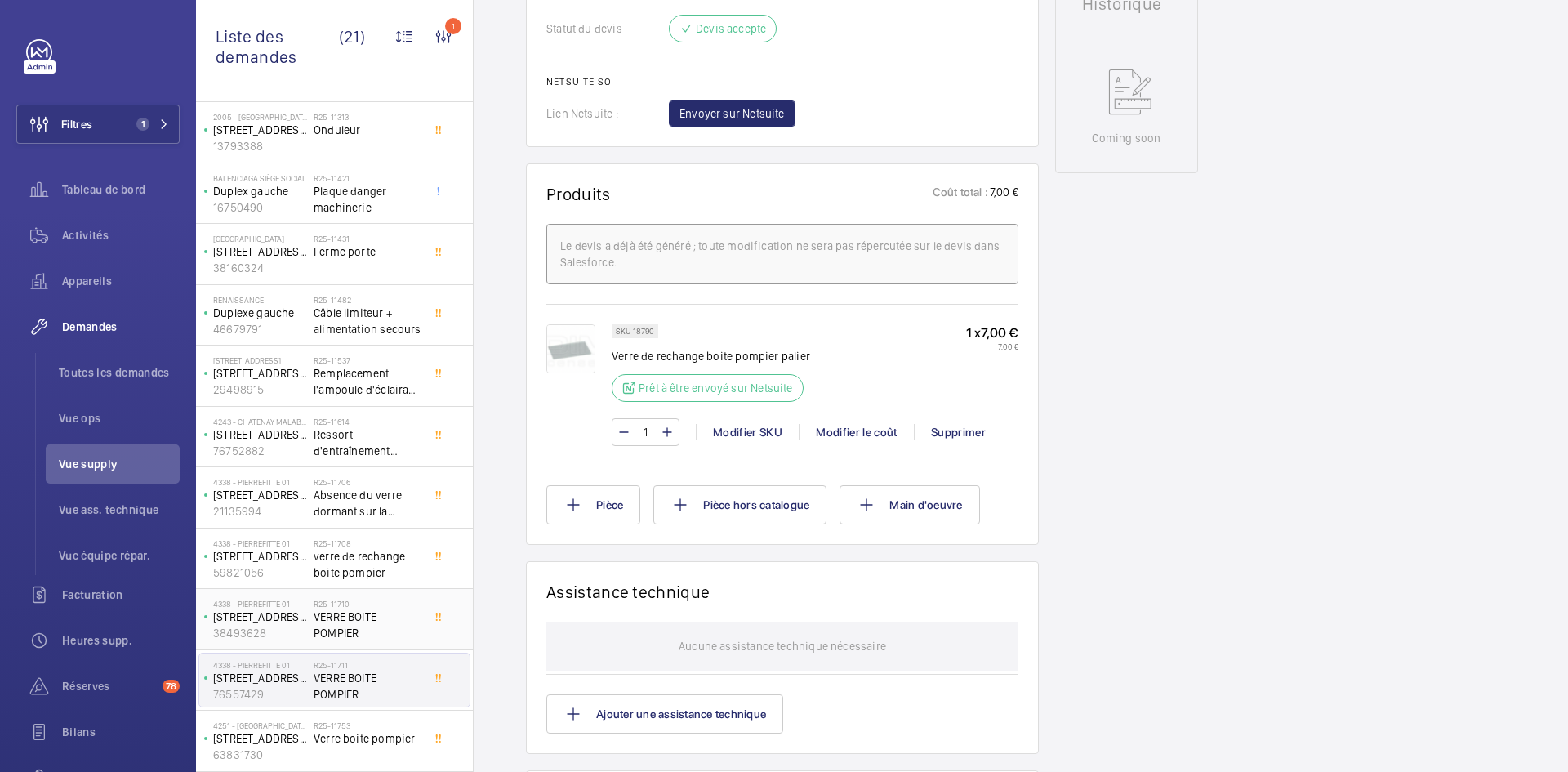
scroll to position [816, 0]
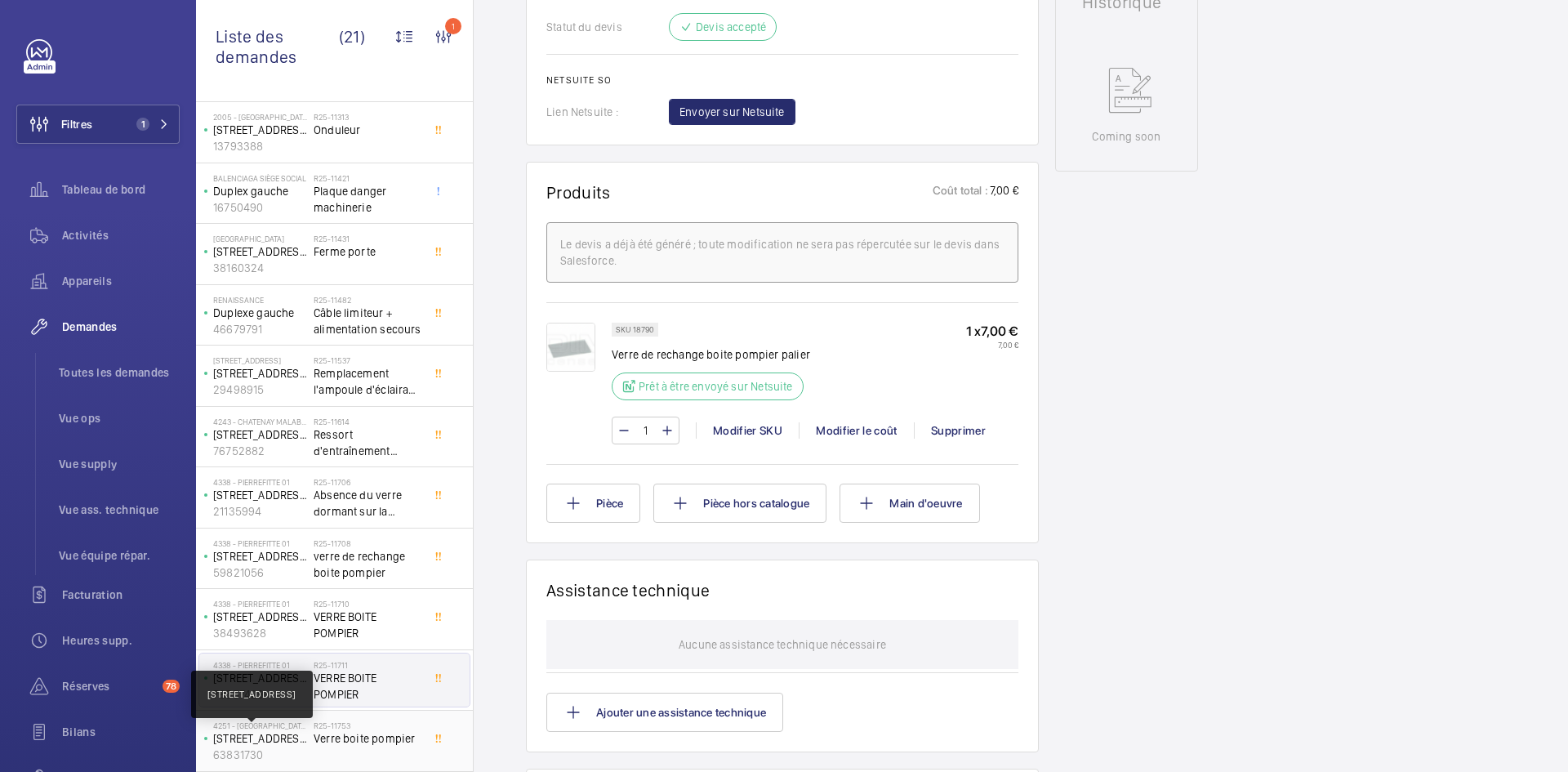
click at [286, 737] on p "[STREET_ADDRESS]" at bounding box center [260, 738] width 94 height 16
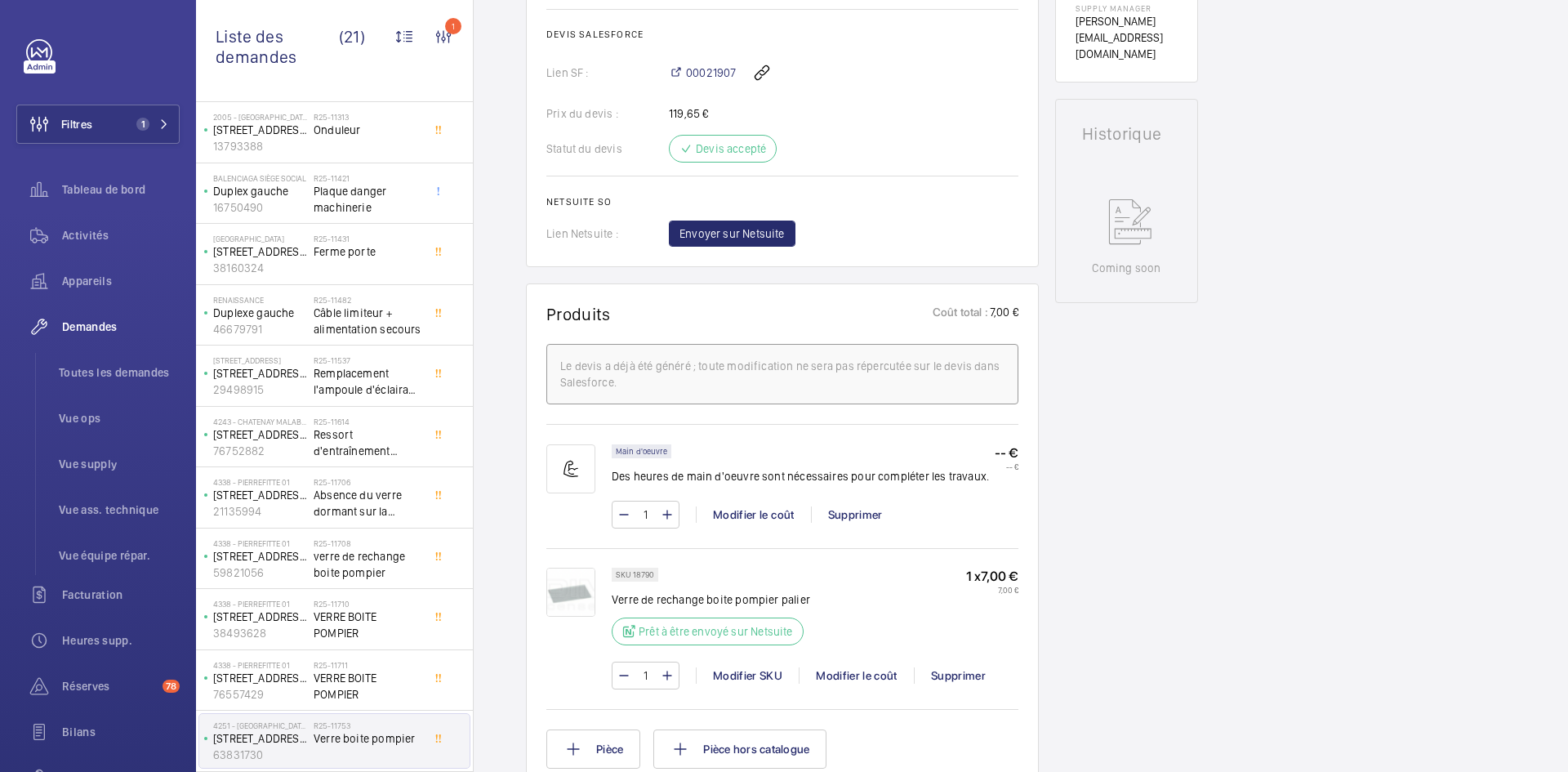
scroll to position [653, 0]
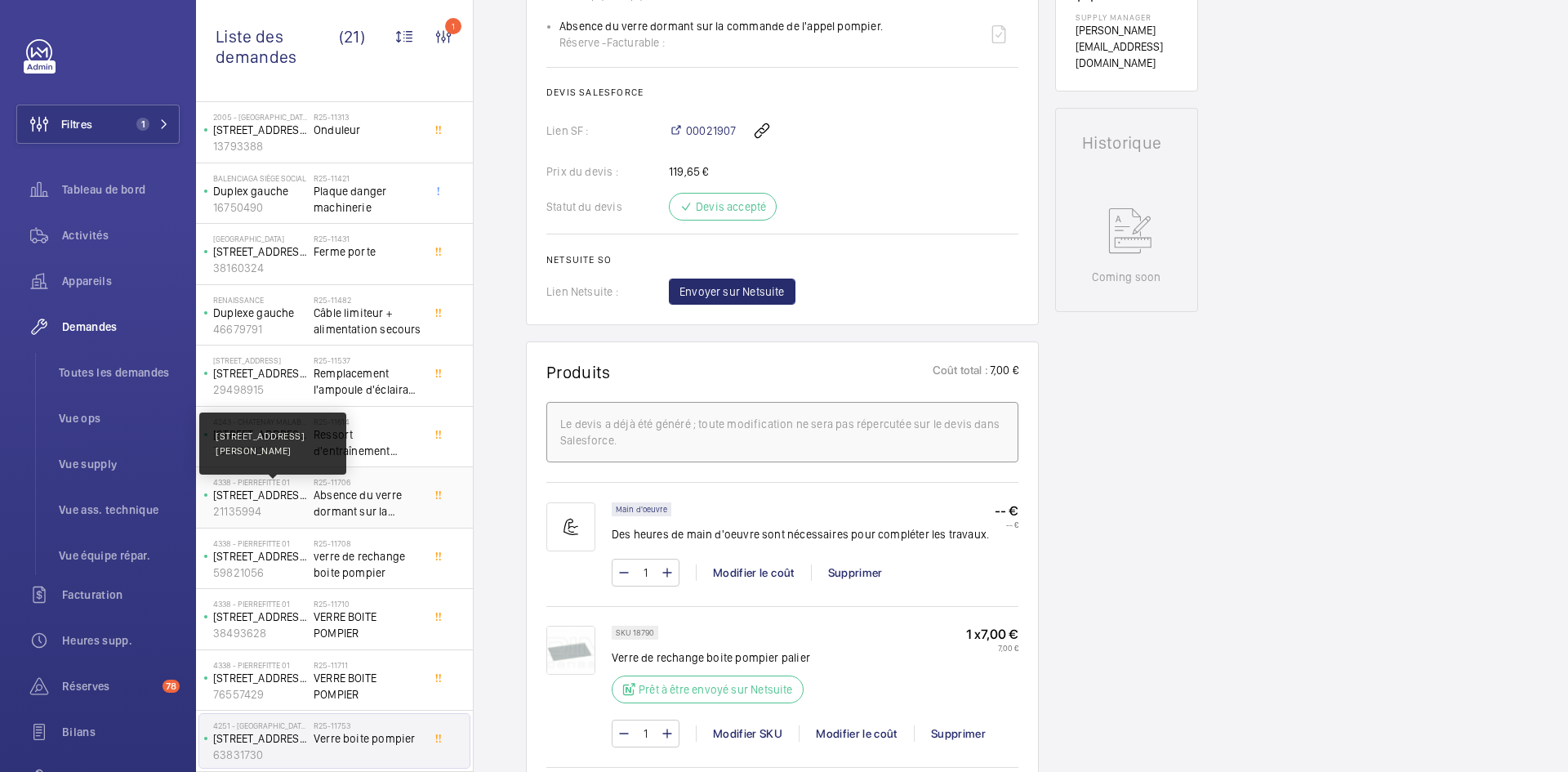
click at [289, 501] on p "[STREET_ADDRESS][PERSON_NAME]" at bounding box center [260, 495] width 94 height 16
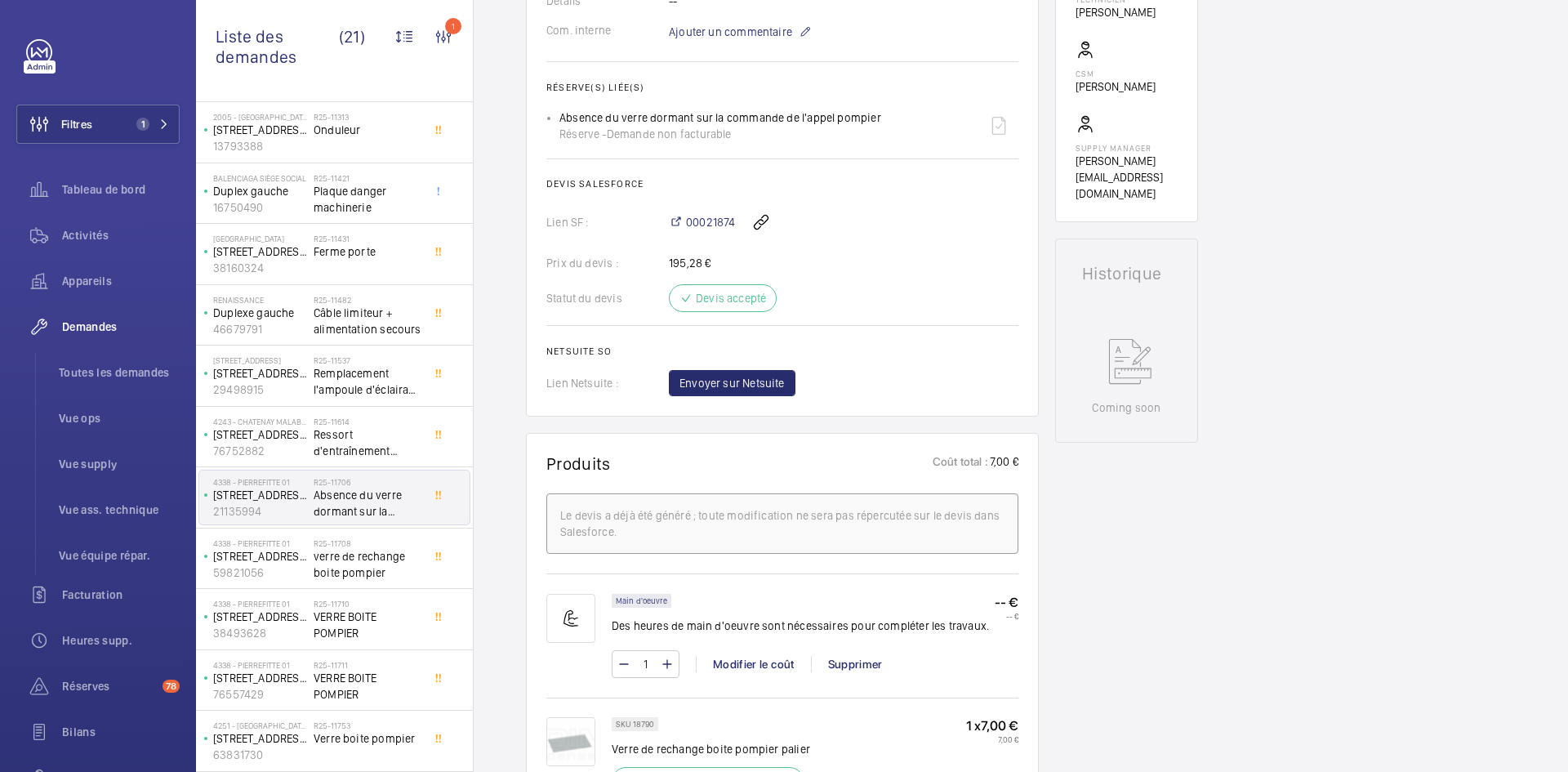
scroll to position [572, 0]
click at [747, 395] on span "Envoyer sur Netsuite" at bounding box center [732, 387] width 106 height 16
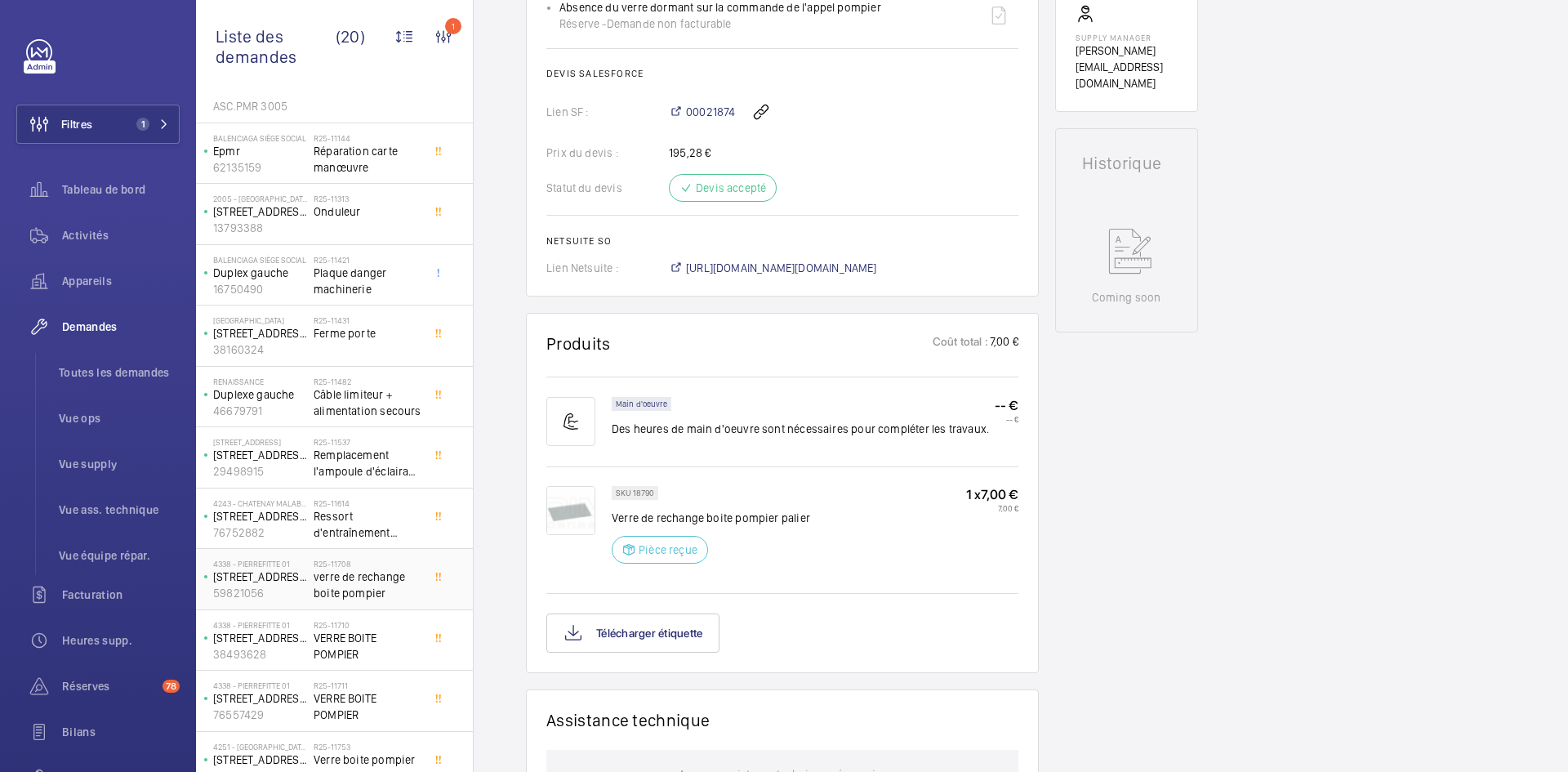
scroll to position [563, 0]
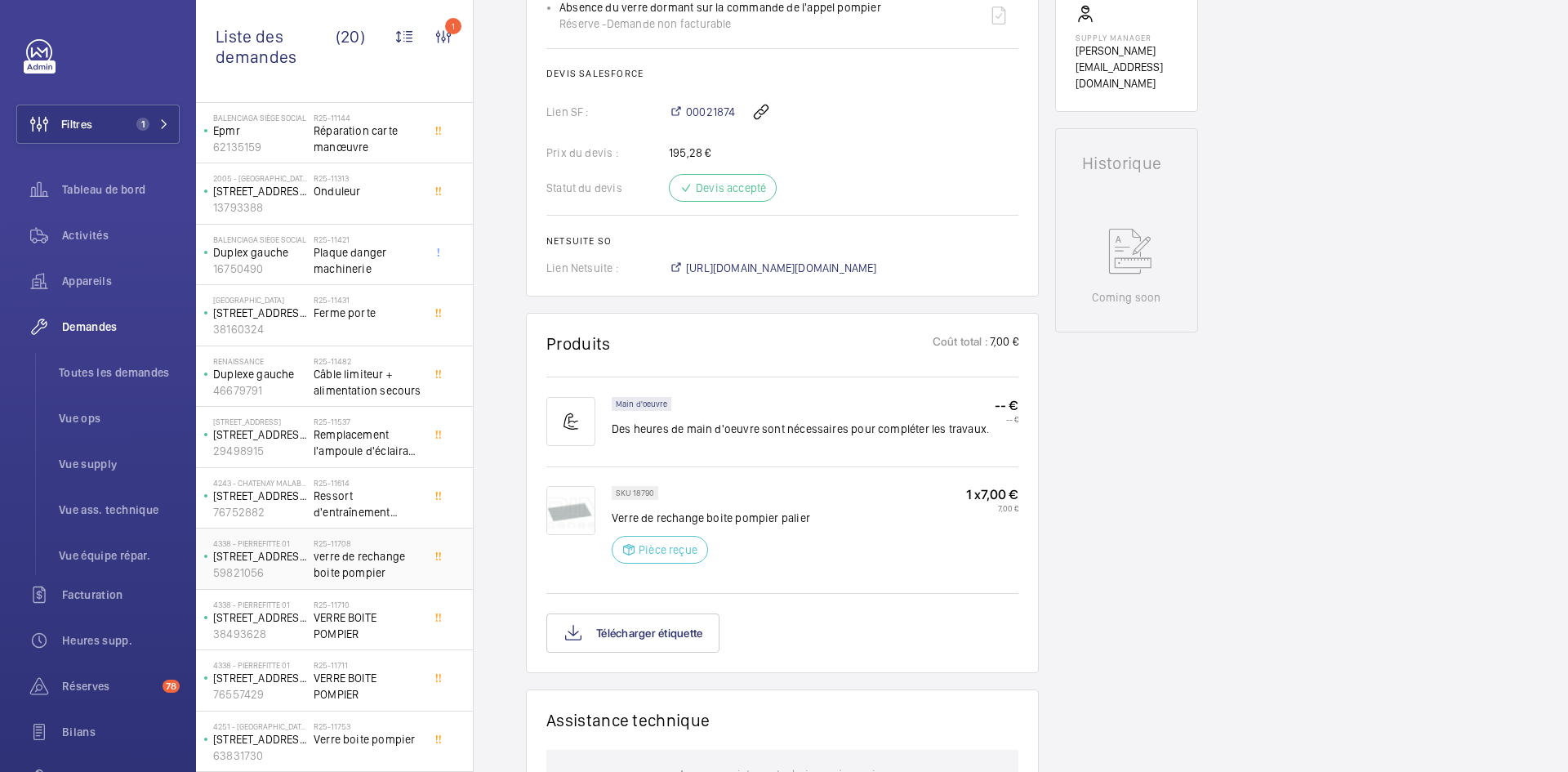
click at [340, 558] on span "verre de rechange boite pompier" at bounding box center [367, 564] width 107 height 33
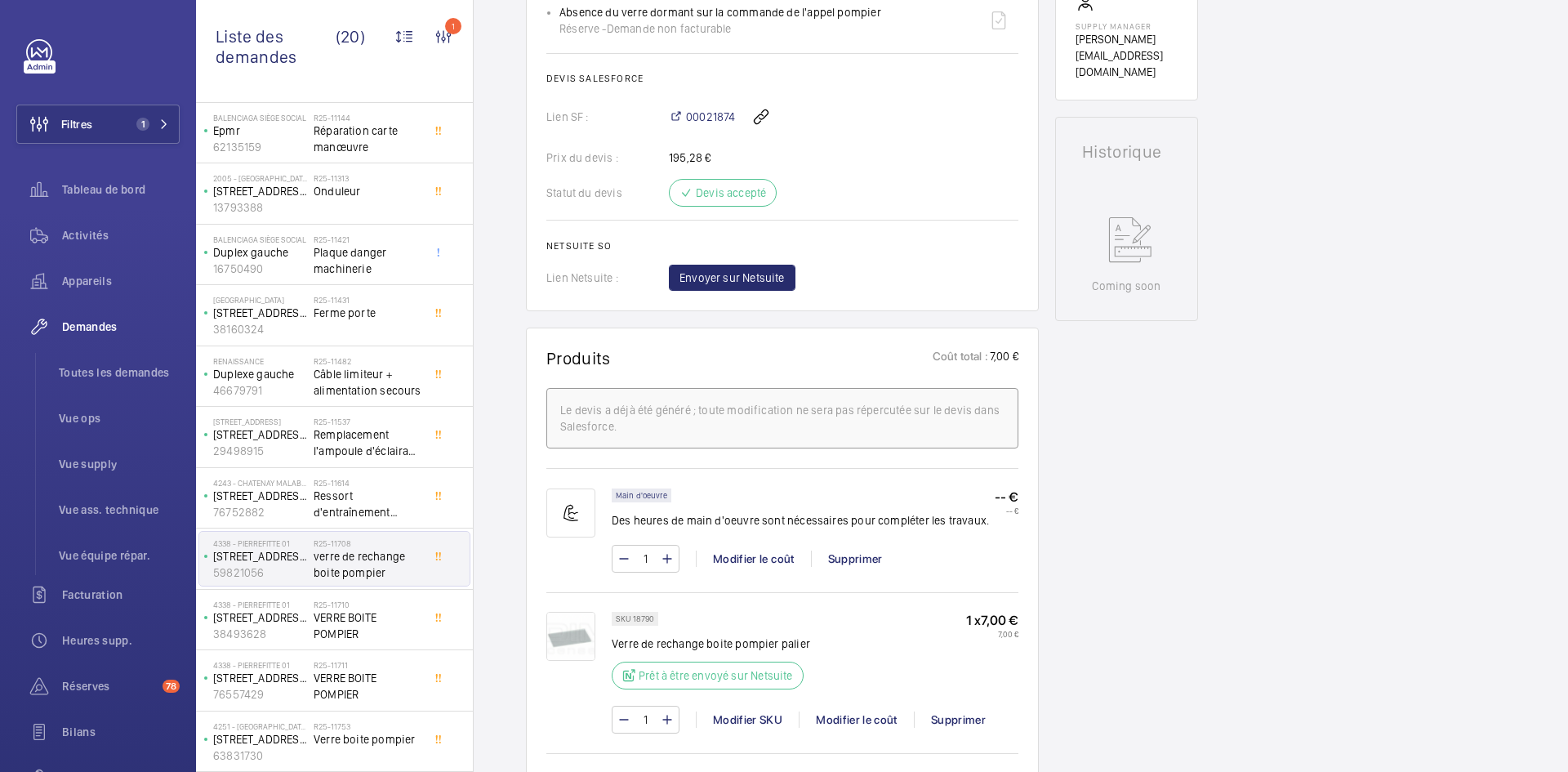
scroll to position [653, 0]
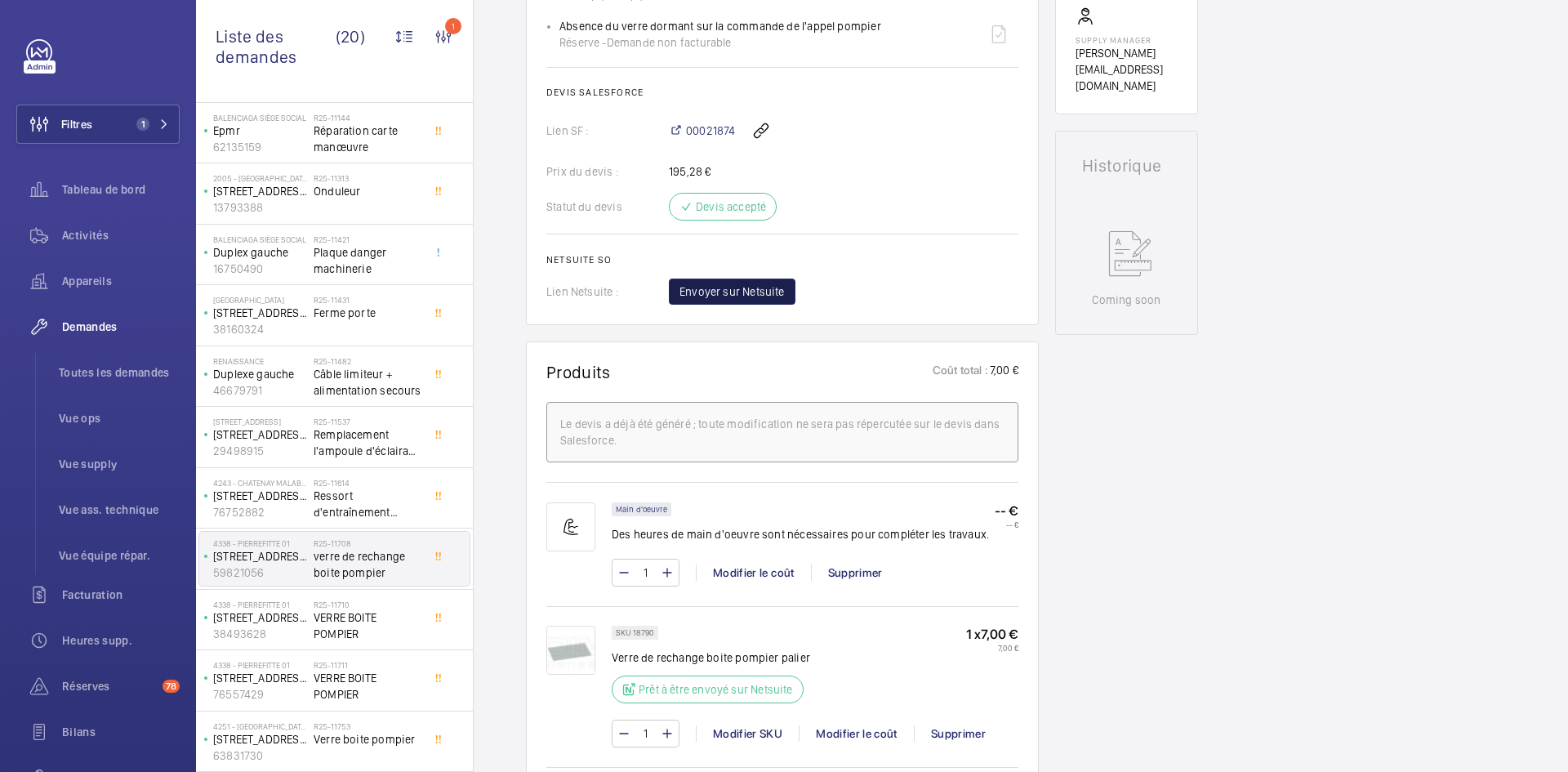
click at [763, 287] on span "Envoyer sur Netsuite" at bounding box center [732, 292] width 106 height 16
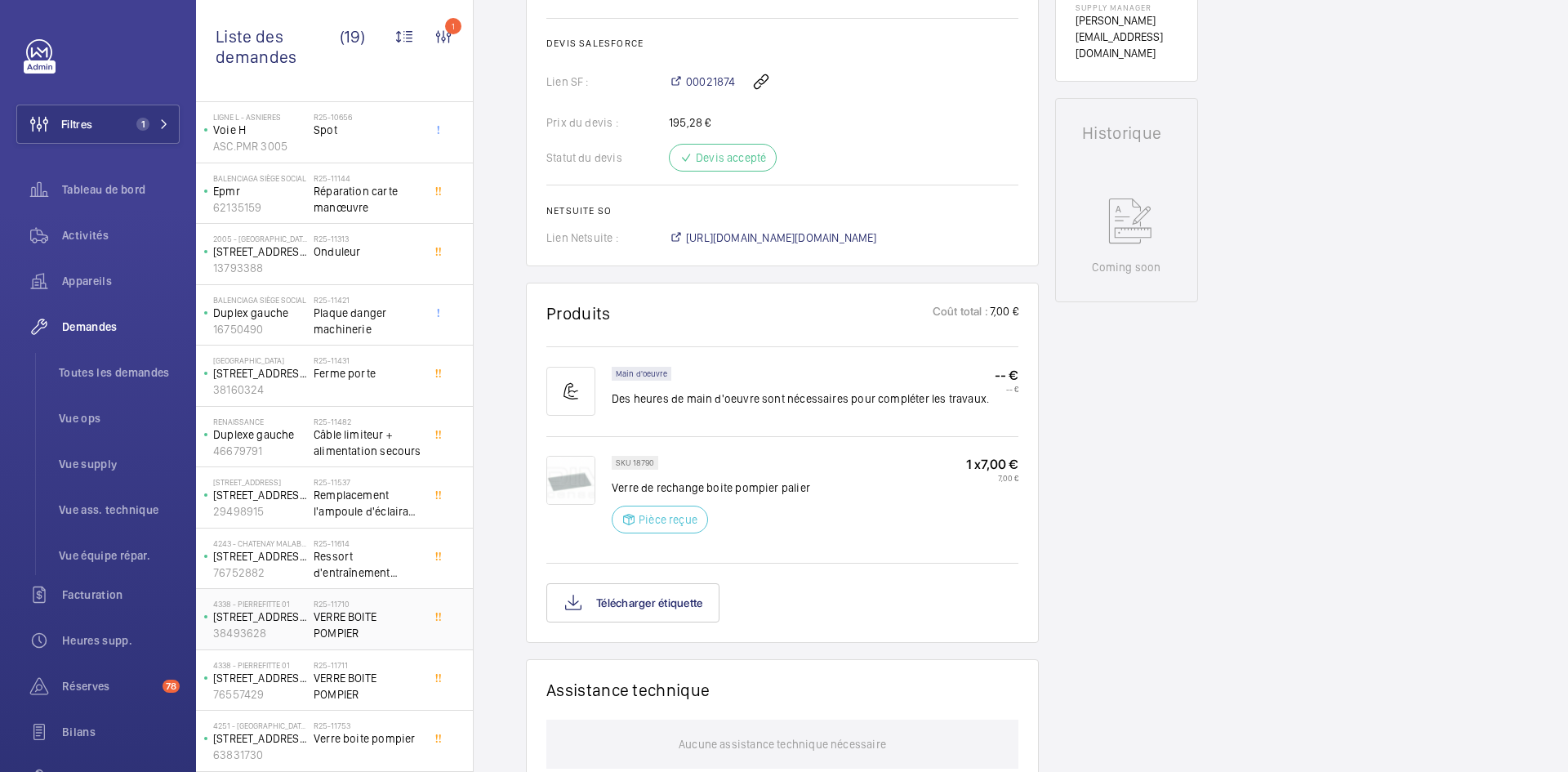
scroll to position [702, 0]
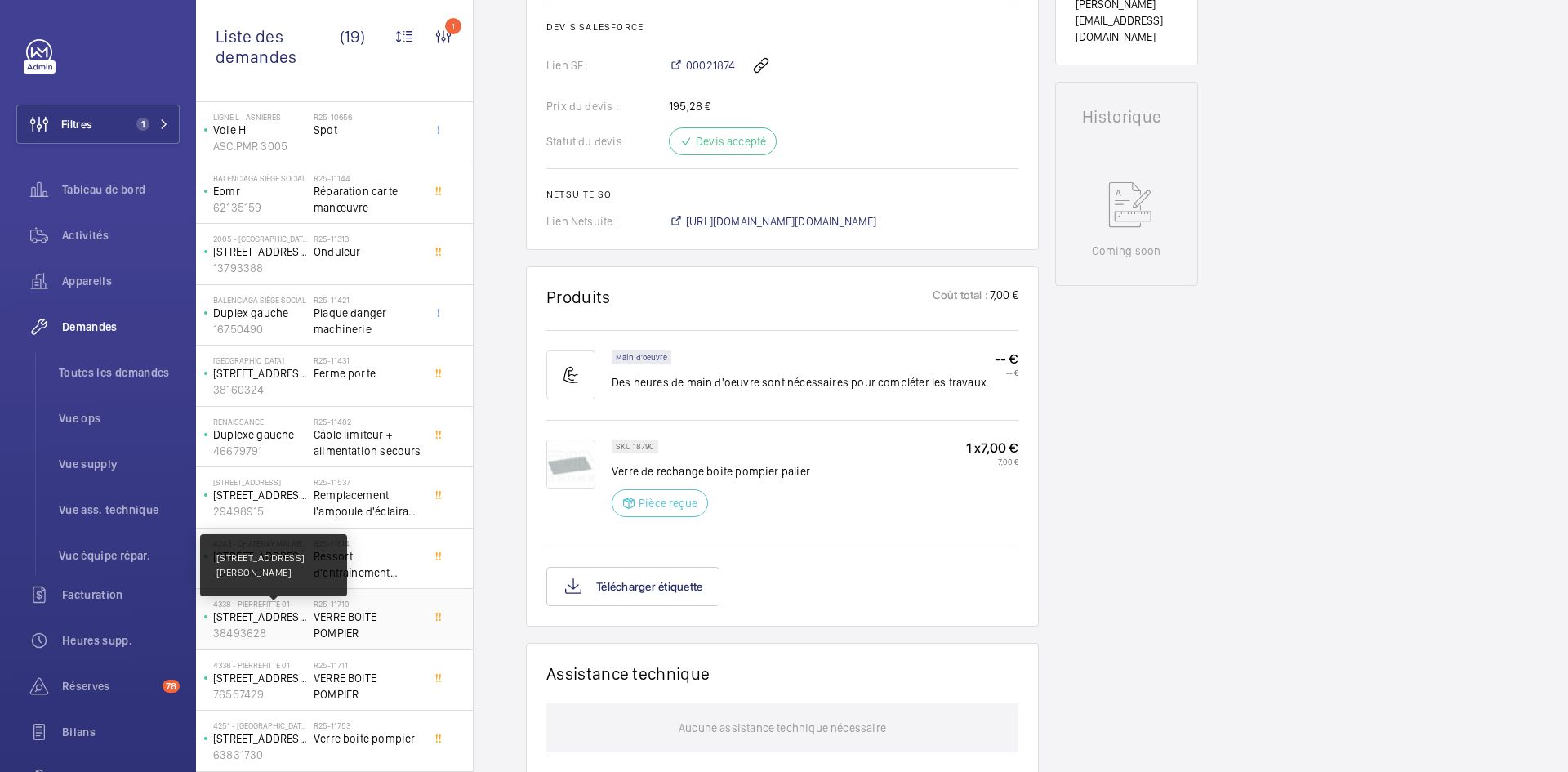
click at [287, 618] on p "39 rue Paul Lafarge" at bounding box center [260, 617] width 94 height 16
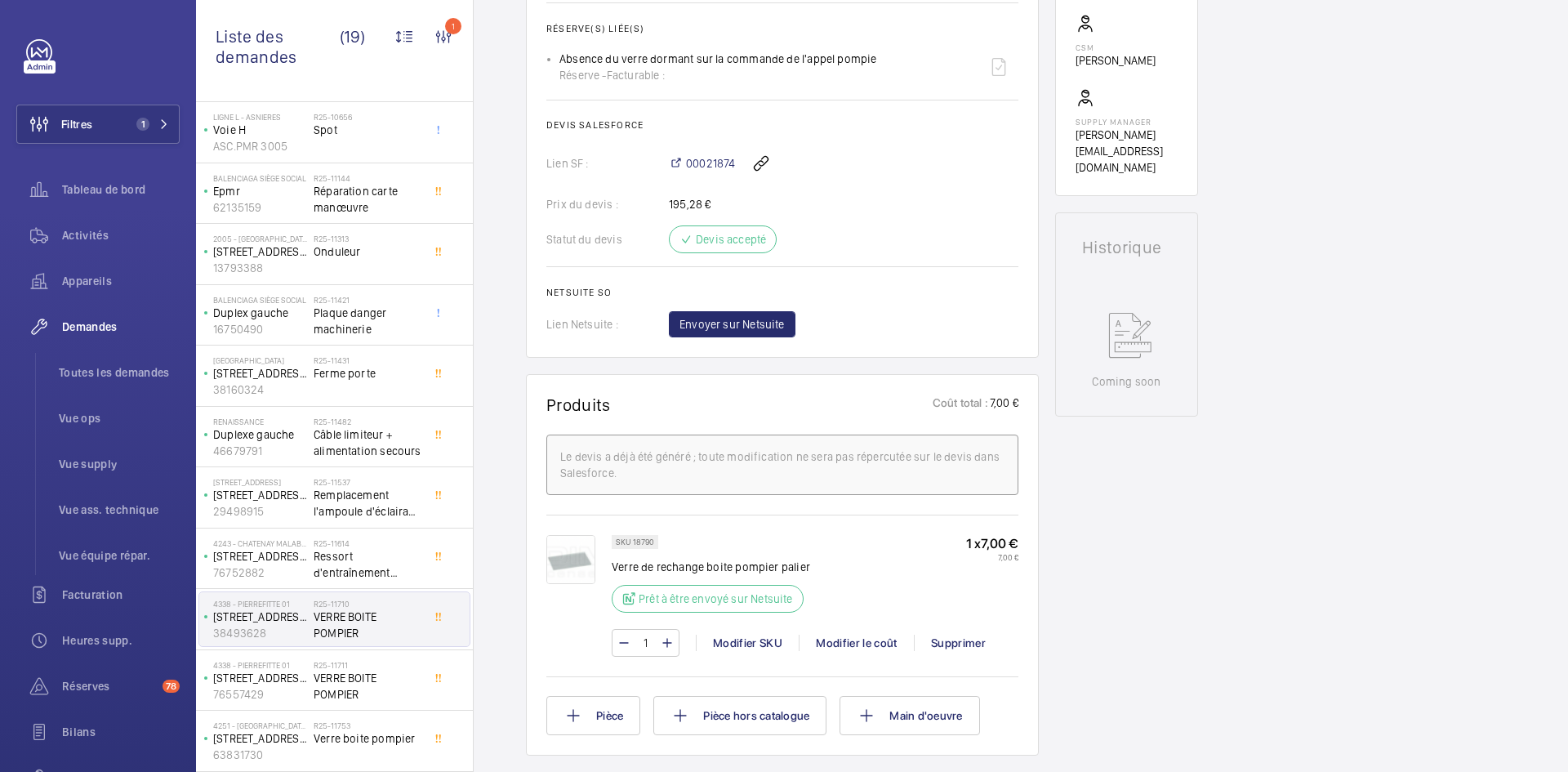
scroll to position [620, 0]
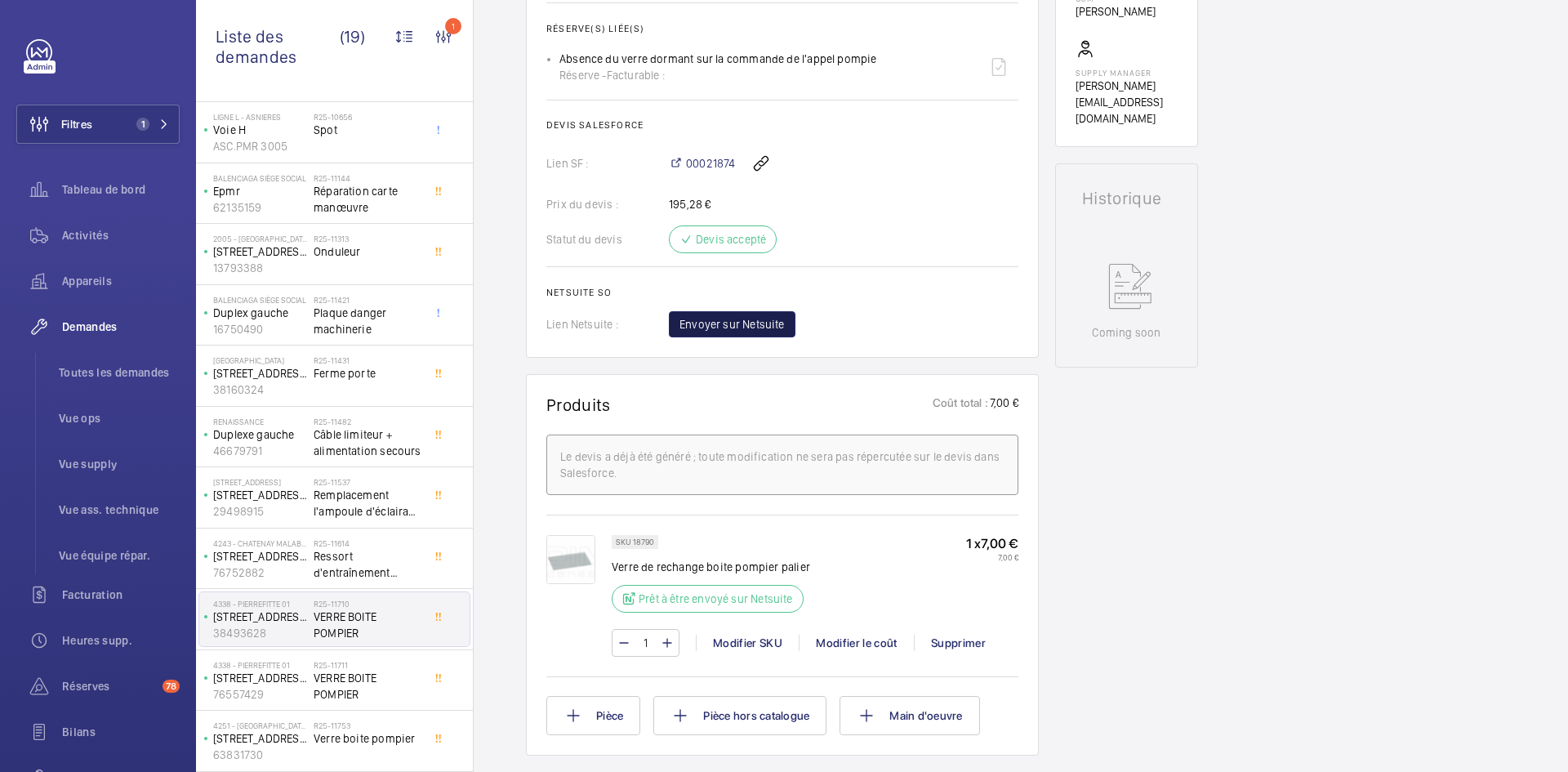
click at [747, 323] on span "Envoyer sur Netsuite" at bounding box center [732, 324] width 106 height 16
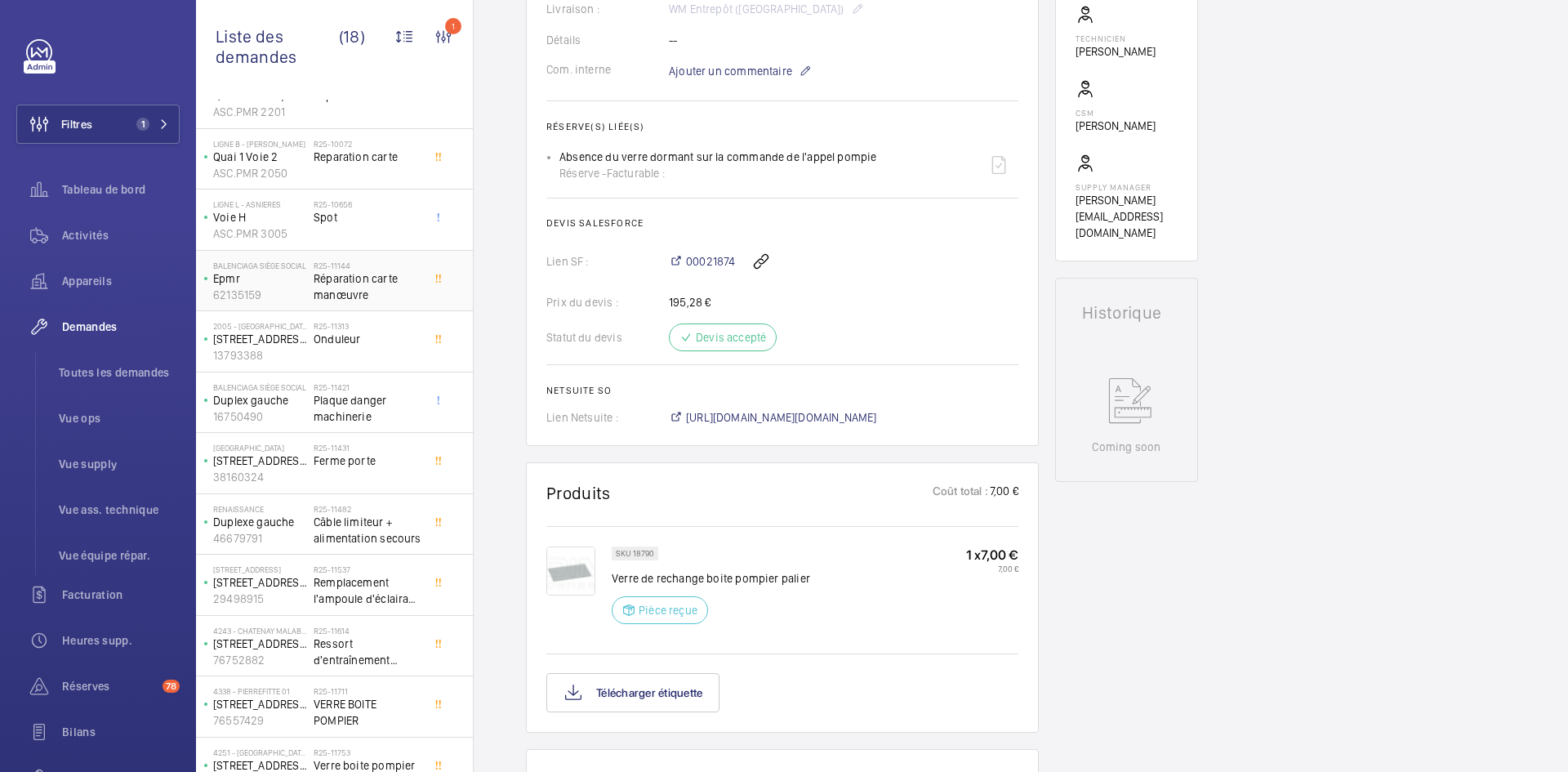
scroll to position [442, 0]
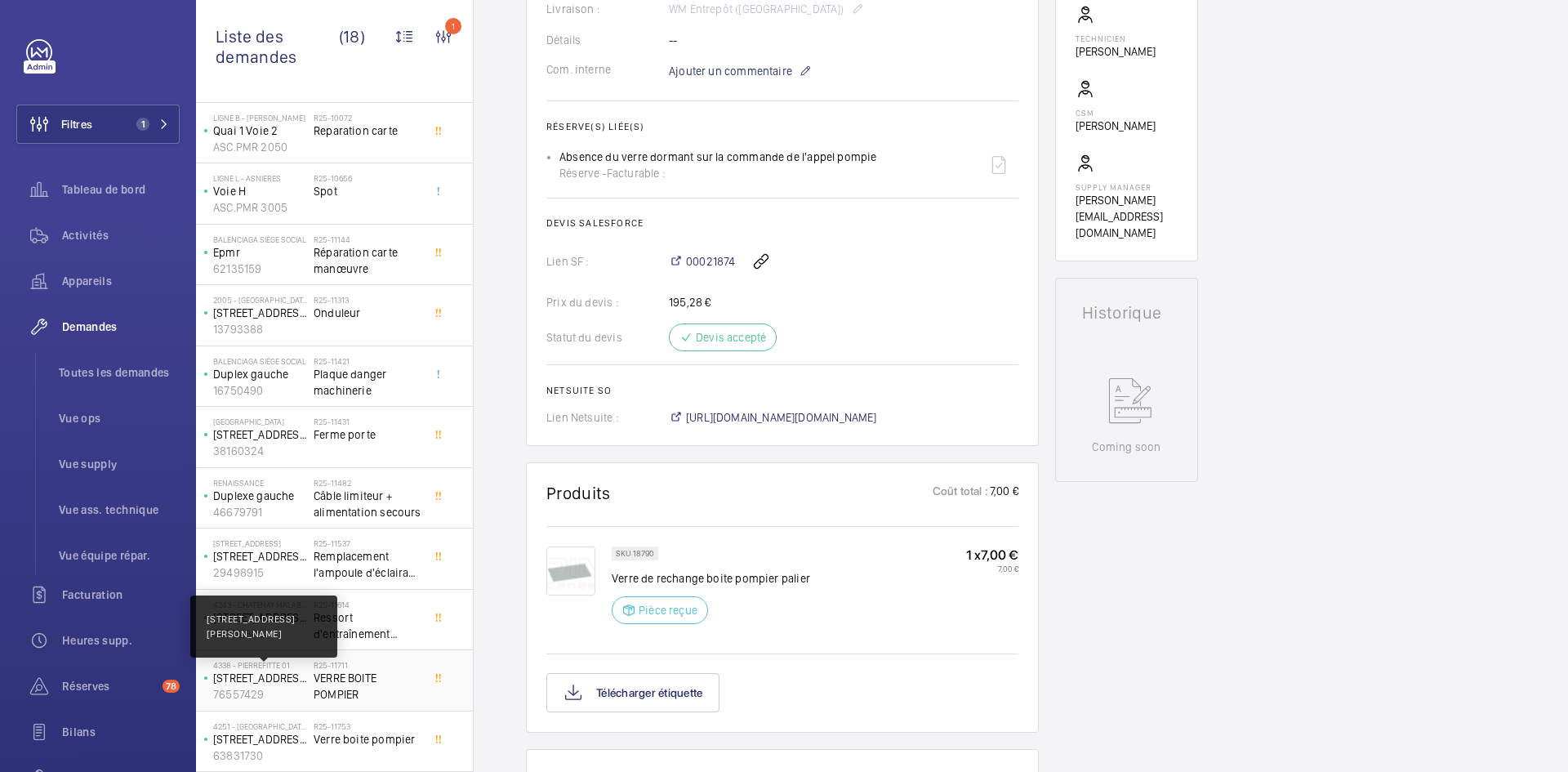
click at [301, 684] on p "[STREET_ADDRESS][PERSON_NAME]" at bounding box center [260, 678] width 94 height 16
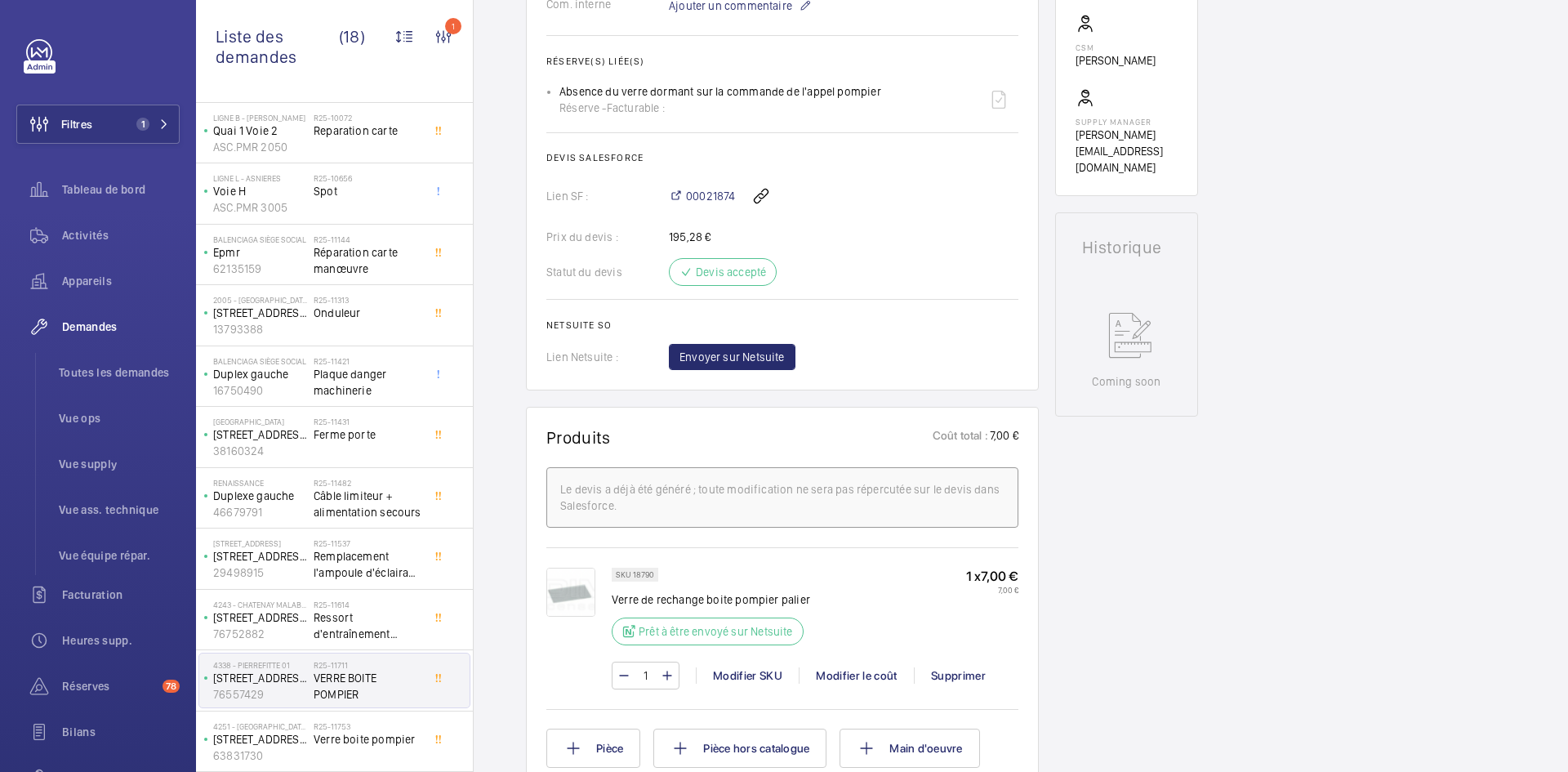
scroll to position [653, 0]
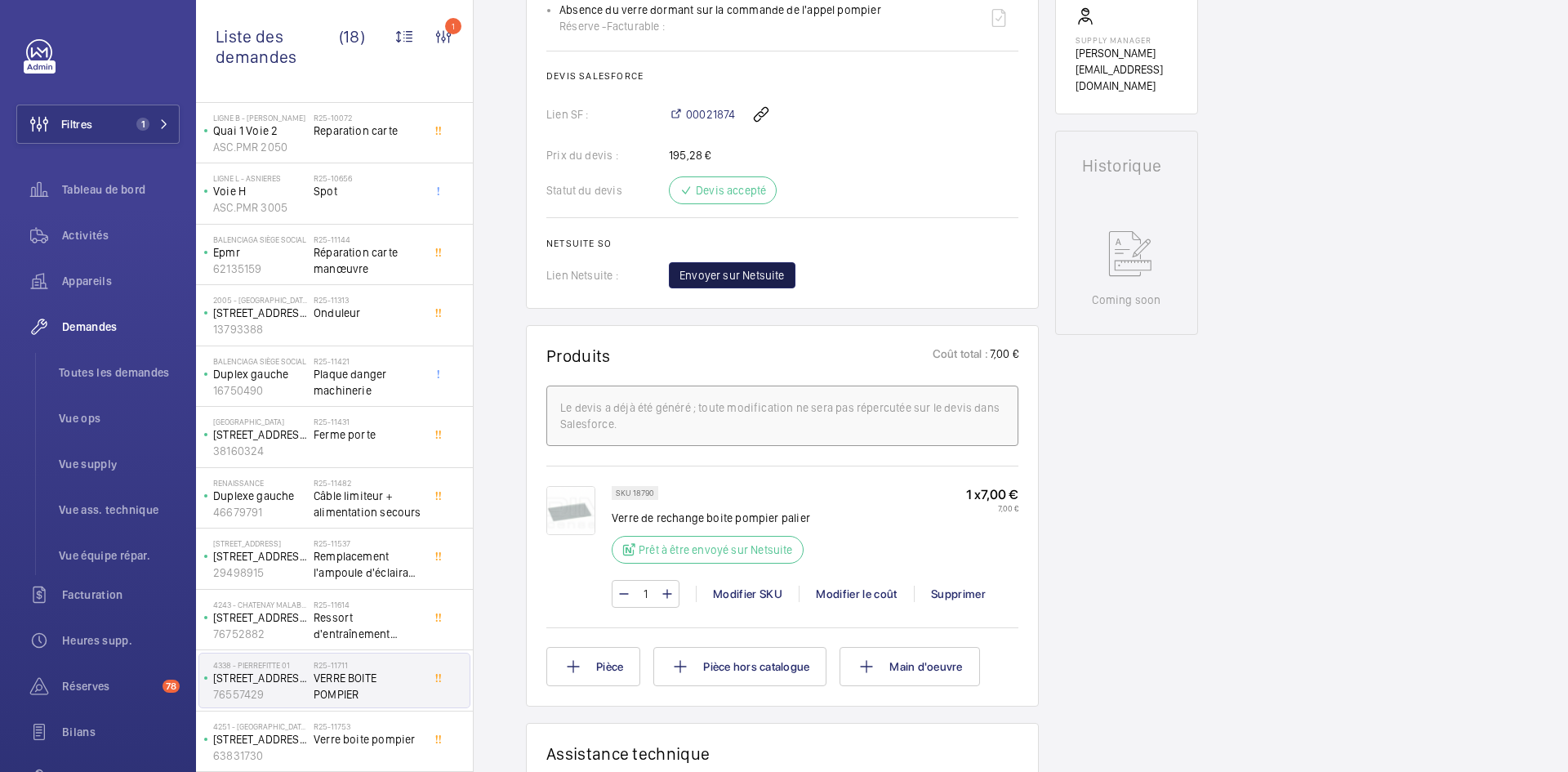
click at [769, 276] on span "Envoyer sur Netsuite" at bounding box center [732, 275] width 106 height 16
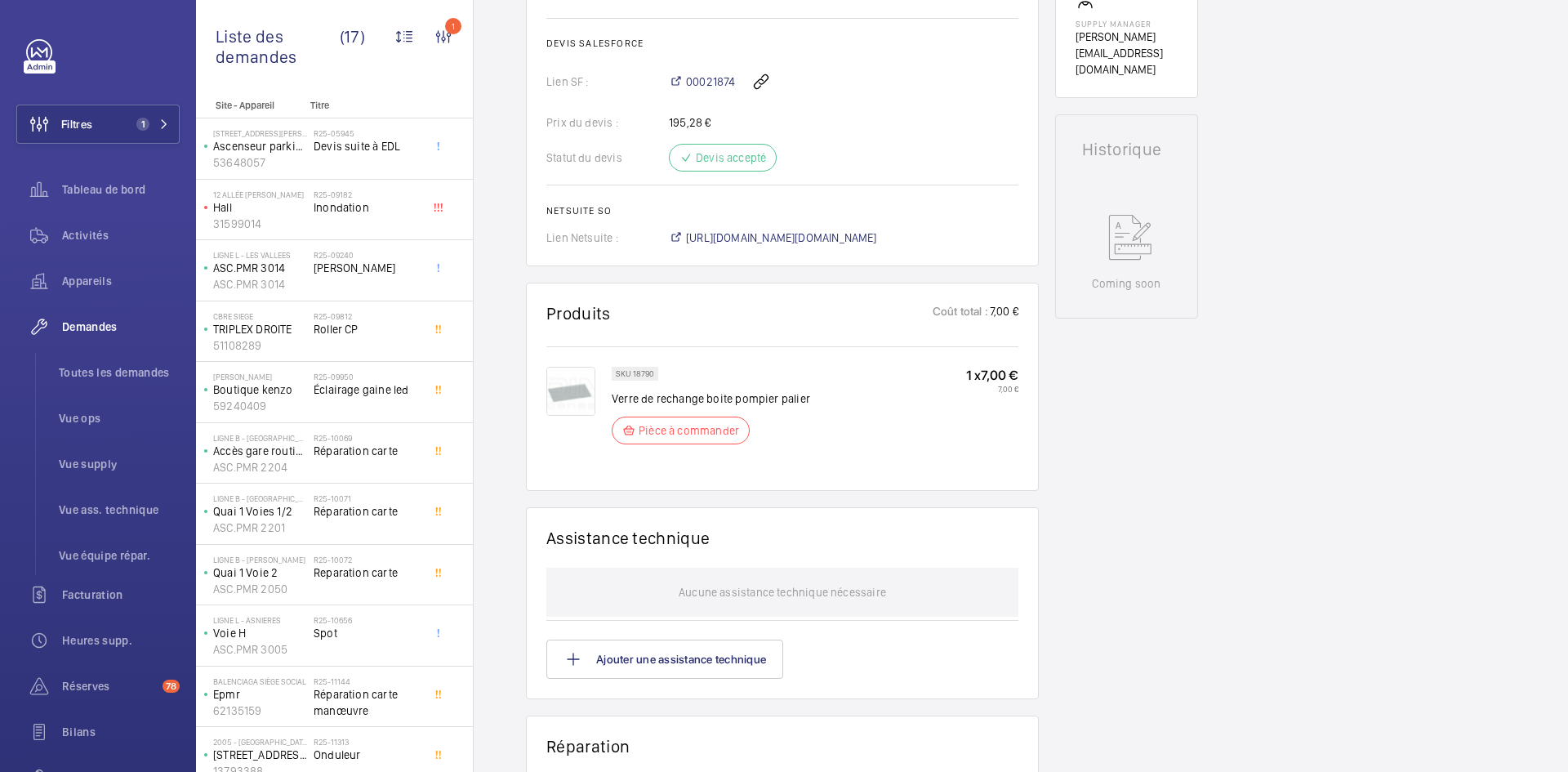
scroll to position [686, 0]
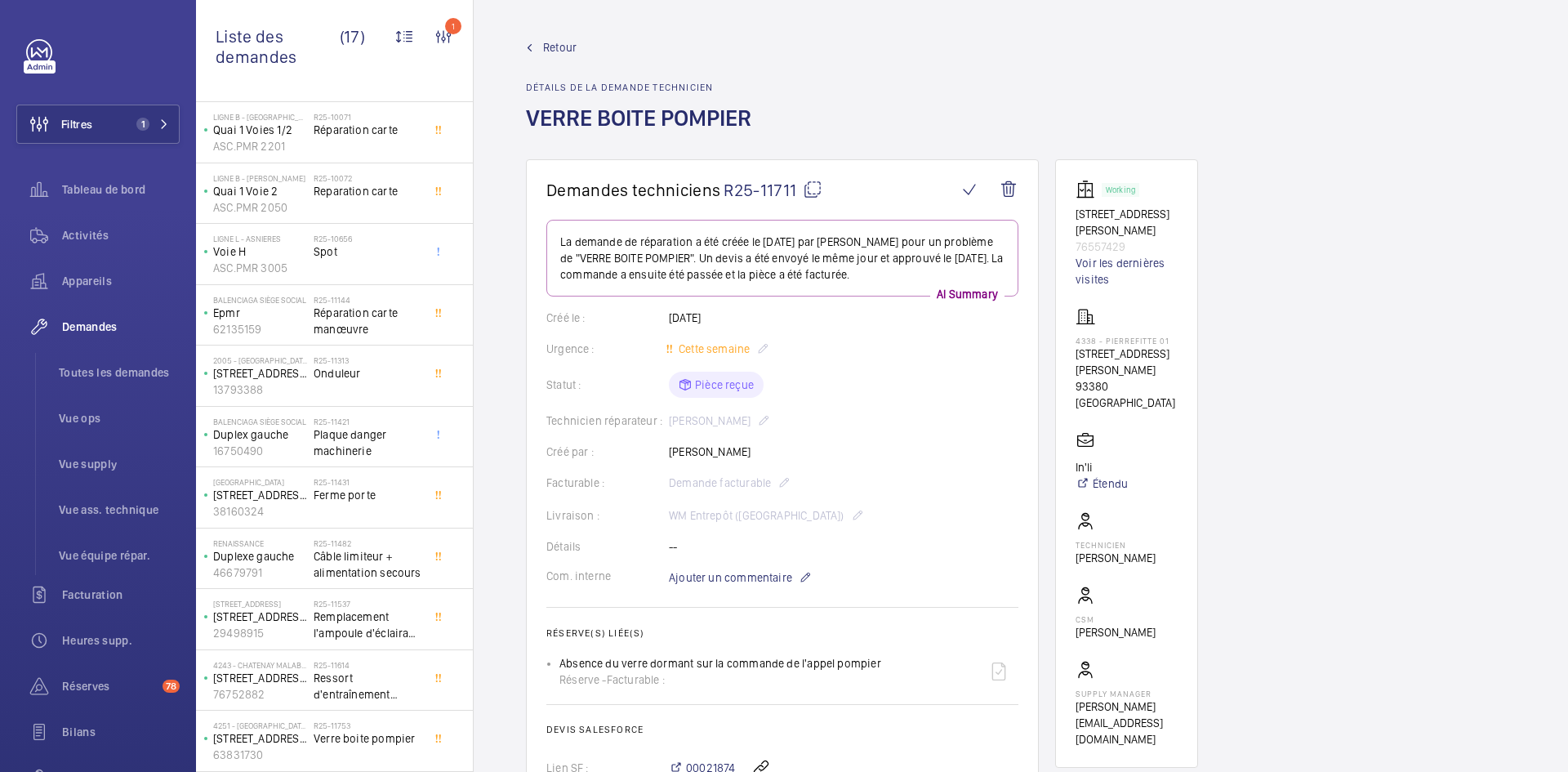
click at [565, 46] on span "Retour" at bounding box center [559, 47] width 33 height 16
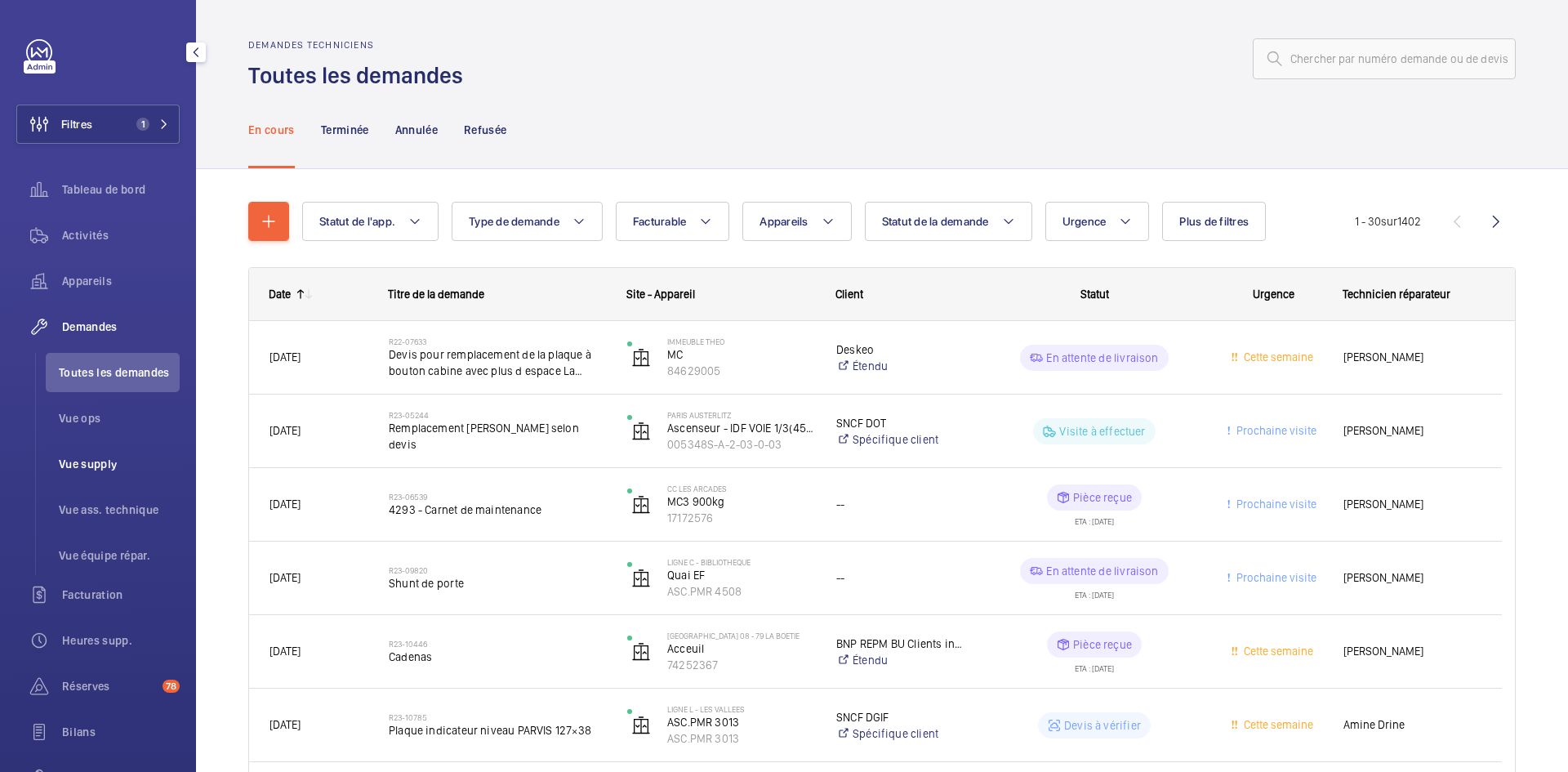
click at [107, 461] on span "Vue supply" at bounding box center [119, 464] width 121 height 16
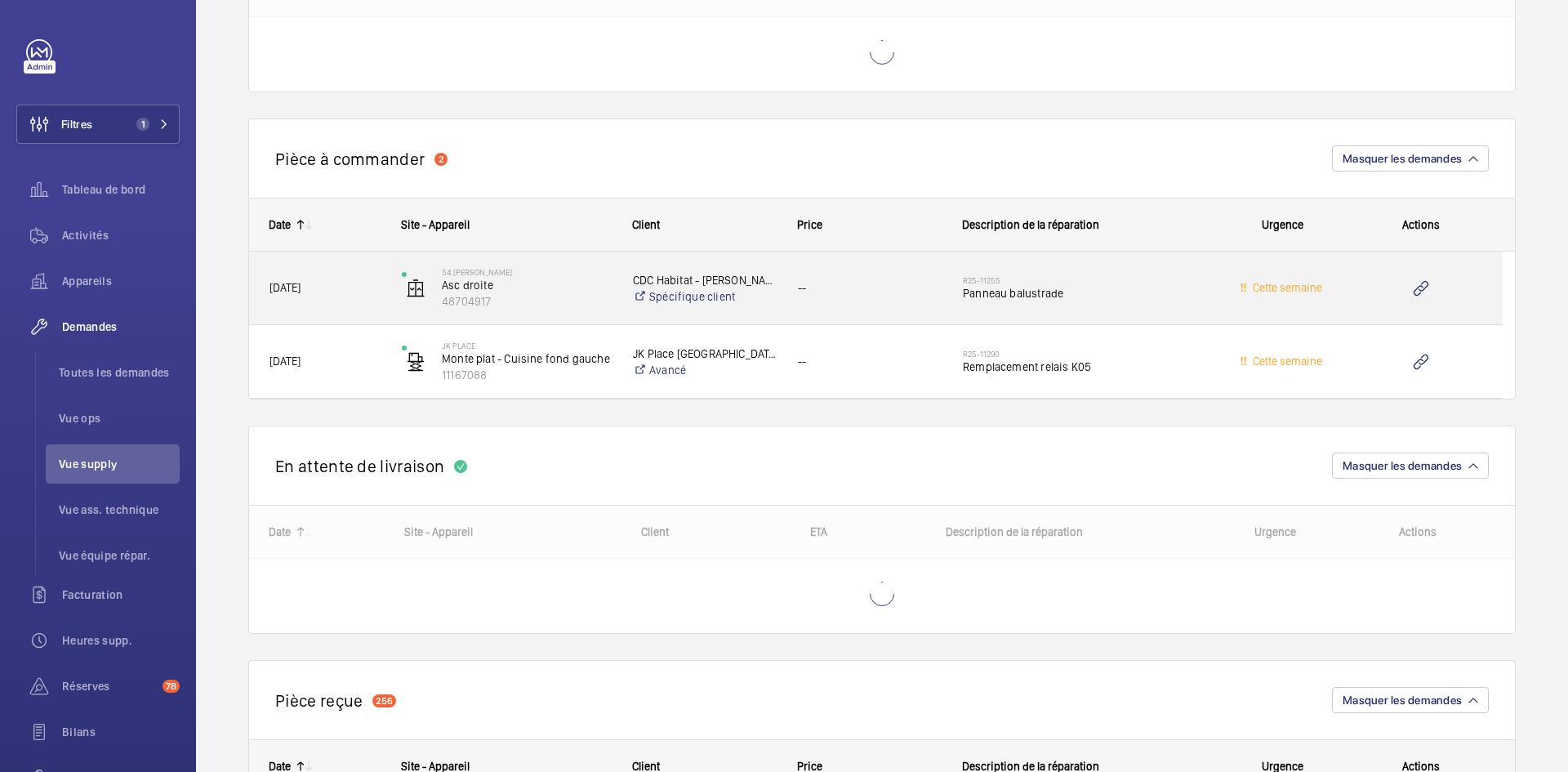
scroll to position [1797, 0]
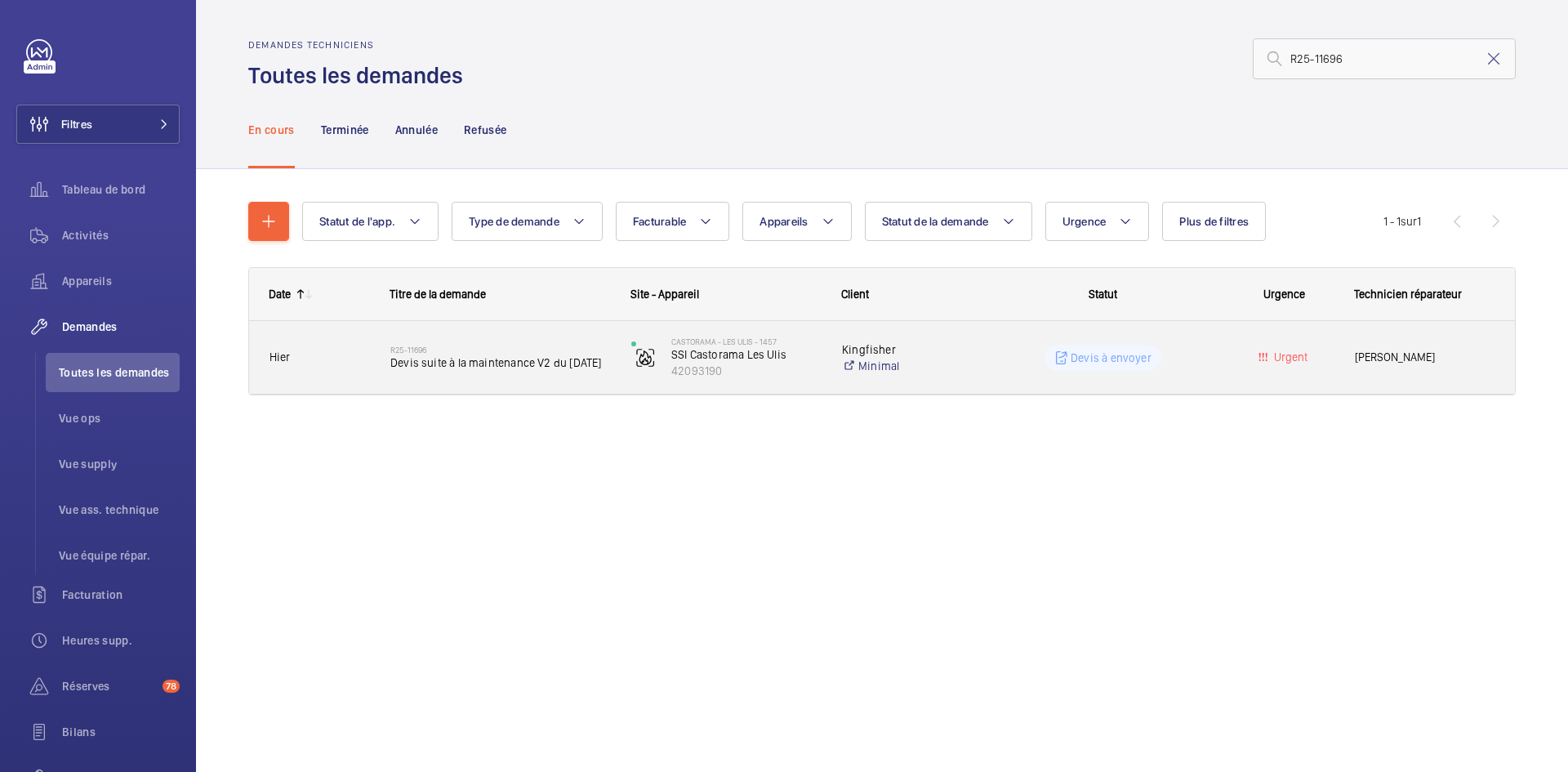
click at [350, 349] on span "Hier" at bounding box center [319, 357] width 99 height 19
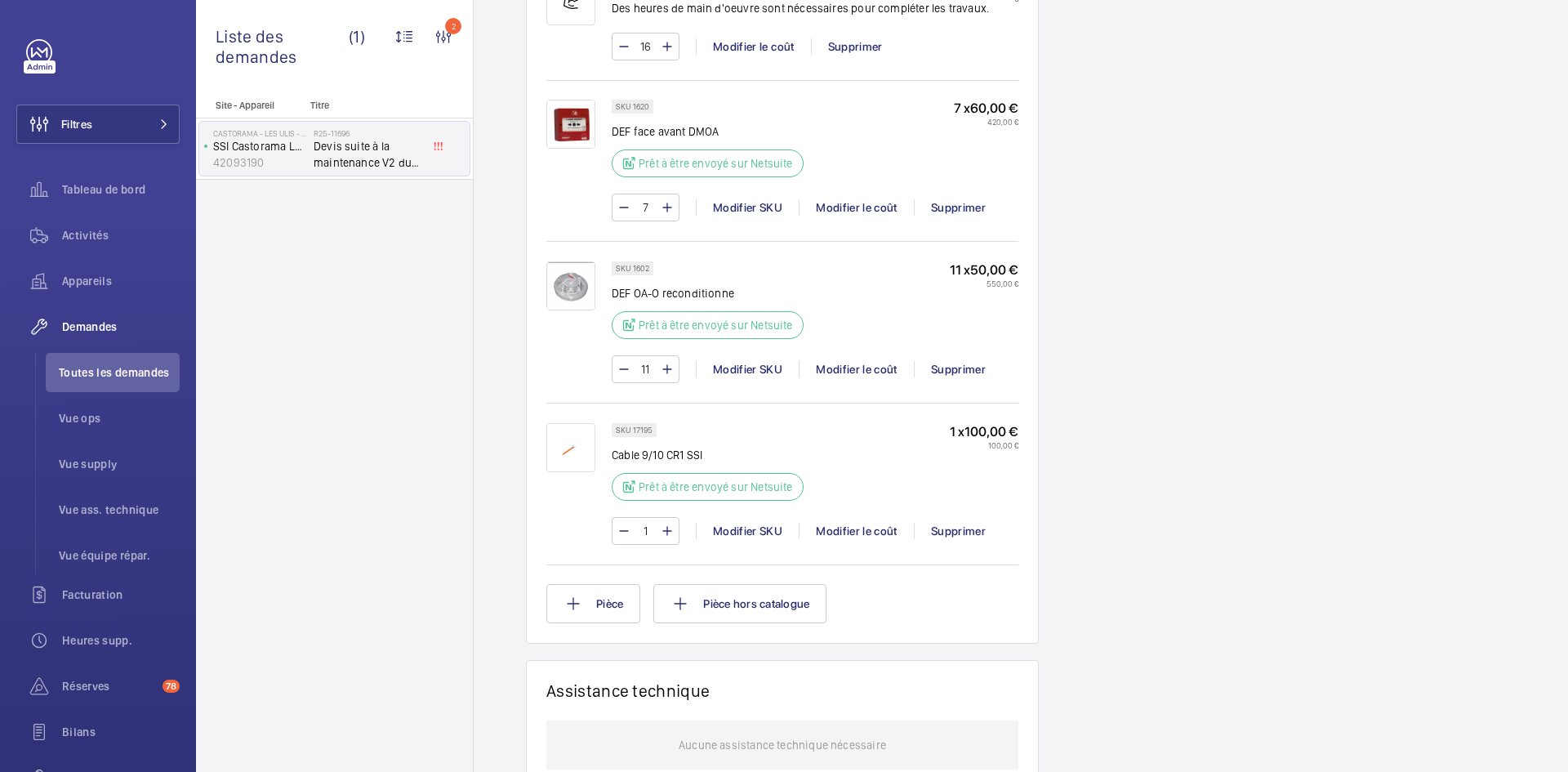
scroll to position [1225, 0]
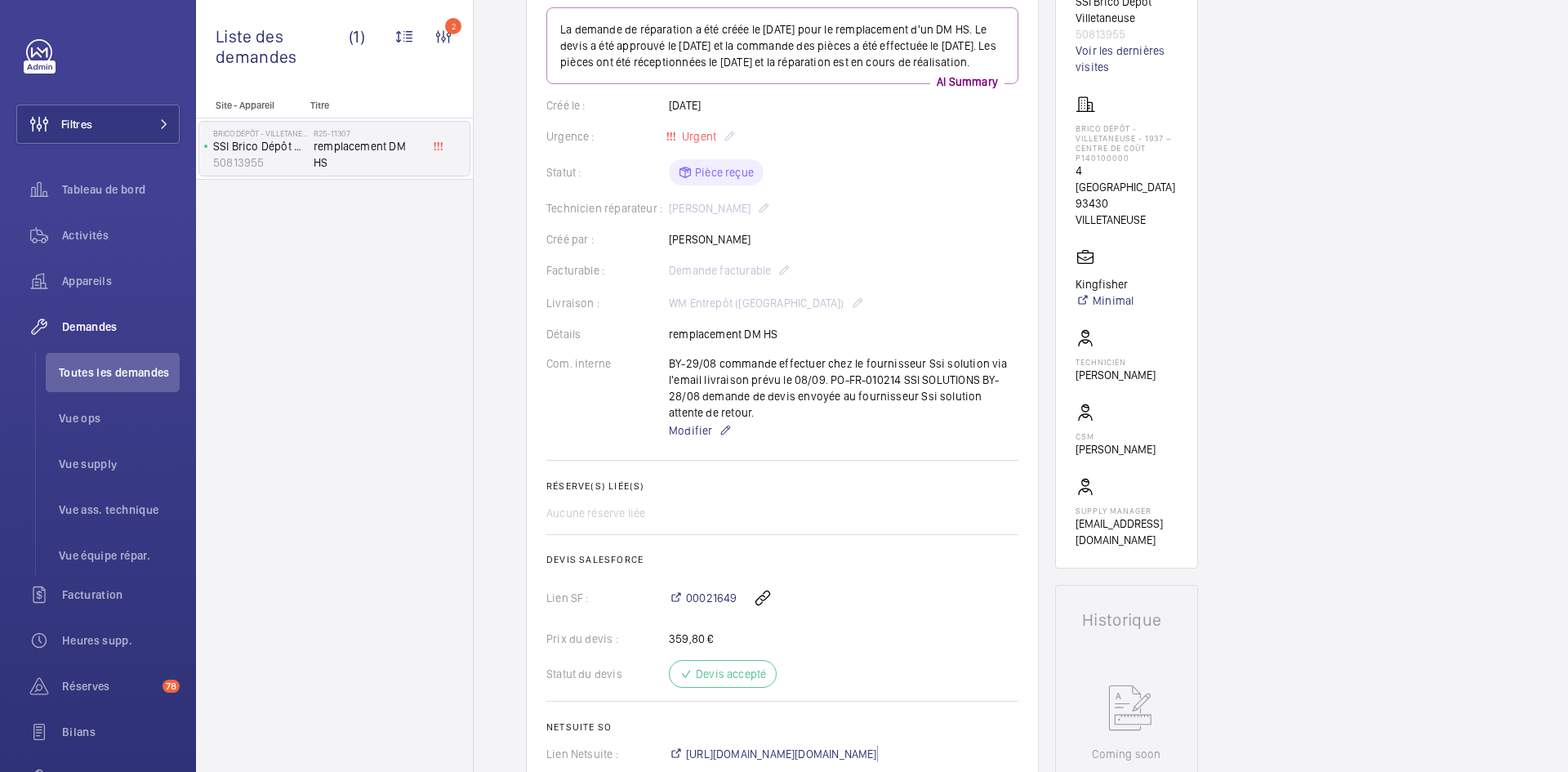
scroll to position [49, 0]
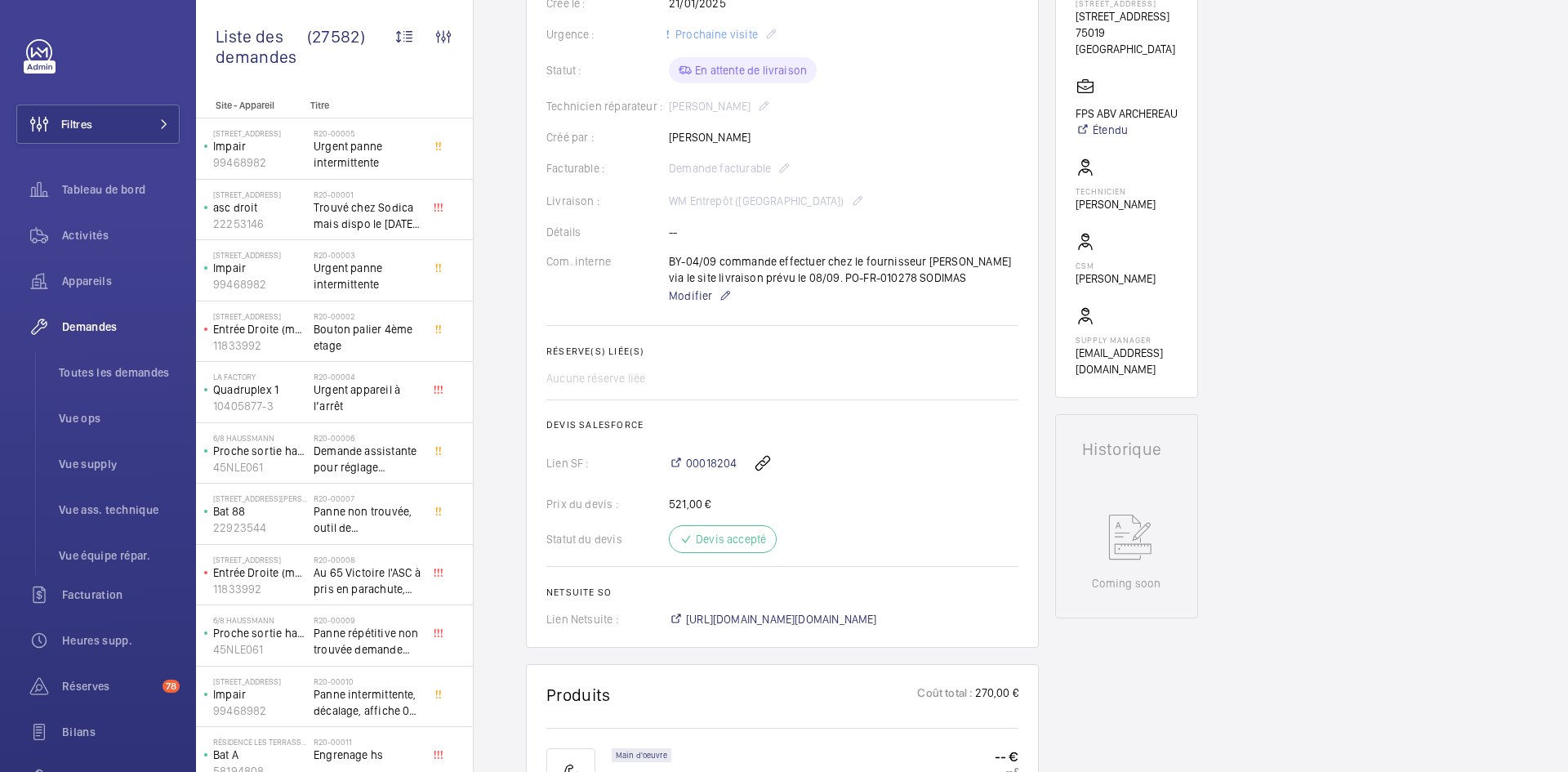
scroll to position [327, 0]
click at [681, 302] on span "Modifier" at bounding box center [691, 300] width 43 height 16
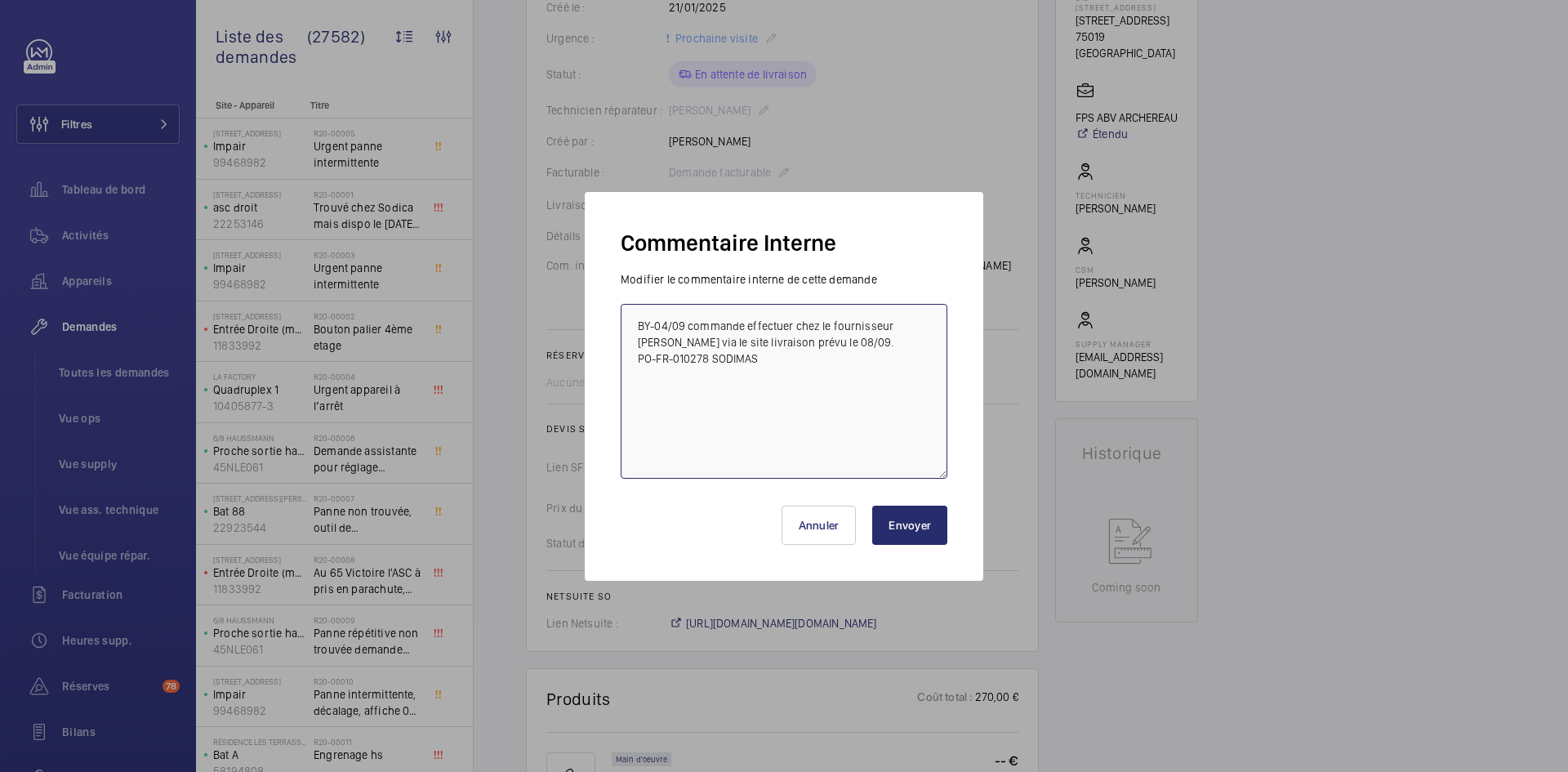
click at [640, 325] on textarea "BY-04/09 commande effectuer chez le fournisseur [PERSON_NAME] via le site livra…" at bounding box center [784, 391] width 327 height 175
paste textarea "BY-04/09 demande annulation par [PERSON_NAME]"
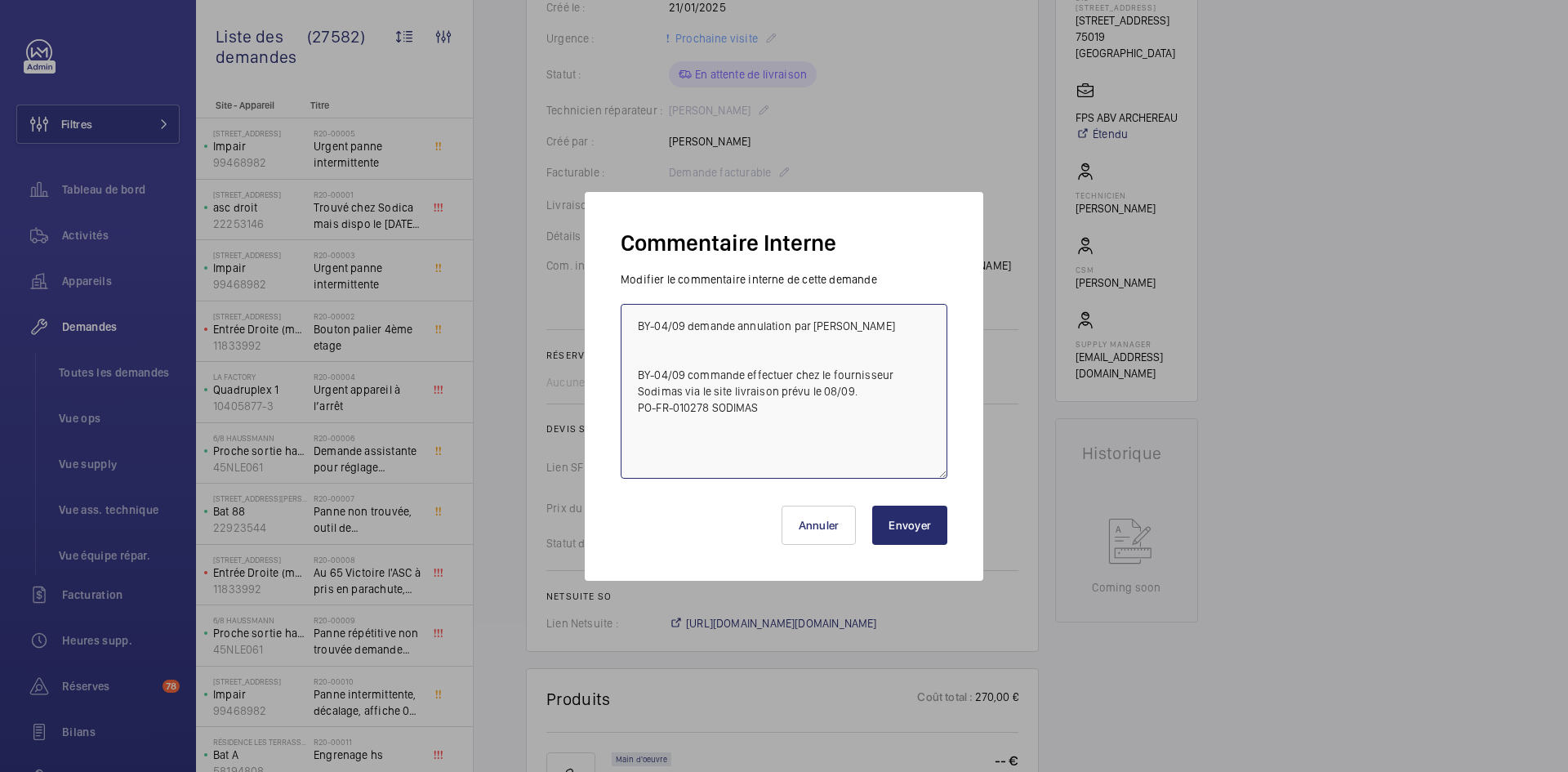
type textarea "BY-04/09 demande annulation par [PERSON_NAME] BY-04/09 commande effectuer chez …"
click at [912, 516] on button "Envoyer" at bounding box center [910, 525] width 75 height 39
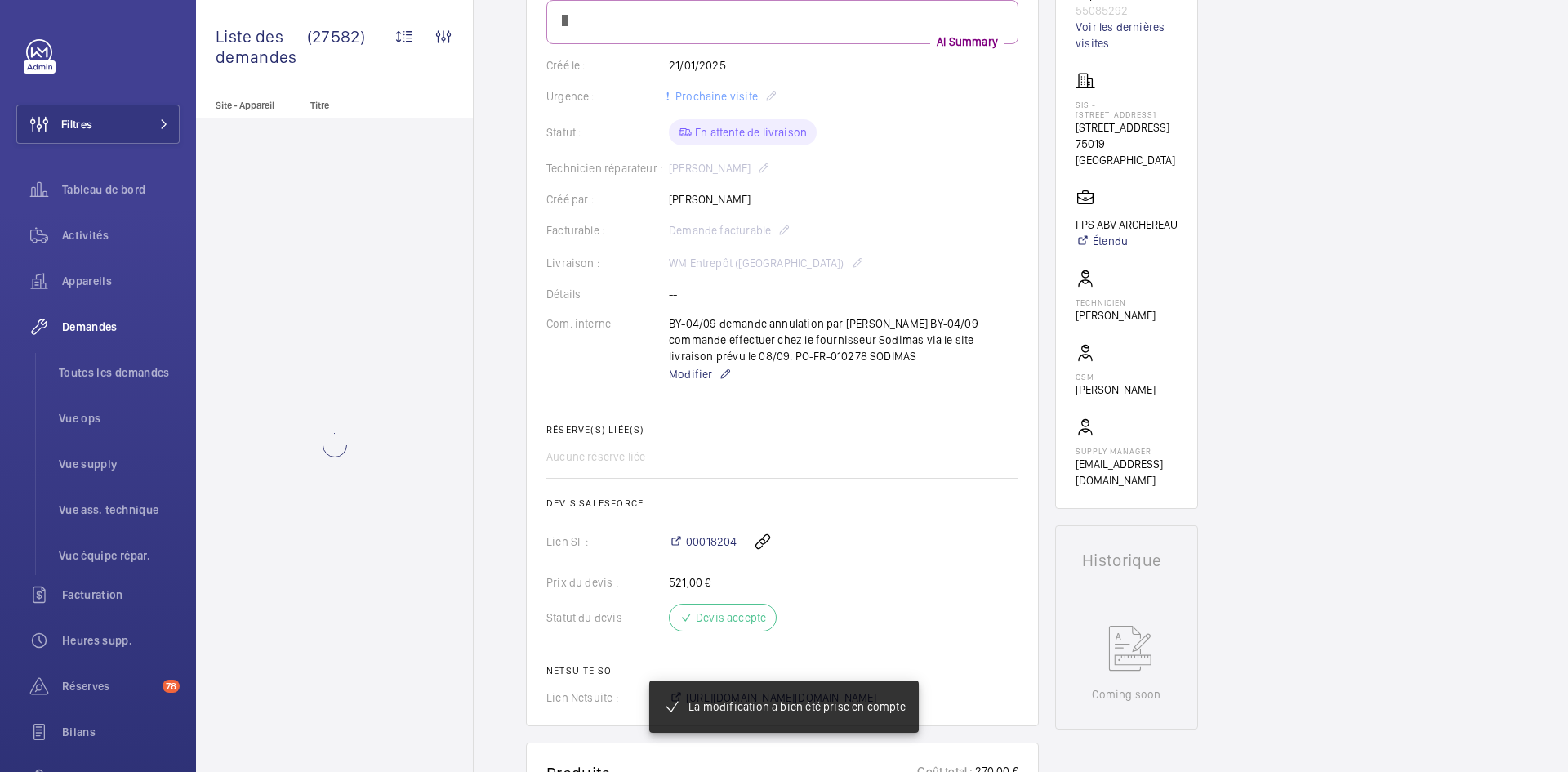
scroll to position [0, 0]
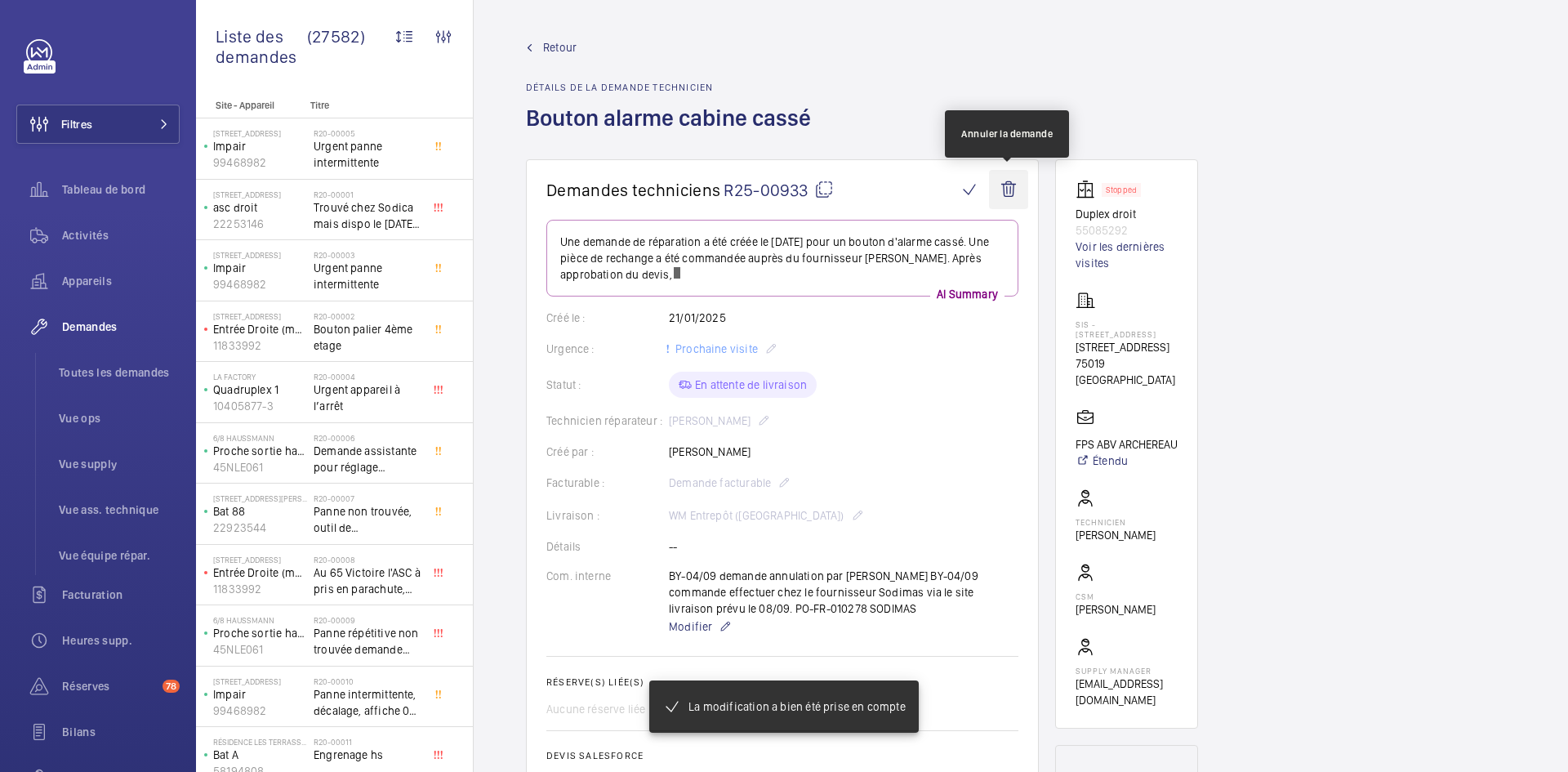
click at [1015, 189] on wm-front-icon-button at bounding box center [1008, 189] width 39 height 39
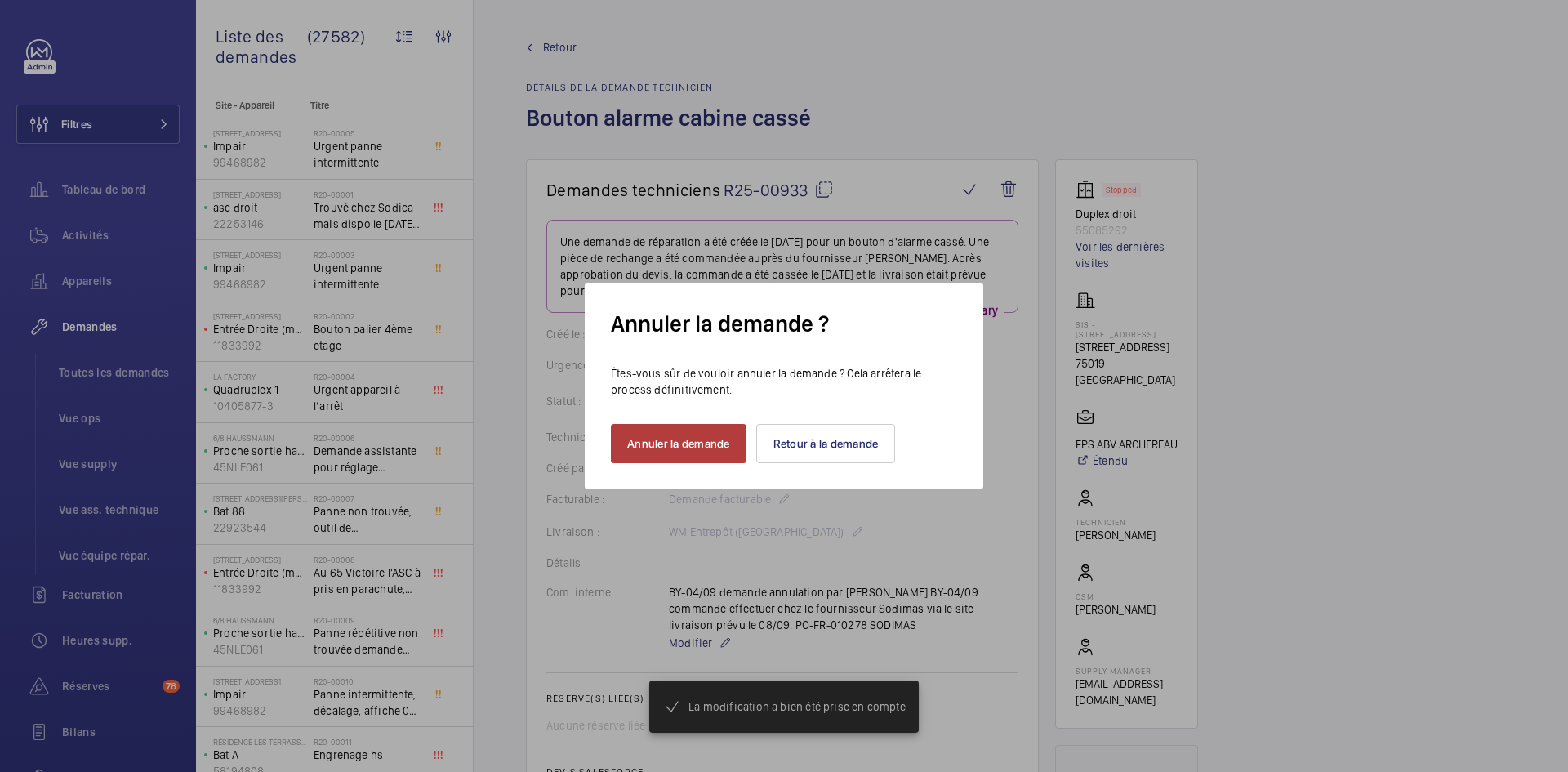
click at [704, 445] on button "Annuler la demande" at bounding box center [678, 442] width 135 height 39
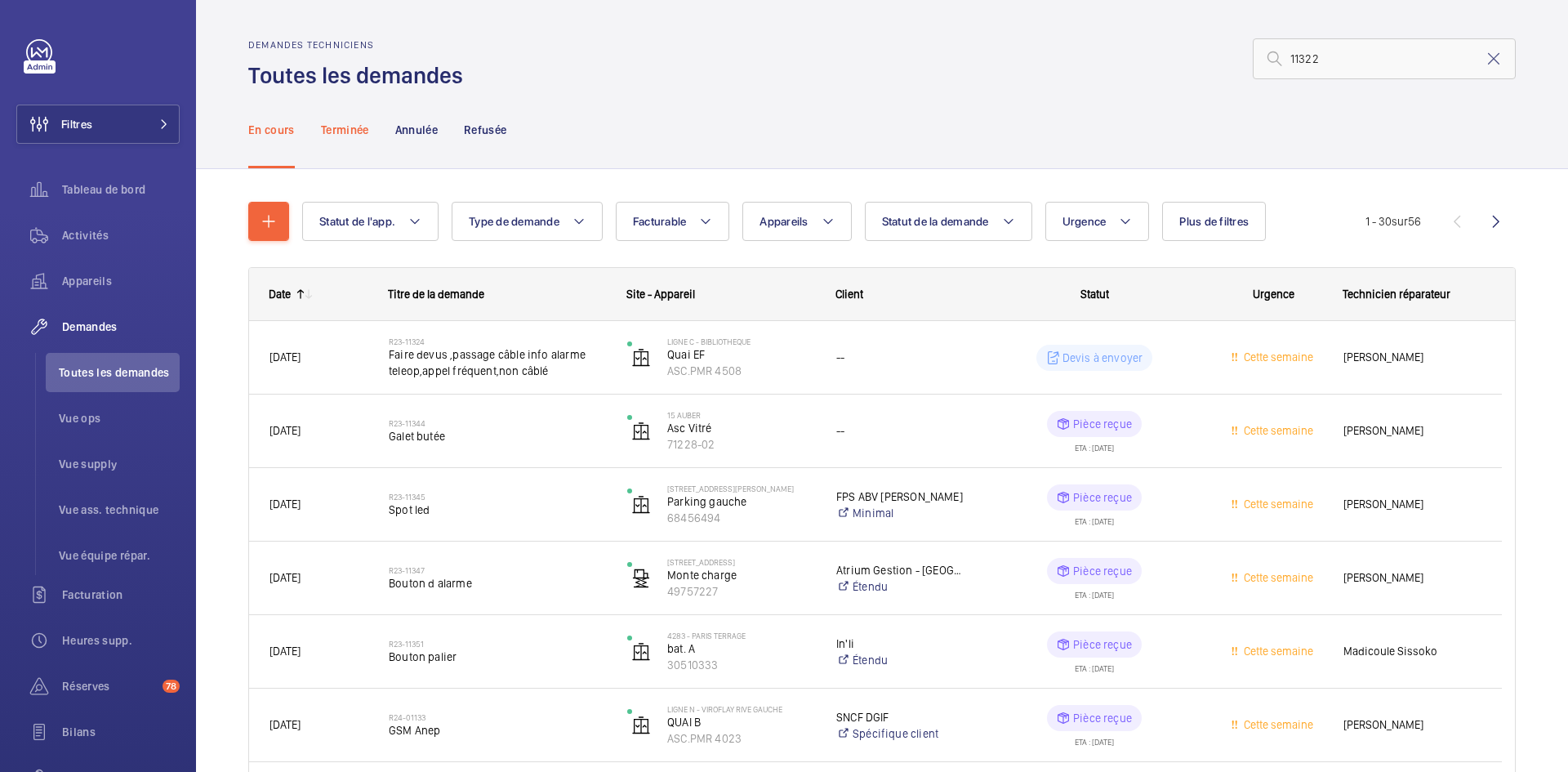
type input "11322"
click at [352, 133] on p "Terminée" at bounding box center [344, 130] width 48 height 16
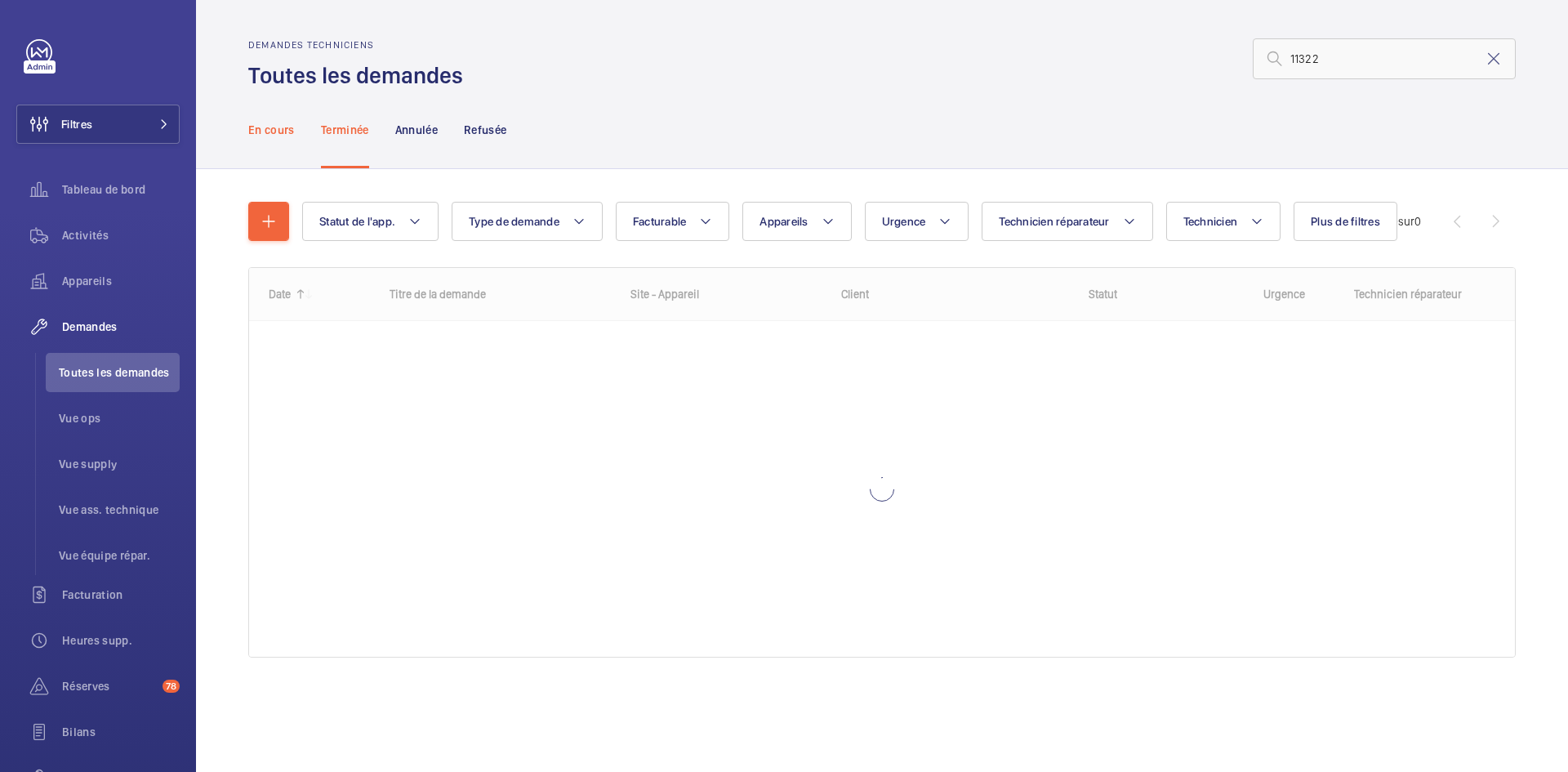
click at [273, 131] on p "En cours" at bounding box center [272, 130] width 47 height 16
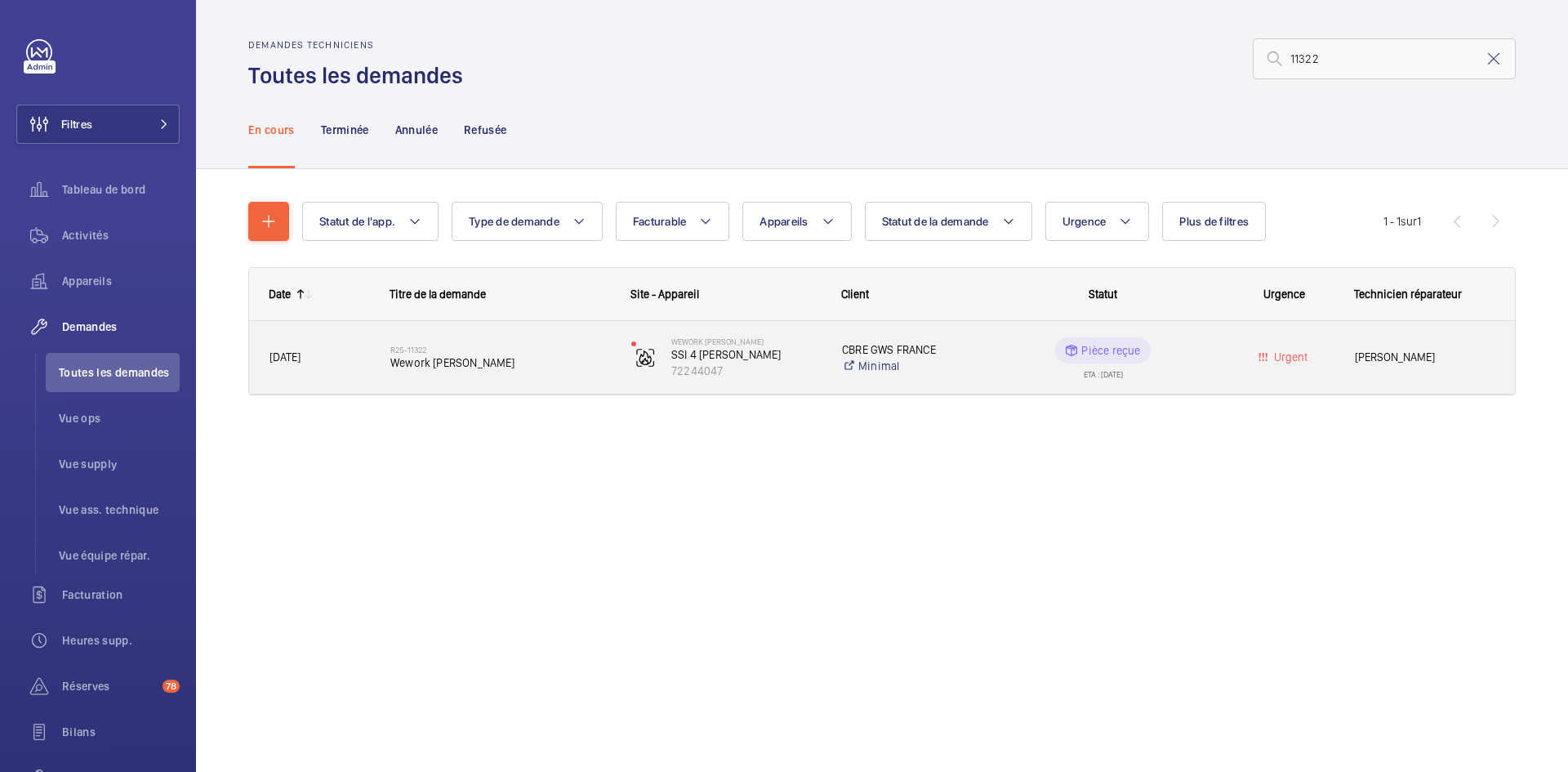
click at [361, 354] on span "25/08/2025" at bounding box center [319, 357] width 99 height 19
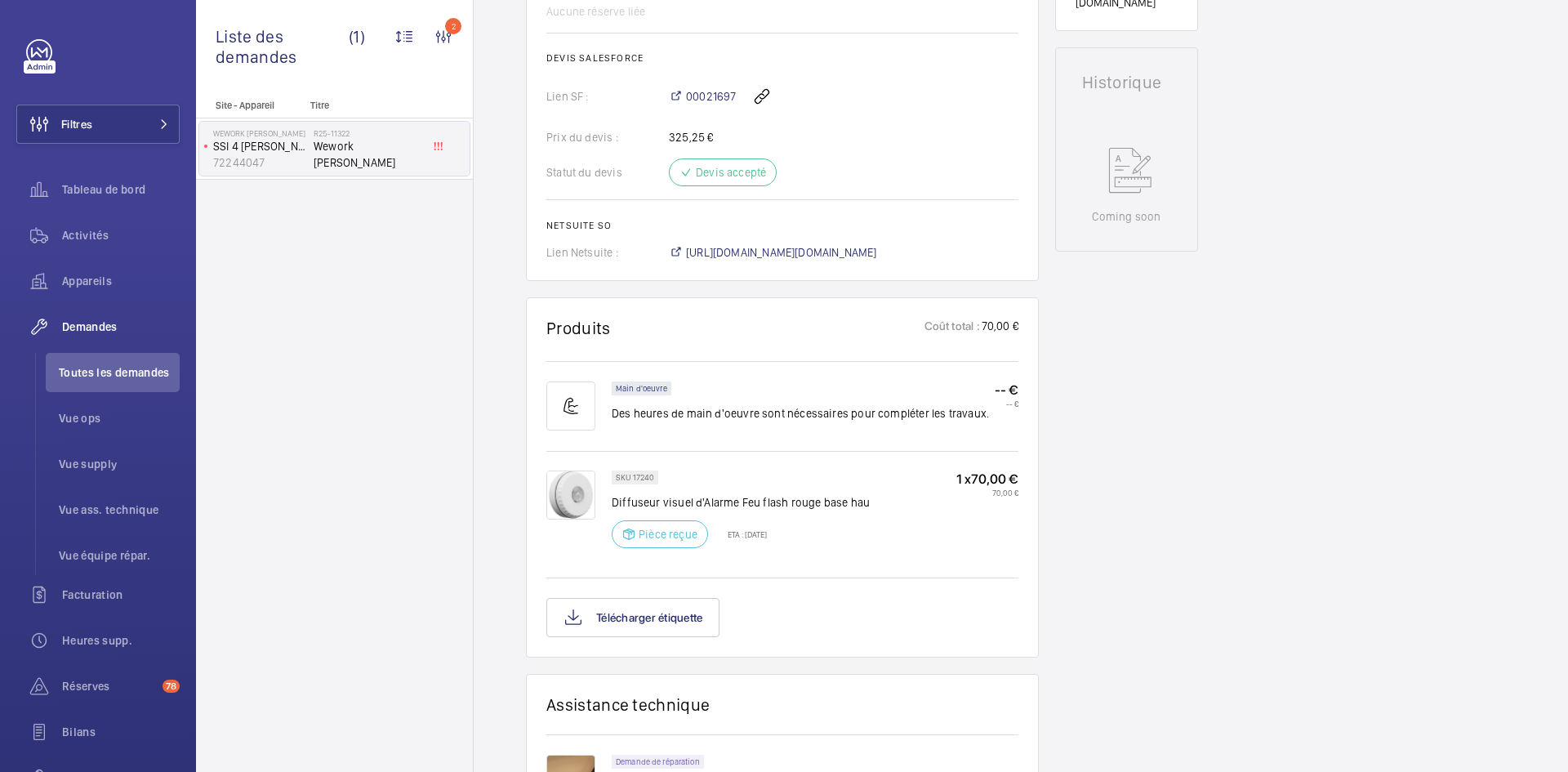
scroll to position [735, 0]
click at [571, 484] on img at bounding box center [571, 489] width 49 height 49
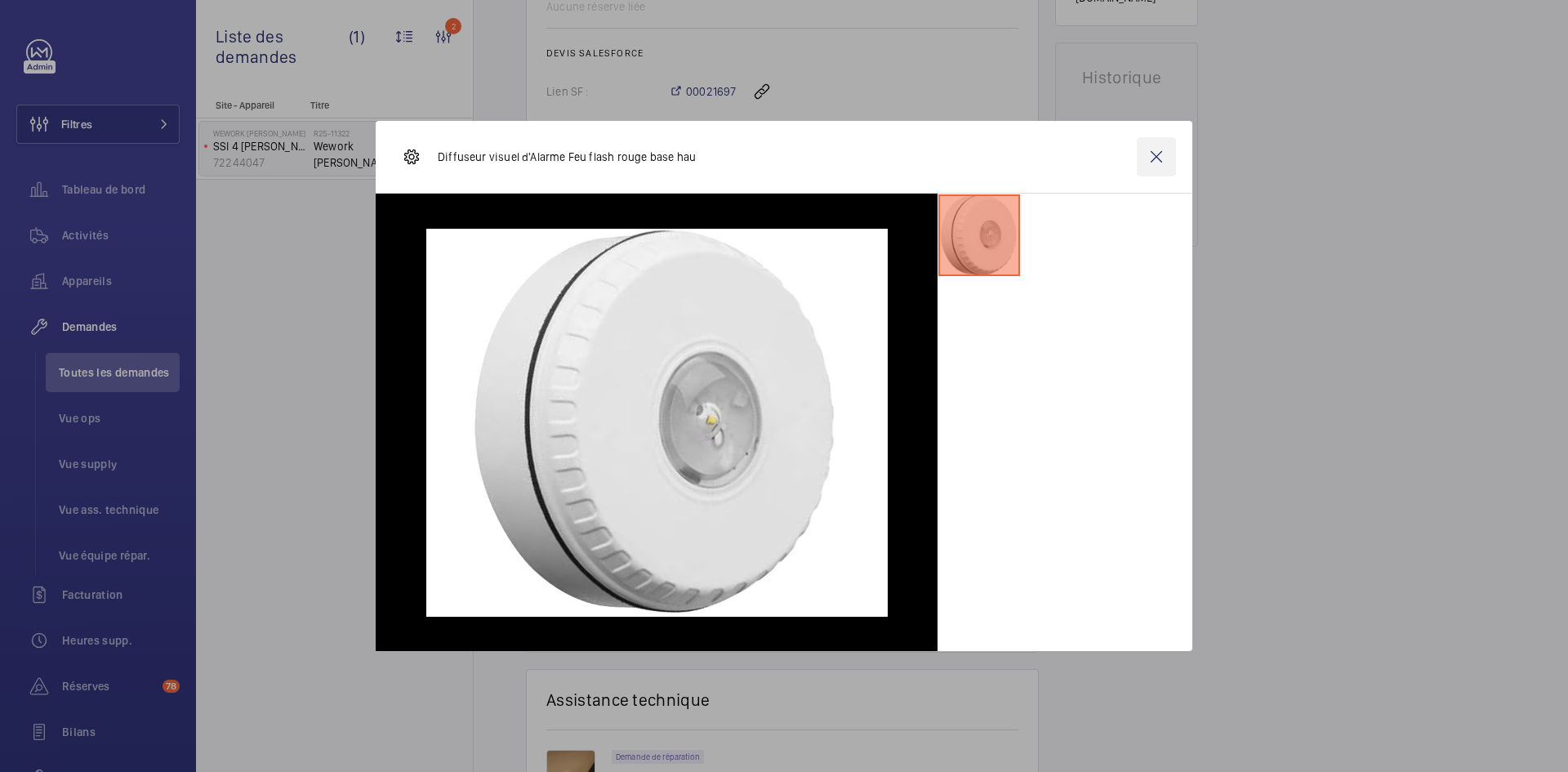
click at [1166, 154] on wm-front-icon-button at bounding box center [1156, 156] width 39 height 39
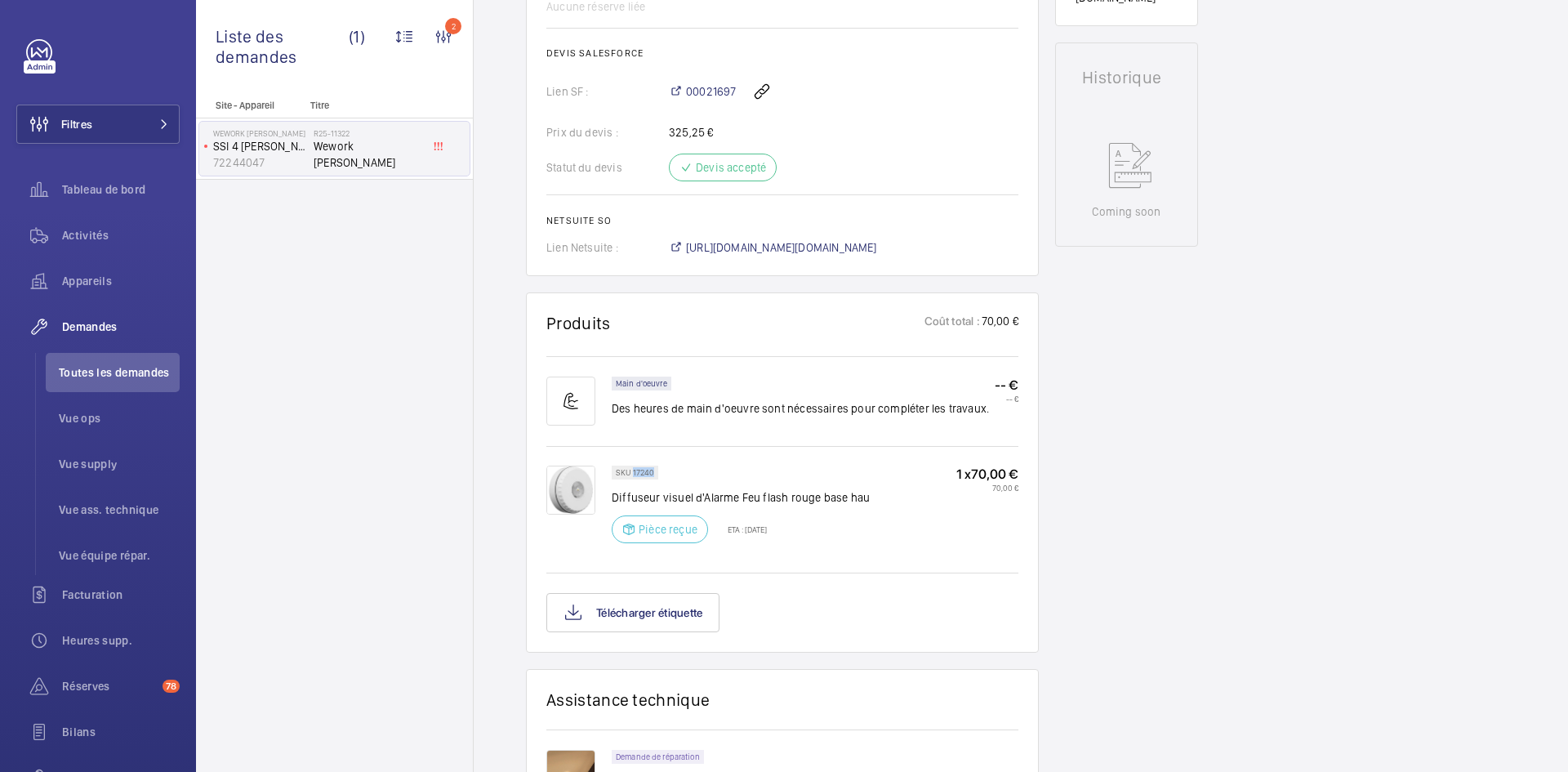
drag, startPoint x: 653, startPoint y: 472, endPoint x: 632, endPoint y: 472, distance: 21.0
click at [632, 472] on p "SKU 17240" at bounding box center [635, 472] width 39 height 5
copy p "17240"
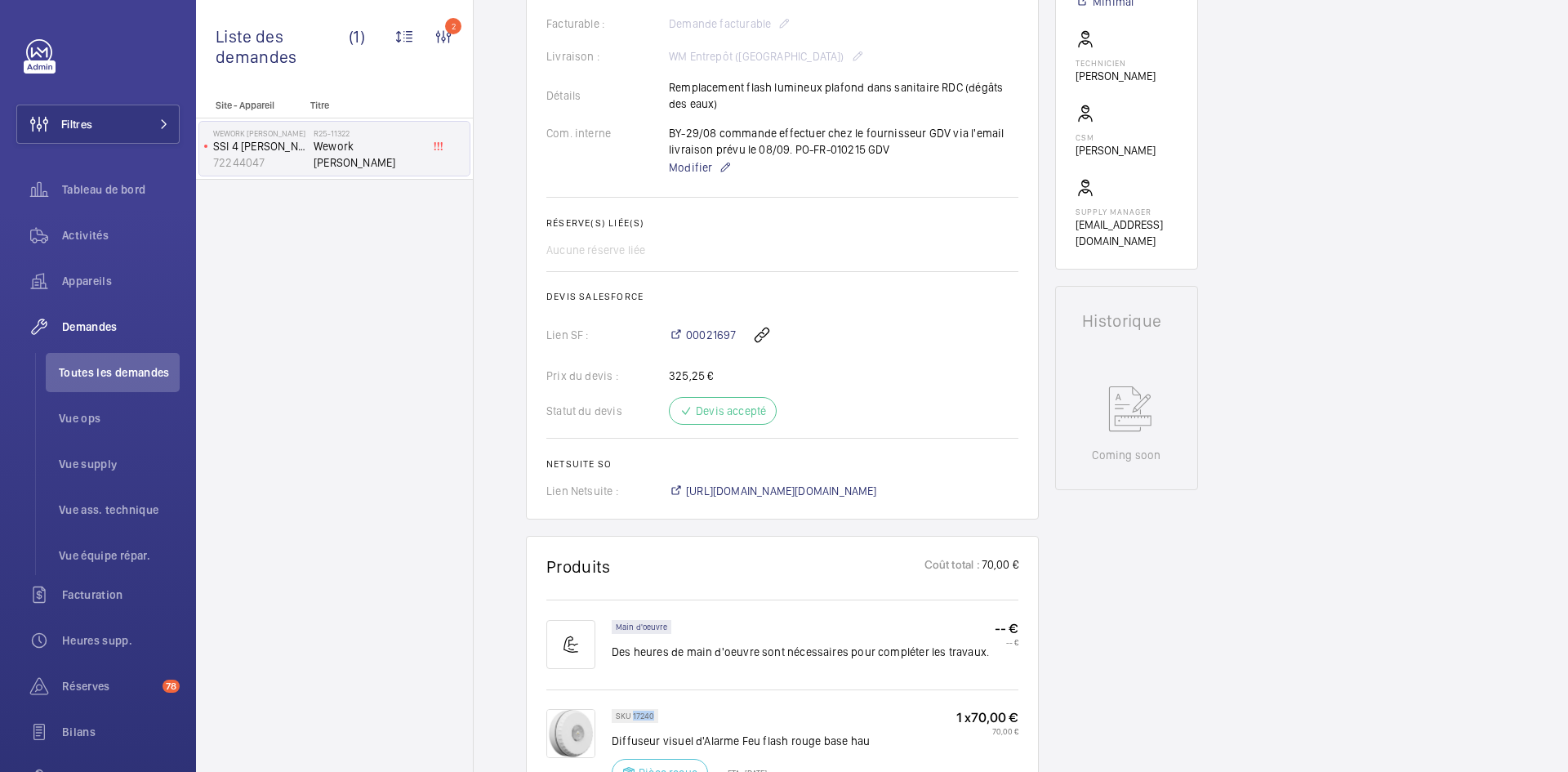
scroll to position [490, 0]
click at [819, 491] on span "https://6461500.app.netsuite.com/app/accounting/transactions/salesord.nl?id=295…" at bounding box center [782, 492] width 191 height 16
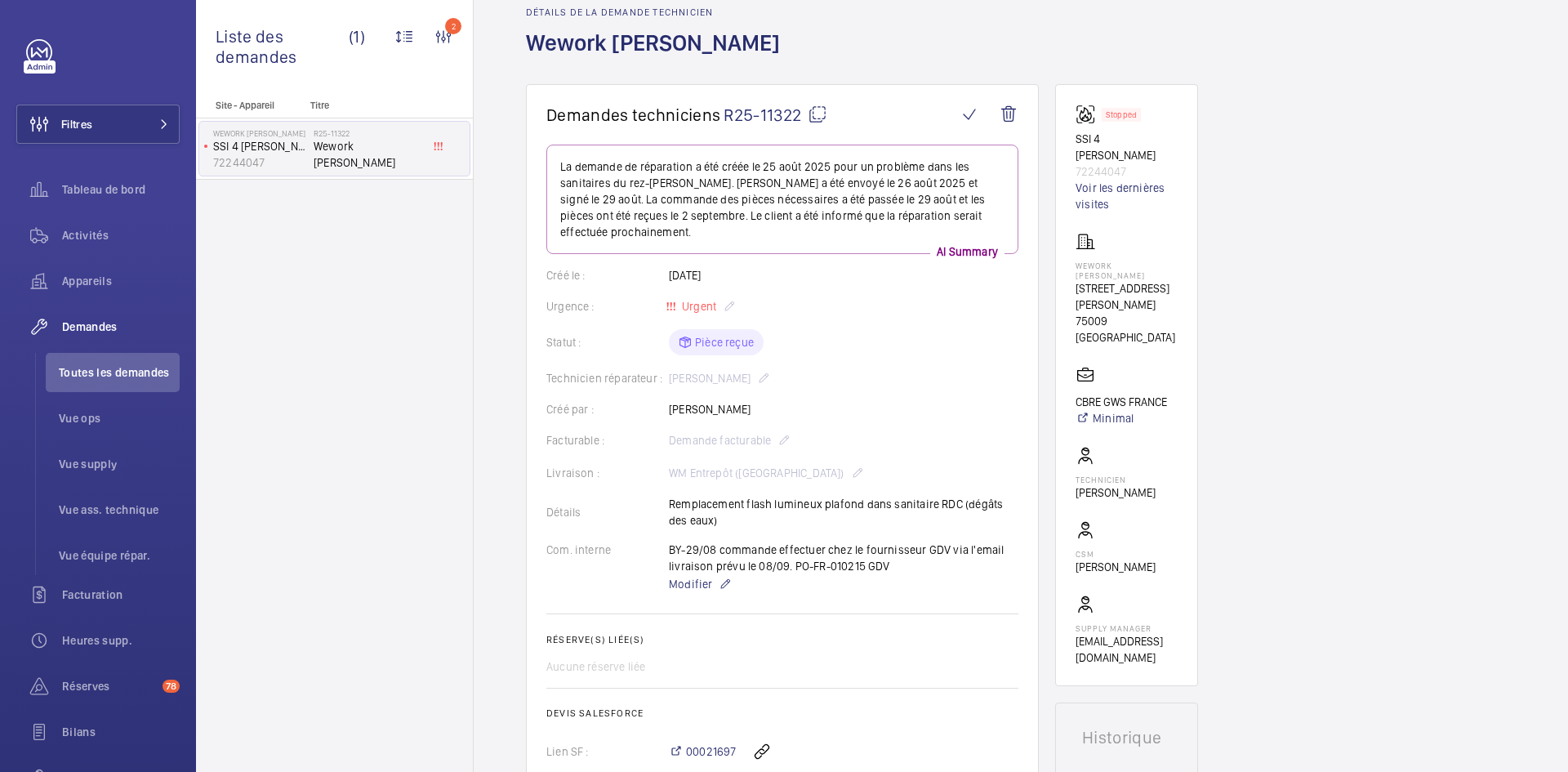
scroll to position [0, 0]
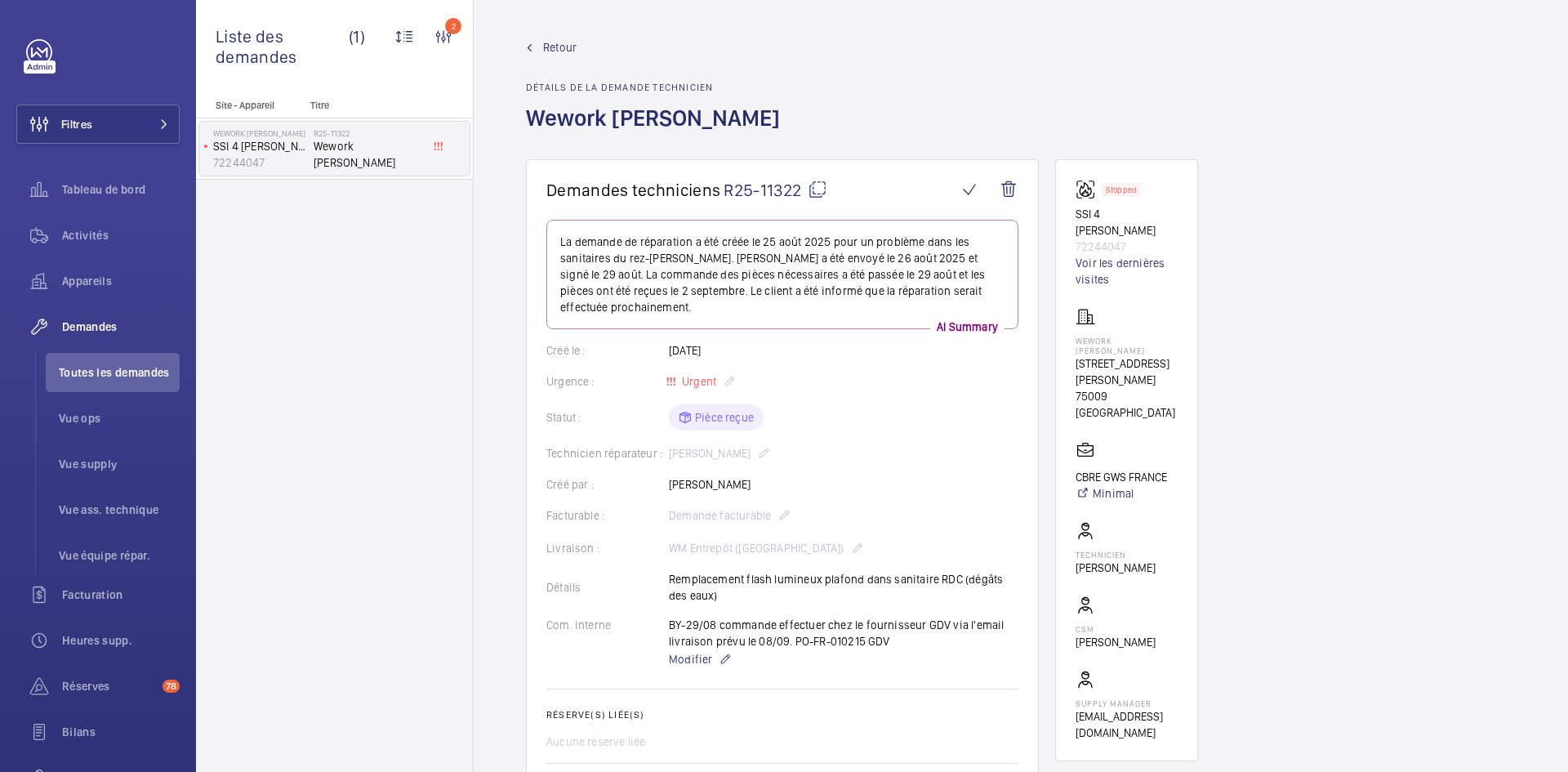
click at [815, 191] on mat-icon at bounding box center [817, 190] width 20 height 20
copy p "17240"
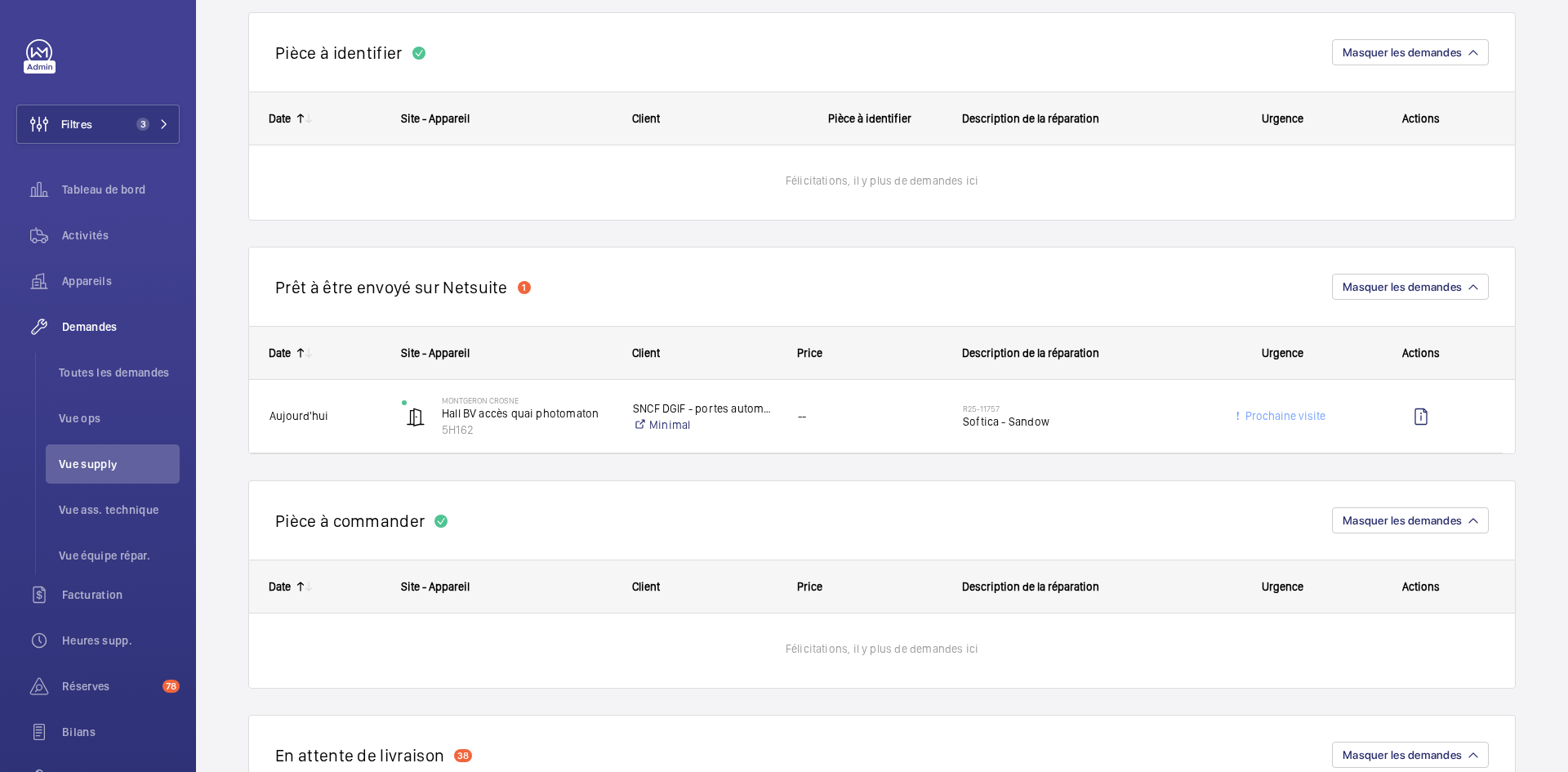
scroll to position [1062, 0]
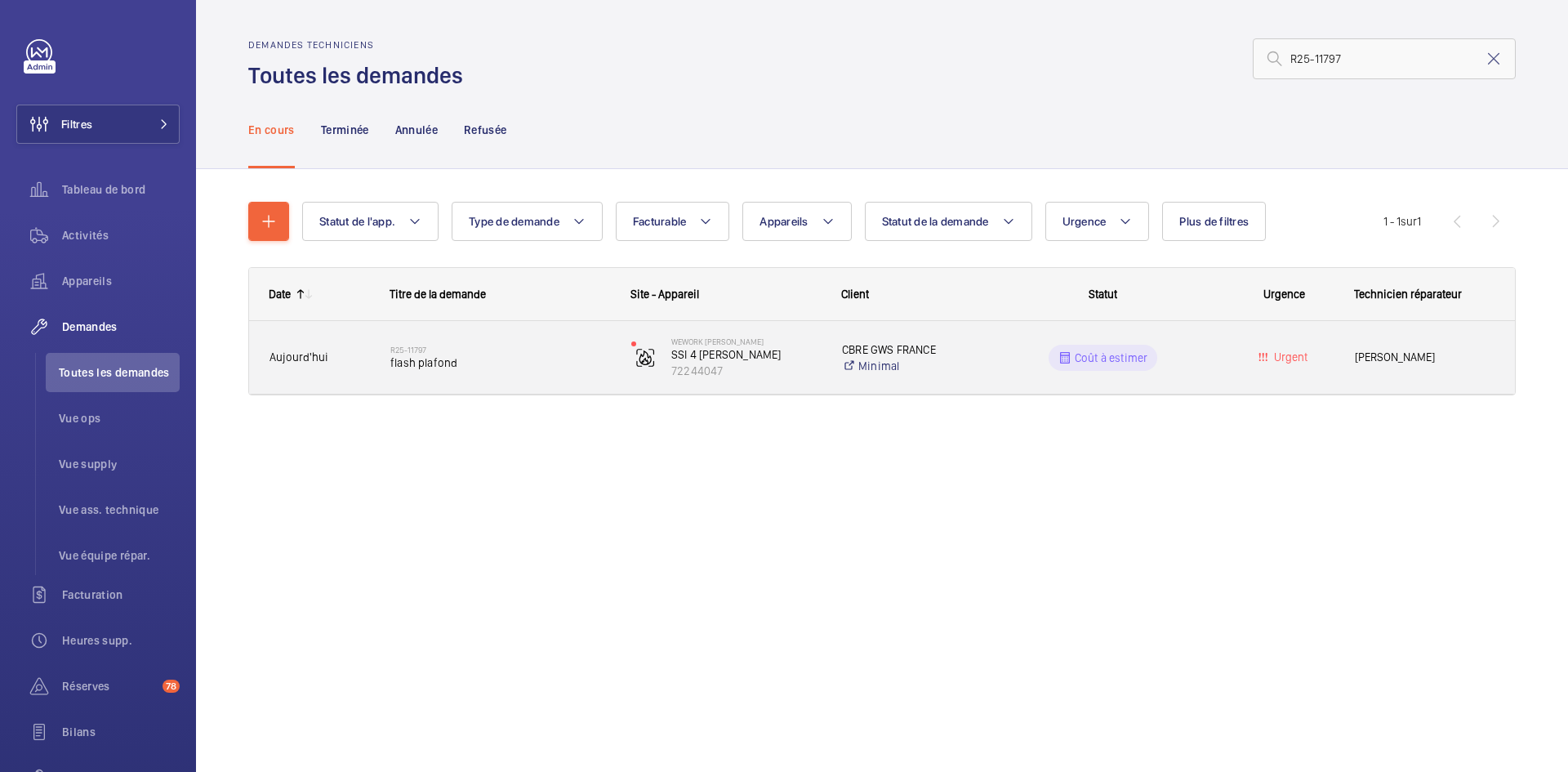
type input "R25-11797"
click at [366, 361] on span "Aujourd'hui" at bounding box center [319, 357] width 99 height 19
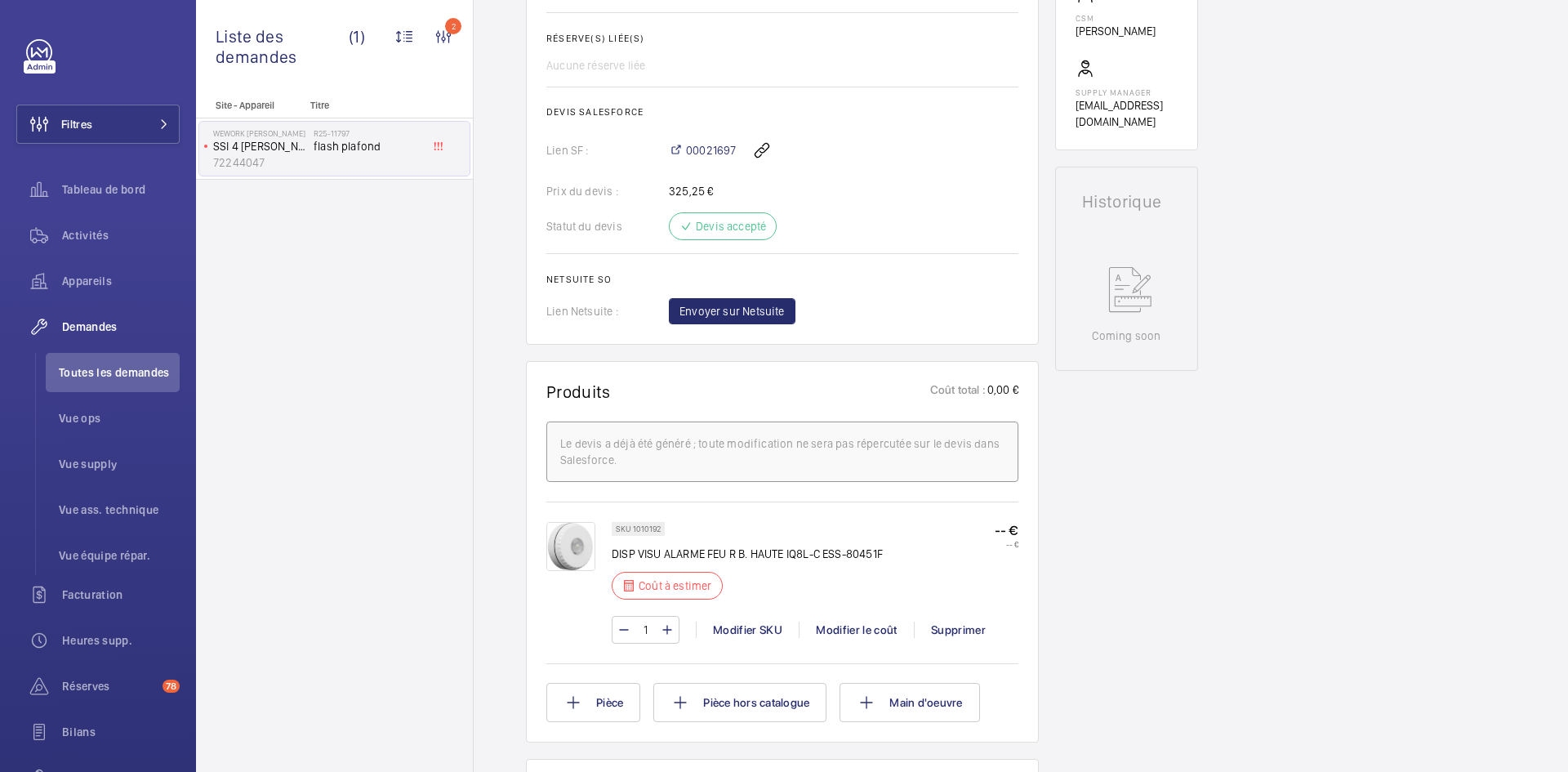
scroll to position [653, 0]
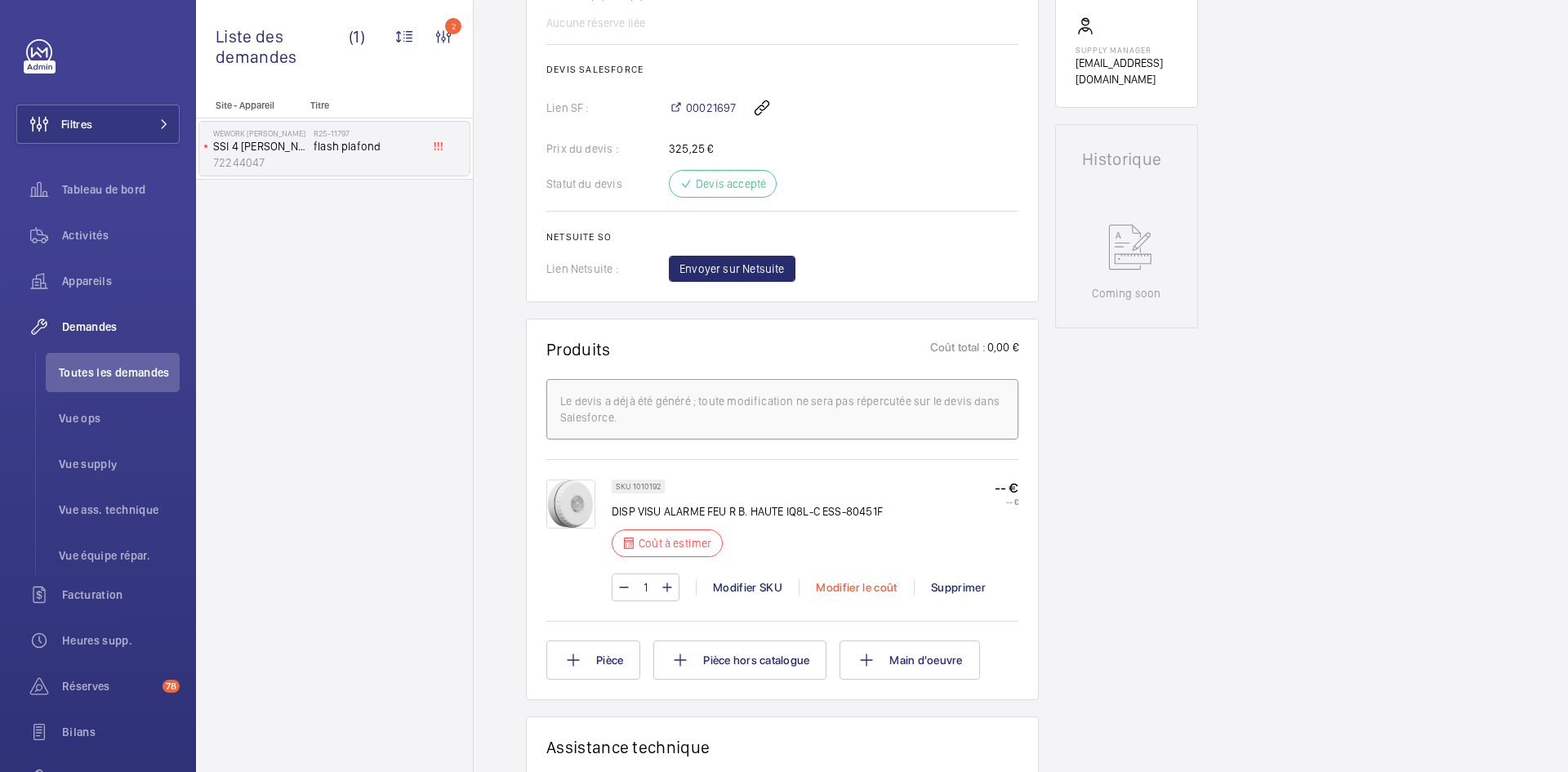
click at [848, 584] on div "Modifier le coût" at bounding box center [856, 587] width 116 height 16
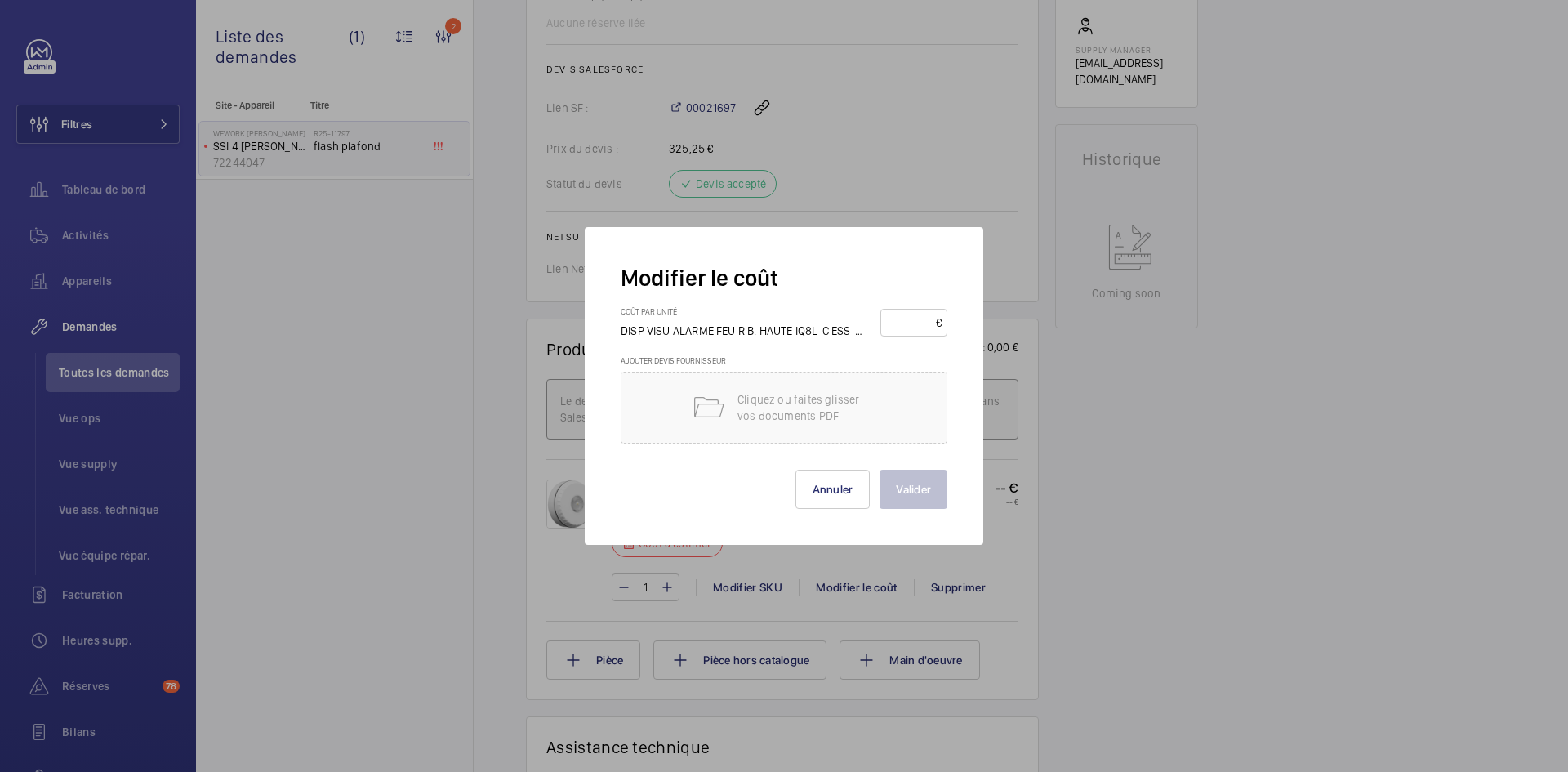
click at [914, 321] on input "number" at bounding box center [910, 322] width 50 height 26
type input "70"
click at [925, 482] on button "Valider" at bounding box center [913, 488] width 68 height 39
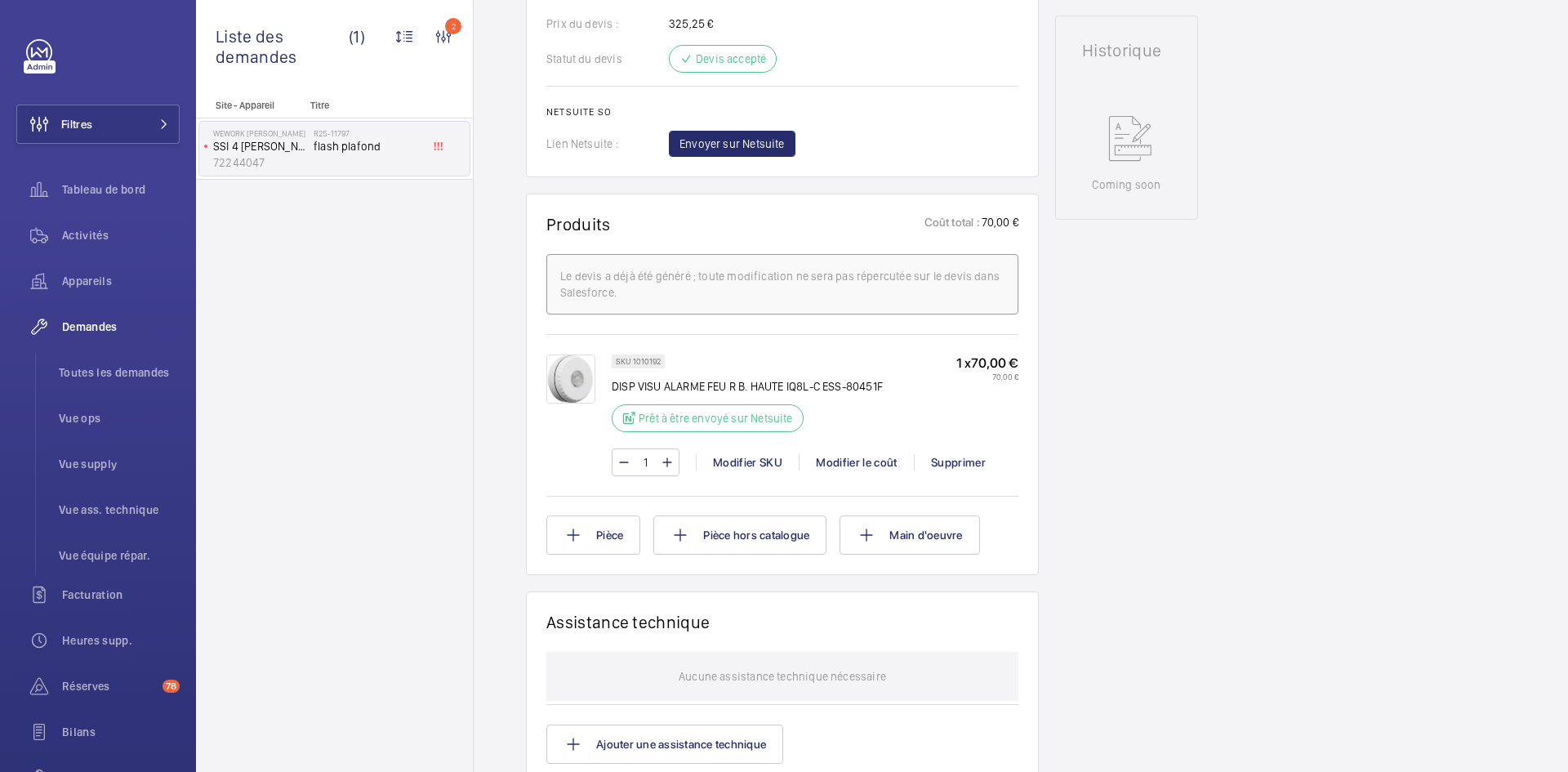
scroll to position [767, 0]
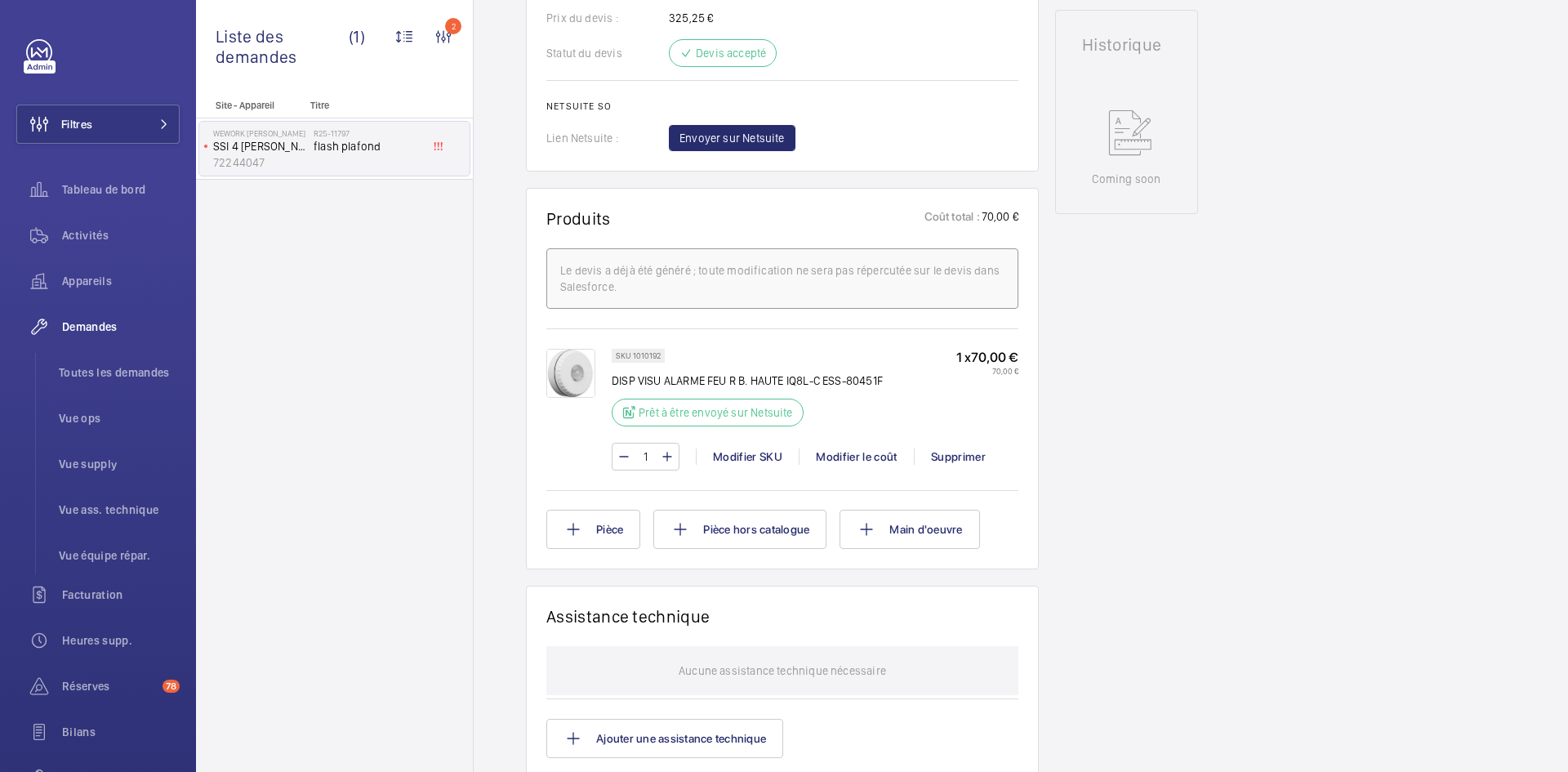
click at [575, 375] on img at bounding box center [571, 373] width 49 height 49
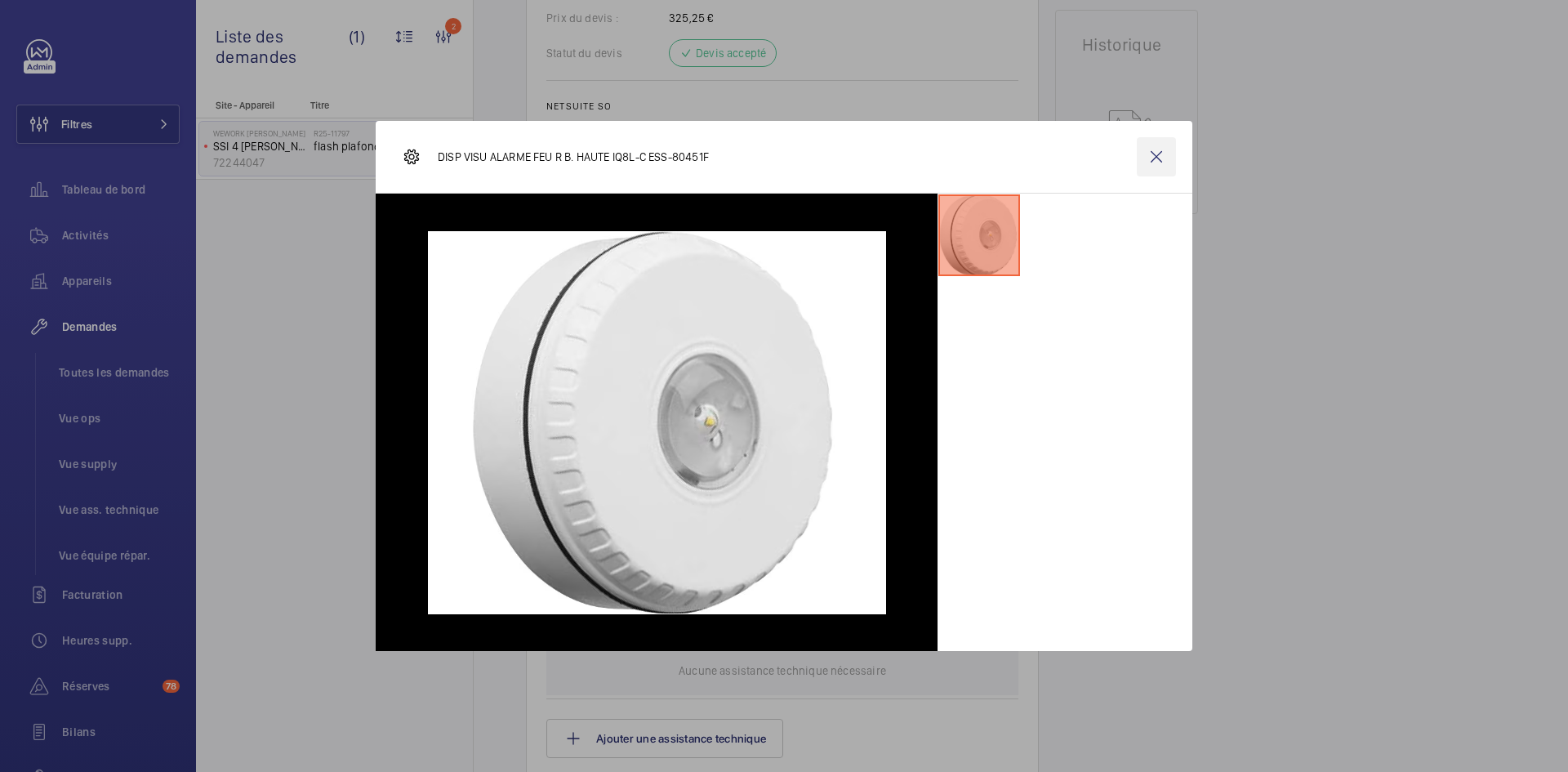
click at [1159, 155] on wm-front-icon-button at bounding box center [1156, 156] width 39 height 39
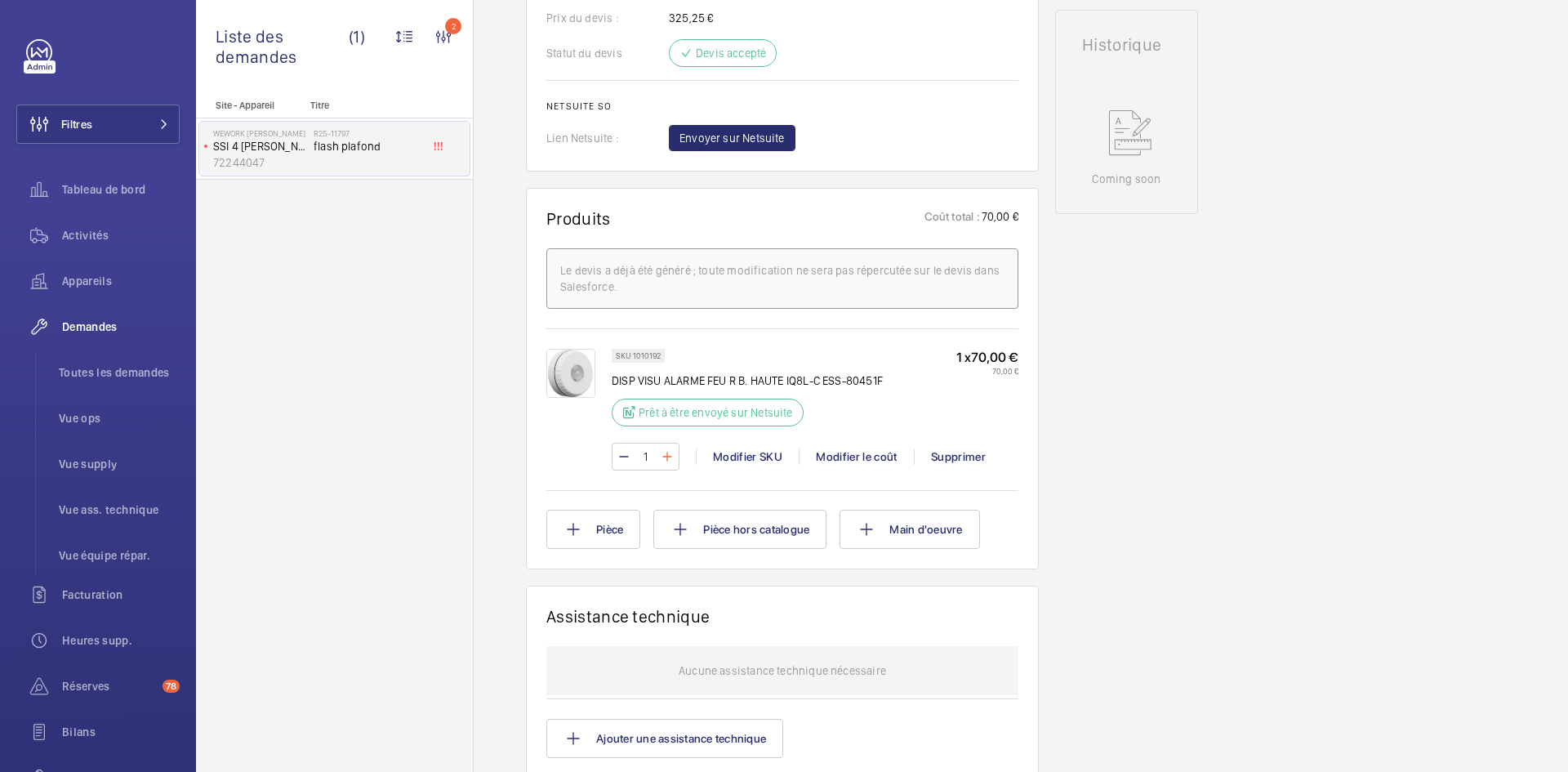
click at [667, 458] on mat-icon at bounding box center [667, 457] width 13 height 20
type input "3"
click at [667, 458] on wm-front-input-numeric-stepper "3" at bounding box center [645, 456] width 68 height 28
click at [667, 458] on mat-icon at bounding box center [667, 457] width 13 height 20
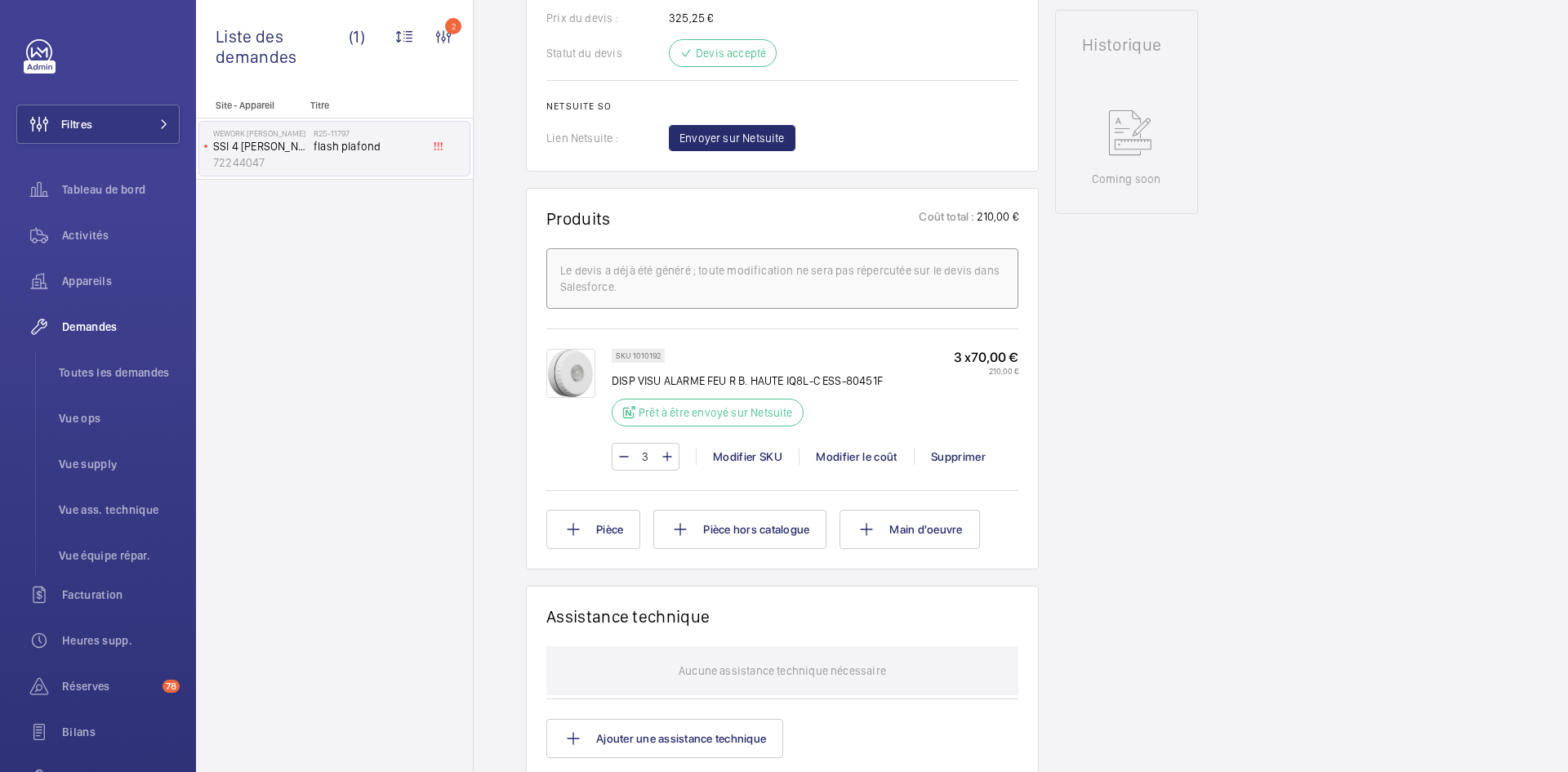
type input "4"
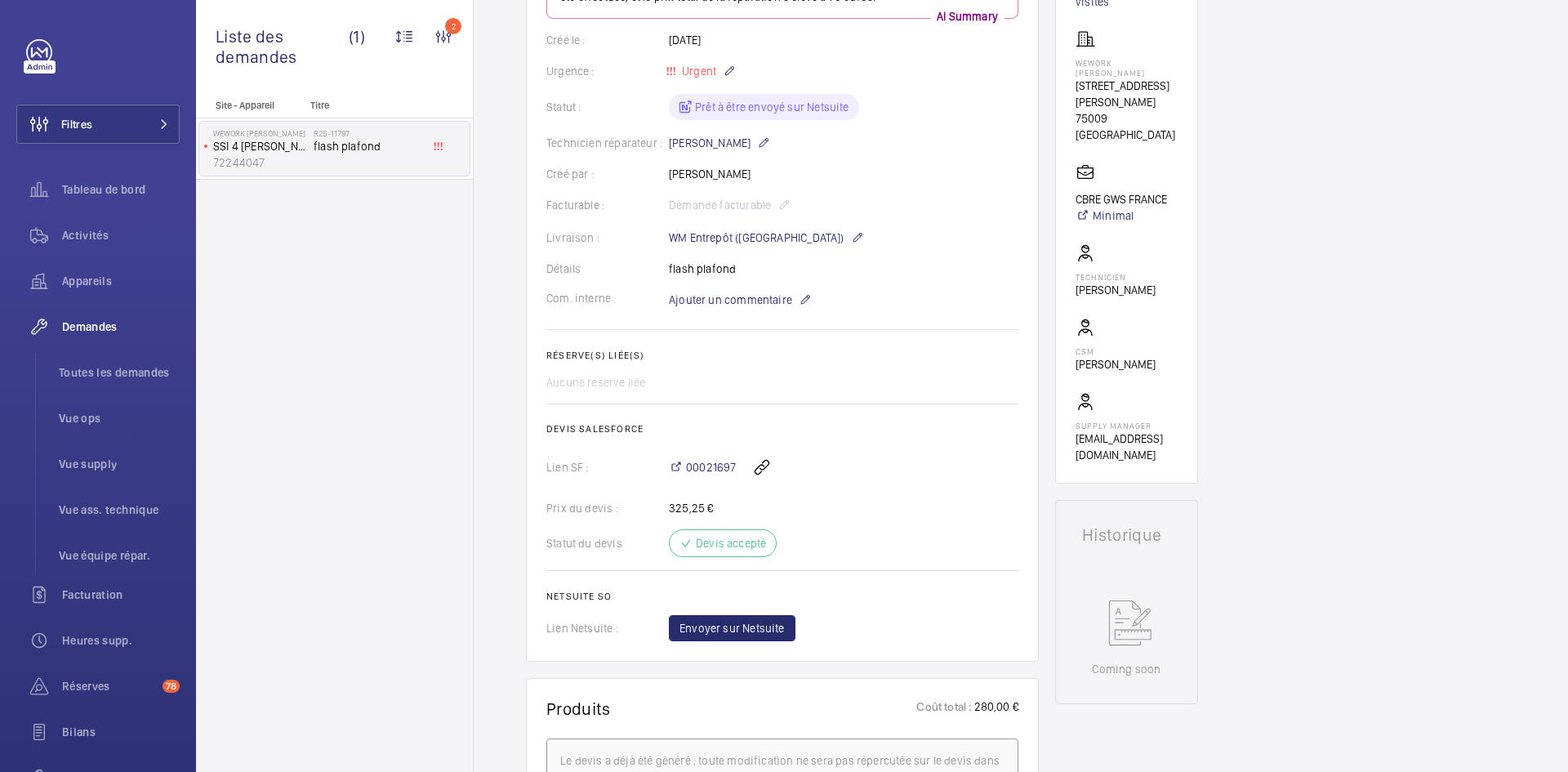
scroll to position [196, 0]
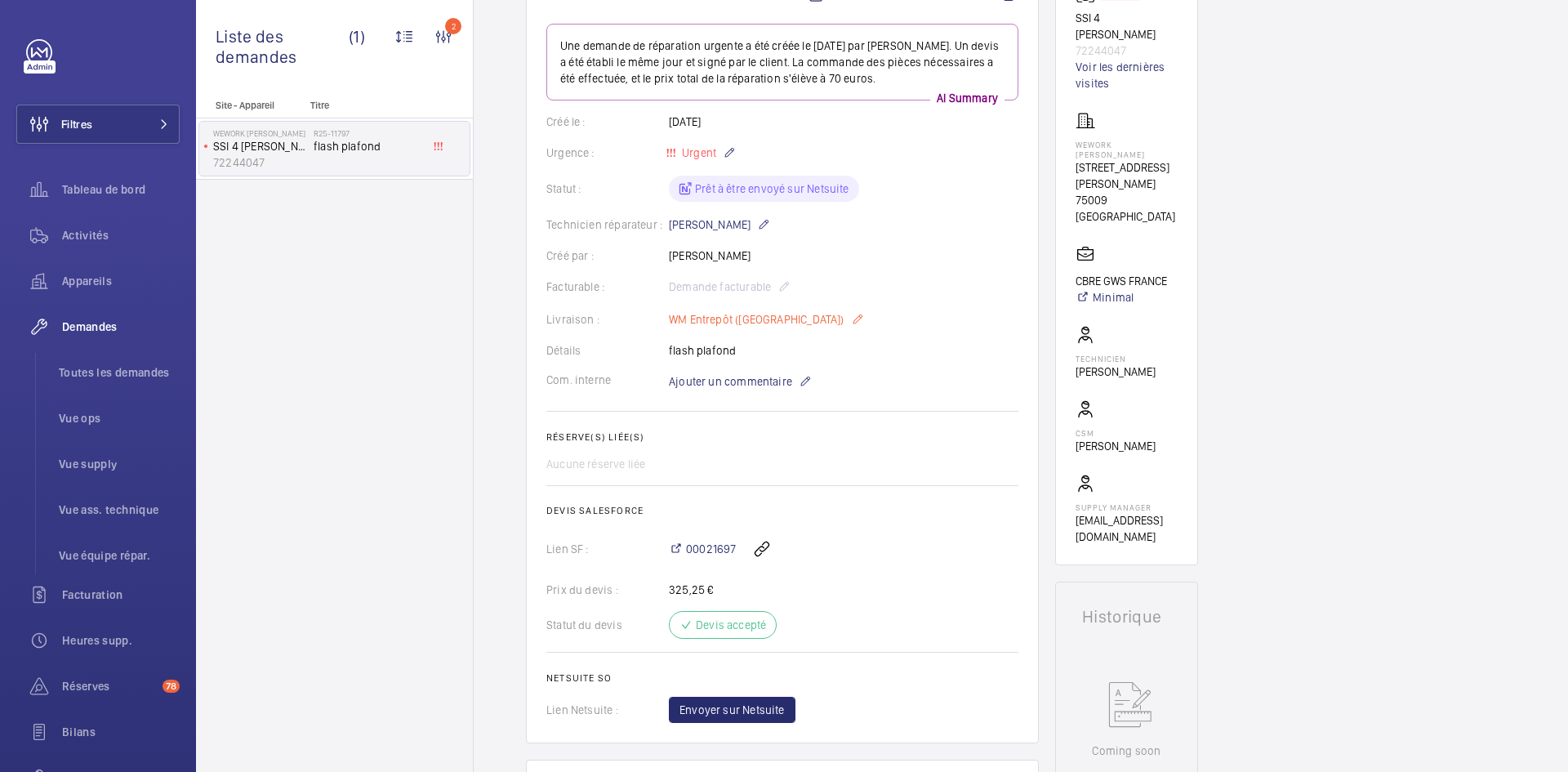
click at [851, 319] on mat-icon at bounding box center [857, 320] width 13 height 20
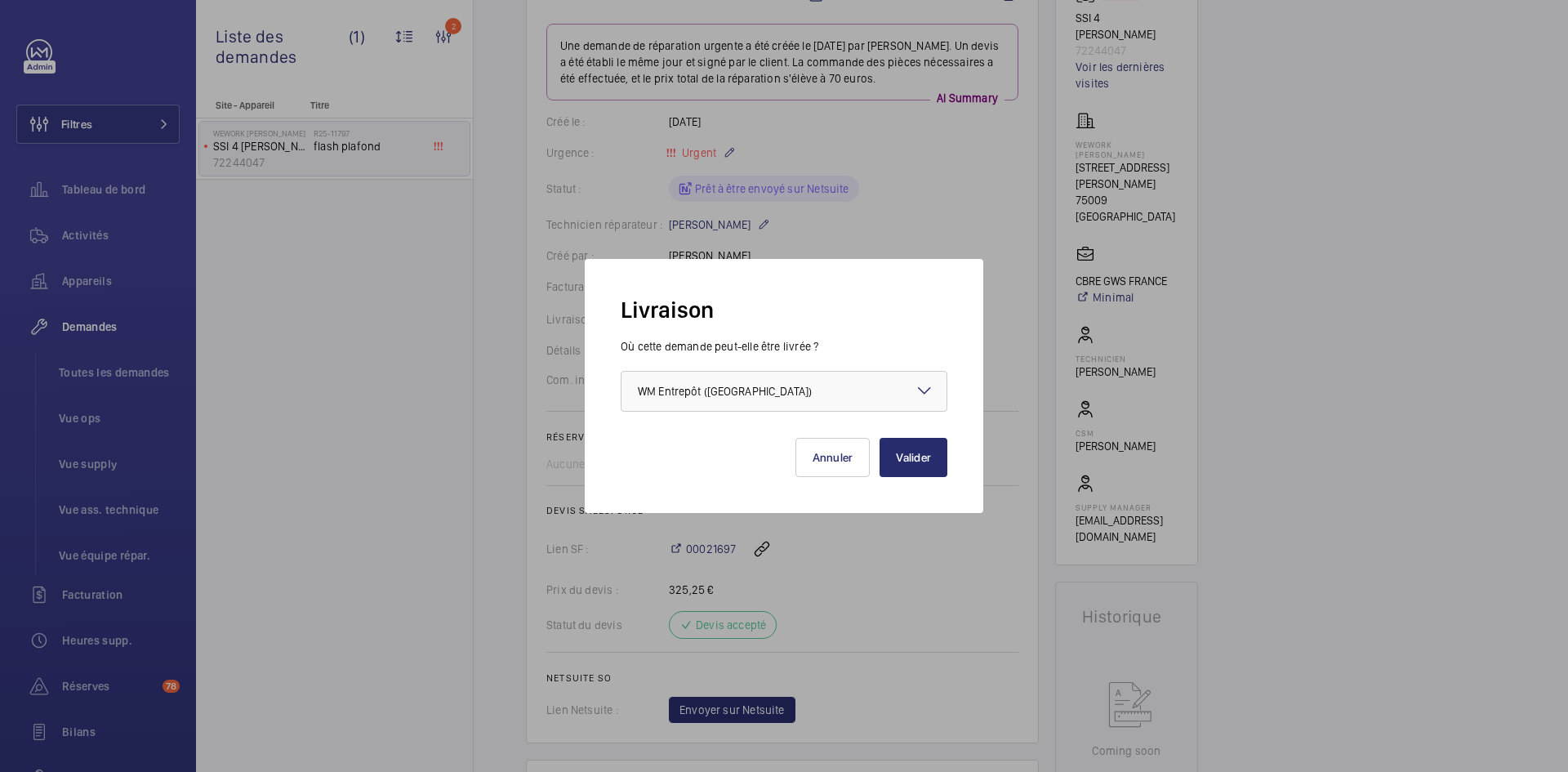
click at [918, 386] on mat-icon at bounding box center [925, 390] width 20 height 20
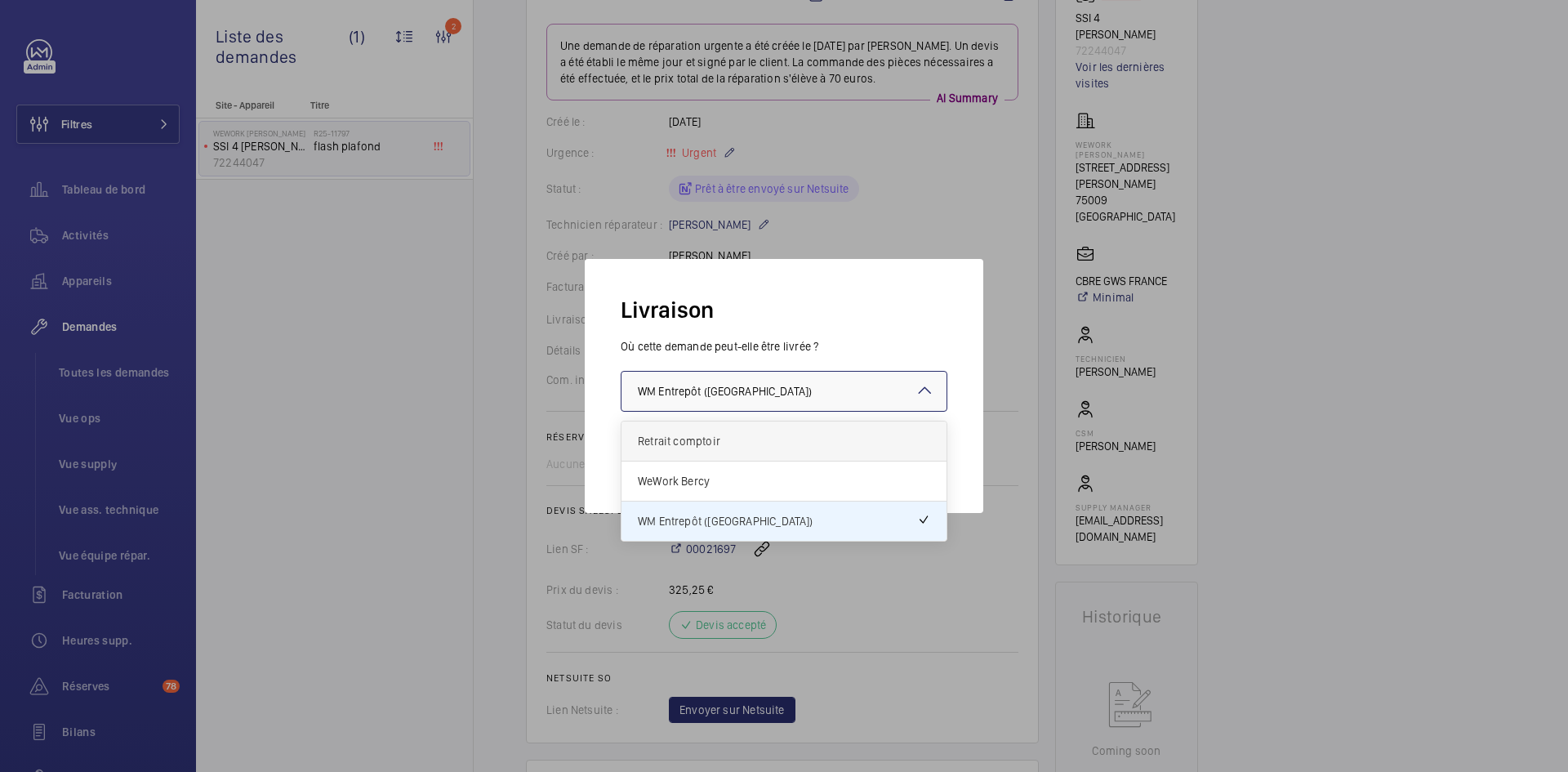
click at [733, 439] on span "Retrait comptoir" at bounding box center [784, 441] width 293 height 16
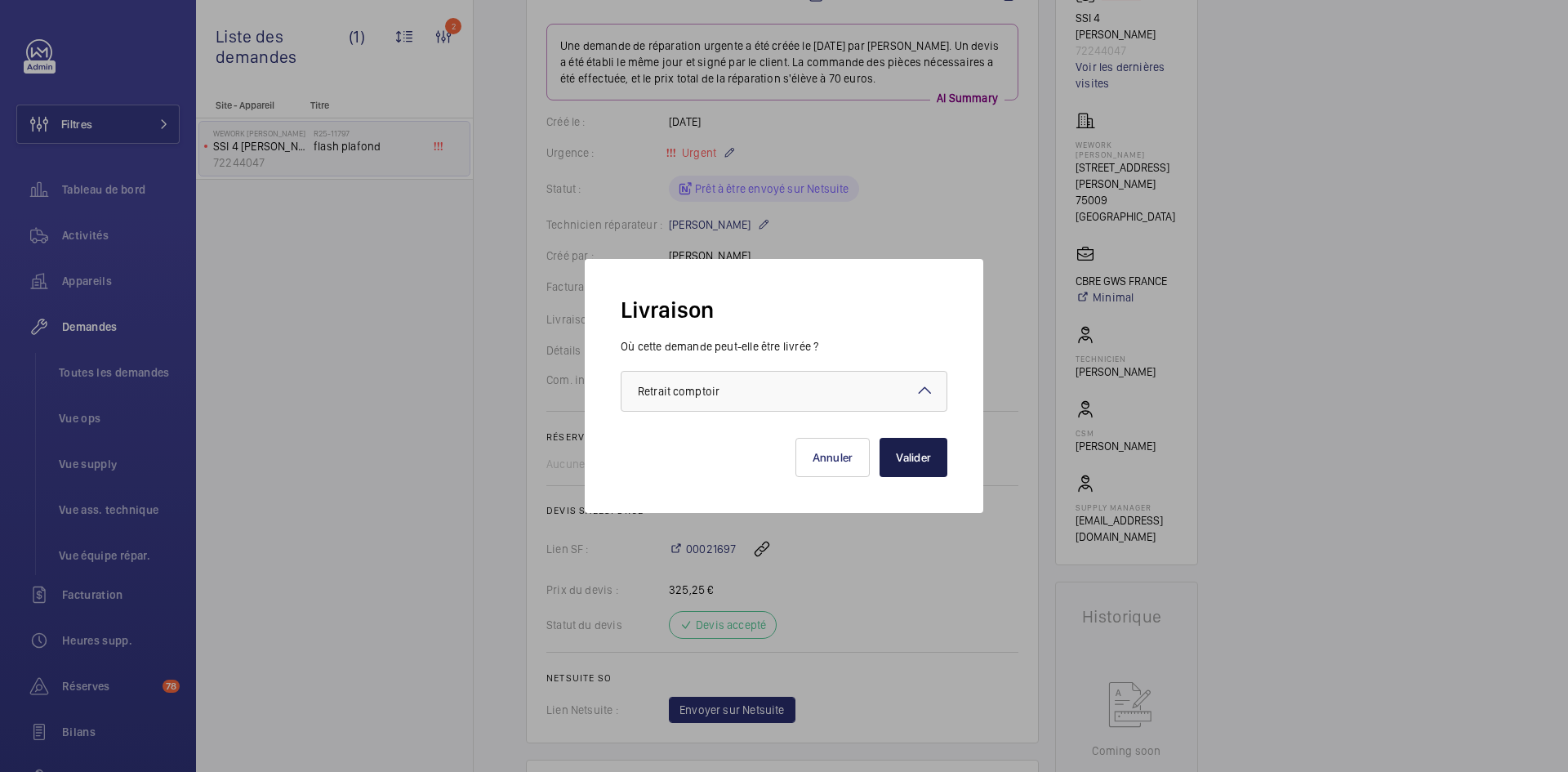
click at [934, 451] on button "Valider" at bounding box center [913, 457] width 68 height 39
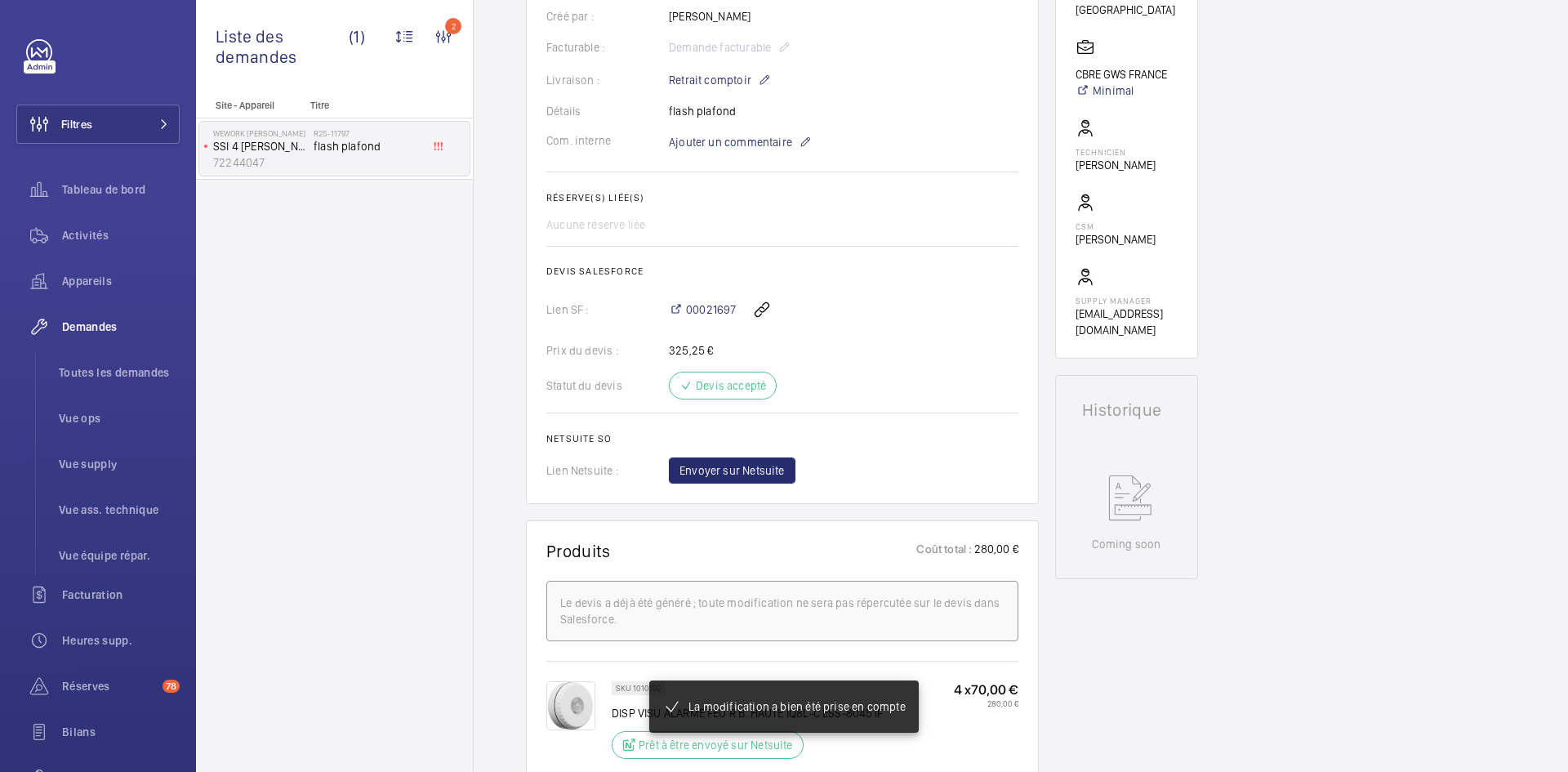
scroll to position [359, 0]
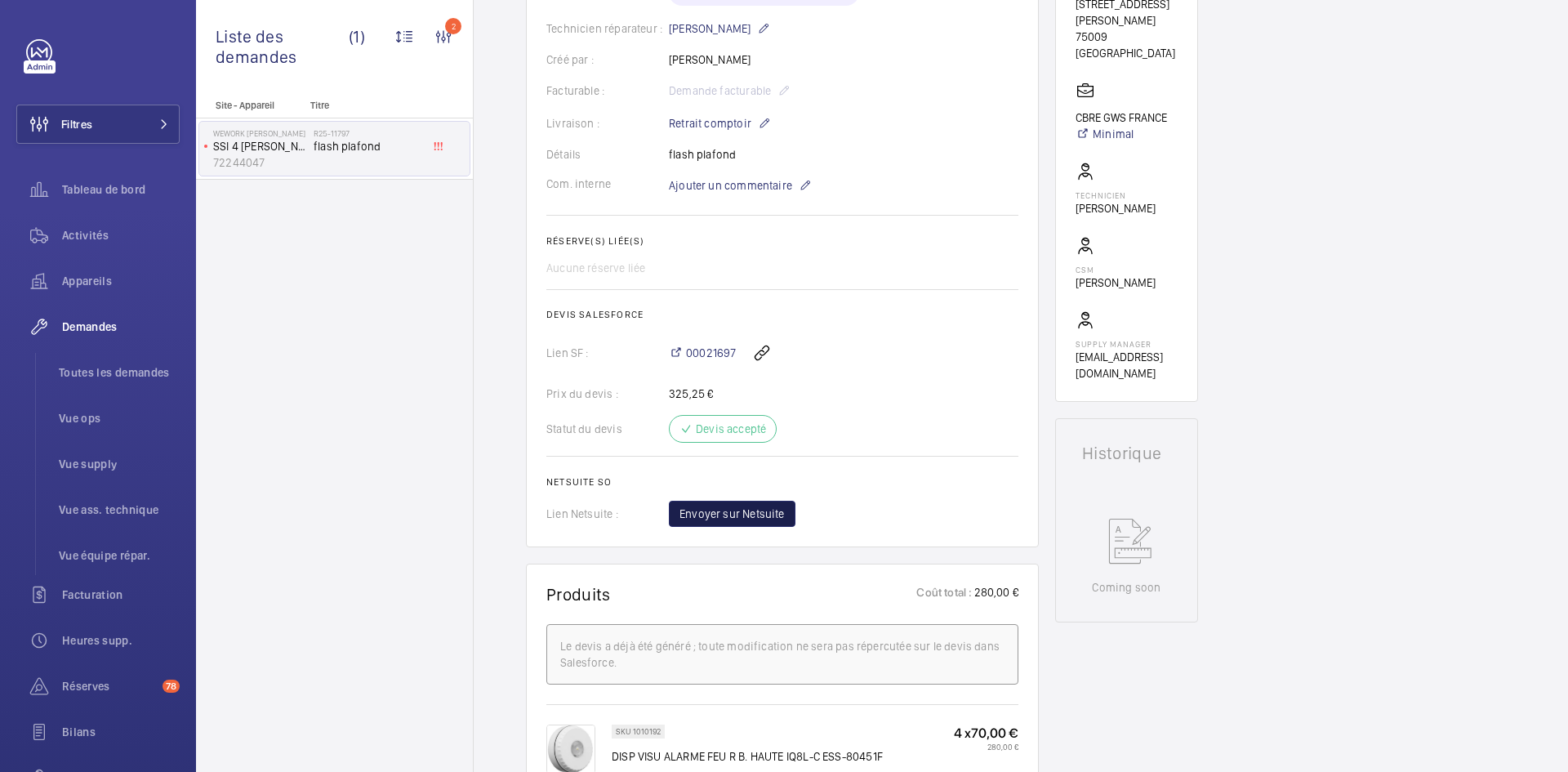
click at [775, 511] on span "Envoyer sur Netsuite" at bounding box center [732, 514] width 106 height 16
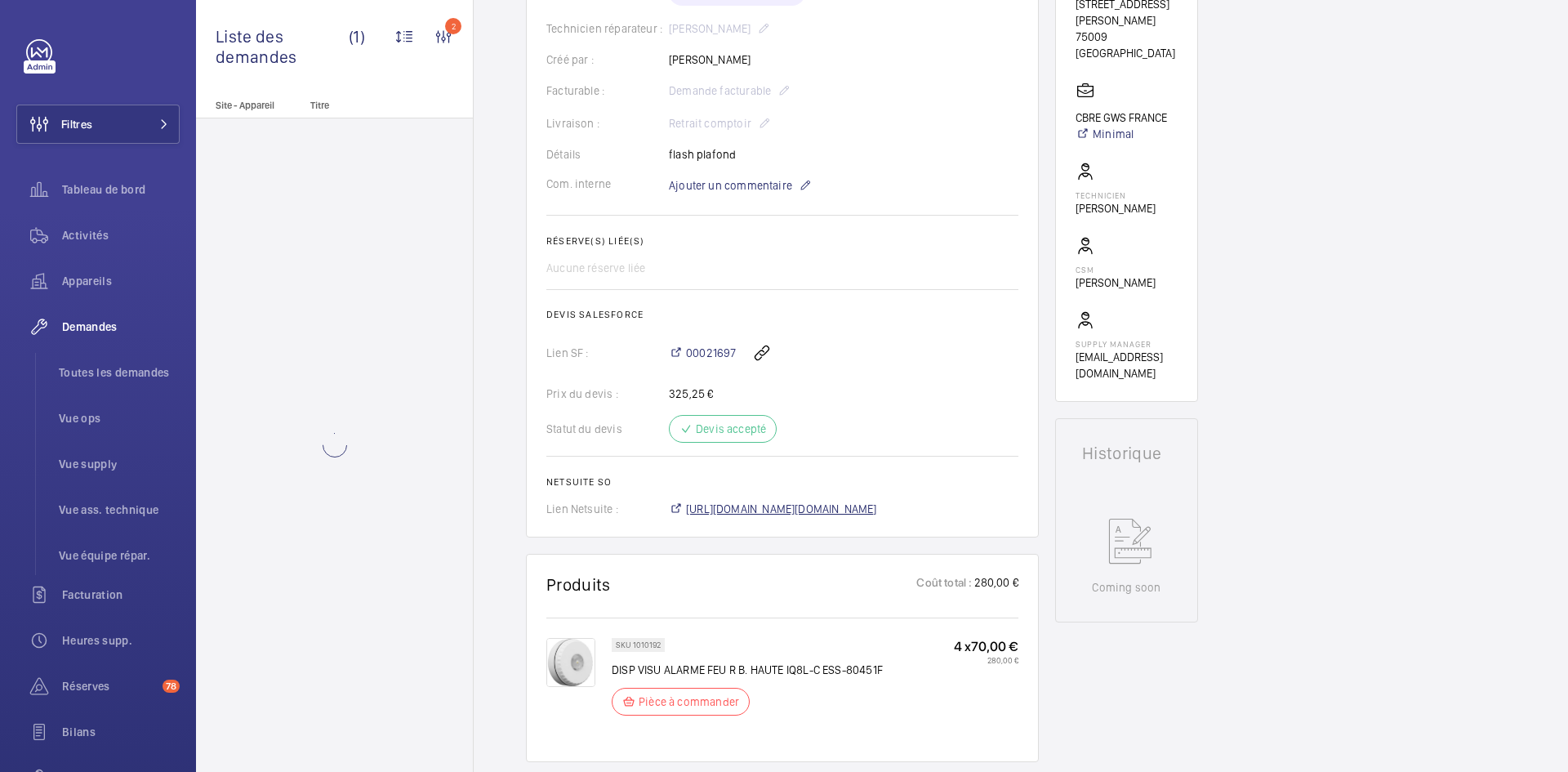
click at [877, 505] on span "https://6461500.app.netsuite.com/app/accounting/transactions/salesord.nl?id=298…" at bounding box center [782, 508] width 191 height 16
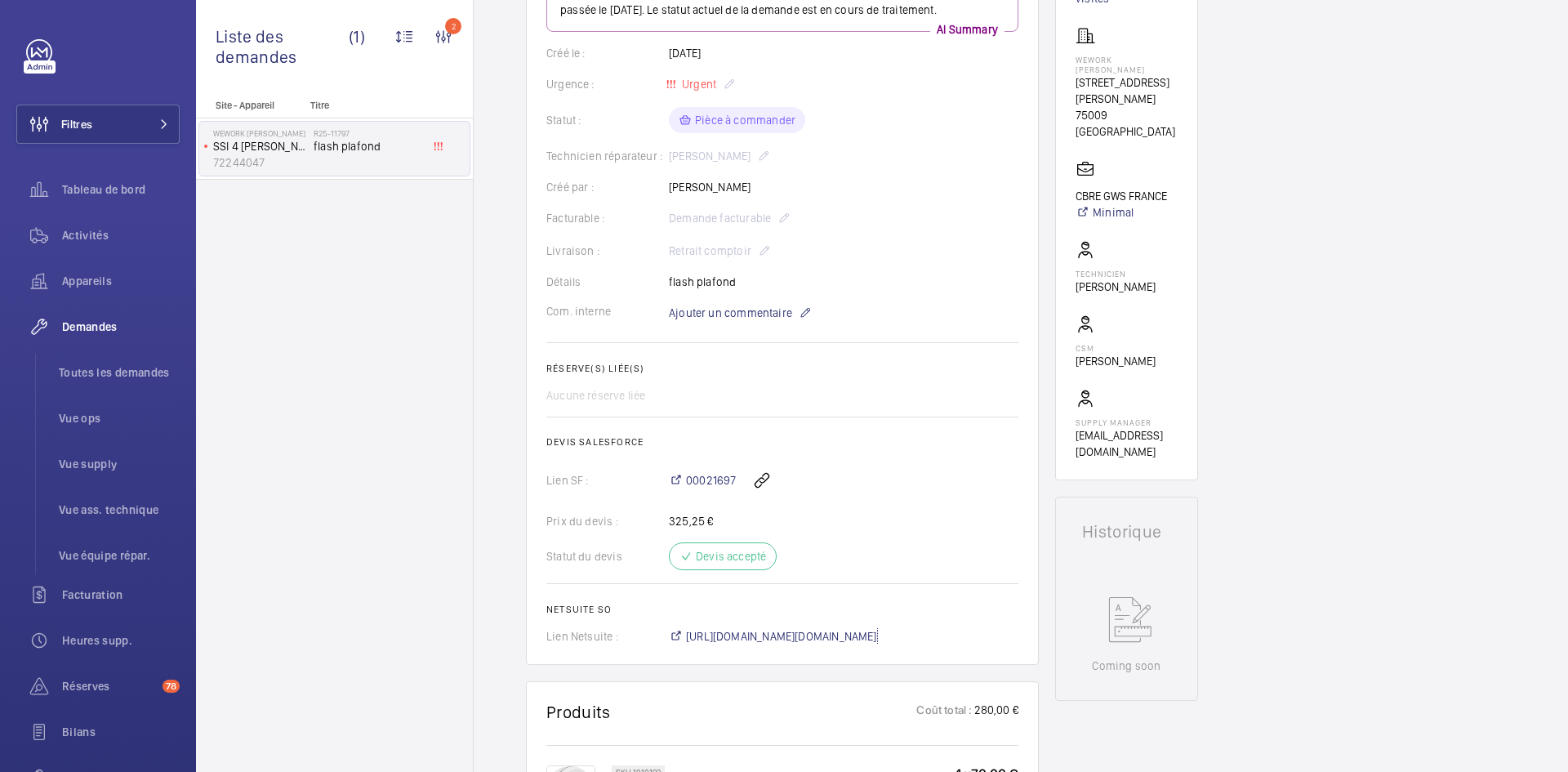
scroll to position [163, 0]
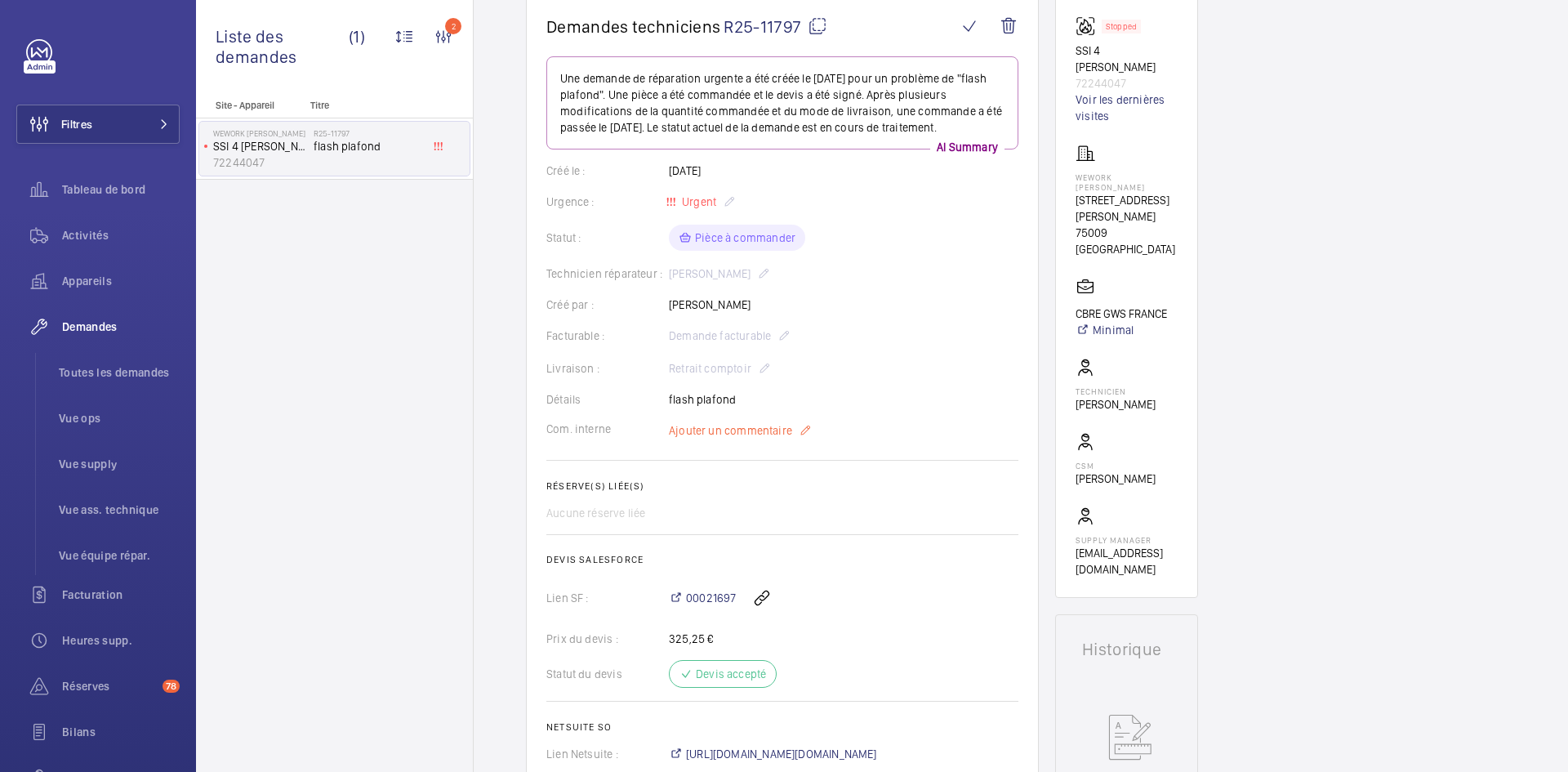
click at [721, 435] on span "Ajouter un commentaire" at bounding box center [731, 431] width 124 height 16
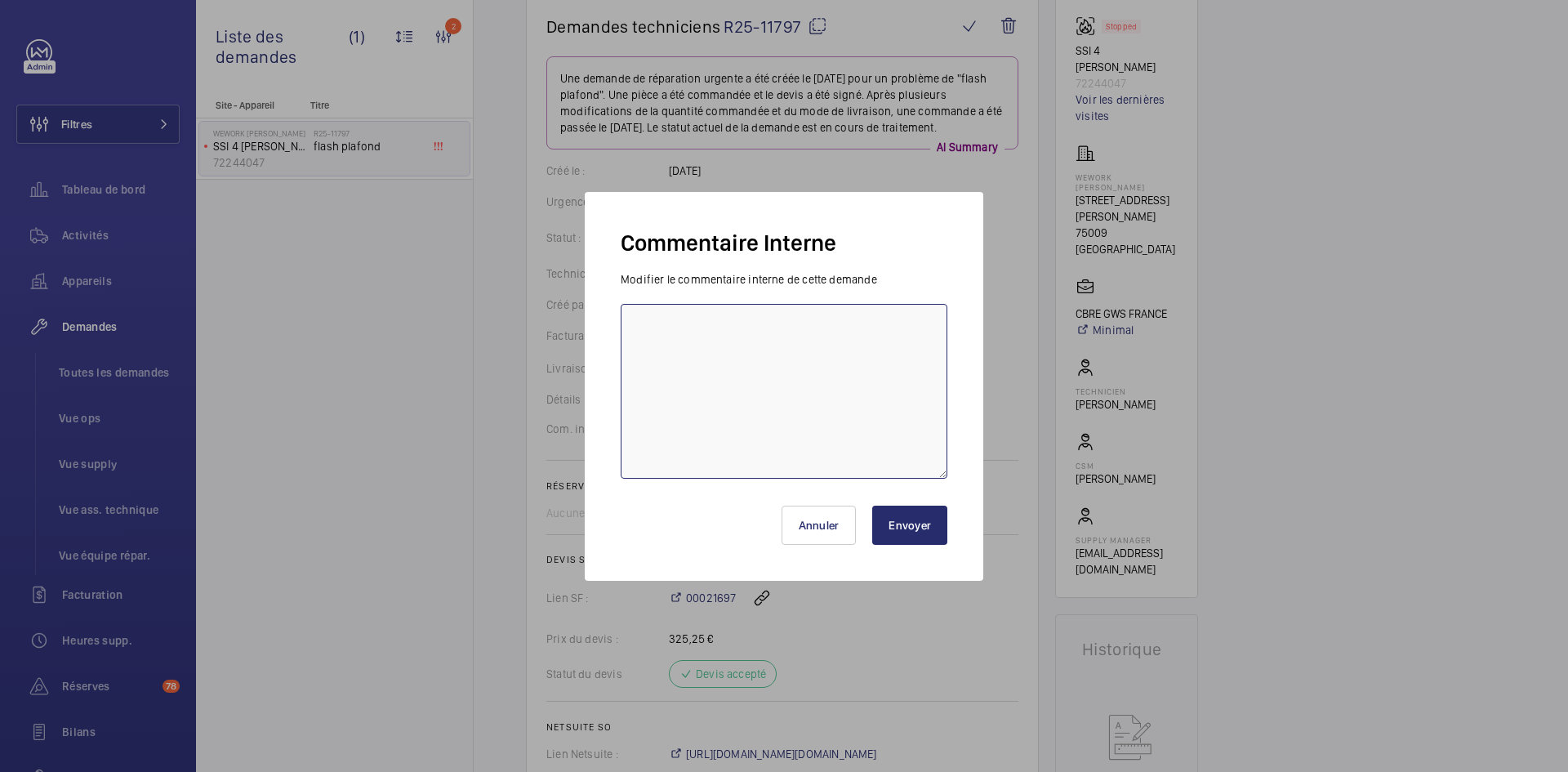
click at [695, 358] on textarea at bounding box center [784, 391] width 327 height 175
paste textarea "BY-04/07 commande effectuer chez le fournisseur GDV via l'email livraison prévu…"
type textarea "BY-04/07 commande effectuer chez le fournisseur GDV via l'email livraison prévu…"
click at [901, 523] on button "Envoyer" at bounding box center [910, 525] width 75 height 39
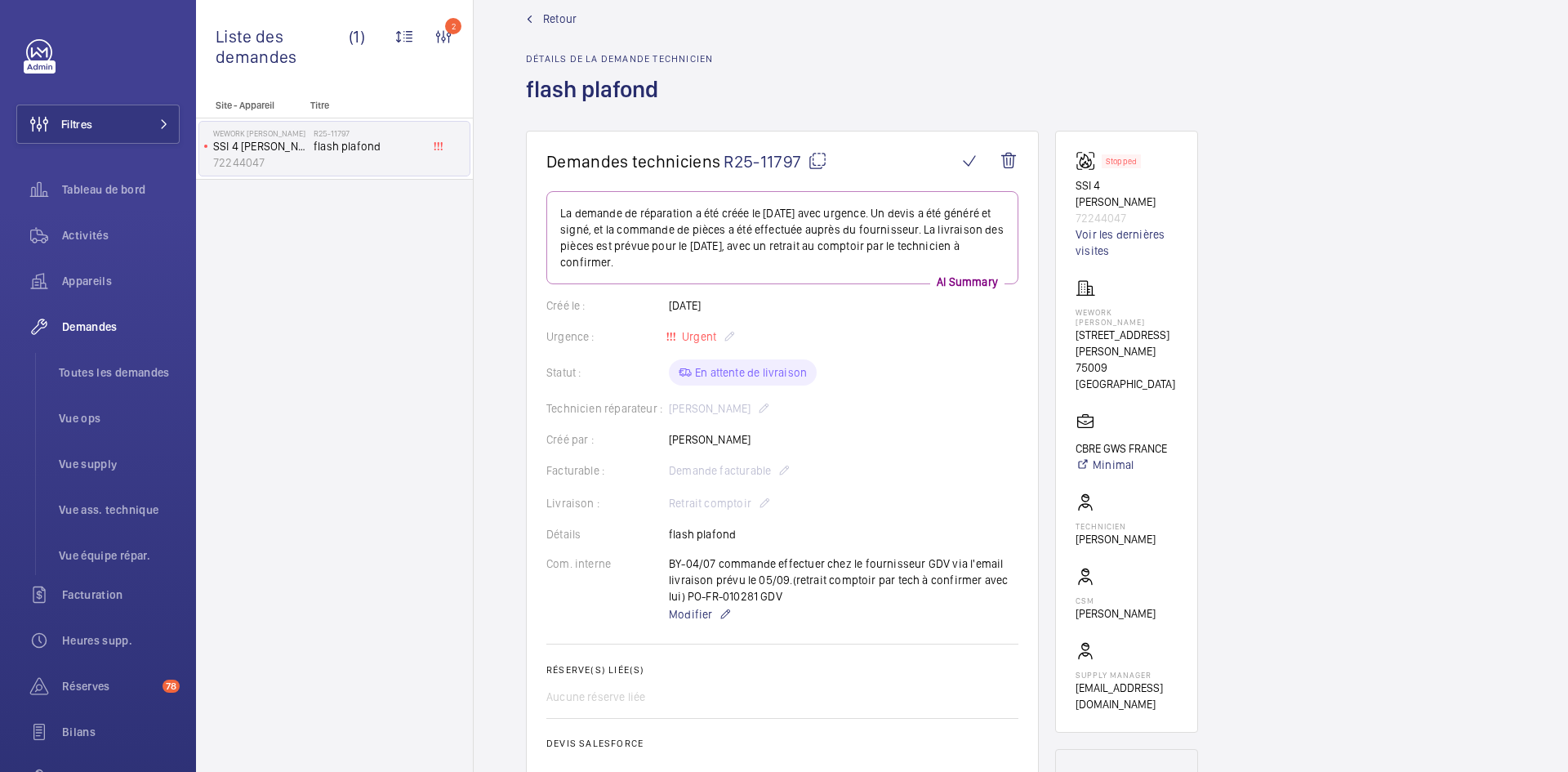
scroll to position [0, 0]
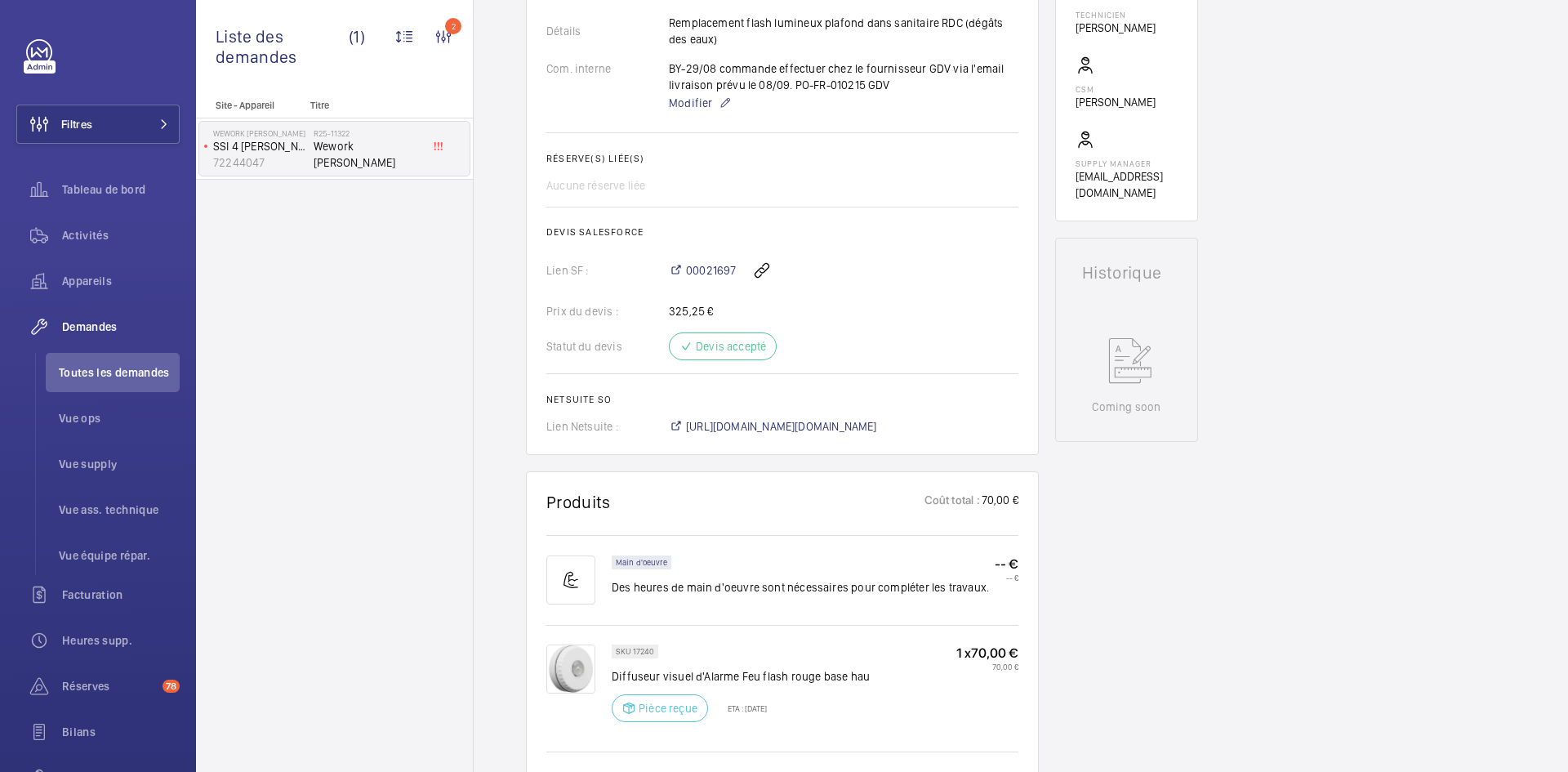
scroll to position [408, 0]
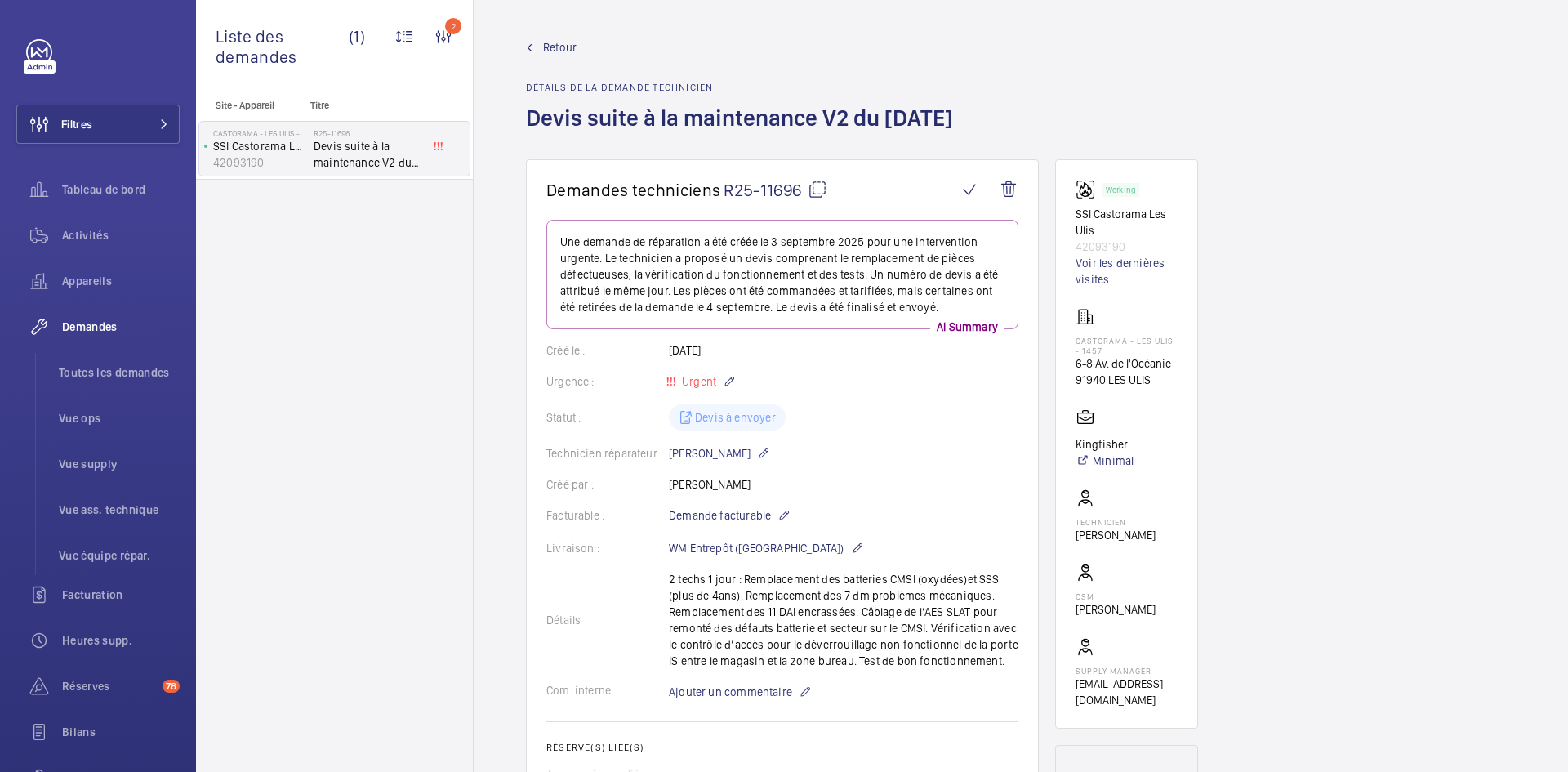
click at [551, 45] on span "Retour" at bounding box center [559, 47] width 33 height 16
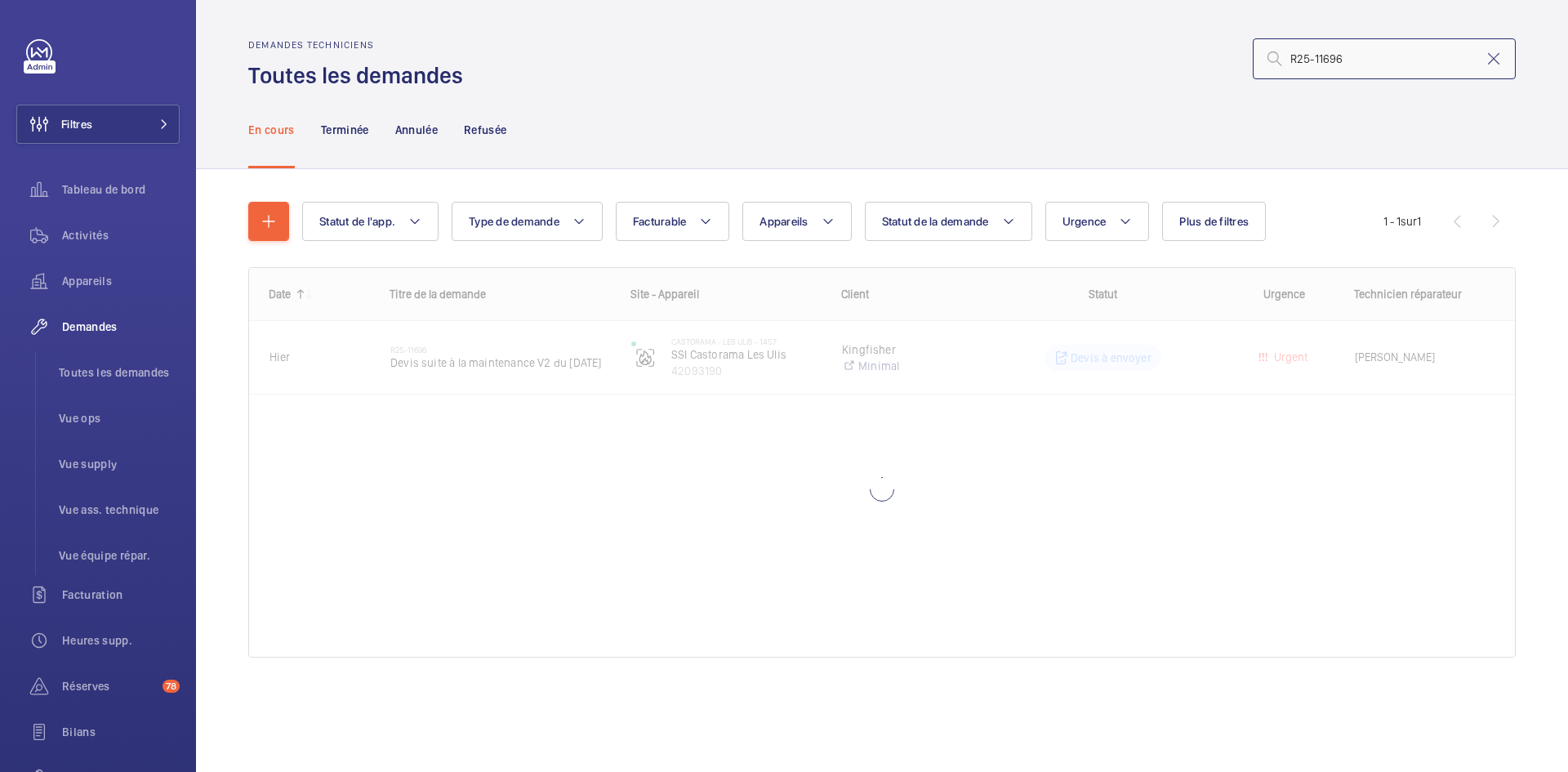
click at [1360, 54] on input "R25-11696" at bounding box center [1384, 59] width 263 height 41
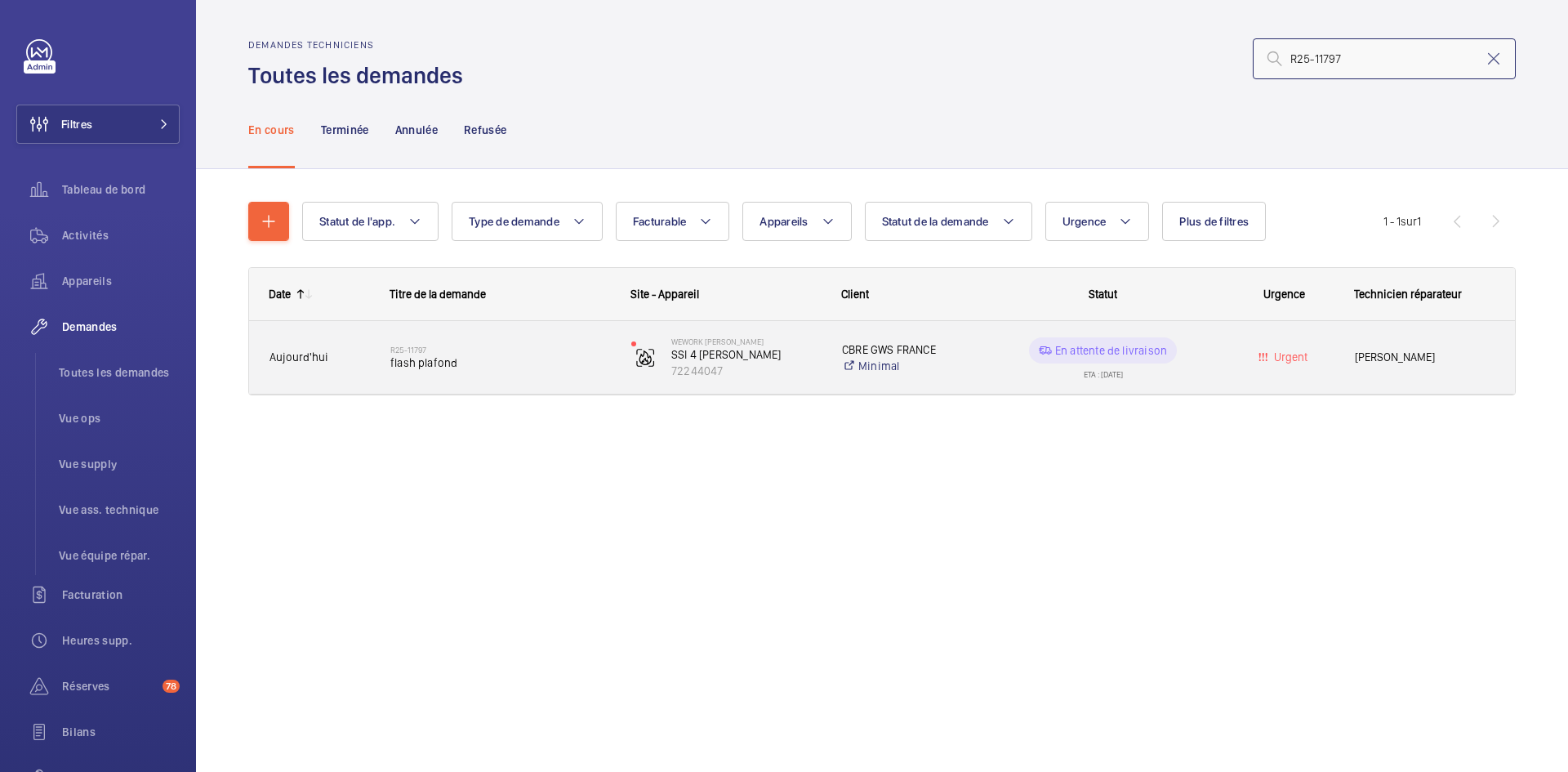
type input "R25-11797"
click at [340, 354] on span "Aujourd'hui" at bounding box center [319, 357] width 99 height 19
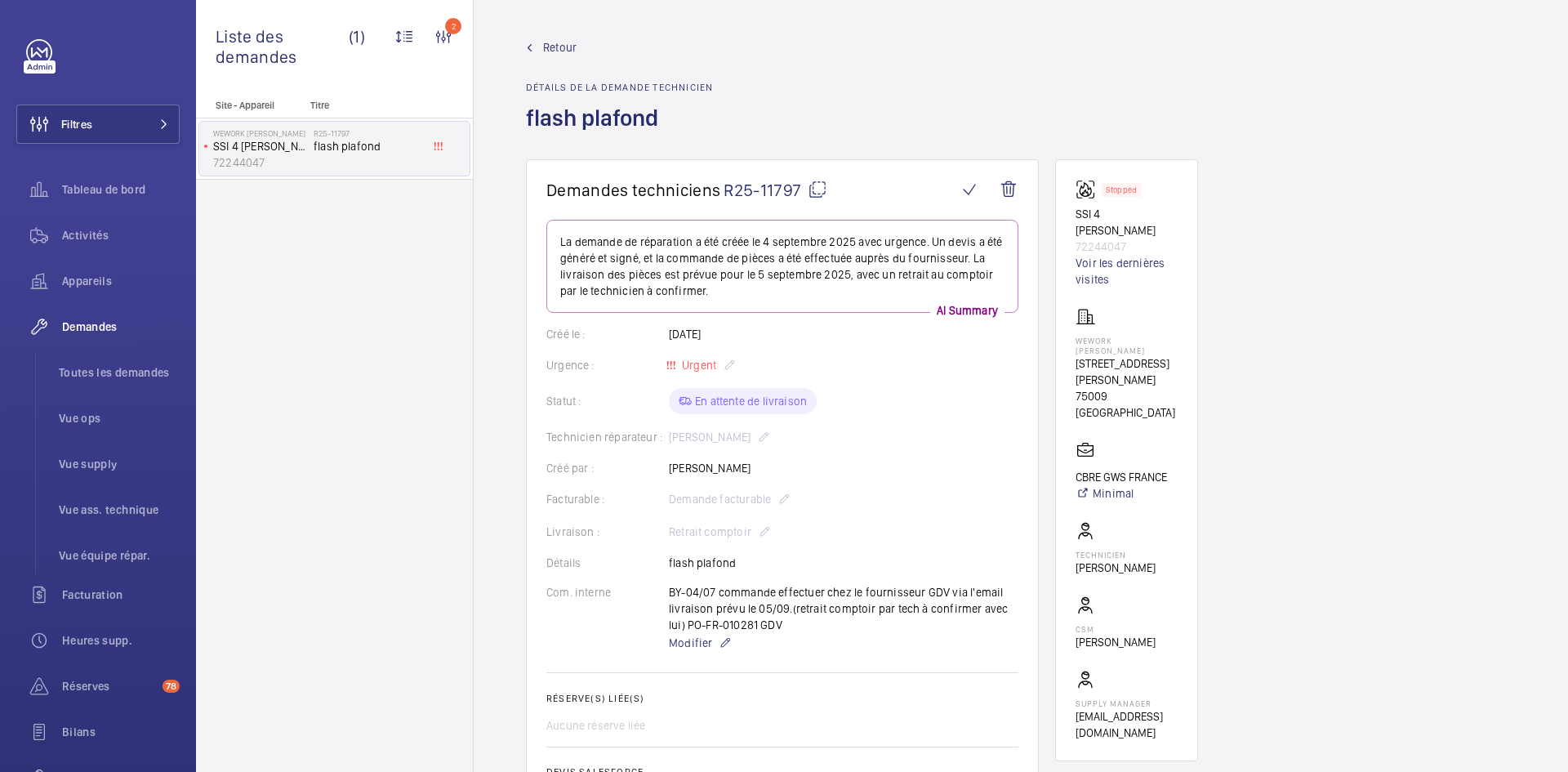
click at [563, 41] on span "Retour" at bounding box center [559, 47] width 33 height 16
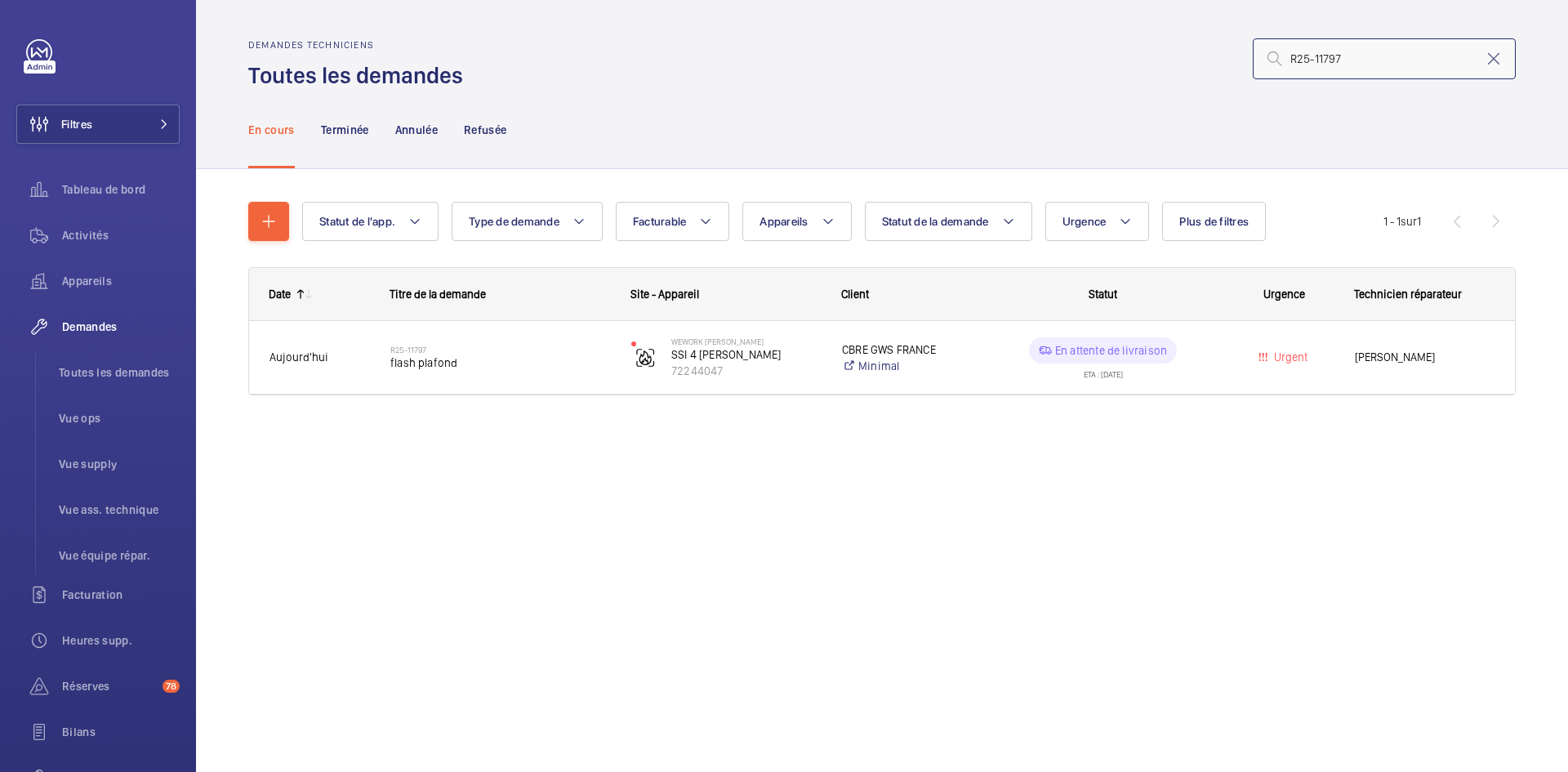
click at [1371, 52] on input "R25-11797" at bounding box center [1384, 59] width 263 height 41
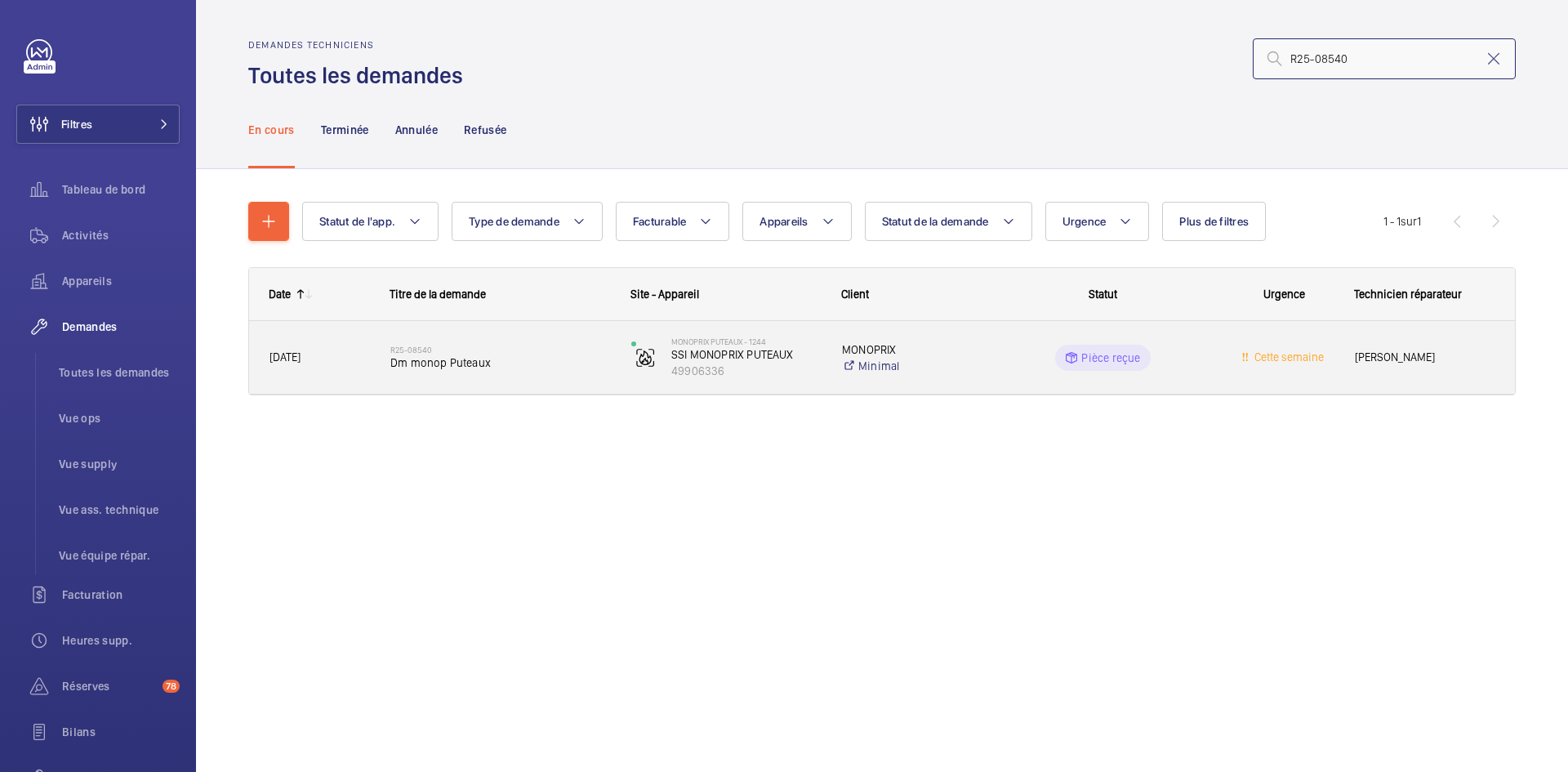
type input "R25-08540"
click at [377, 354] on div "R25-08540 Dm monop Puteaux" at bounding box center [490, 357] width 239 height 73
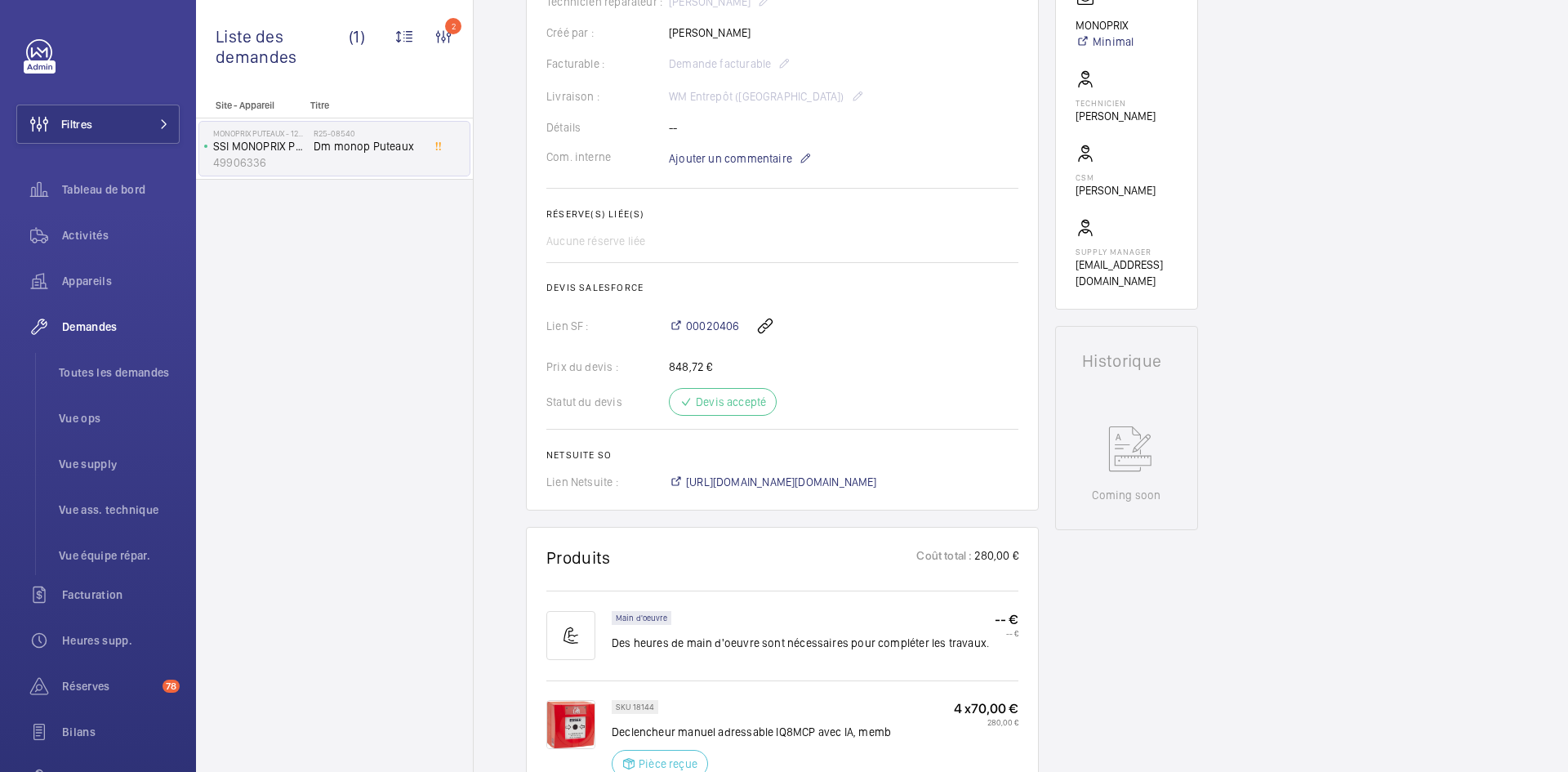
scroll to position [653, 0]
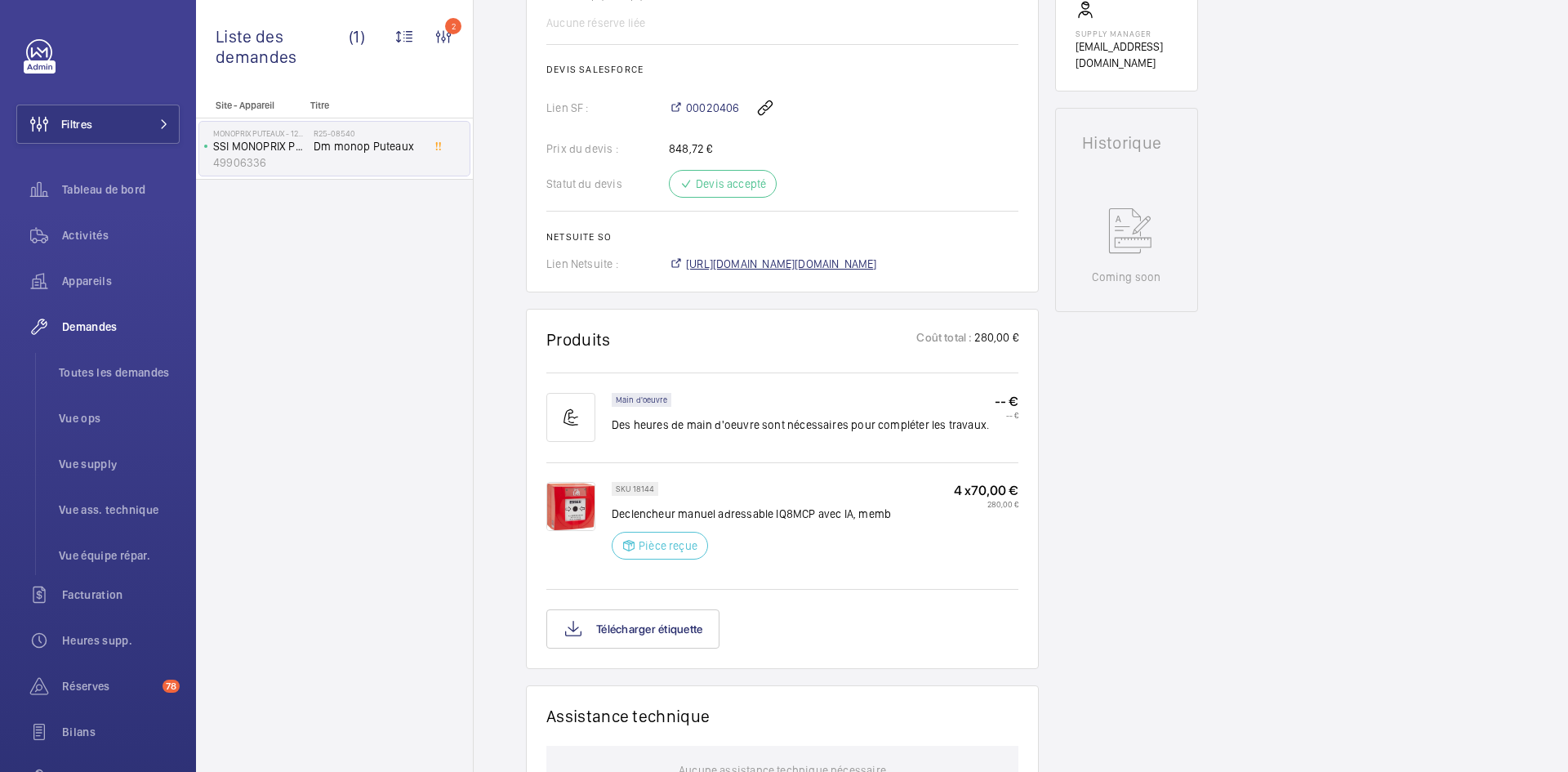
click at [877, 260] on span "https://6461500.app.netsuite.com/app/accounting/transactions/salesord.nl?id=297…" at bounding box center [782, 264] width 191 height 16
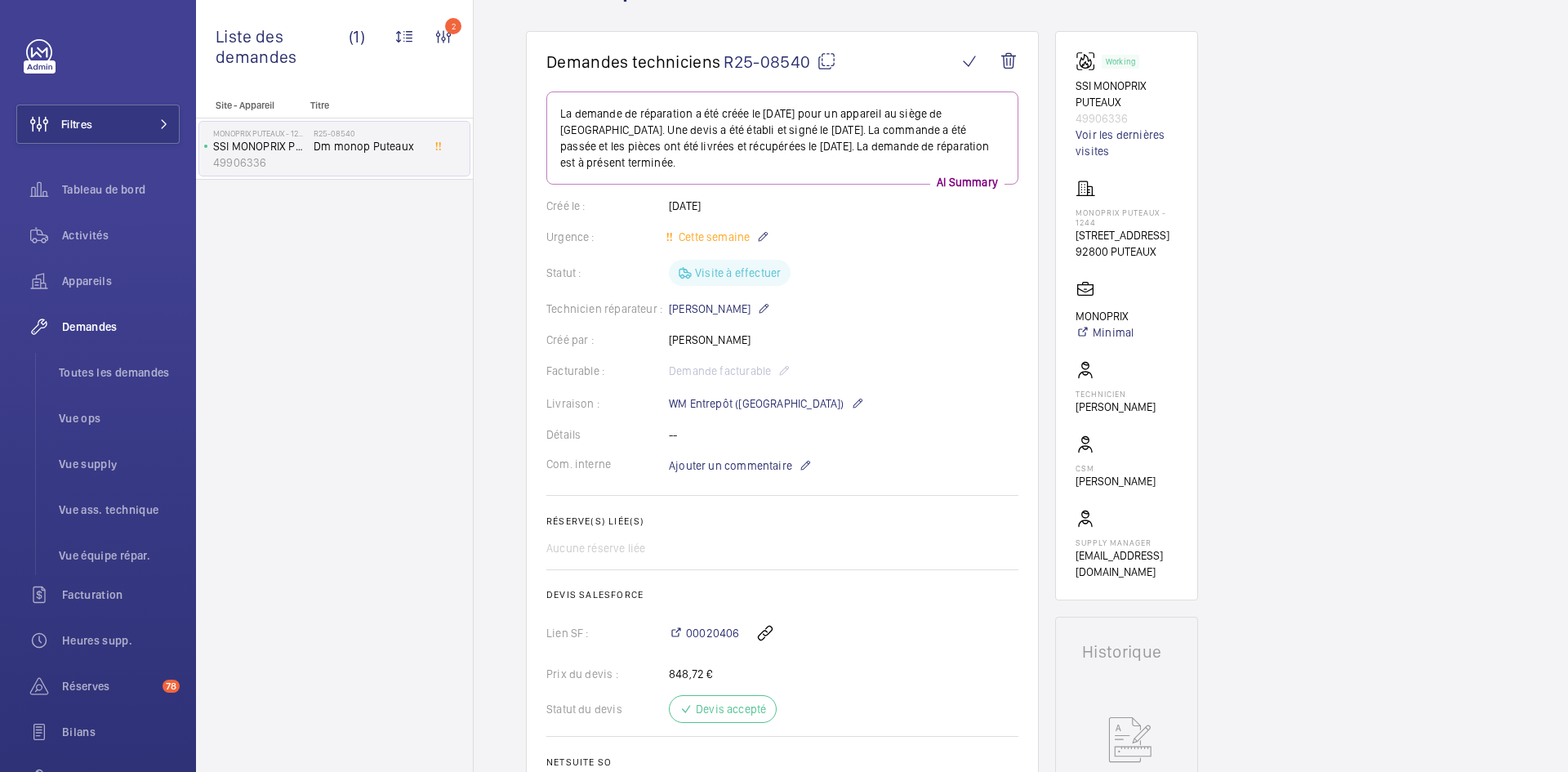
scroll to position [327, 0]
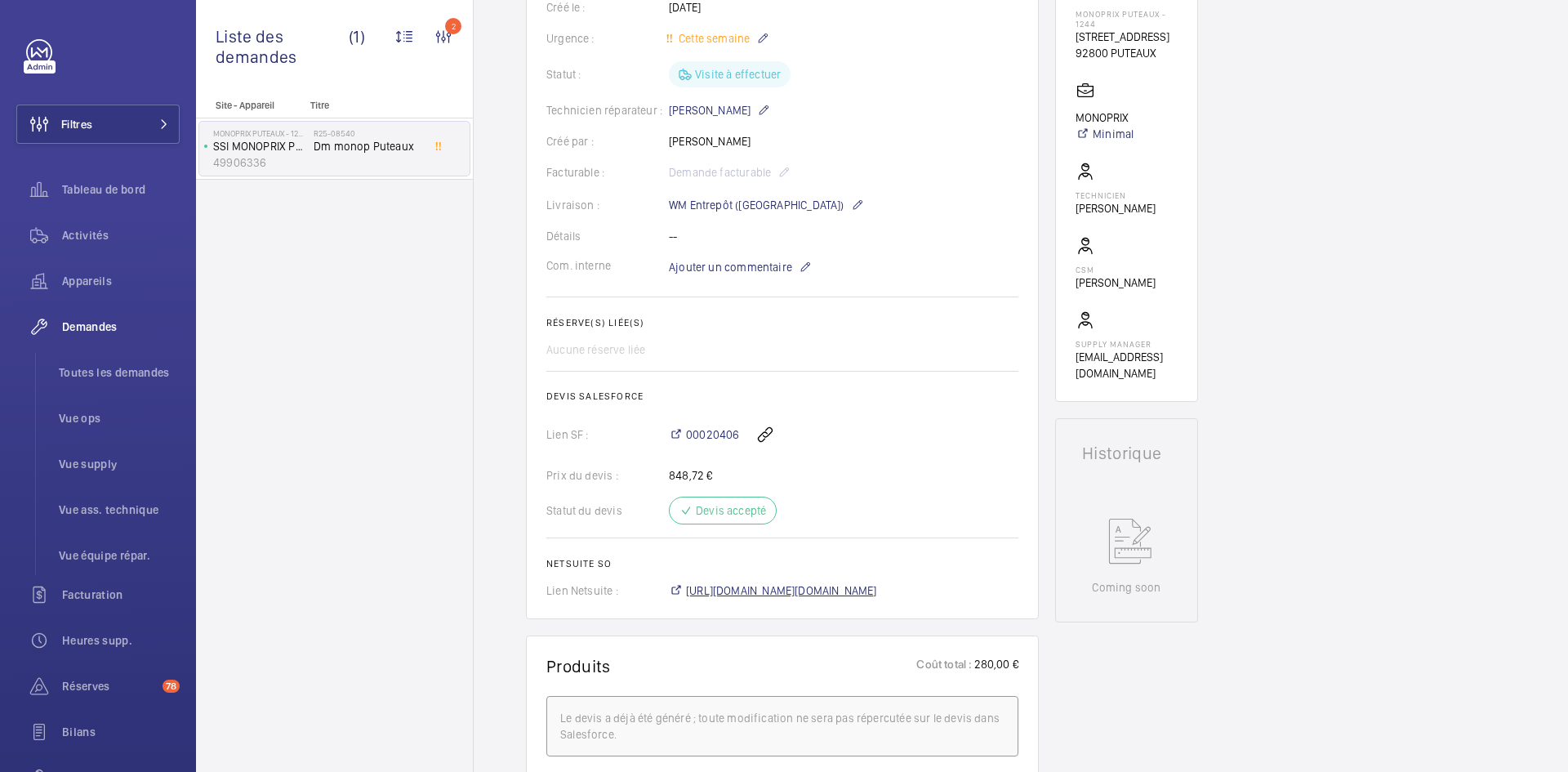
click at [826, 591] on span "[URL][DOMAIN_NAME][DOMAIN_NAME]" at bounding box center [782, 591] width 191 height 16
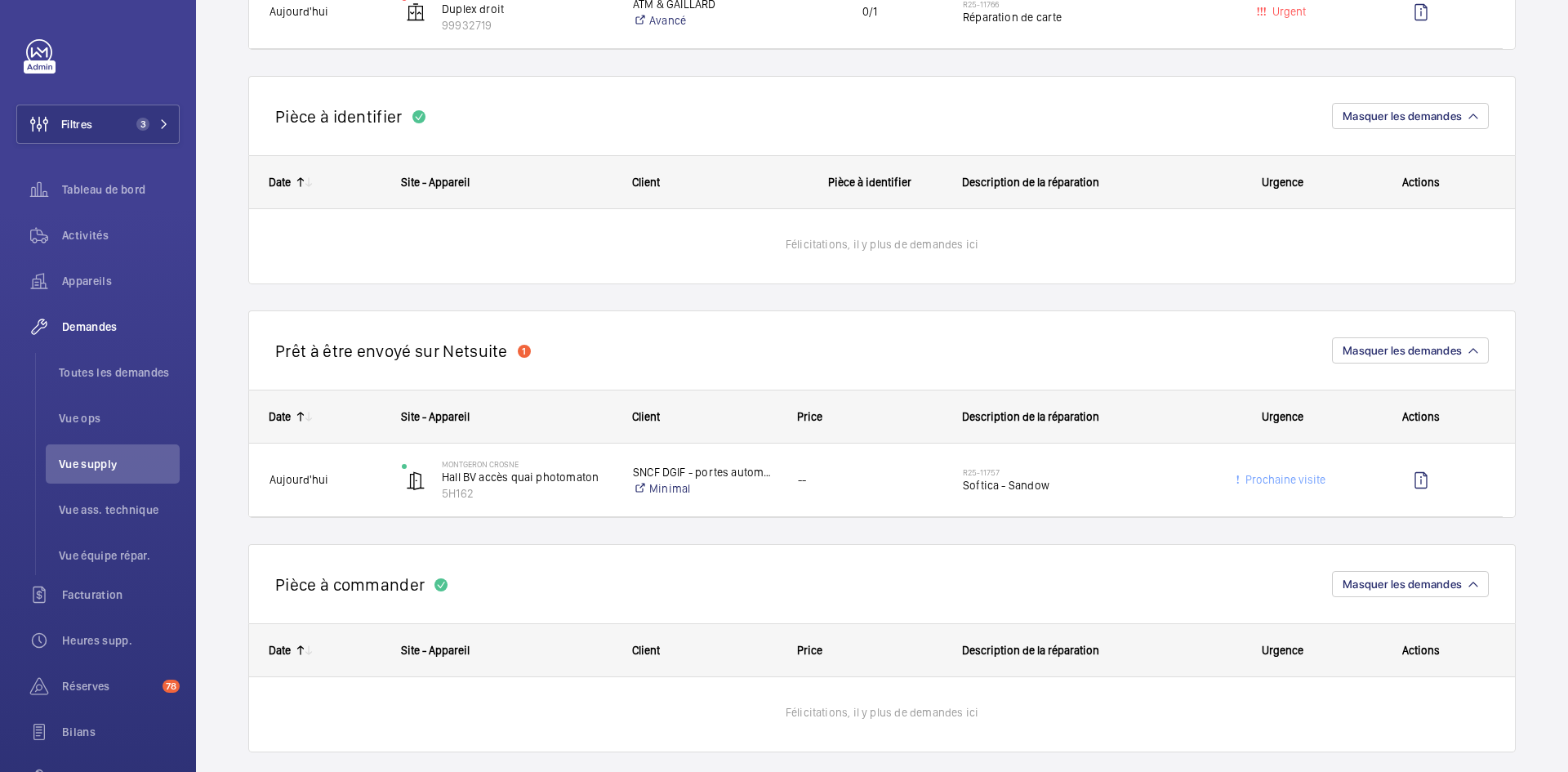
scroll to position [1062, 0]
